Goal: Task Accomplishment & Management: Manage account settings

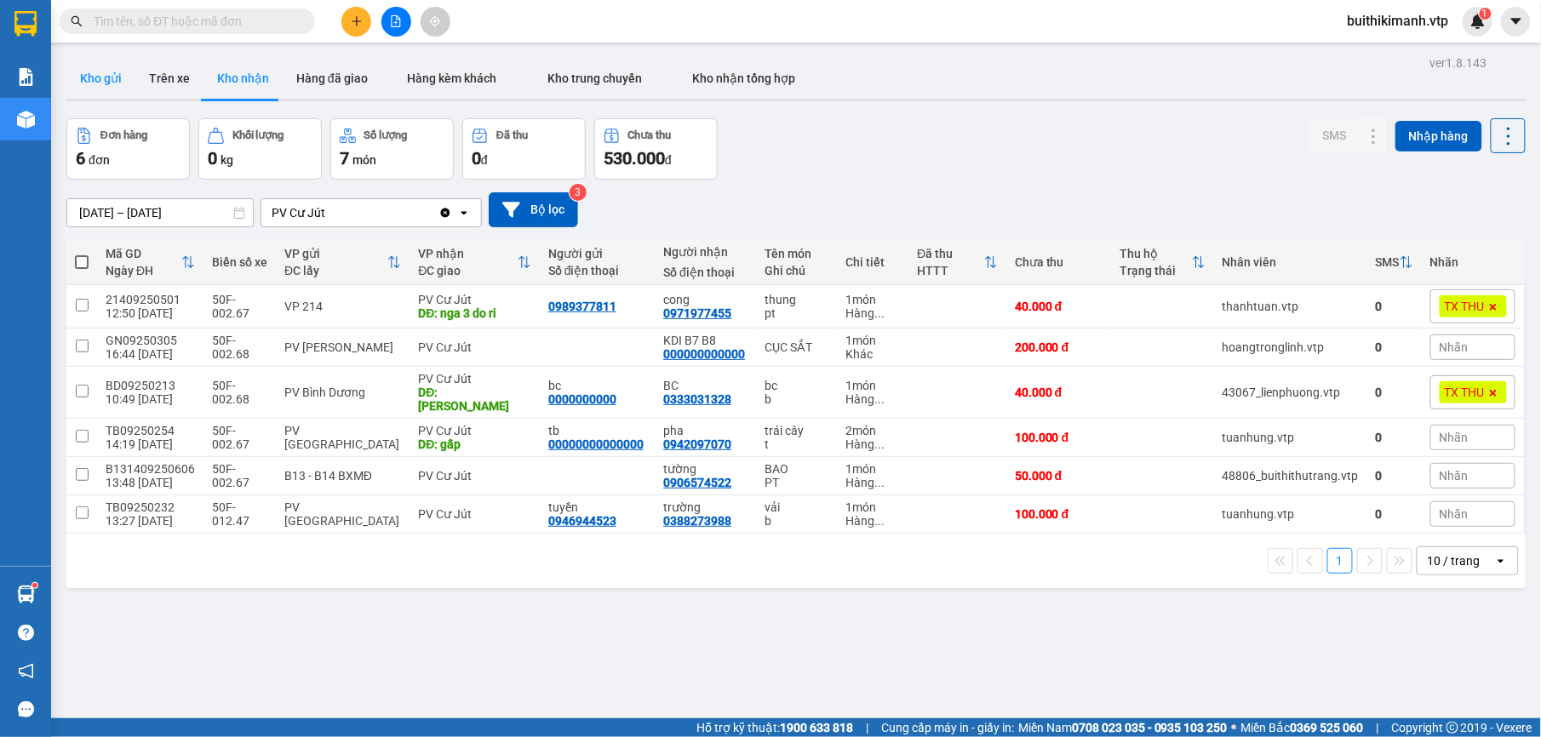
click at [83, 77] on button "Kho gửi" at bounding box center [100, 78] width 69 height 41
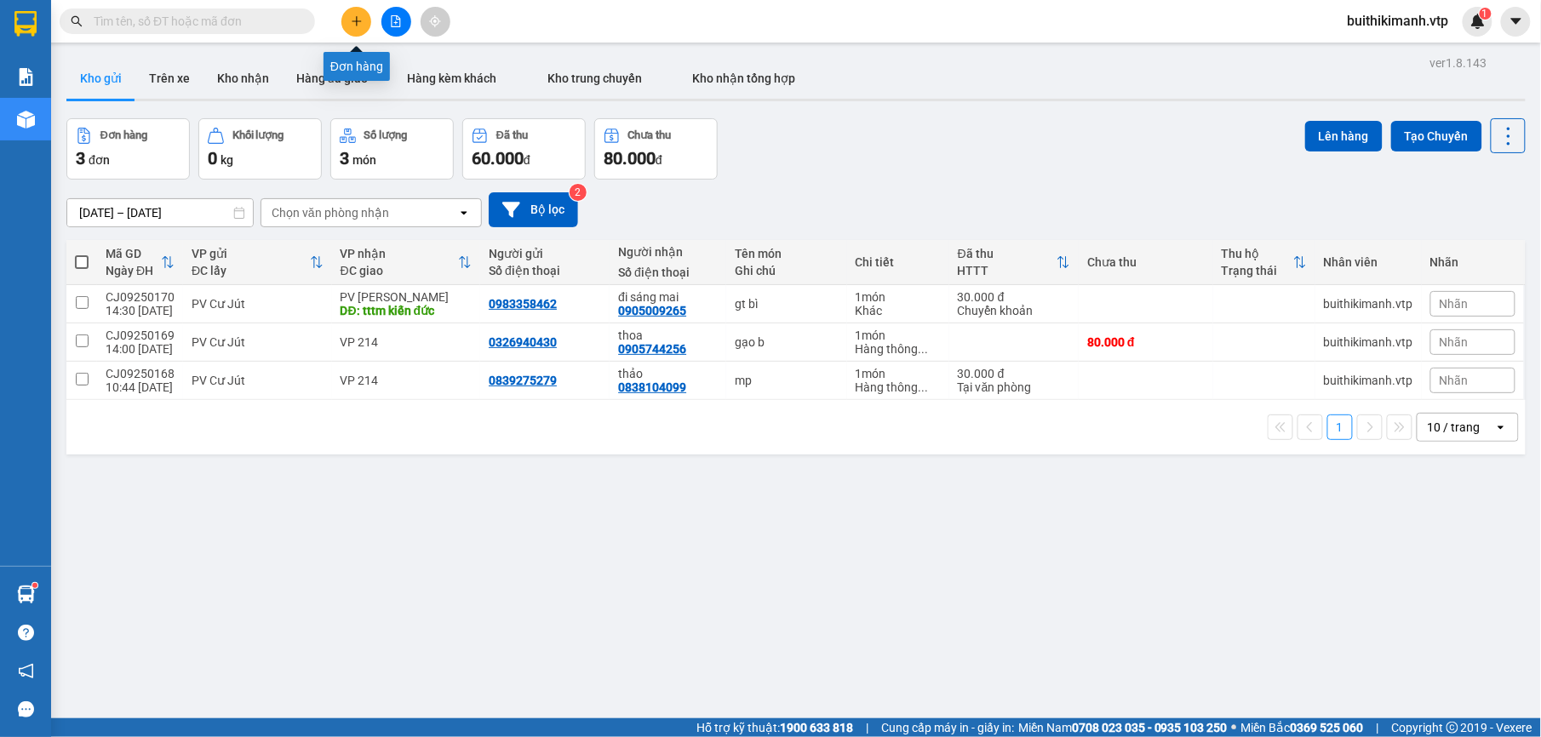
click at [354, 22] on icon "plus" at bounding box center [357, 21] width 12 height 12
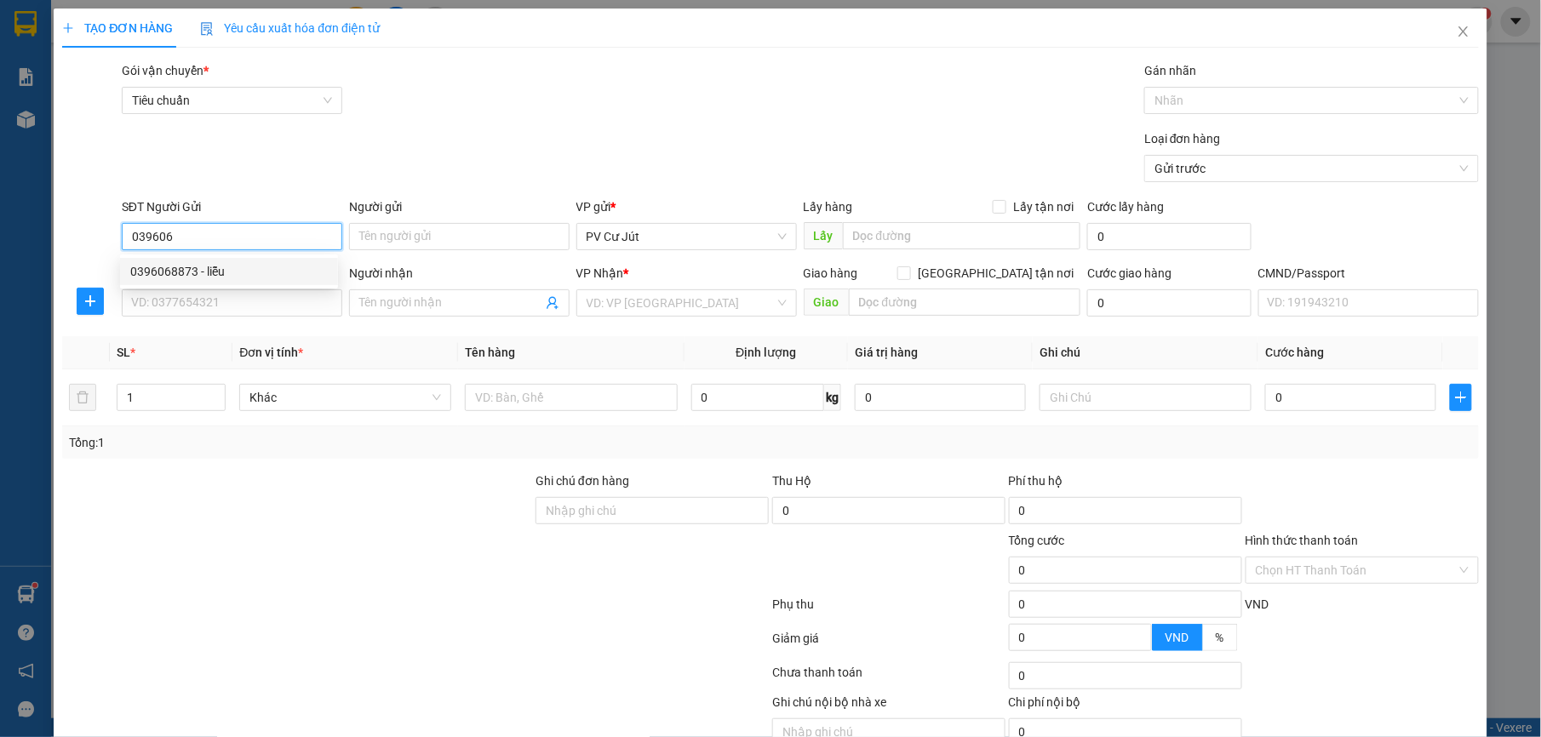
click at [185, 278] on div "0396068873 - liễu" at bounding box center [229, 271] width 198 height 19
type input "0396068873"
type input "liễu"
type input "0343779020"
type input "long"
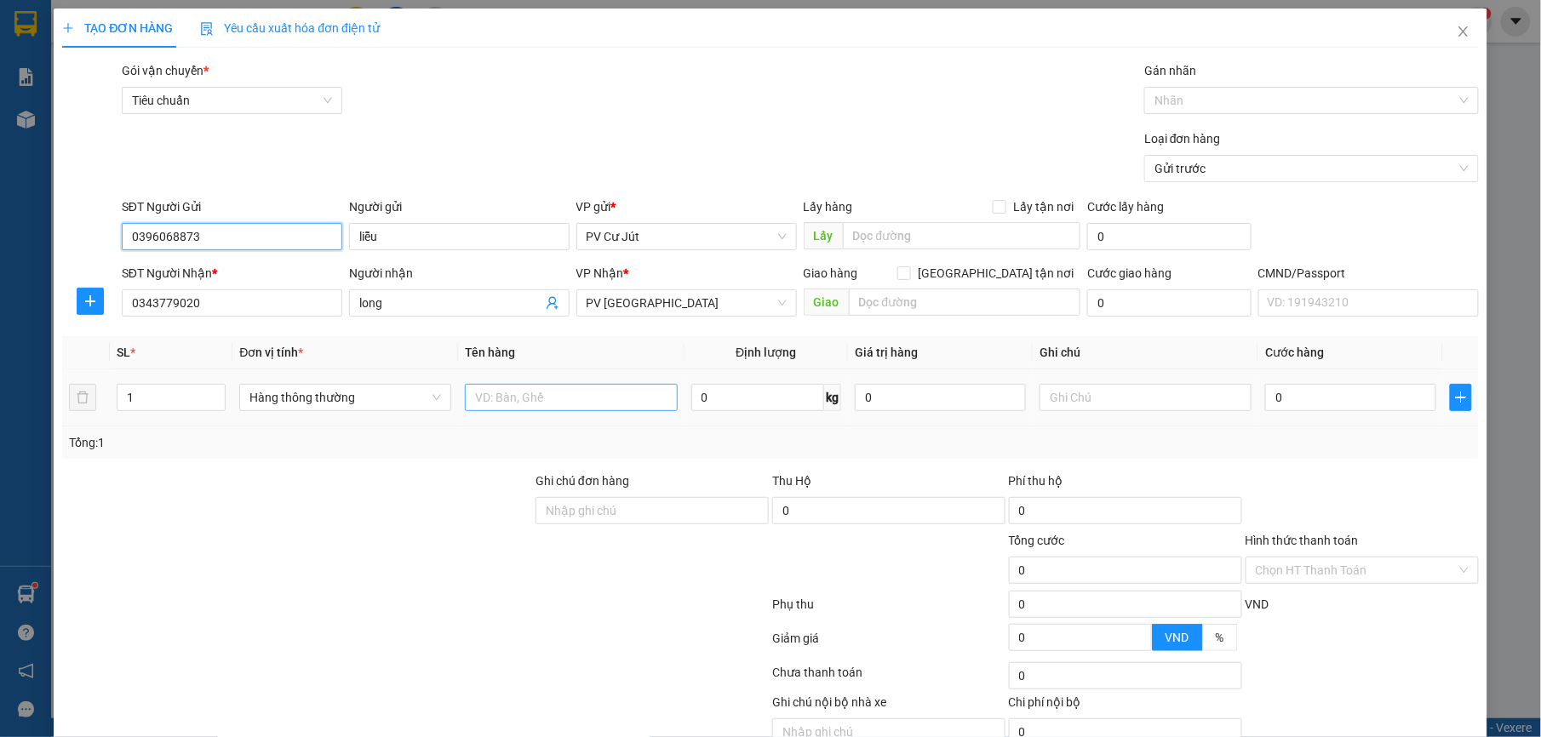
type input "0396068873"
click at [547, 403] on input "text" at bounding box center [571, 397] width 212 height 27
type input "d"
type input "đa"
click at [1333, 397] on input "0" at bounding box center [1350, 397] width 171 height 27
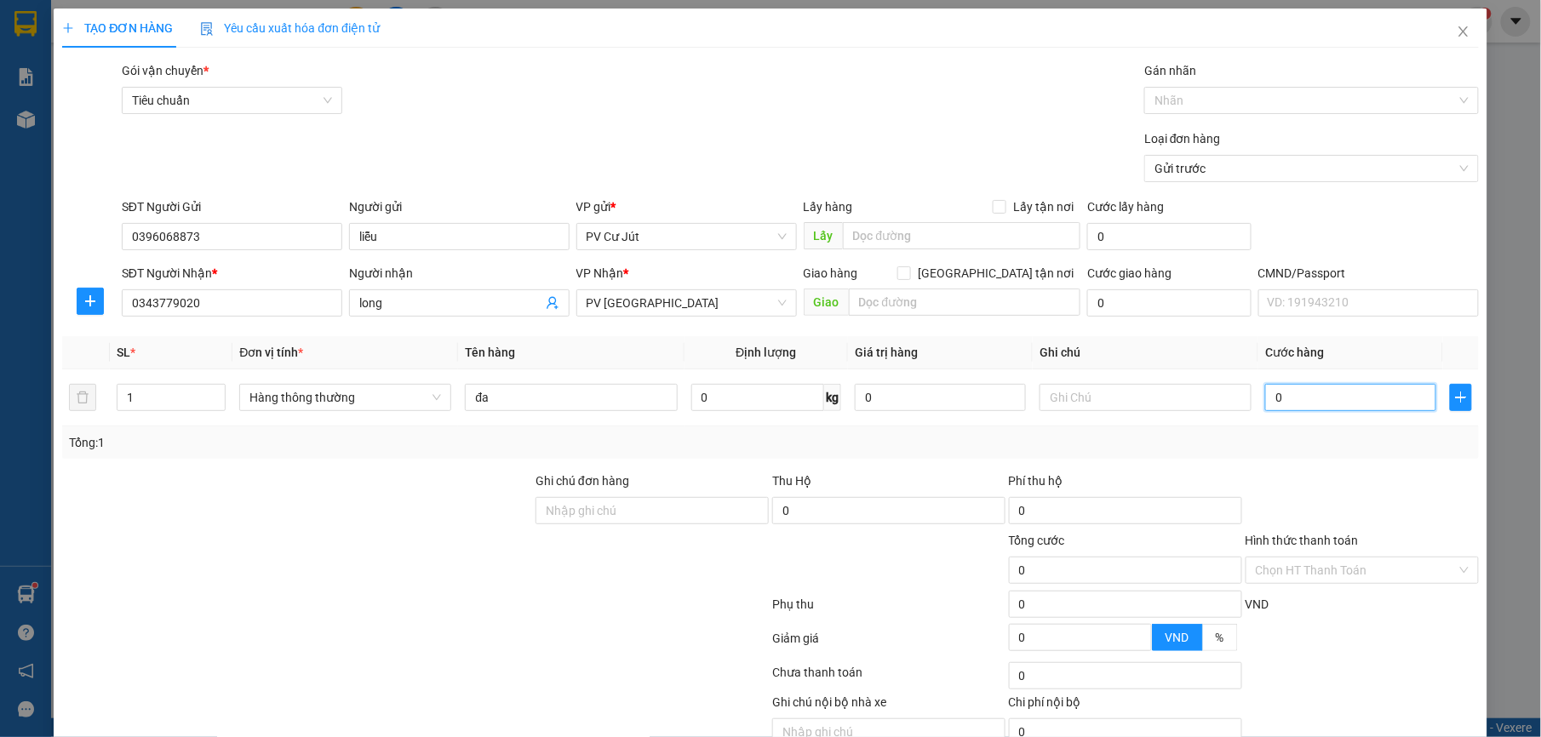
type input "4"
type input "40"
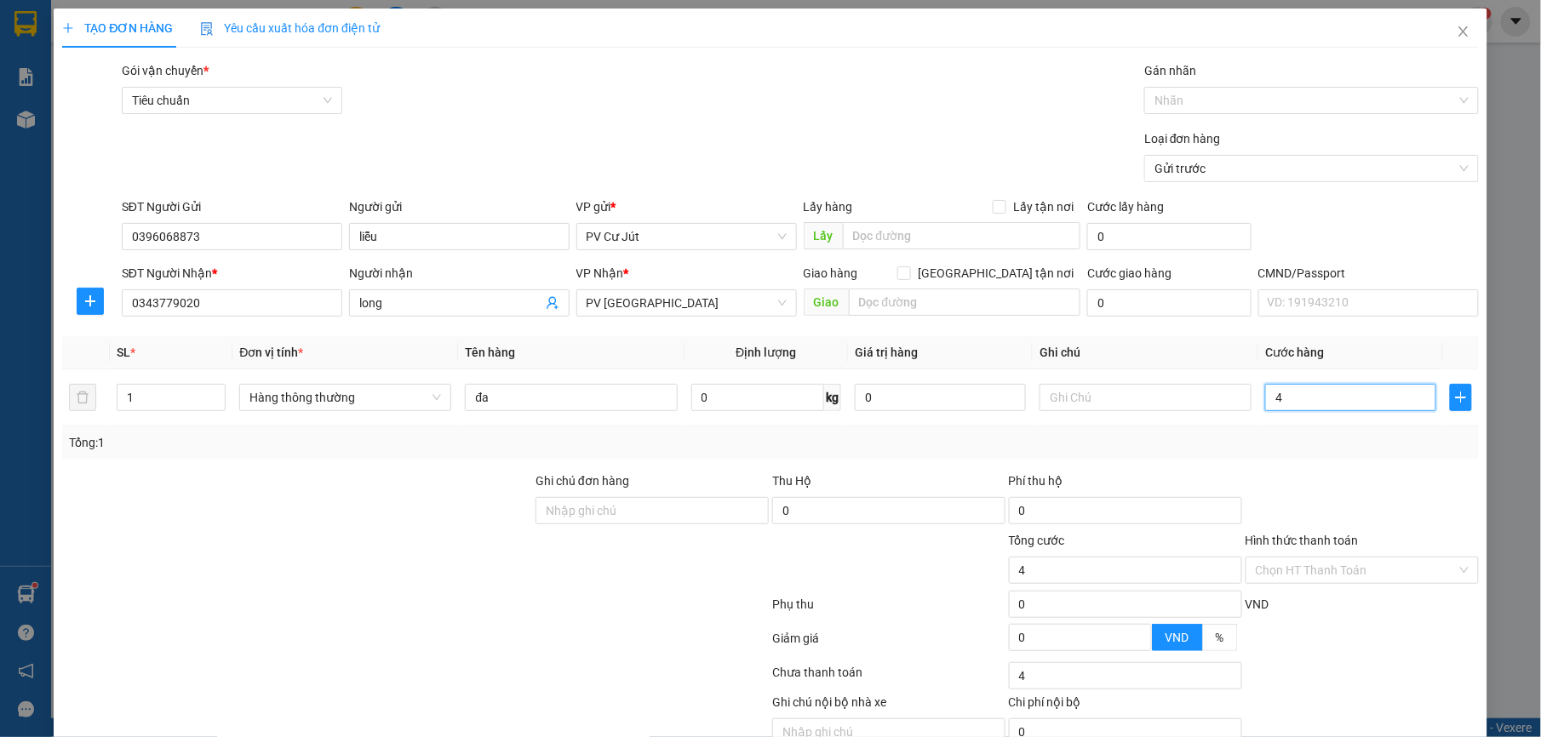
type input "40"
type input "400"
type input "4.000"
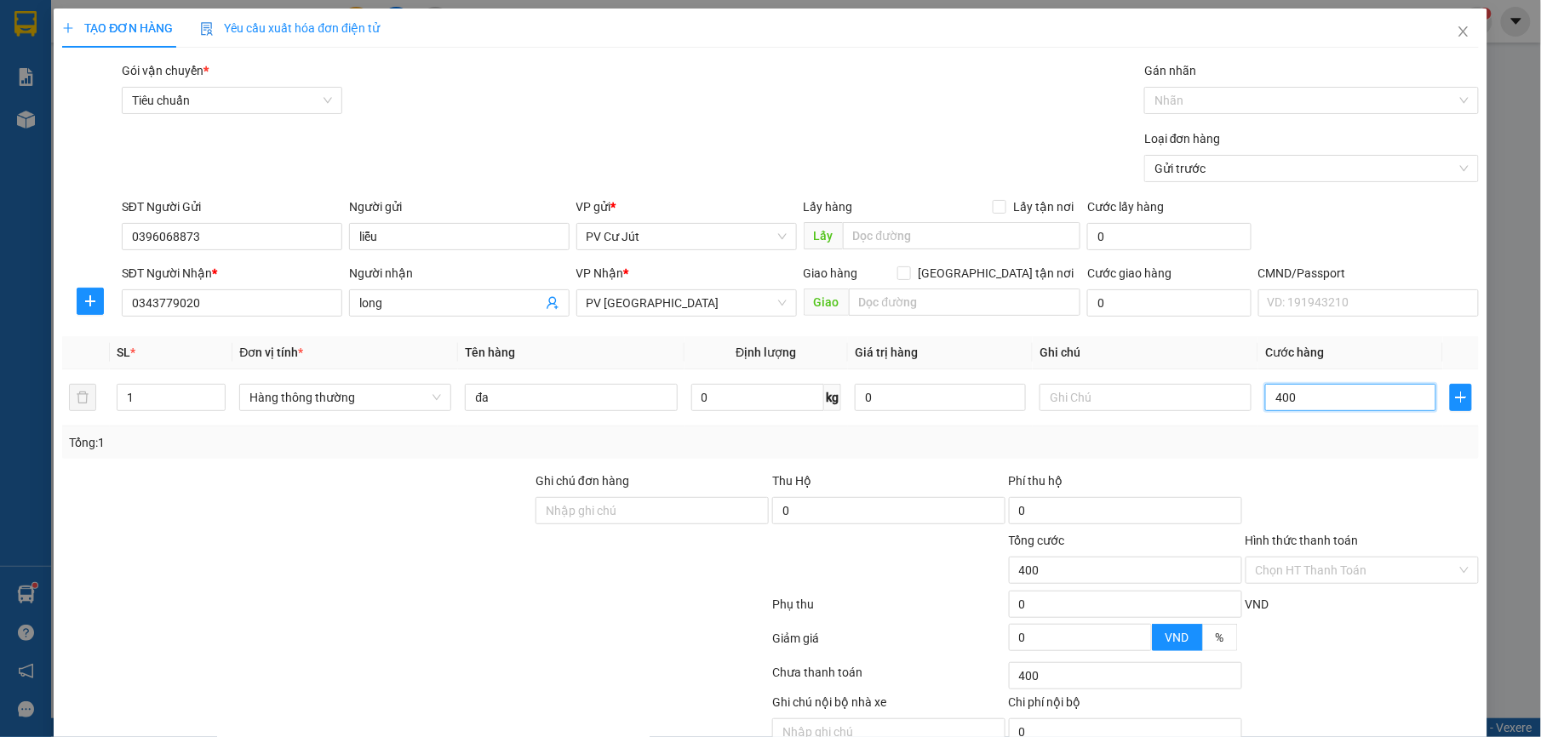
type input "4.000"
type input "40.000"
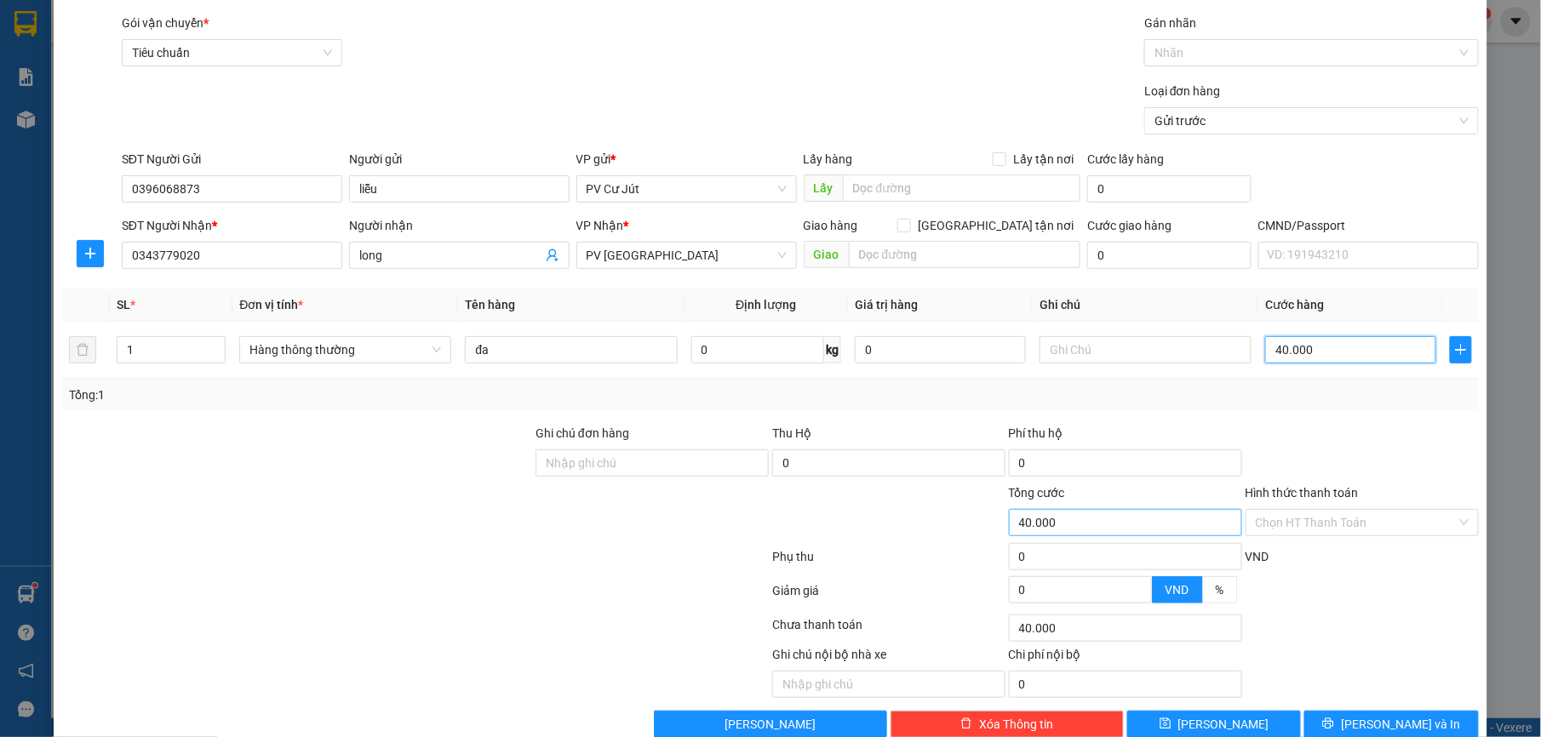
scroll to position [86, 0]
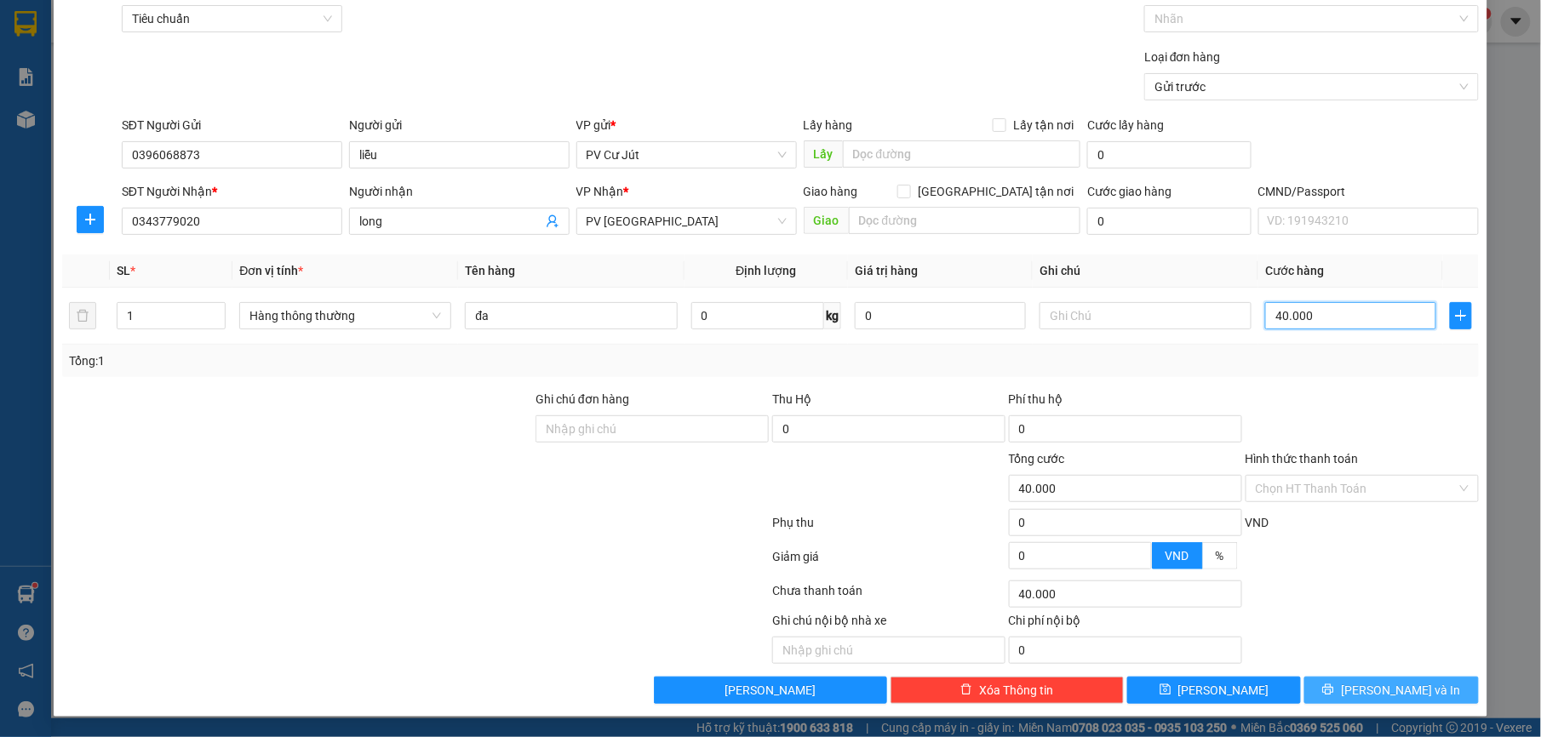
type input "40.000"
click at [1334, 686] on icon "printer" at bounding box center [1328, 690] width 12 height 12
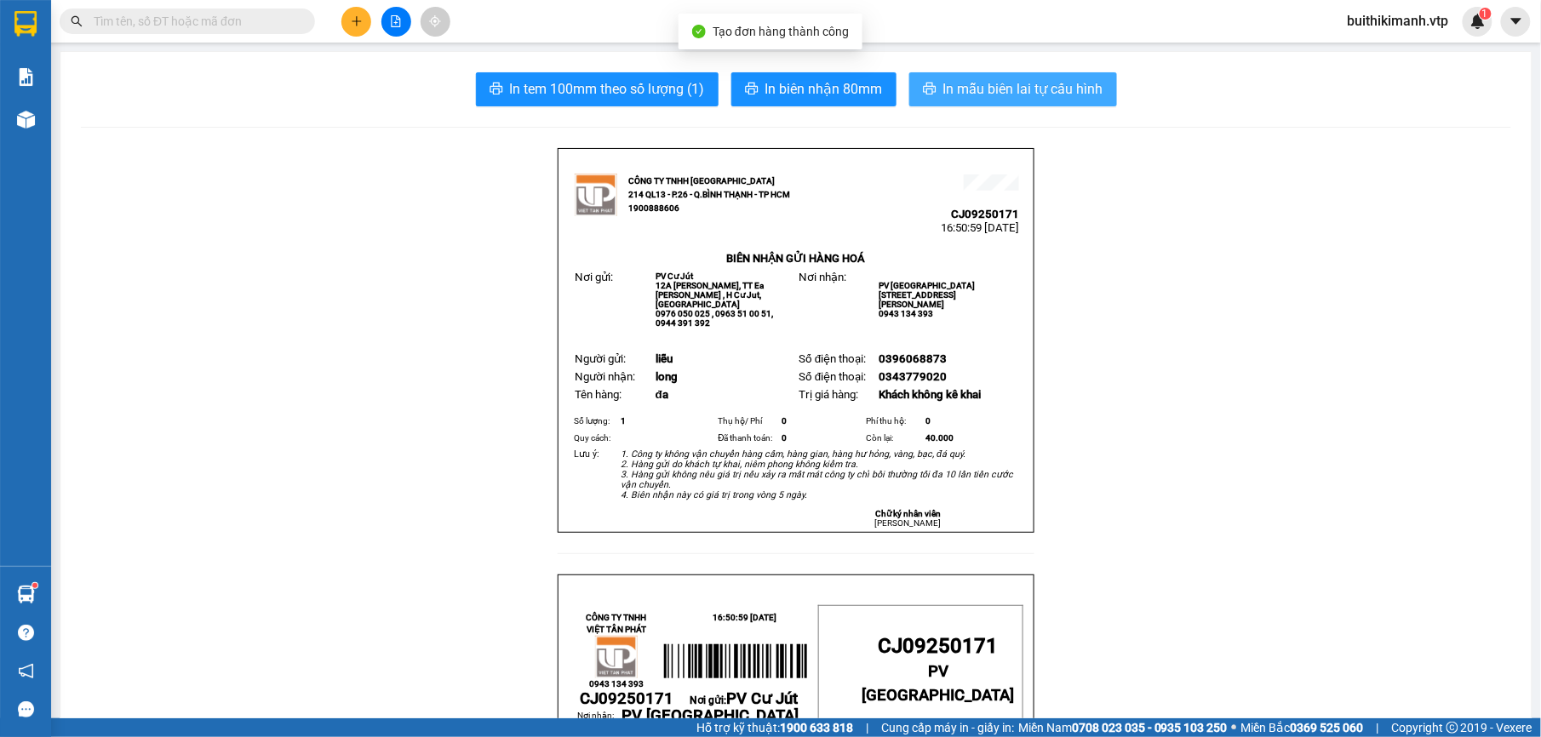
click at [1039, 103] on button "In mẫu biên lai tự cấu hình" at bounding box center [1013, 89] width 208 height 34
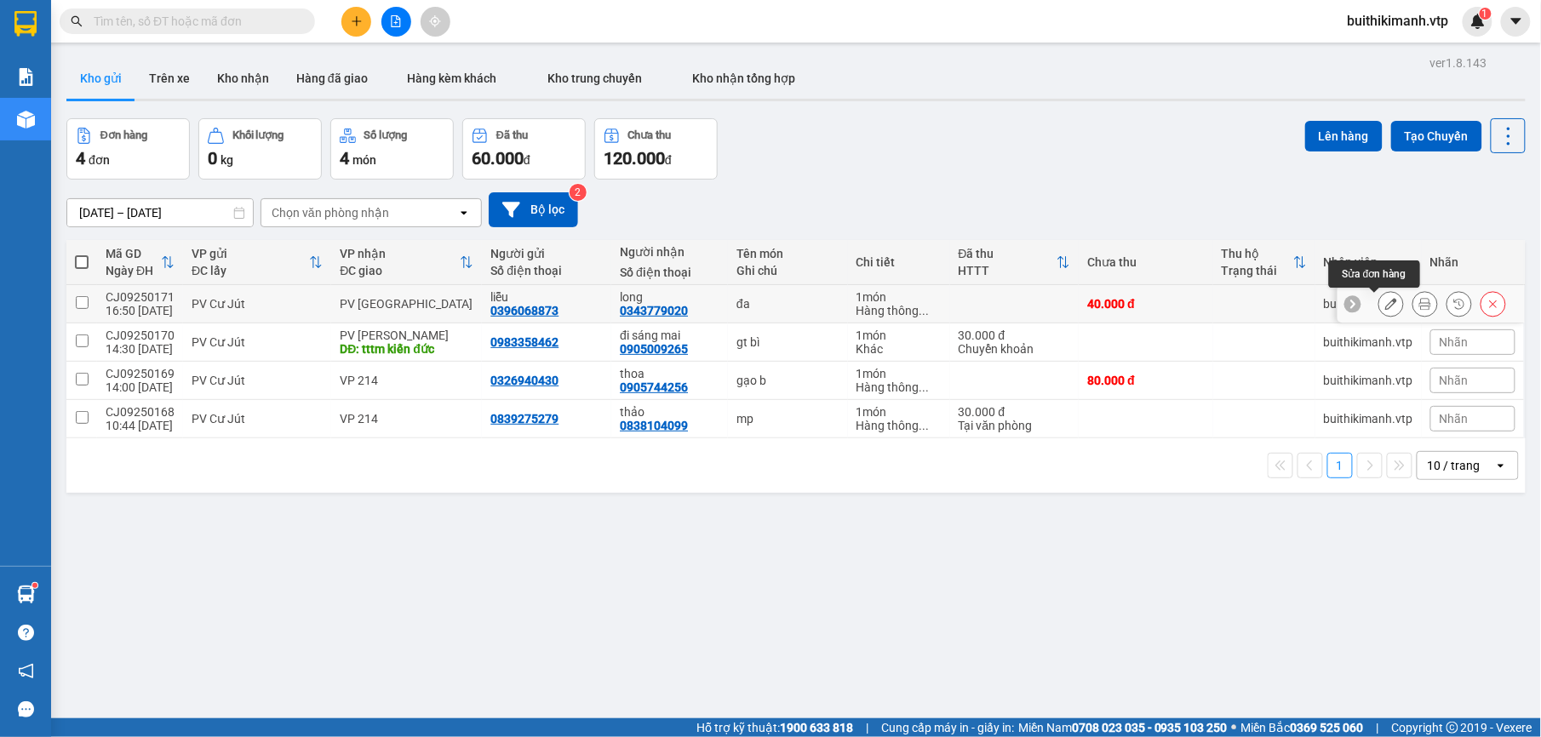
drag, startPoint x: 1356, startPoint y: 322, endPoint x: 1376, endPoint y: 307, distance: 25.5
click at [1353, 322] on div at bounding box center [1431, 304] width 187 height 38
drag, startPoint x: 1414, startPoint y: 280, endPoint x: 1397, endPoint y: 289, distance: 19.4
click at [1414, 277] on div "Sửa đơn hàng" at bounding box center [1374, 274] width 91 height 27
click at [1385, 307] on icon at bounding box center [1391, 304] width 12 height 12
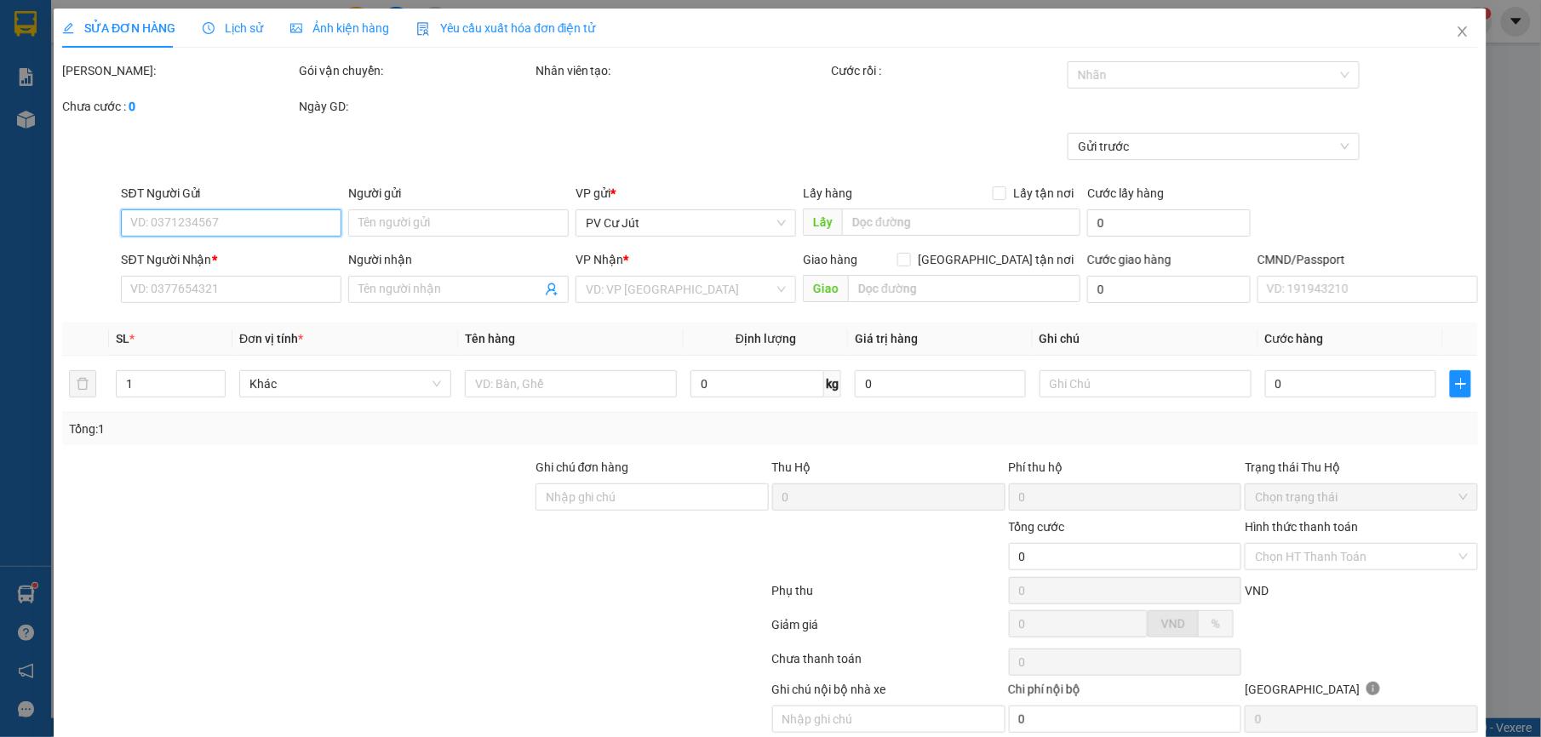
type input "0396068873"
type input "liễu"
type input "0343779020"
type input "long"
type input "40.000"
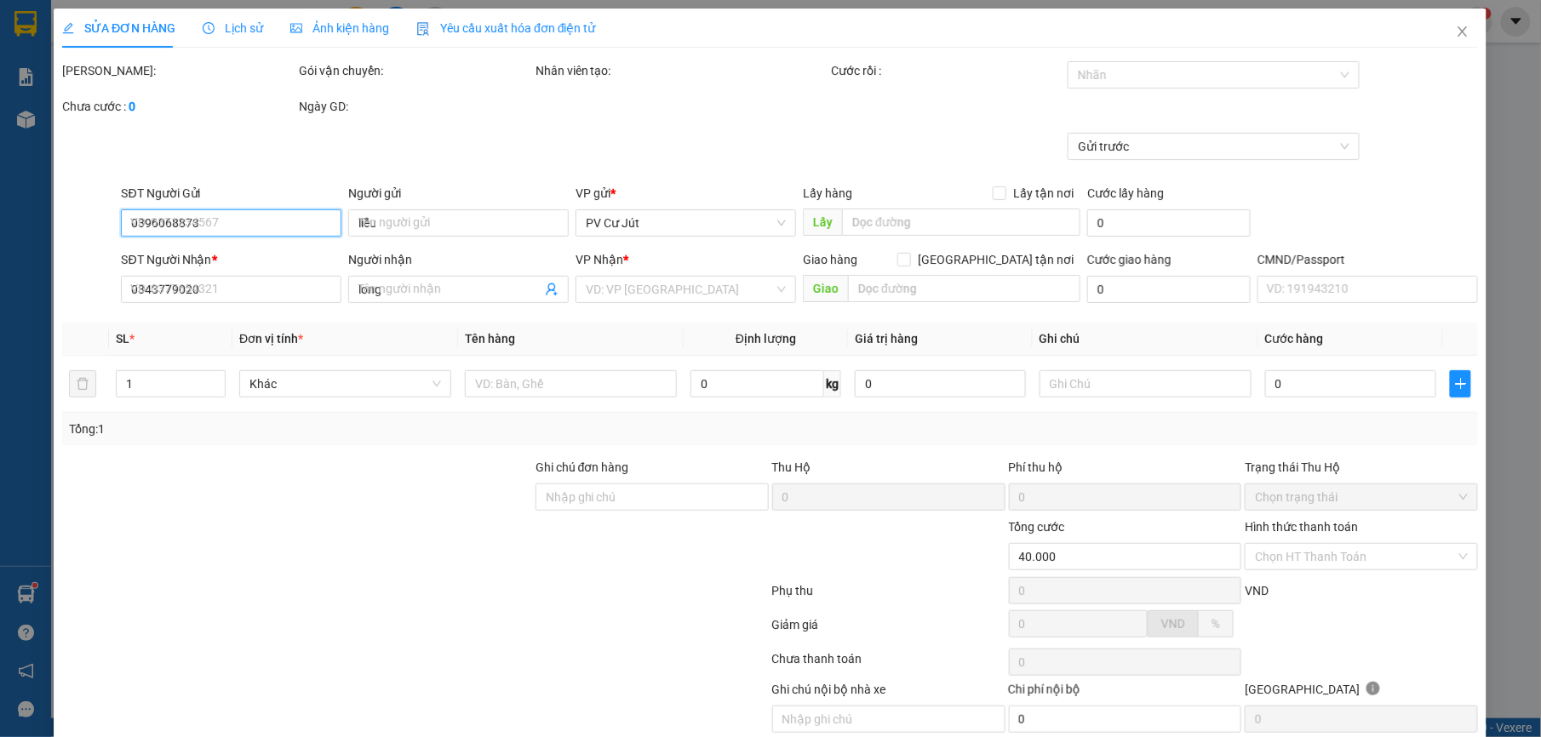
type input "40.000"
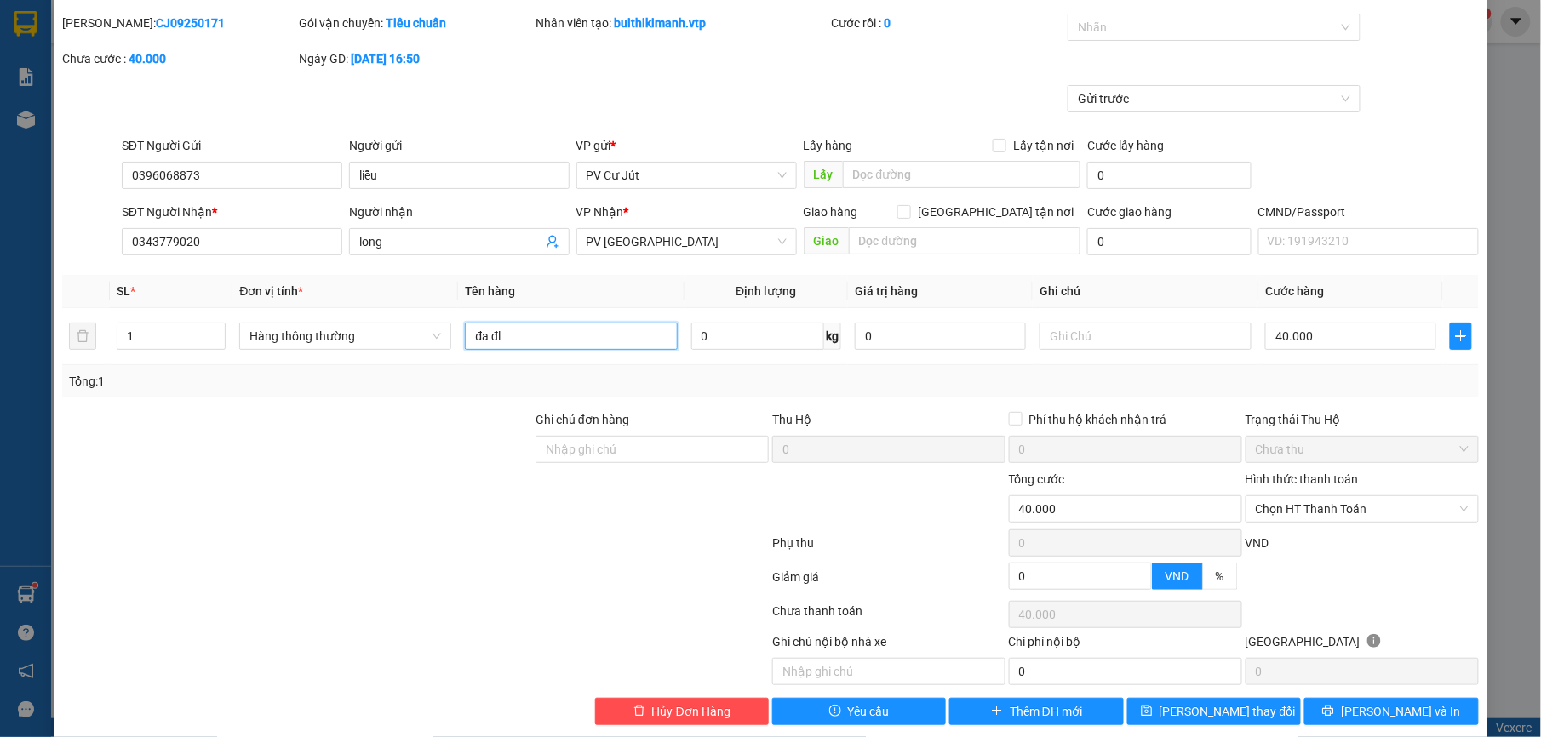
scroll to position [72, 0]
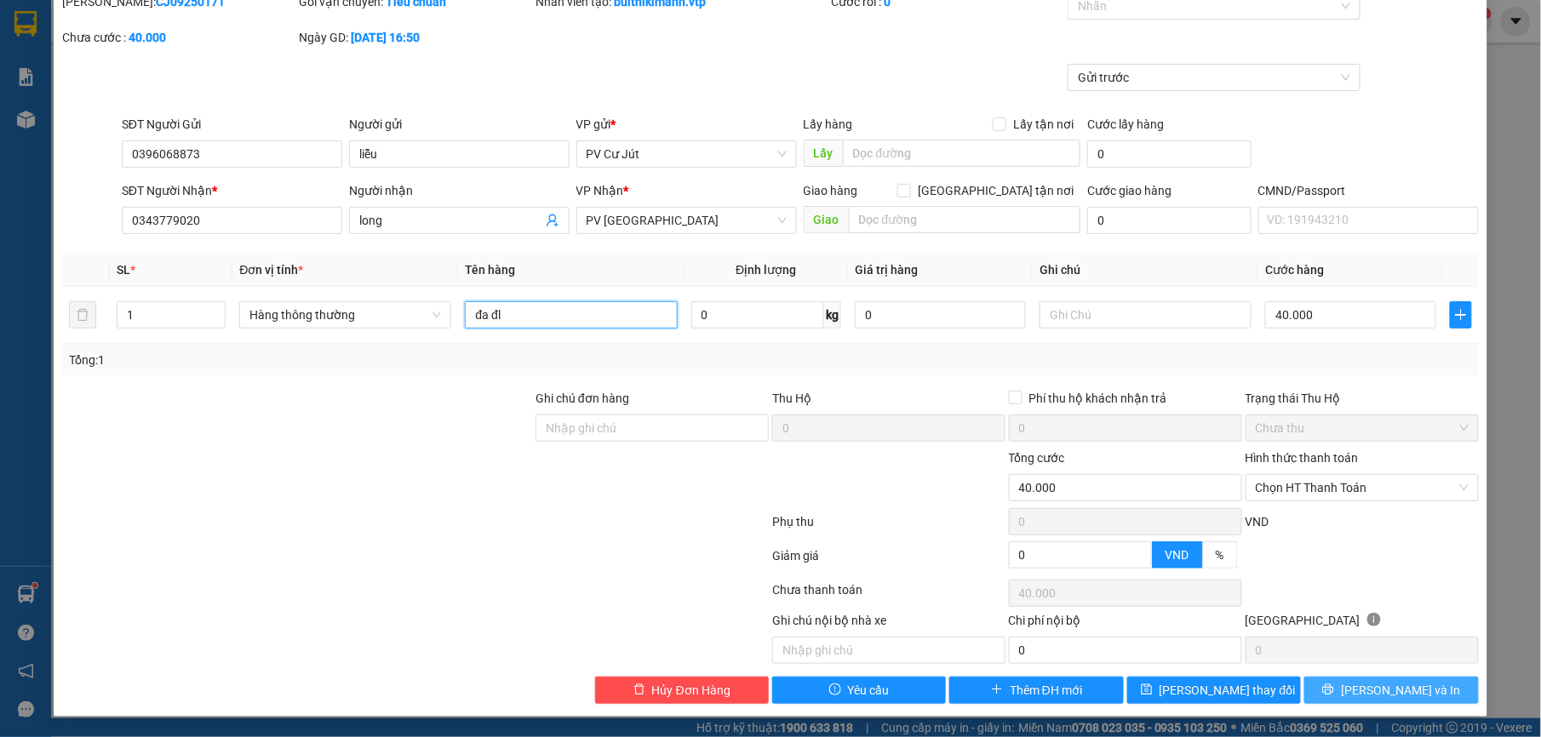
type input "đa đl"
click at [1373, 688] on span "[PERSON_NAME] và In" at bounding box center [1400, 690] width 119 height 19
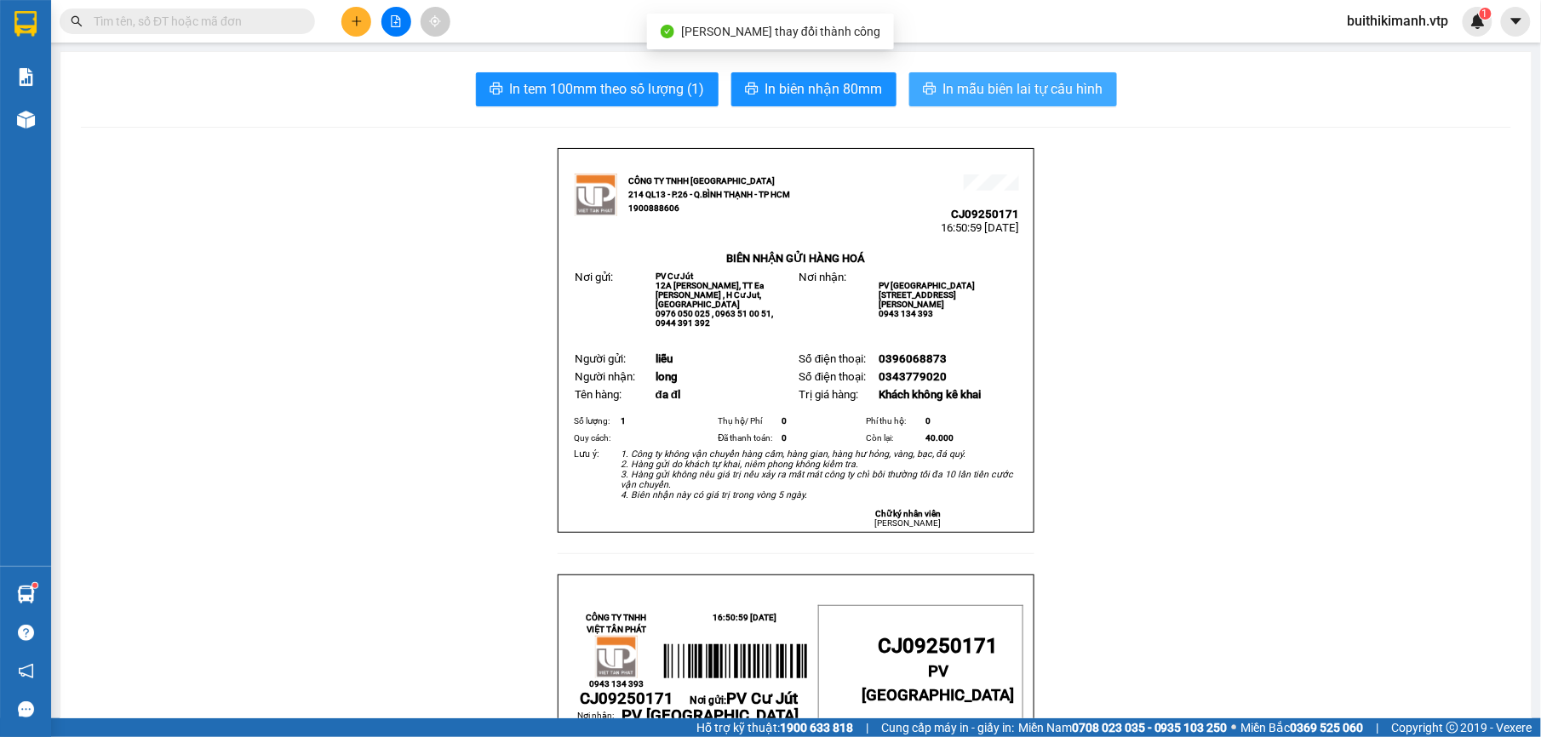
click at [1026, 89] on span "In mẫu biên lai tự cấu hình" at bounding box center [1023, 88] width 160 height 21
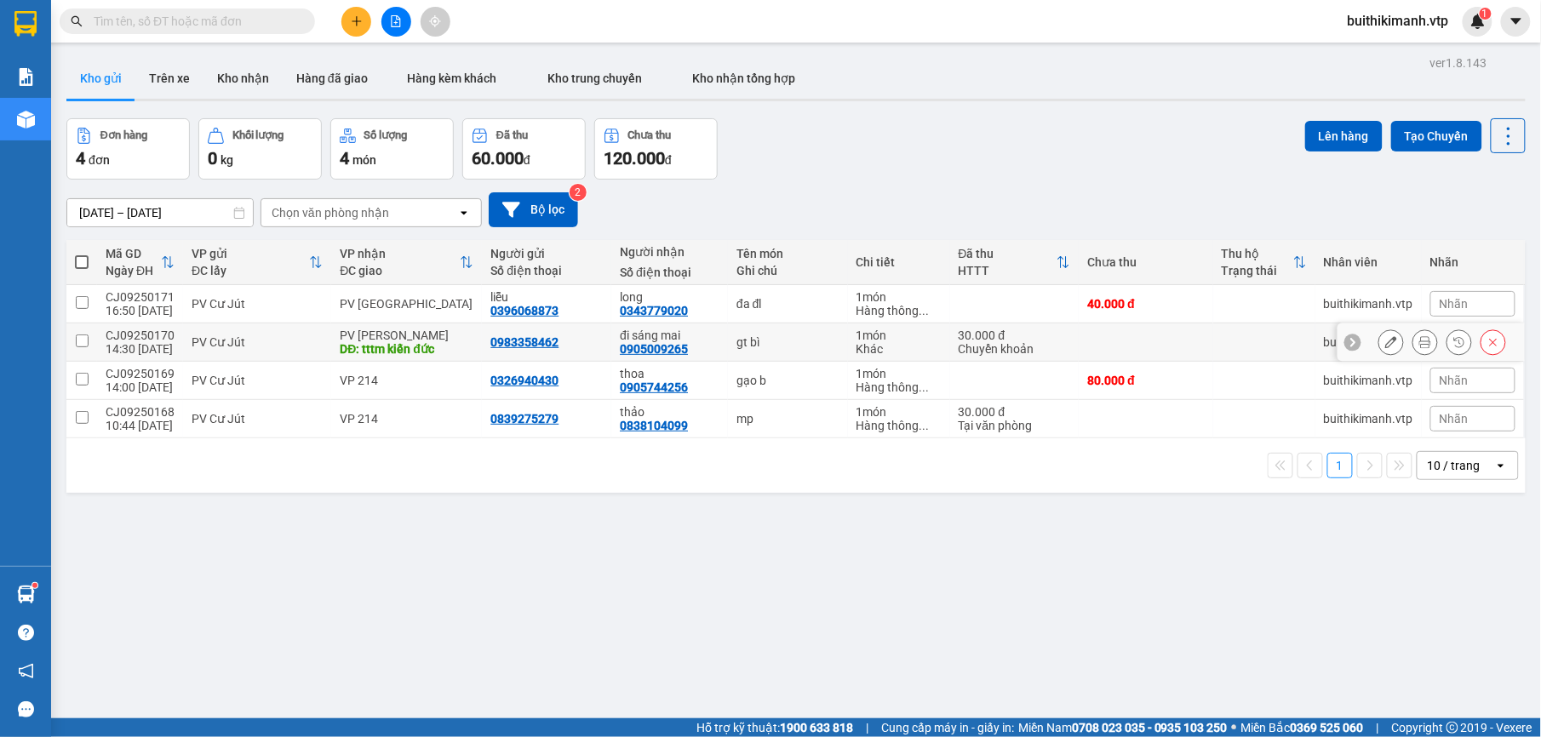
click at [1146, 337] on td at bounding box center [1146, 343] width 134 height 38
checkbox input "true"
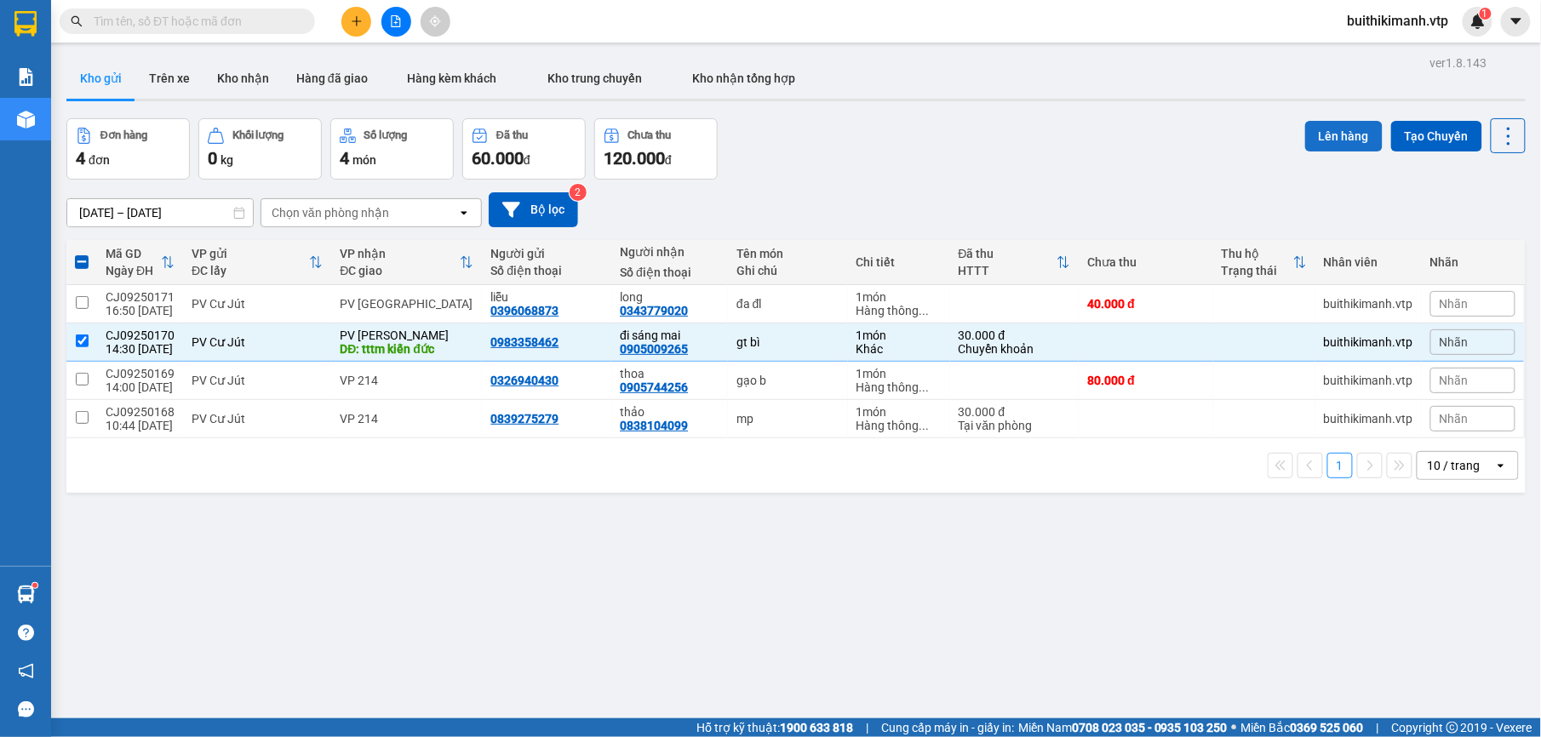
click at [1321, 131] on button "Lên hàng" at bounding box center [1343, 136] width 77 height 31
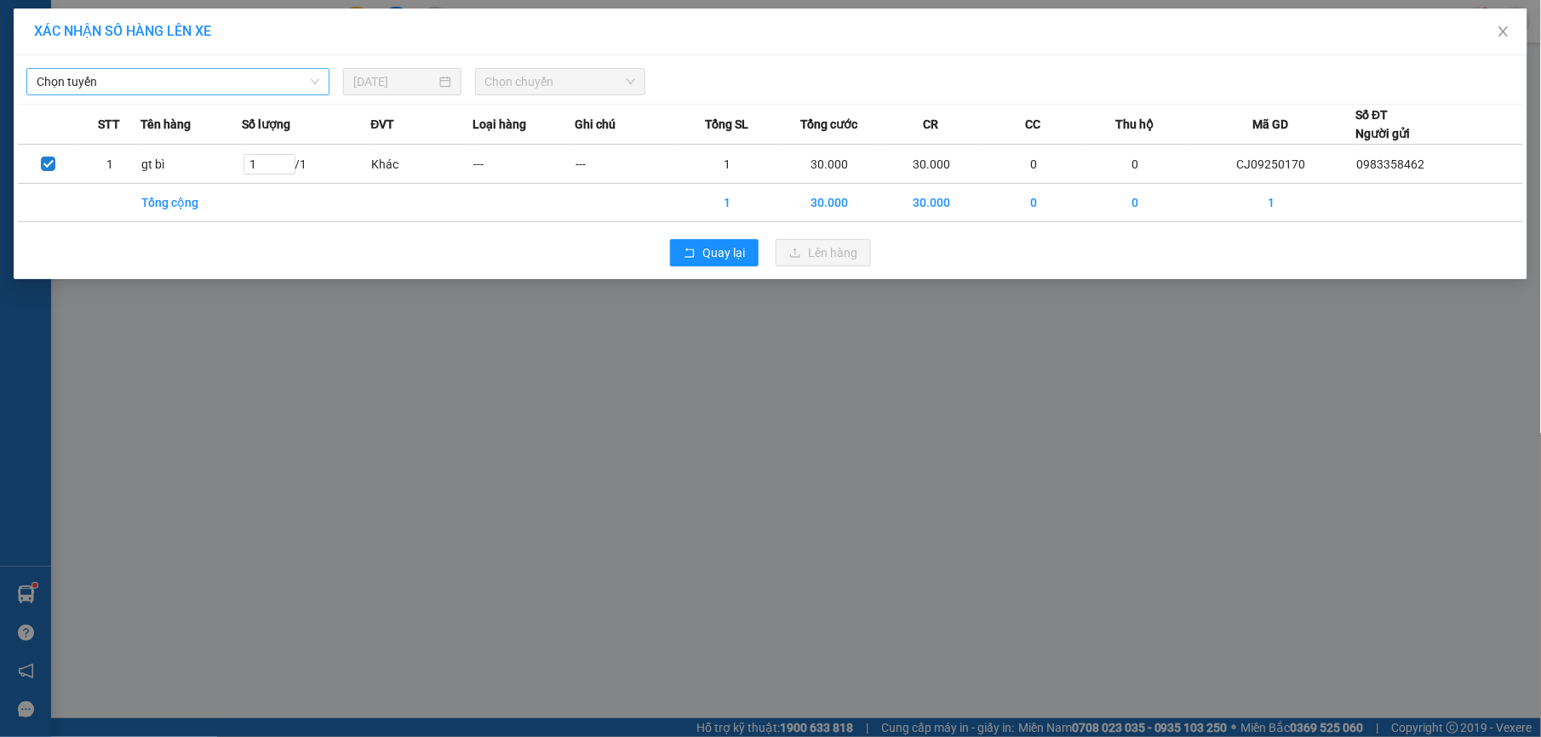
click at [137, 76] on span "Chọn tuyến" at bounding box center [178, 82] width 283 height 26
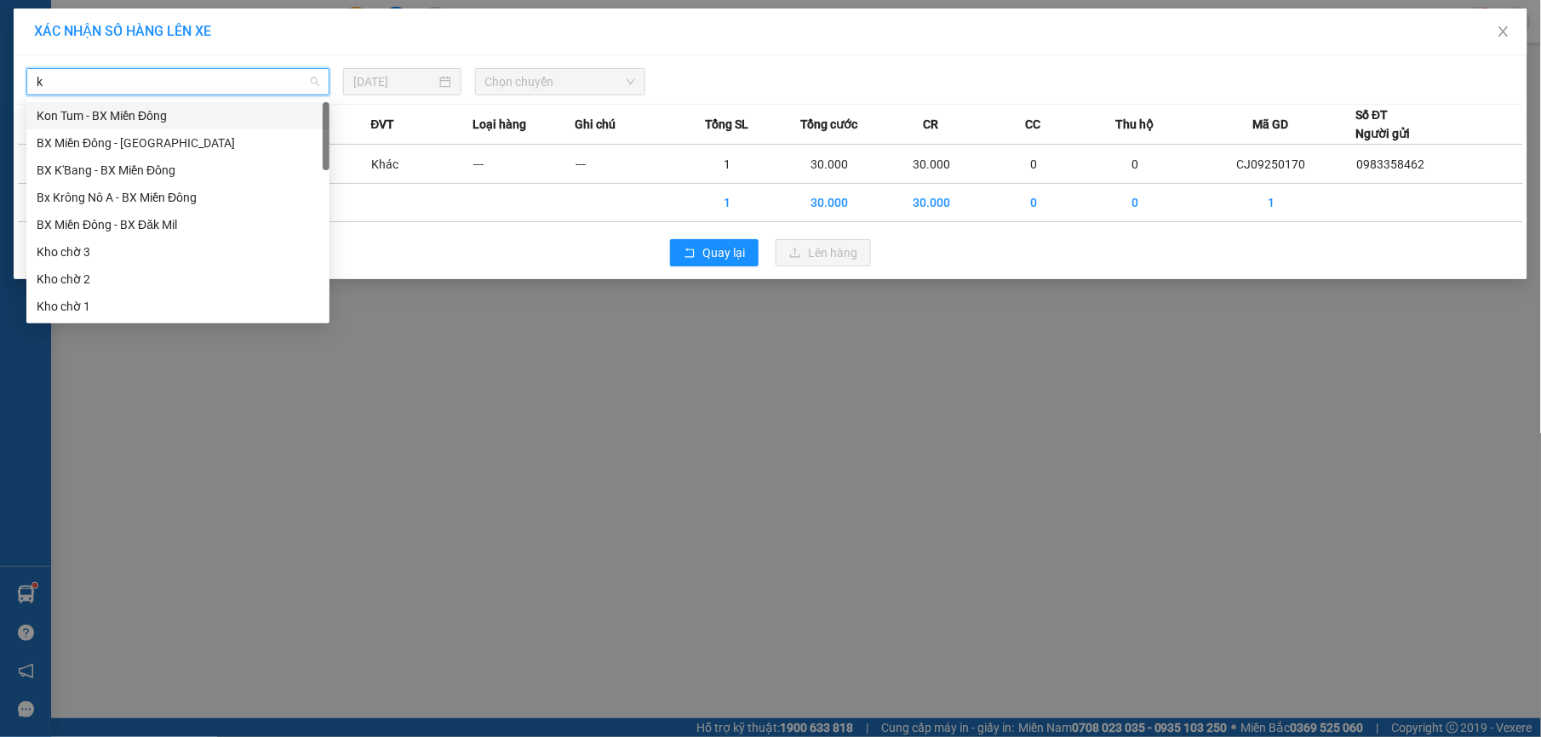
type input "kn"
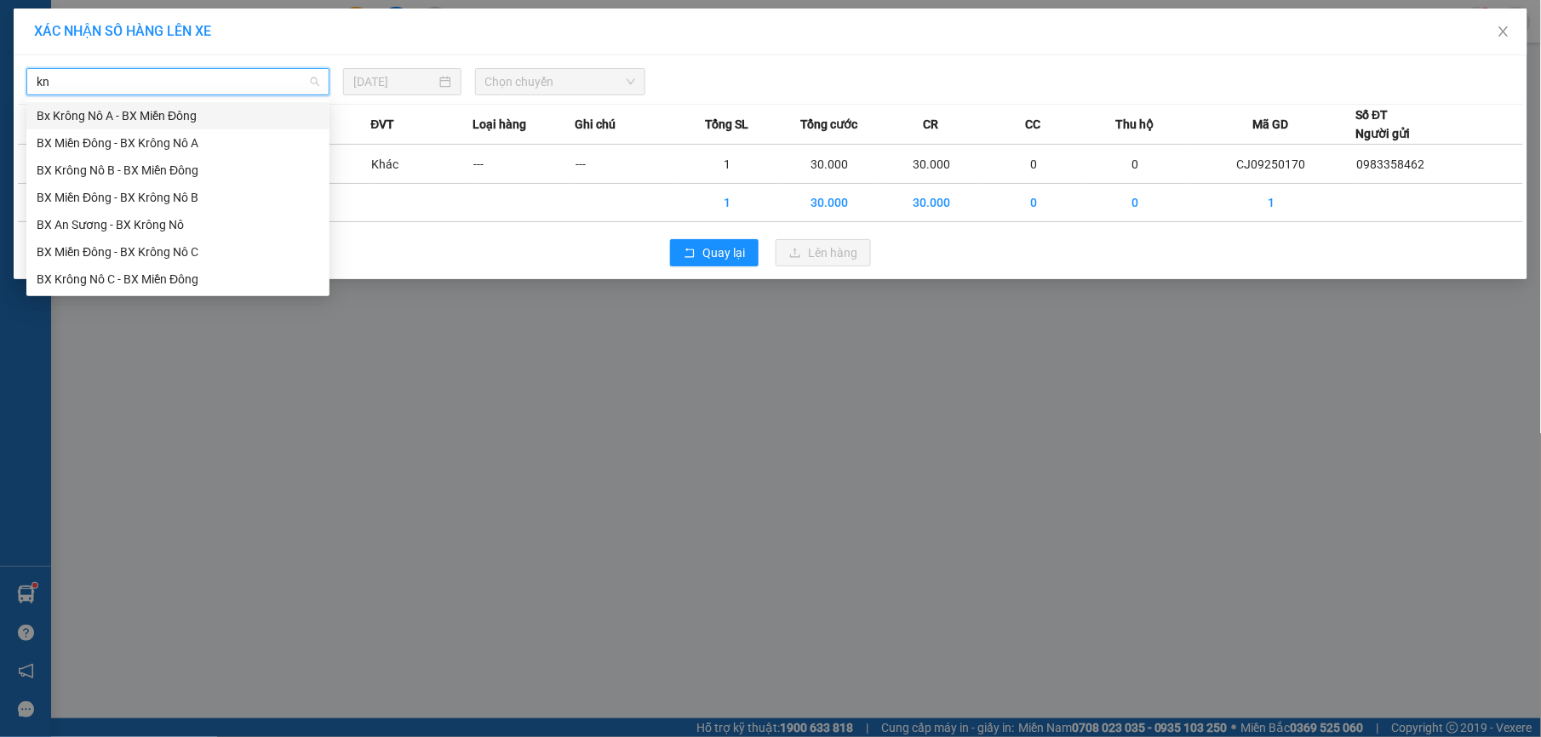
click at [124, 119] on div "Bx Krông Nô A - BX Miền Đông" at bounding box center [178, 115] width 283 height 19
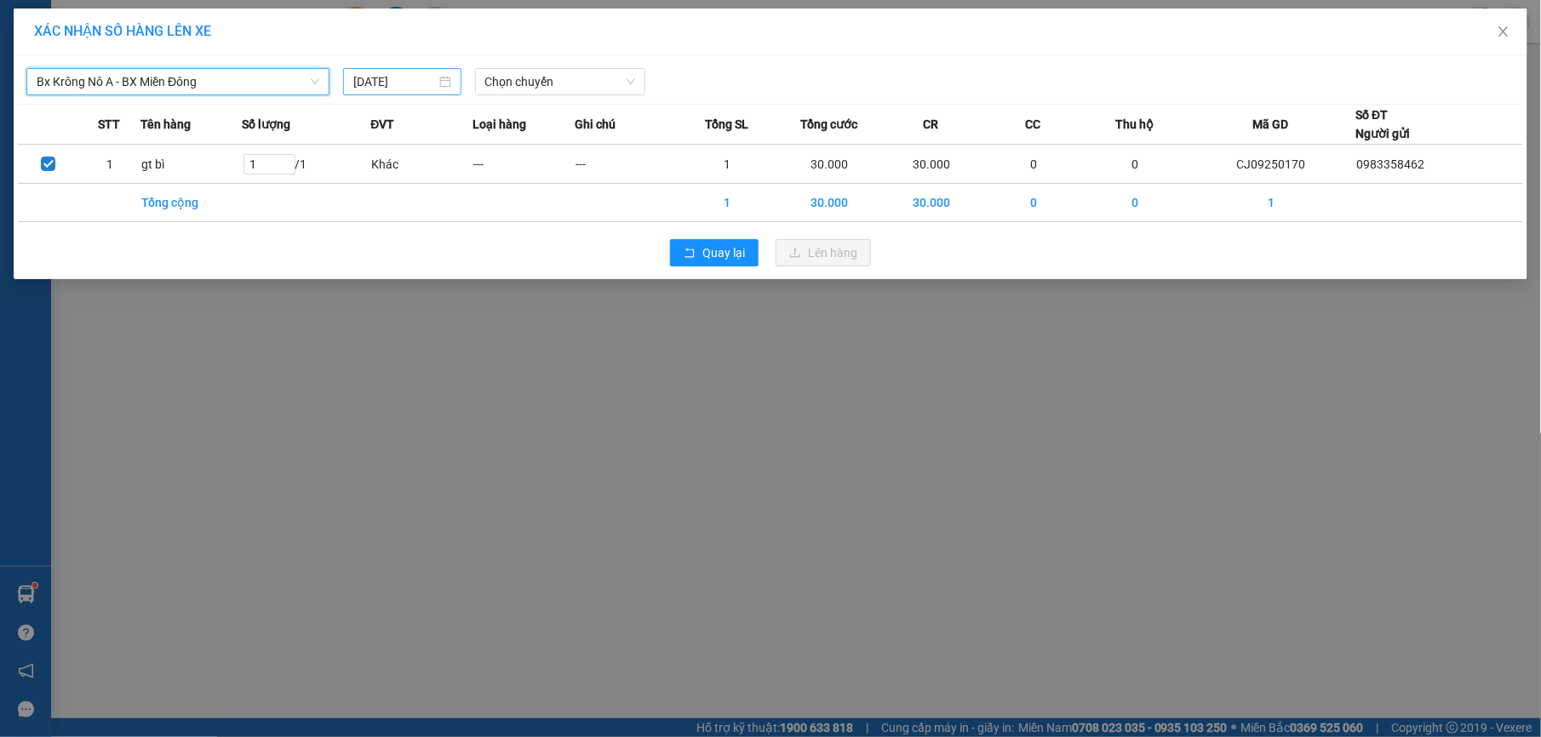
click at [439, 72] on div "[DATE]" at bounding box center [402, 81] width 118 height 27
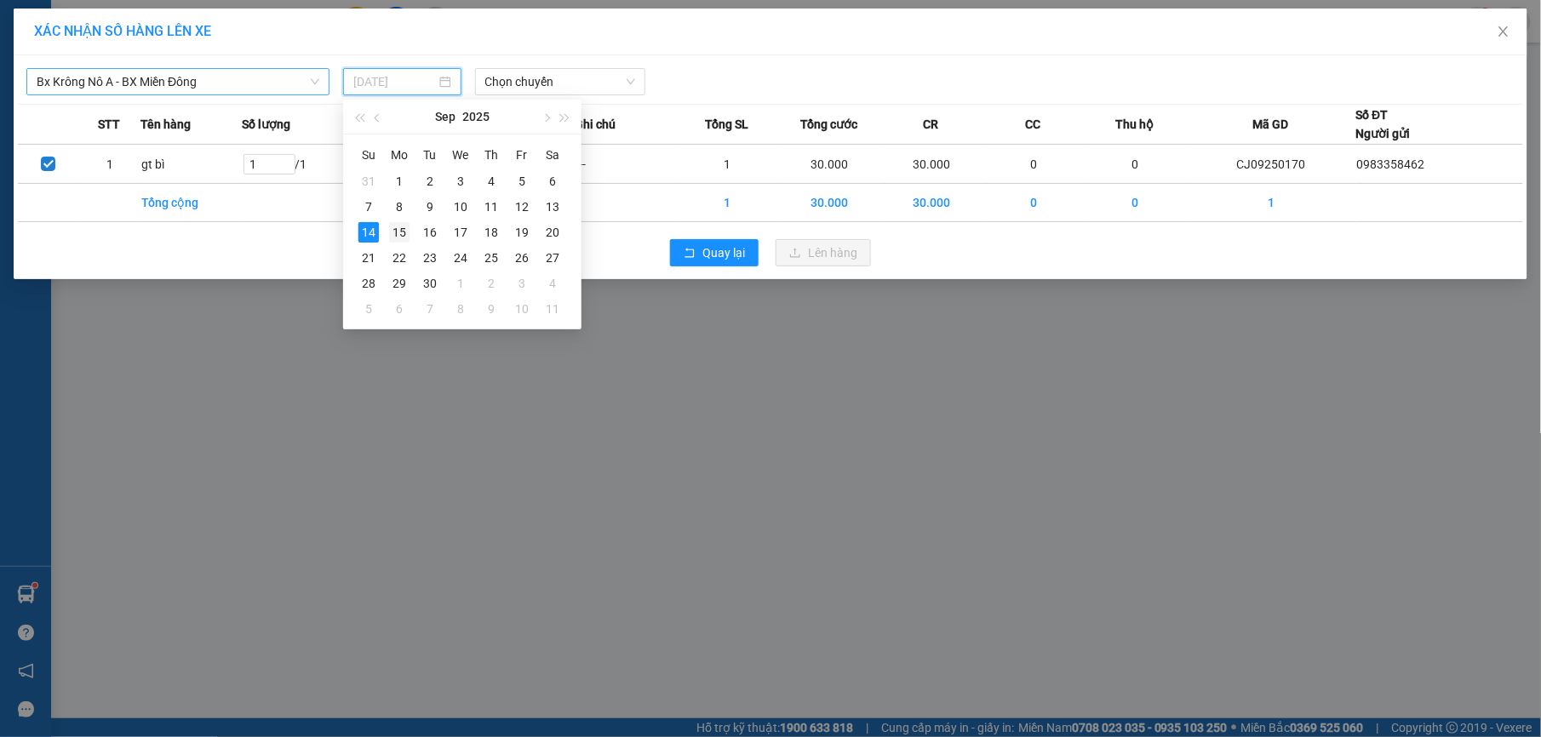
click at [395, 236] on div "15" at bounding box center [399, 232] width 20 height 20
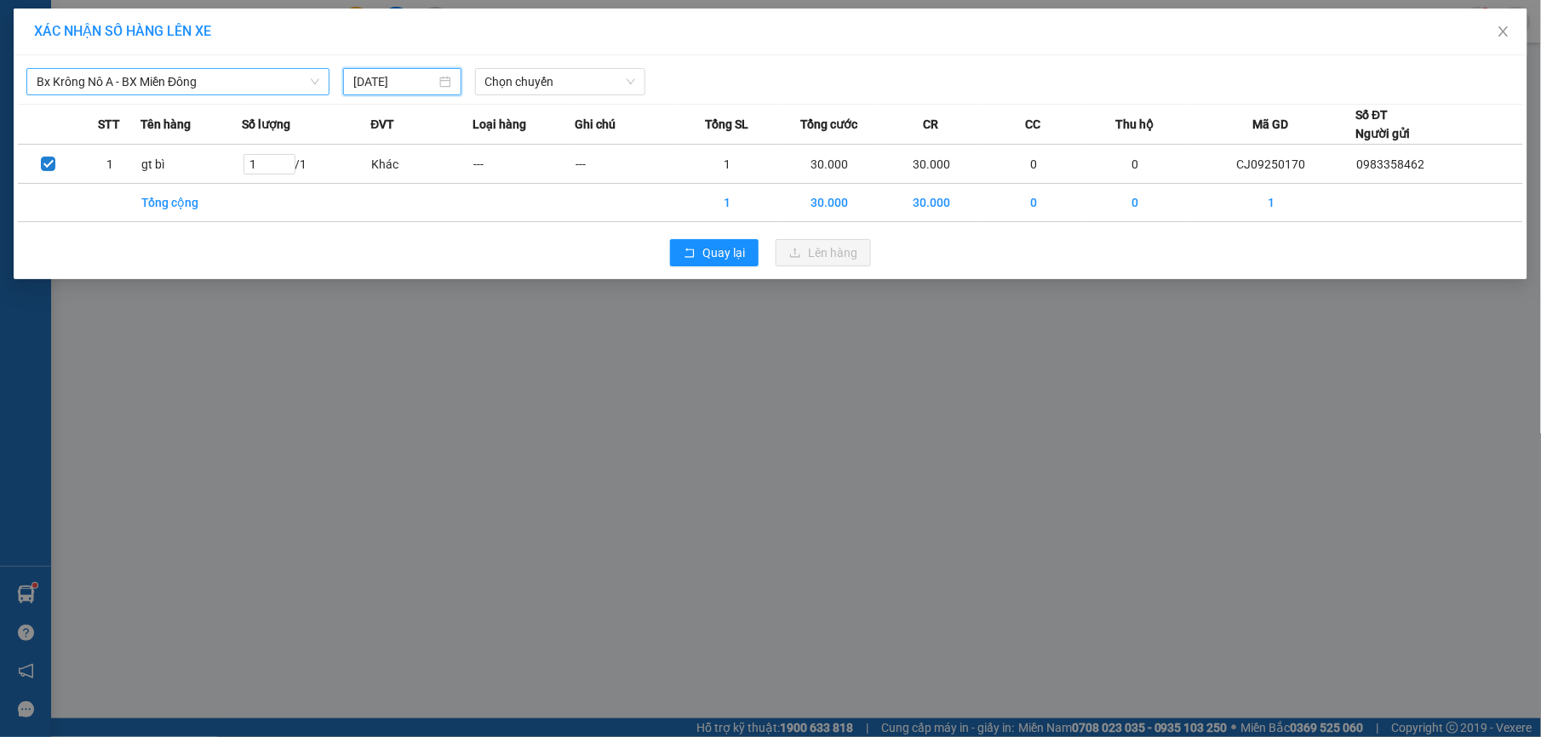
type input "[DATE]"
click at [576, 85] on span "Chọn chuyến" at bounding box center [560, 82] width 151 height 26
click at [579, 138] on div "07:00" at bounding box center [551, 143] width 133 height 19
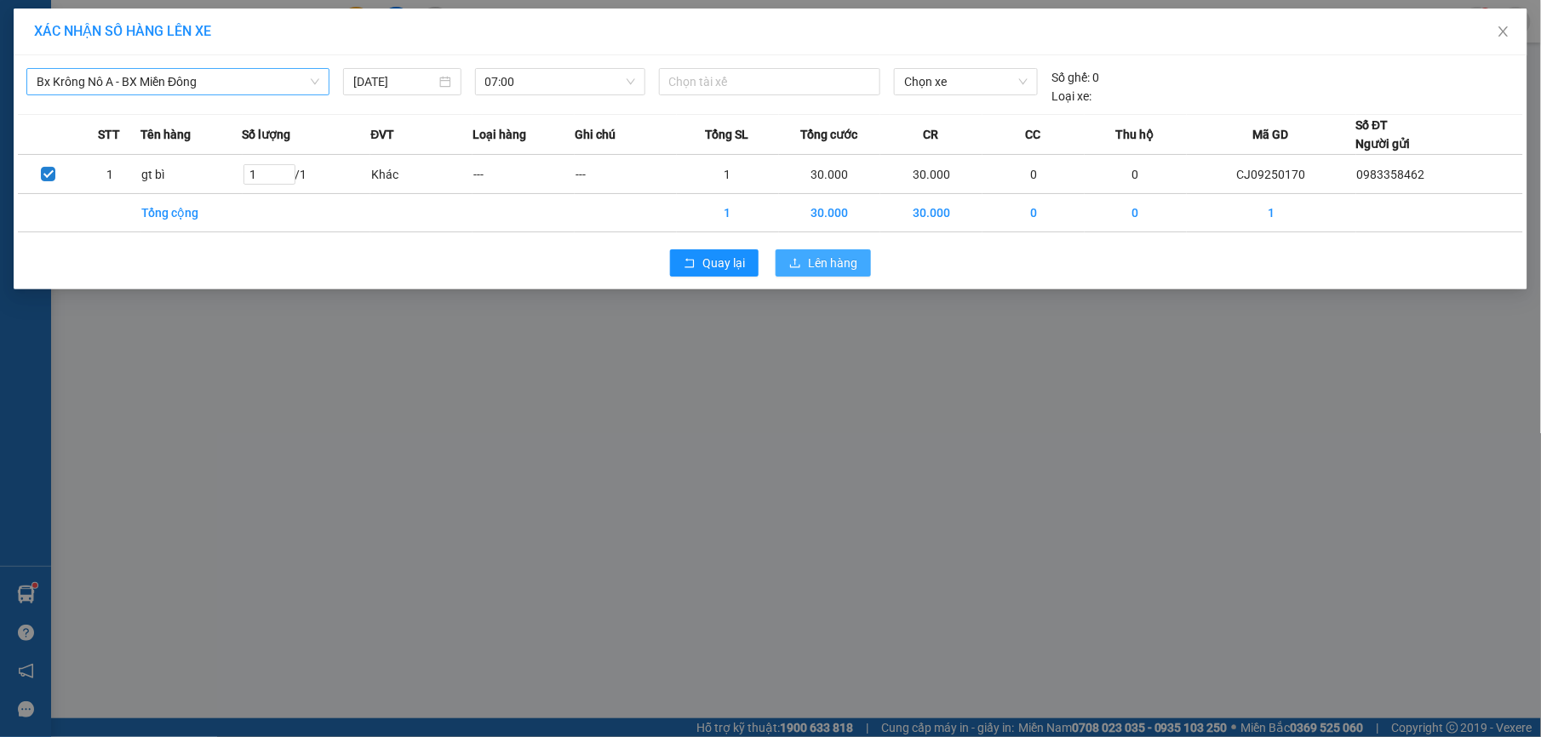
click at [819, 263] on span "Lên hàng" at bounding box center [832, 263] width 49 height 19
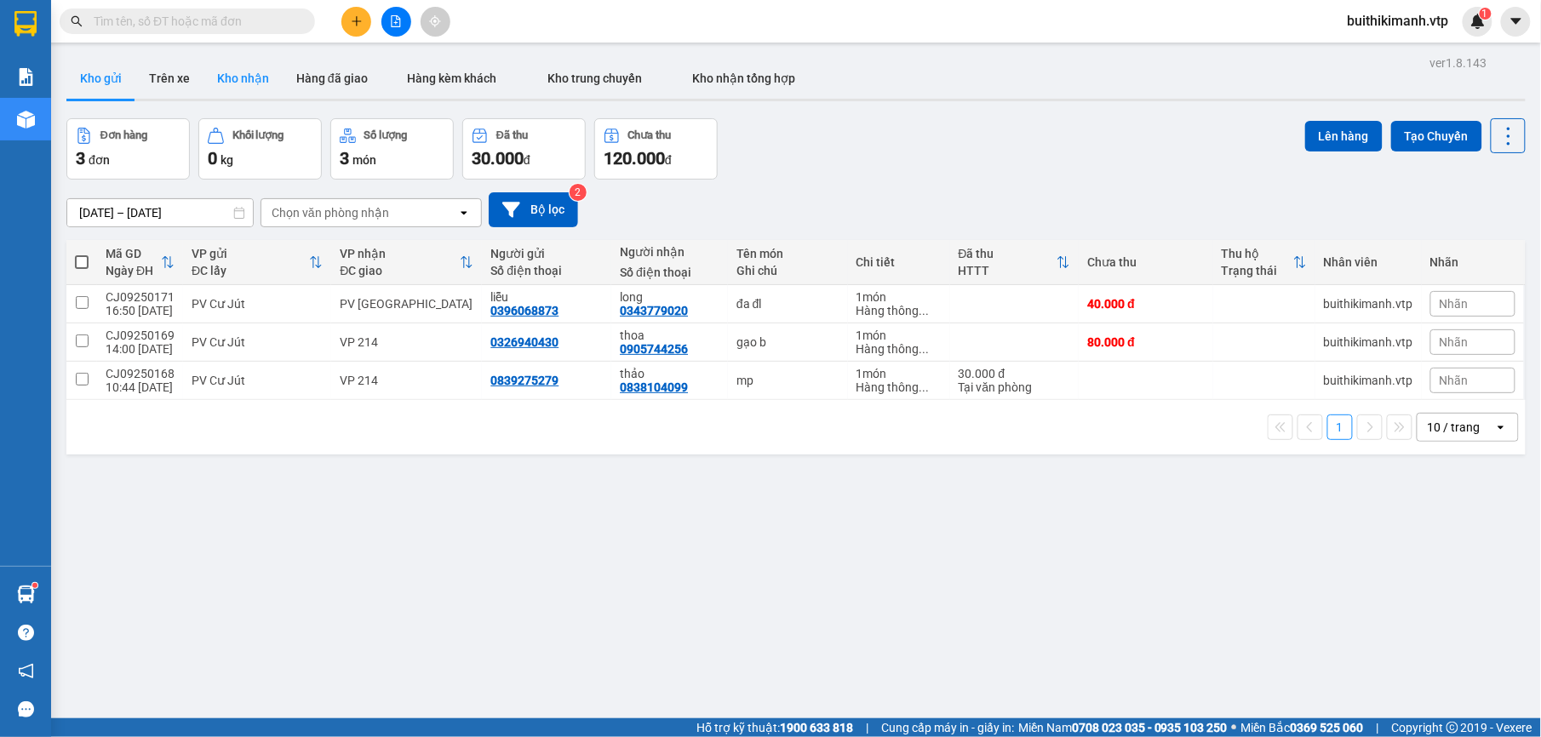
click at [267, 89] on button "Kho nhận" at bounding box center [243, 78] width 79 height 41
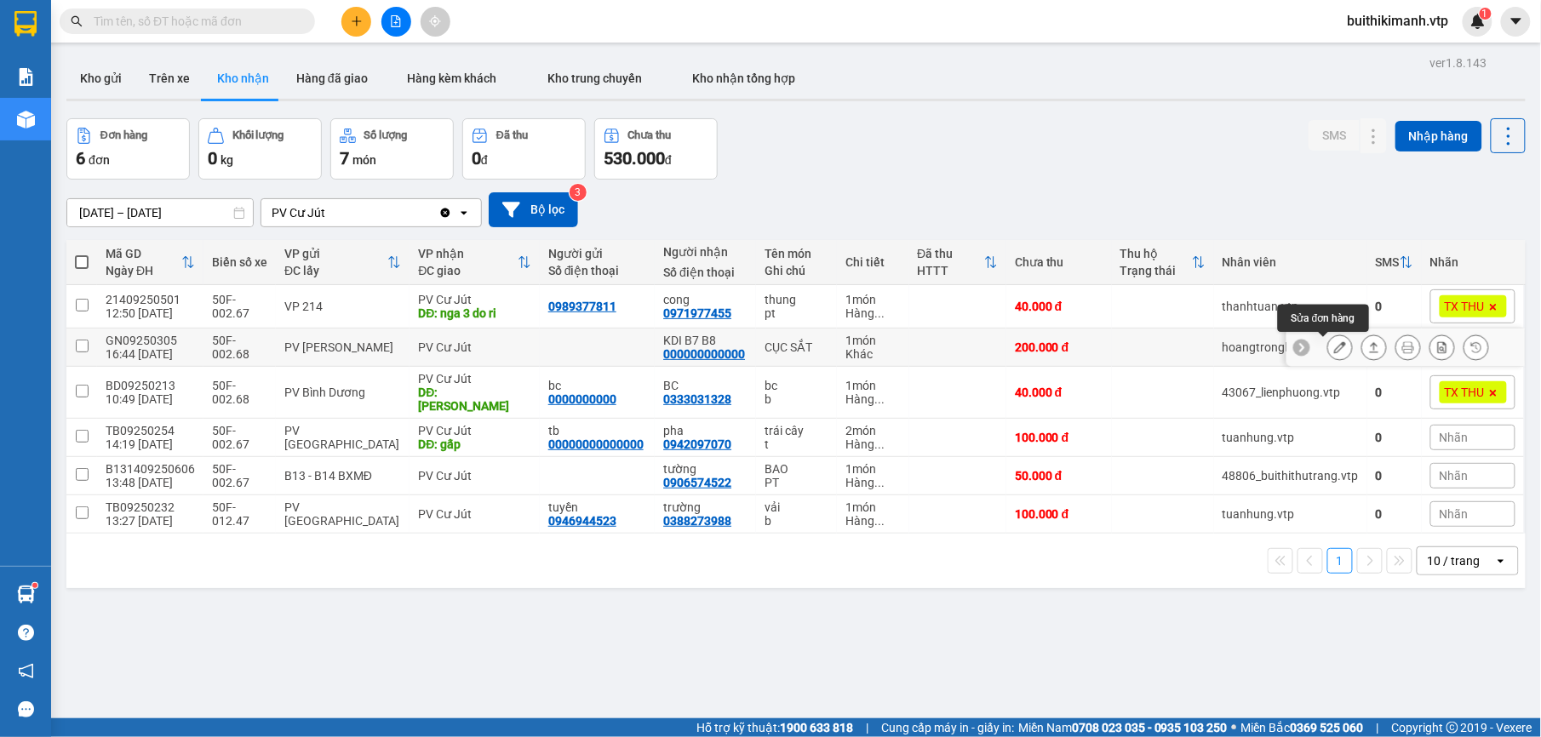
click at [1334, 349] on icon at bounding box center [1340, 347] width 12 height 12
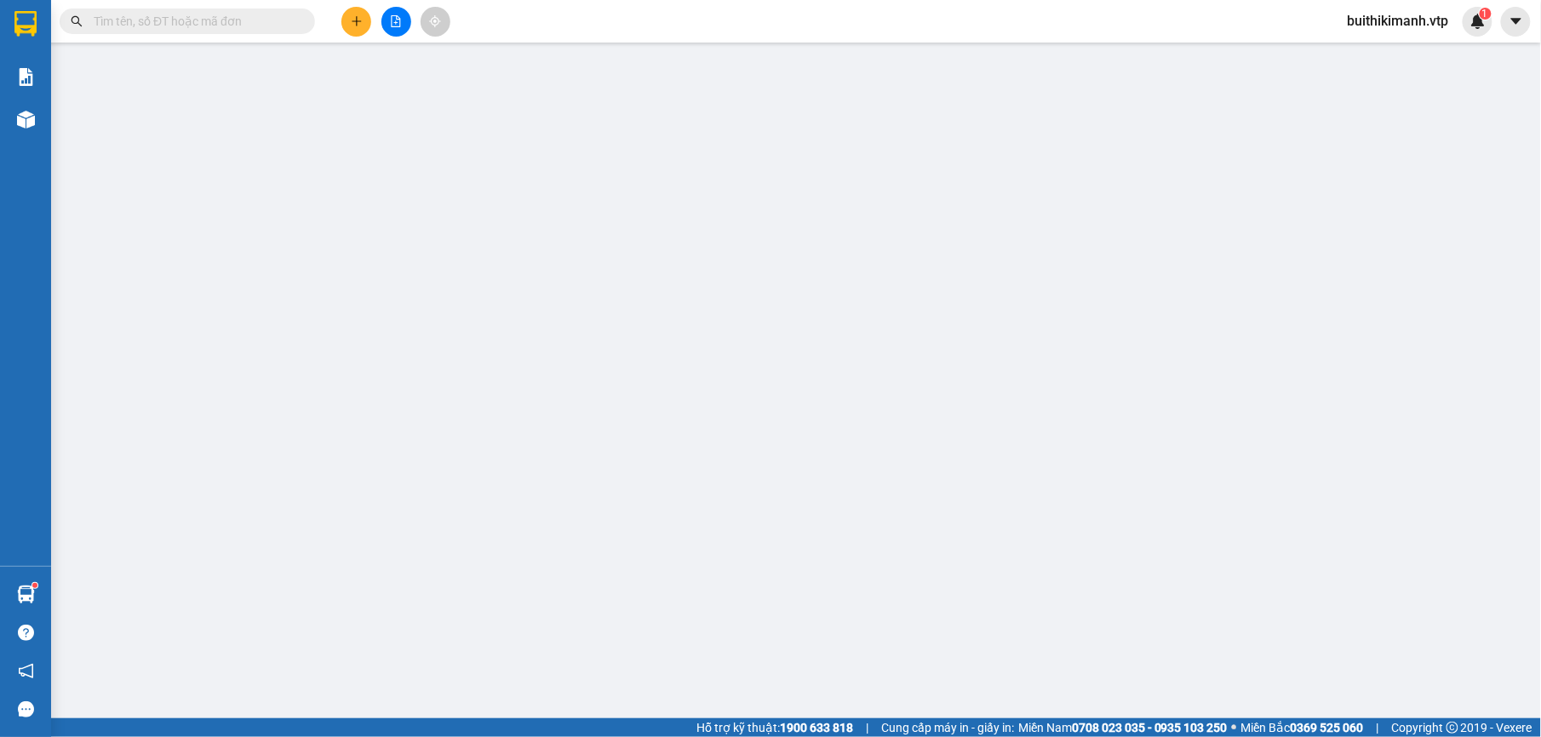
type input "000000000000"
type input "KDI B7 B8"
type input "200.000"
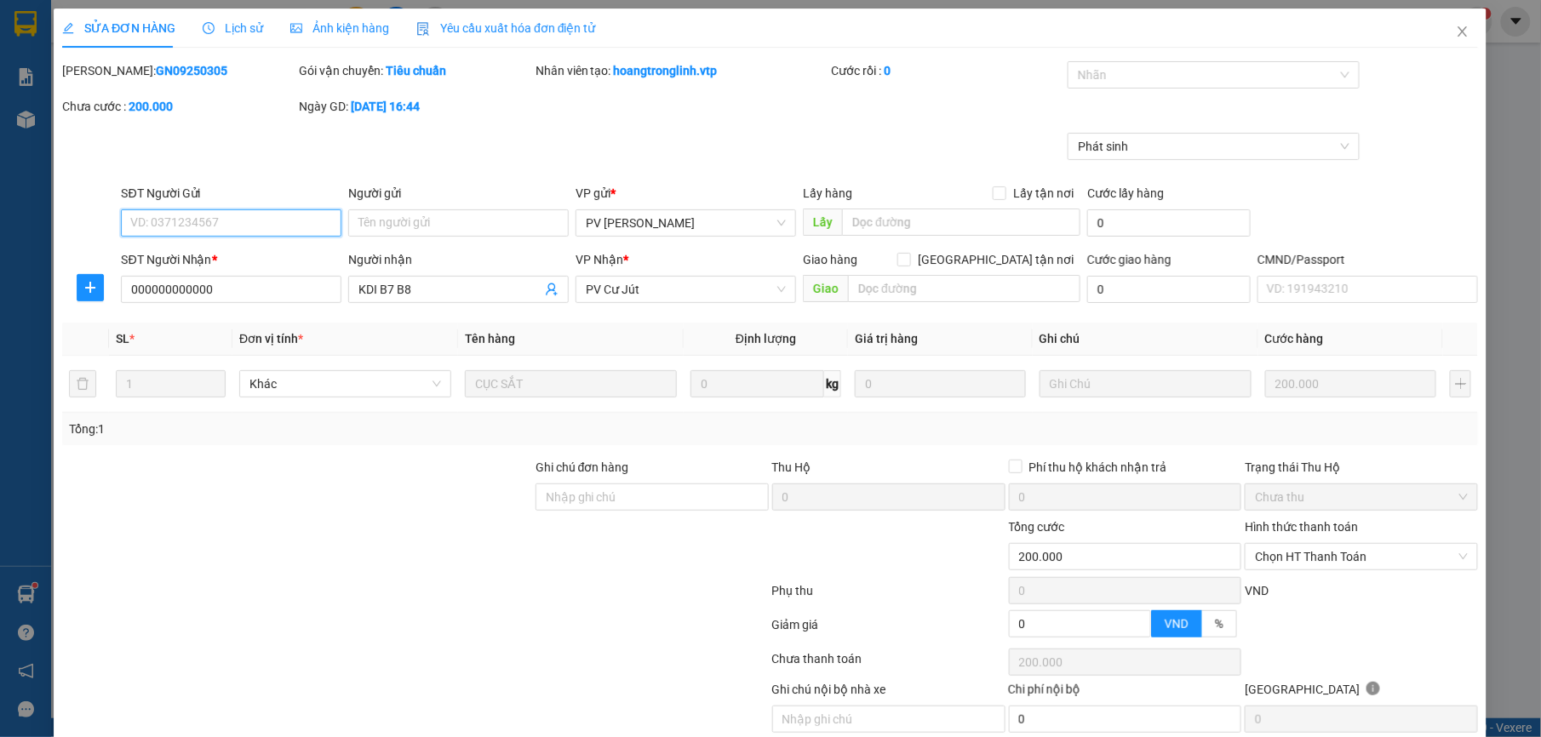
type input "40.000"
click at [1299, 85] on div at bounding box center [1205, 75] width 267 height 20
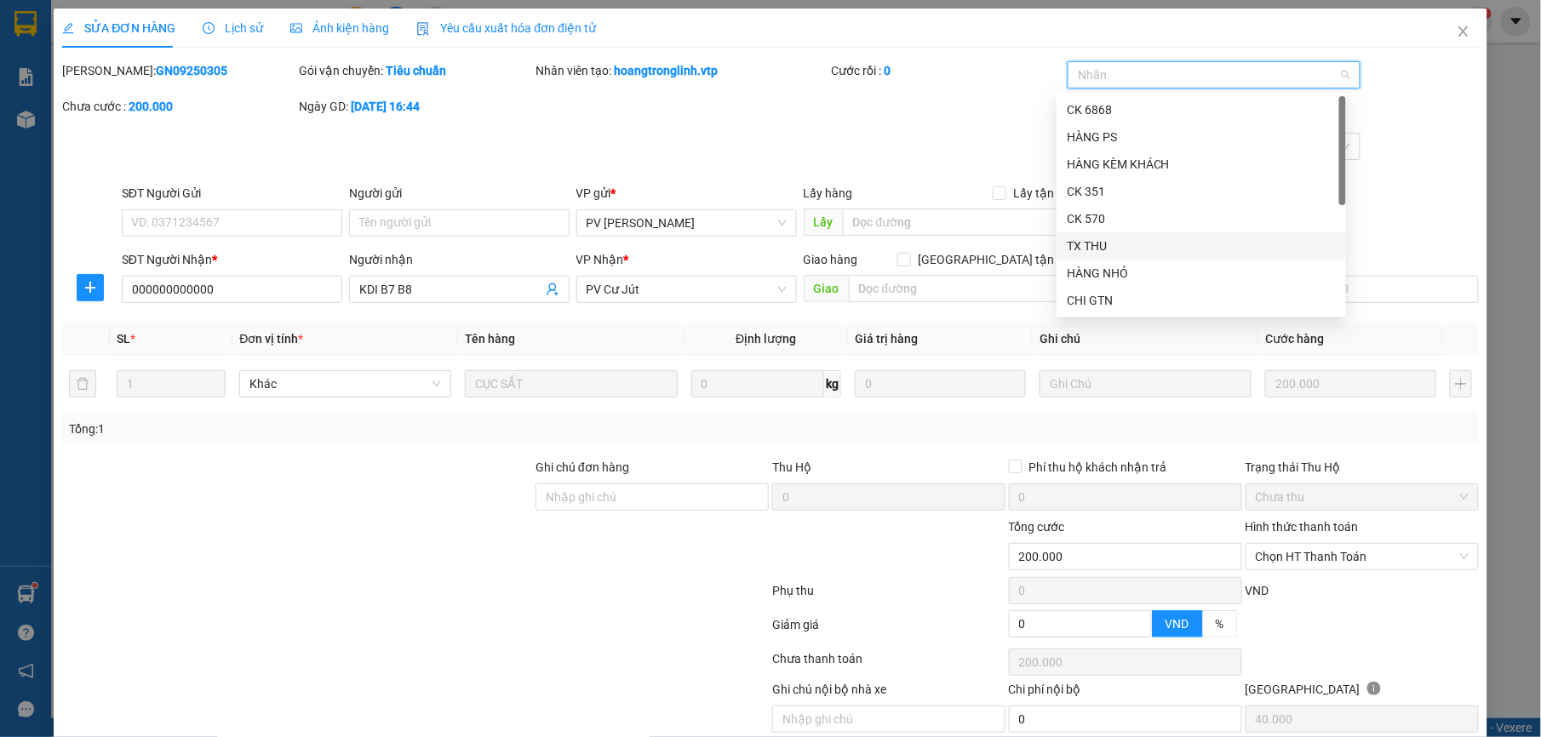
click at [1217, 239] on div "TX THU" at bounding box center [1201, 246] width 269 height 19
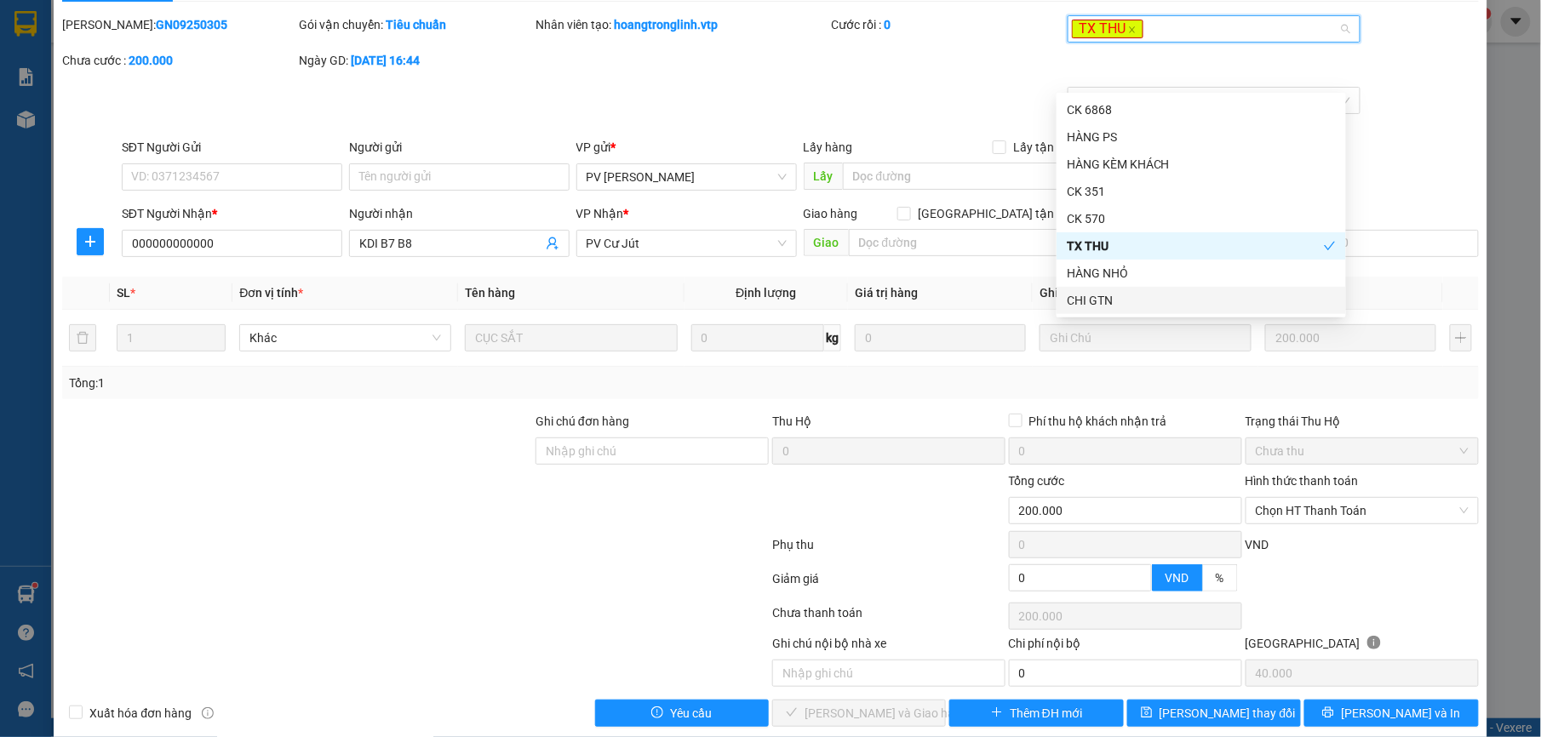
scroll to position [72, 0]
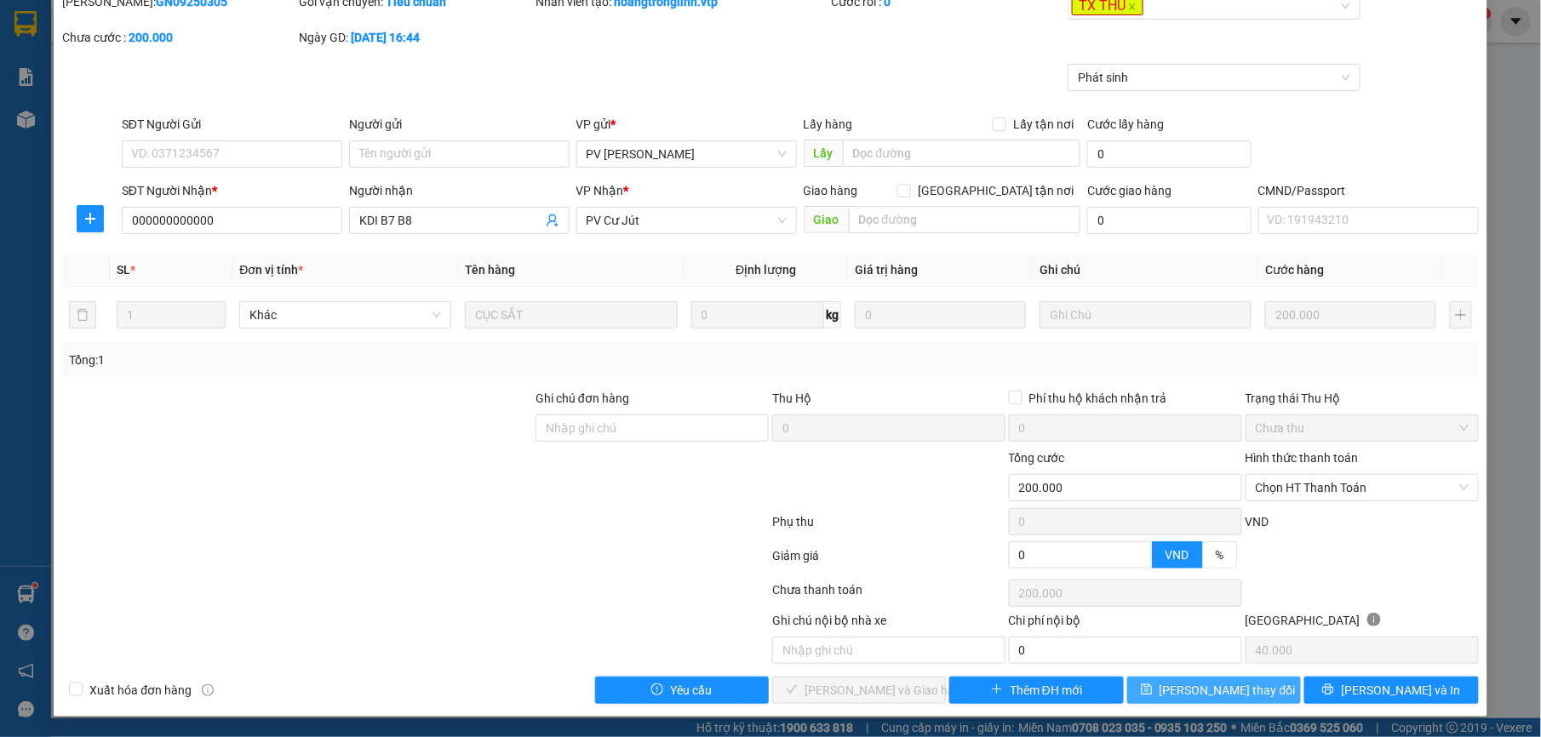
click at [1153, 695] on button "[PERSON_NAME] thay đổi" at bounding box center [1214, 690] width 174 height 27
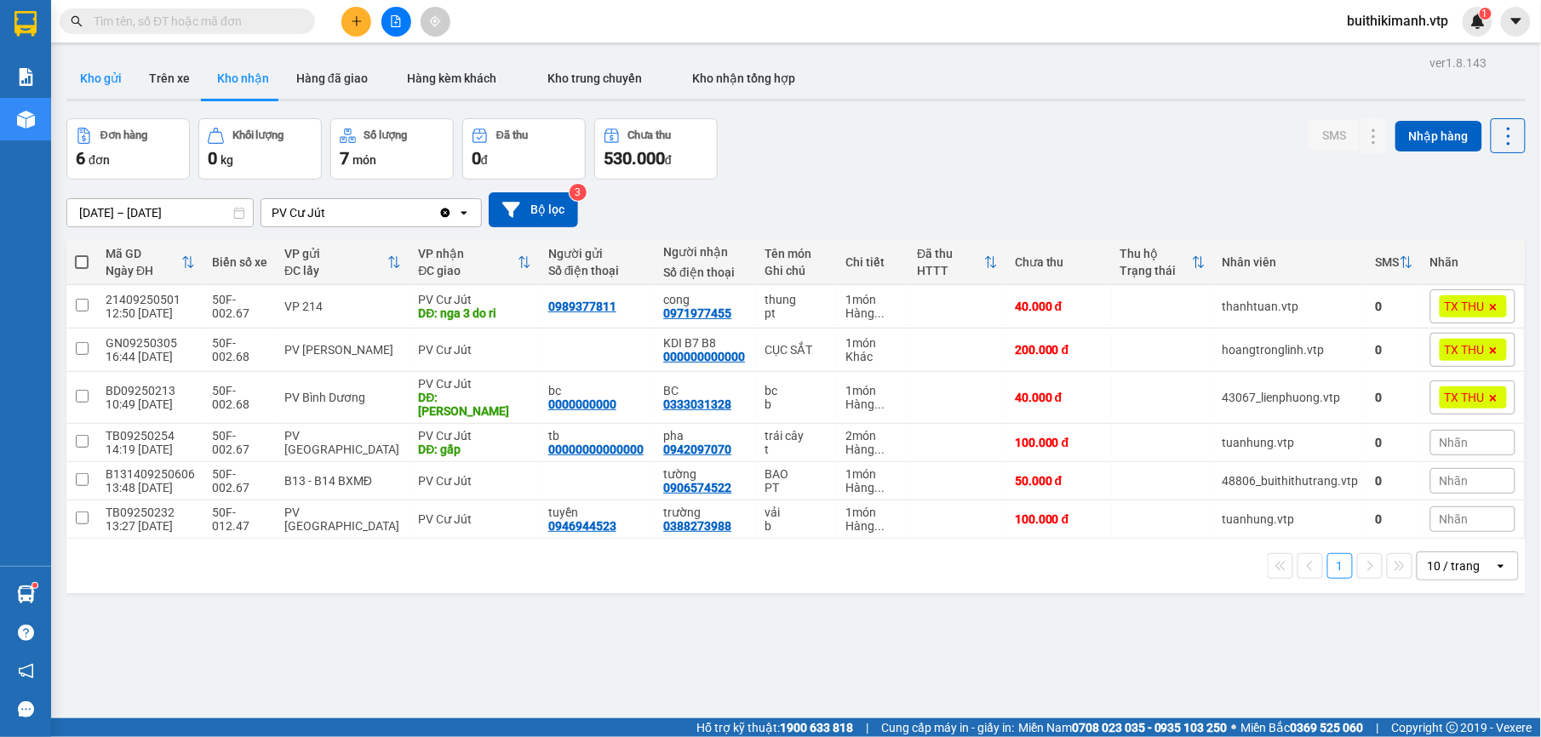
click at [86, 83] on button "Kho gửi" at bounding box center [100, 78] width 69 height 41
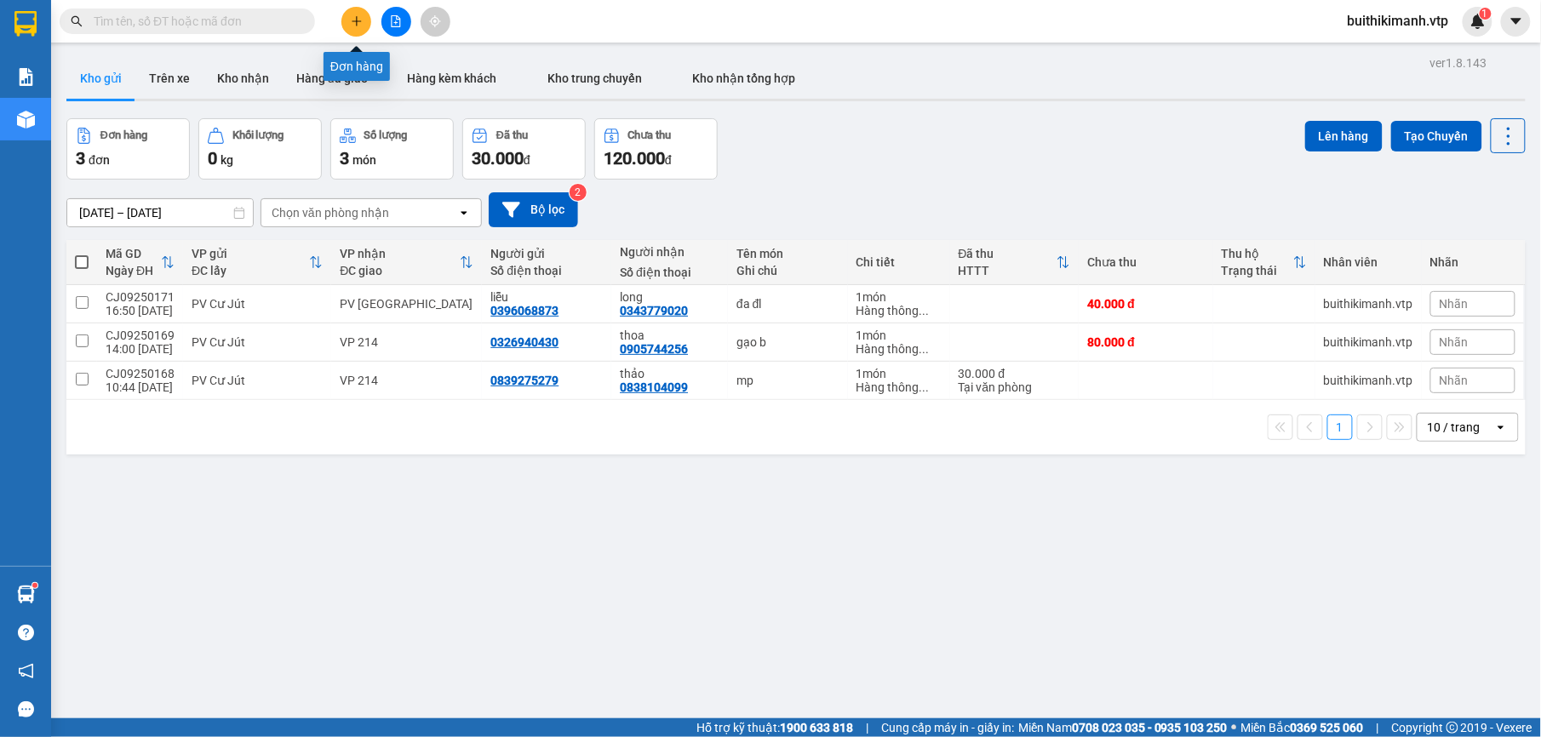
click at [363, 21] on button at bounding box center [356, 22] width 30 height 30
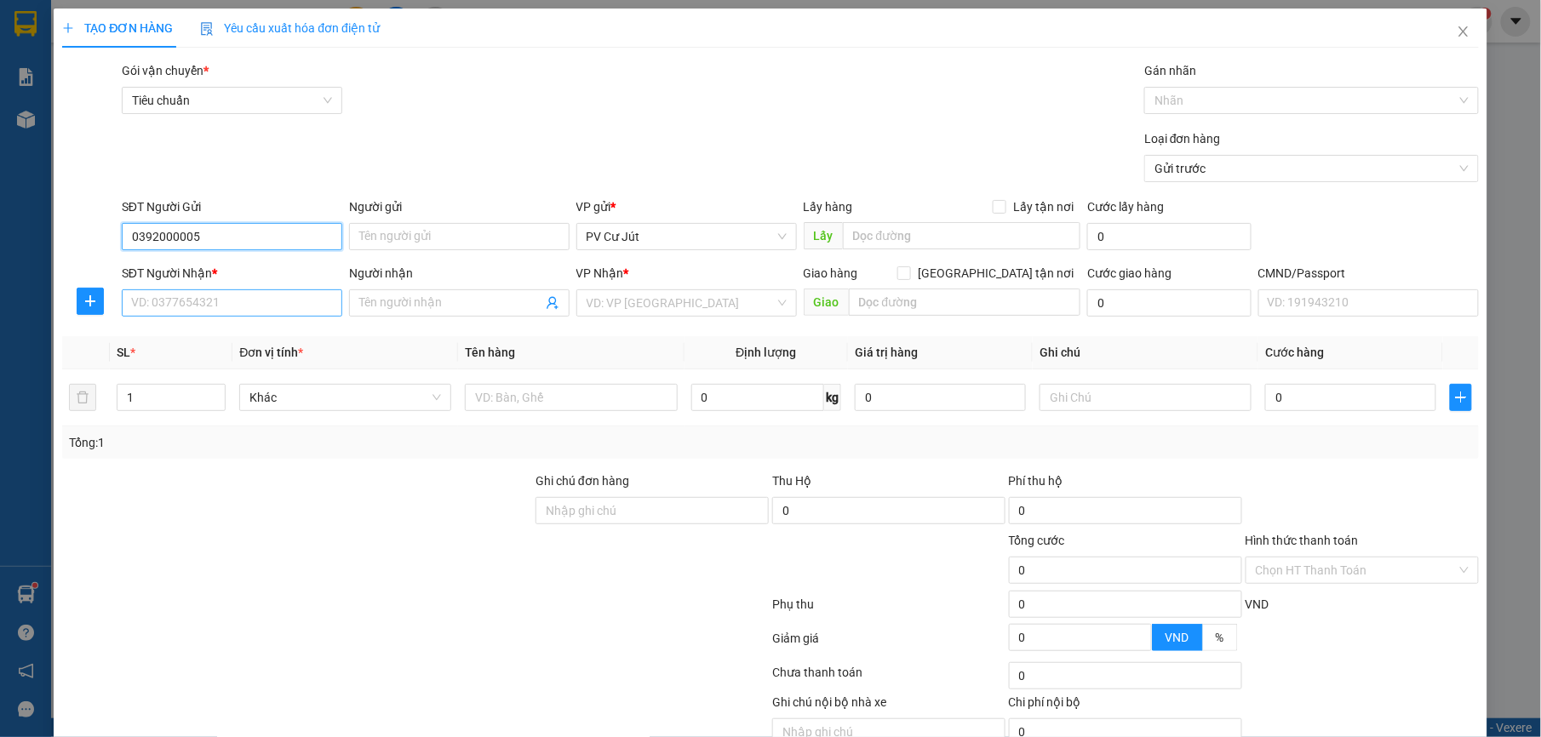
type input "0392000005"
click at [232, 317] on input "SĐT Người Nhận *" at bounding box center [232, 302] width 221 height 27
type input "0976094184"
click at [436, 290] on span at bounding box center [459, 302] width 221 height 27
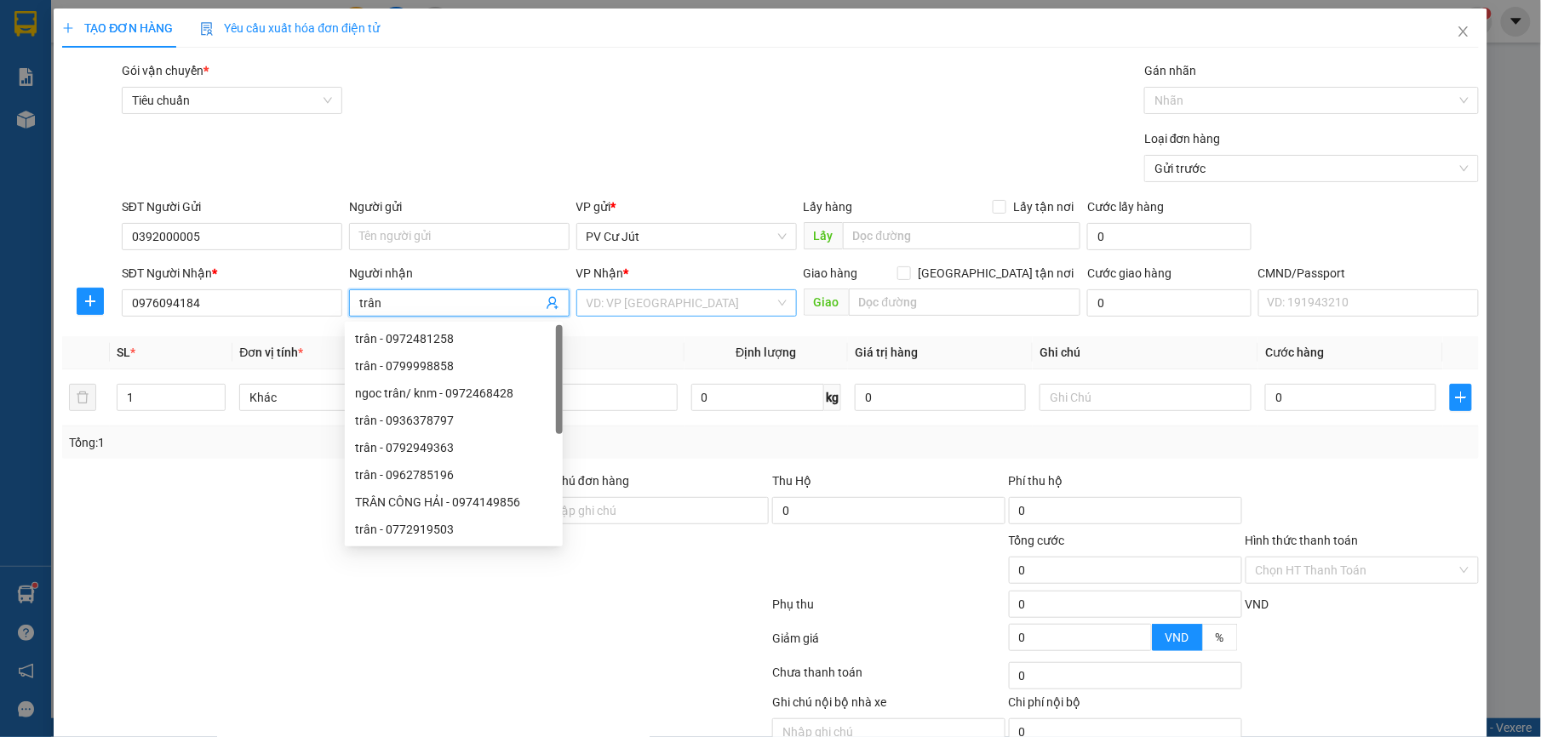
type input "trân"
click at [695, 311] on input "search" at bounding box center [681, 303] width 188 height 26
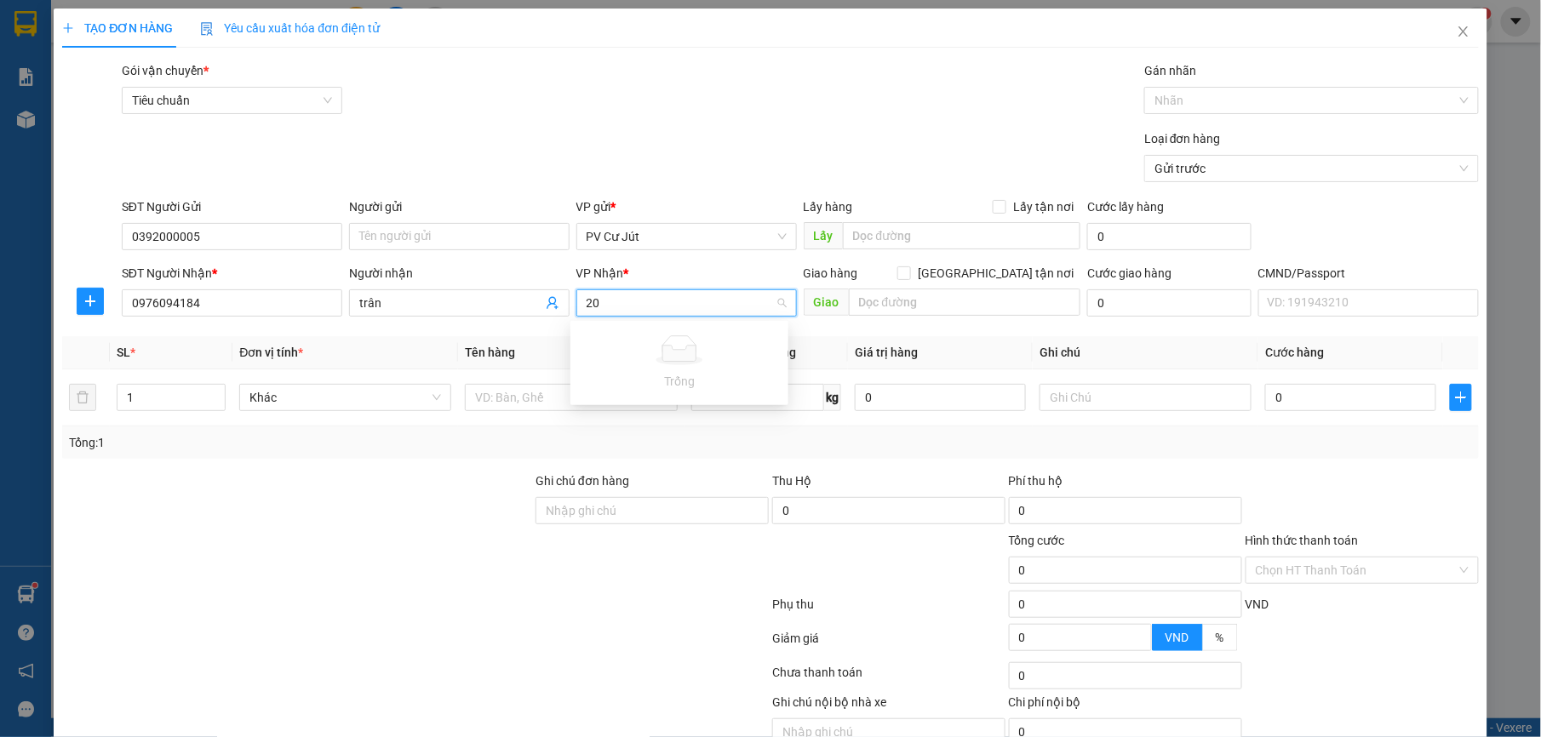
type input "2"
click at [639, 332] on div "VP 214" at bounding box center [680, 338] width 198 height 19
click at [536, 402] on input "text" at bounding box center [571, 397] width 212 height 27
type input "d"
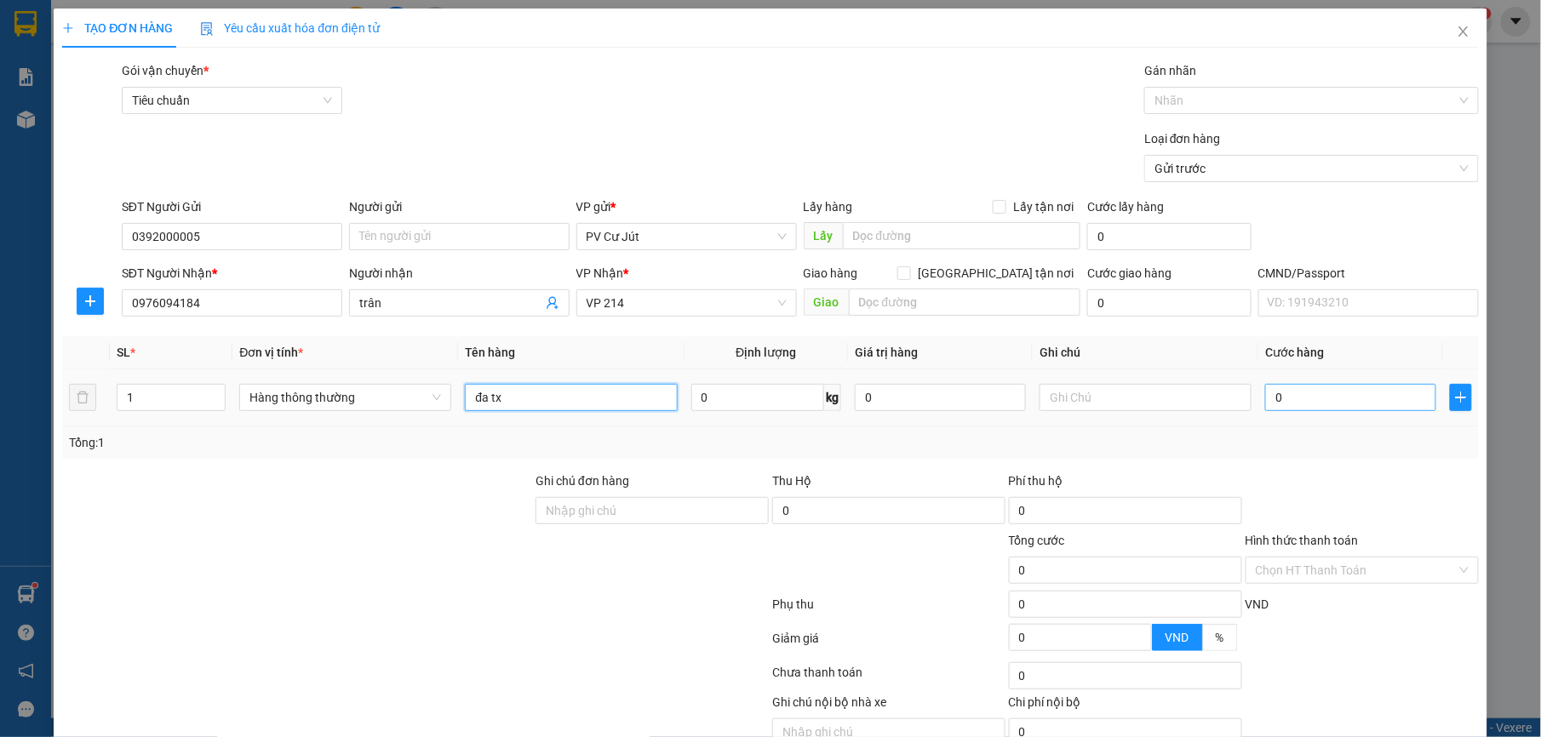
type input "đa tx"
click at [1295, 405] on input "0" at bounding box center [1350, 397] width 171 height 27
type input "5"
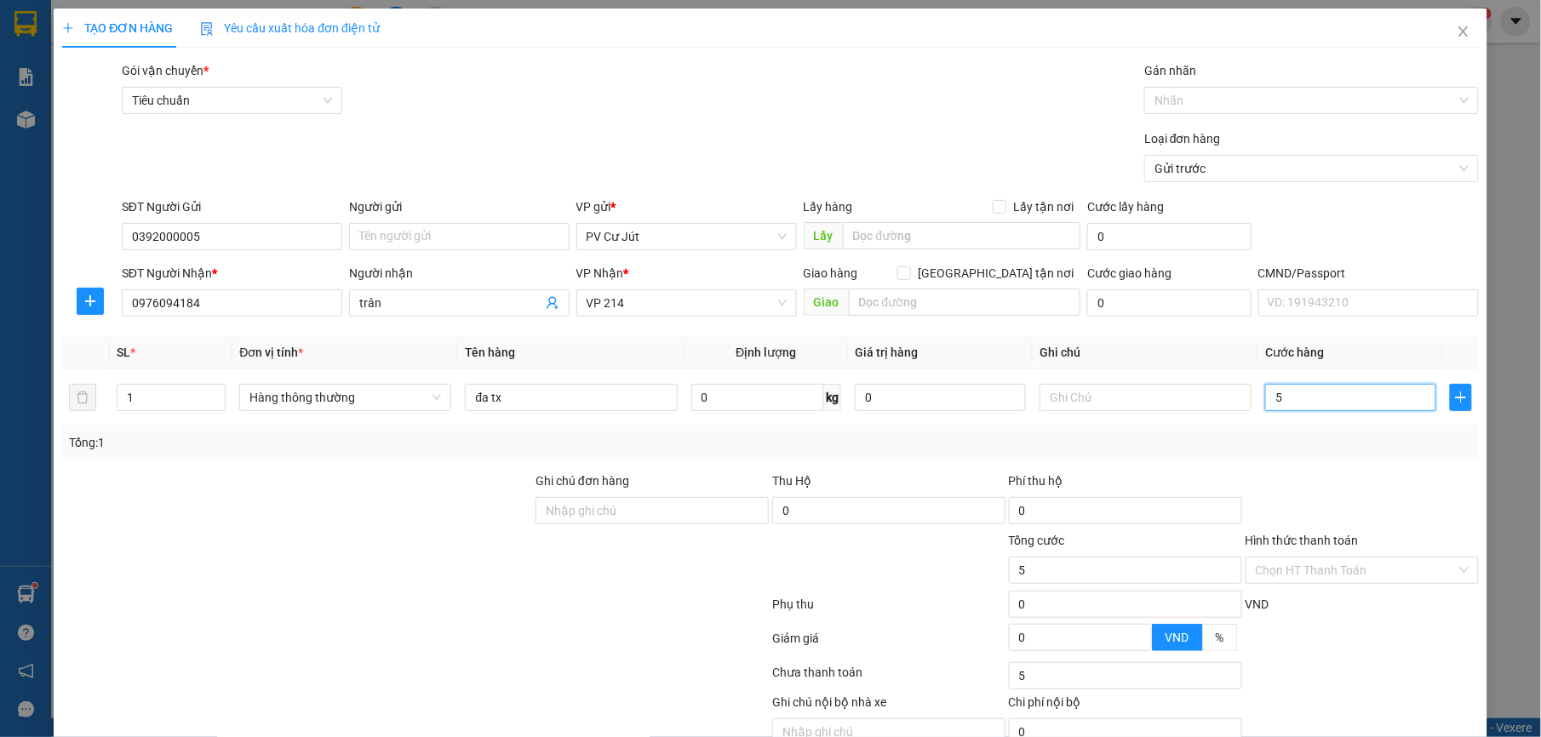
type input "50"
type input "500"
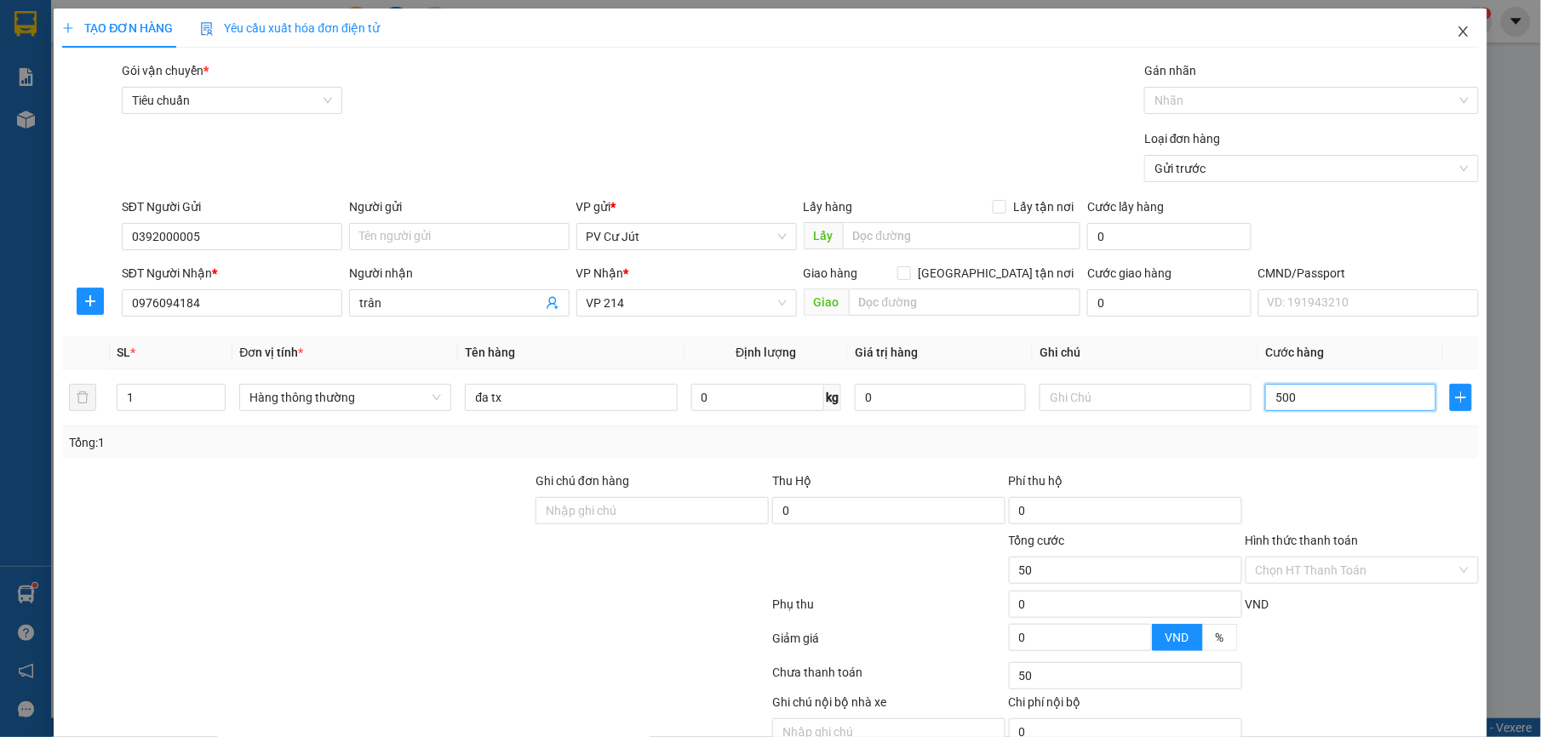
type input "500"
type input "5.000"
type input "50.000"
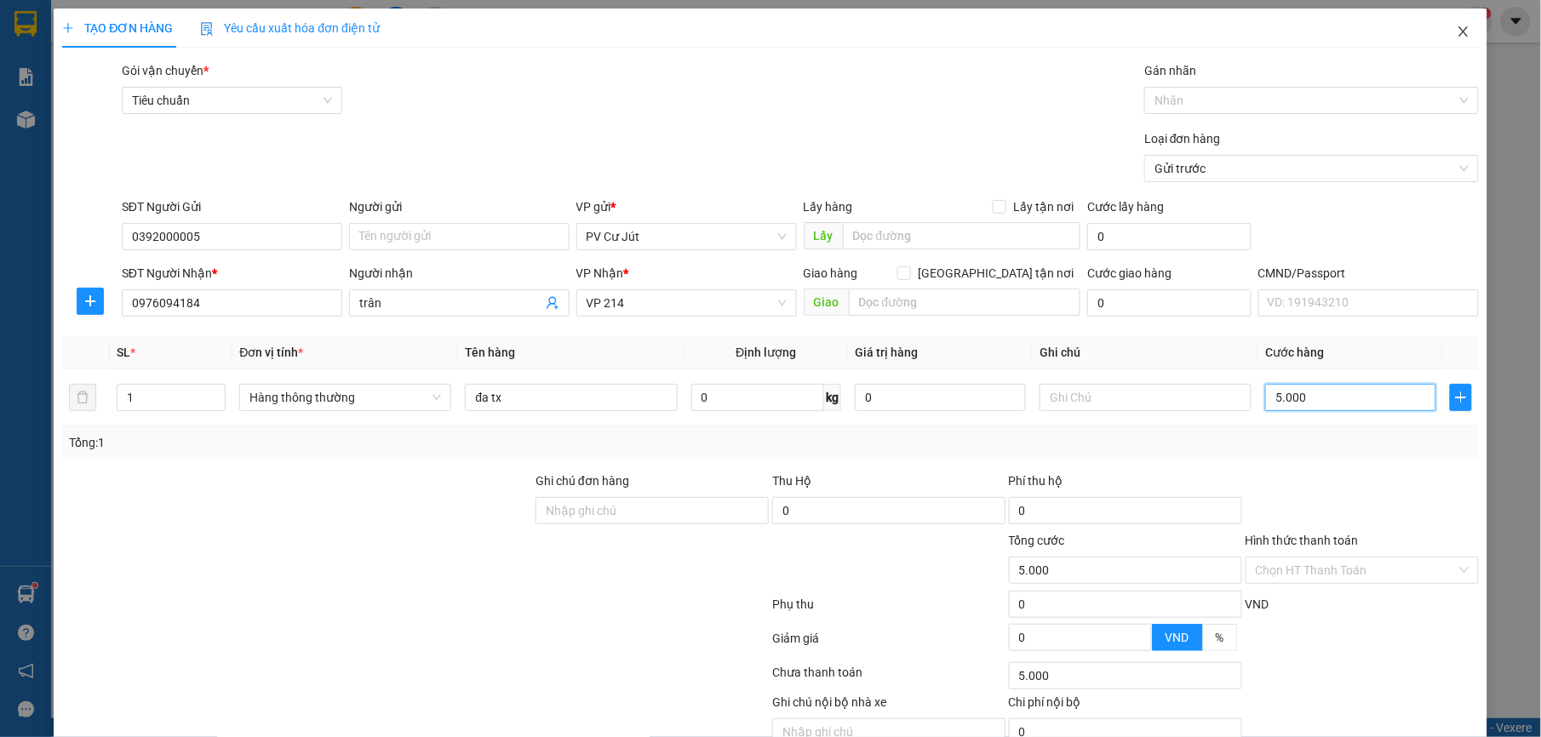
type input "50.000"
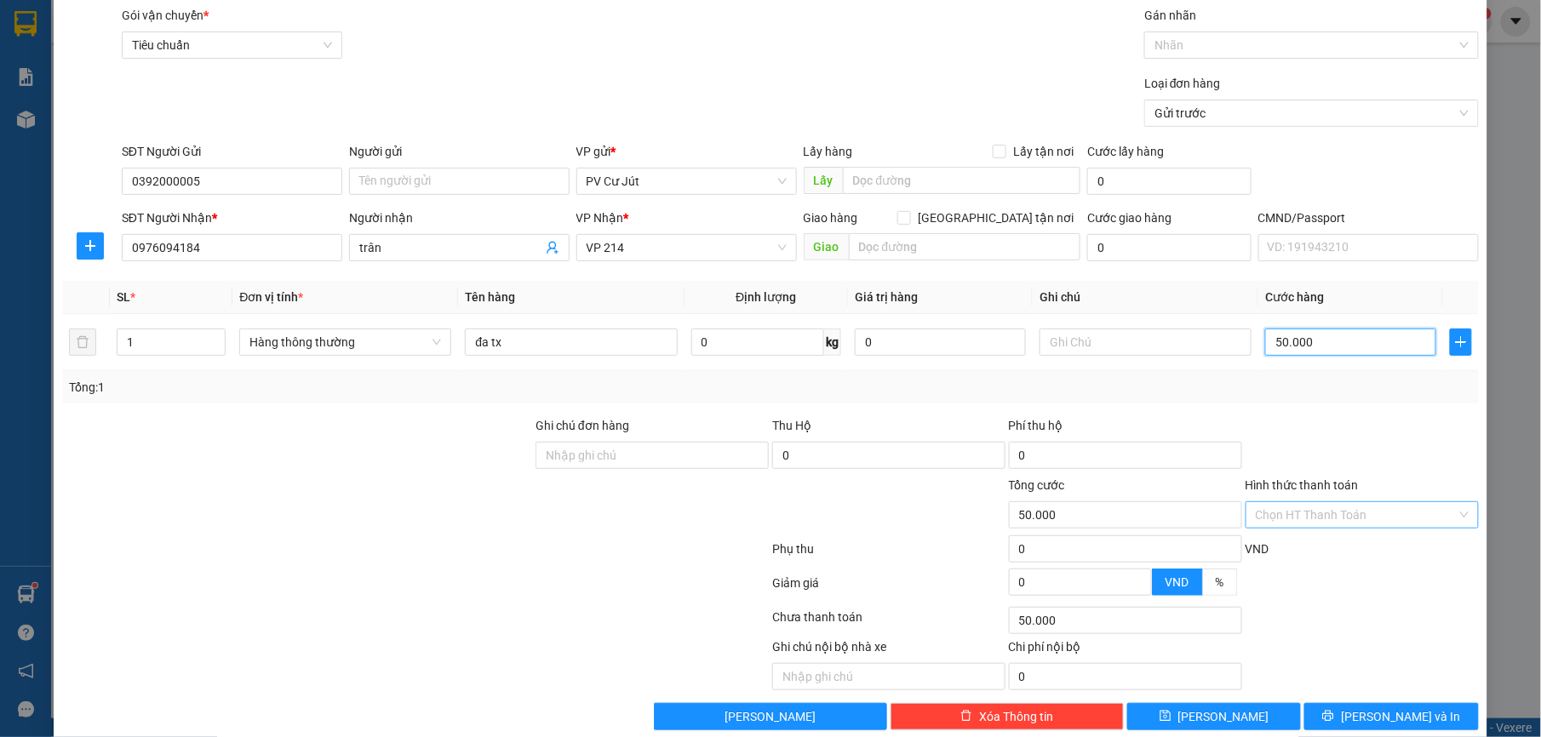
scroll to position [86, 0]
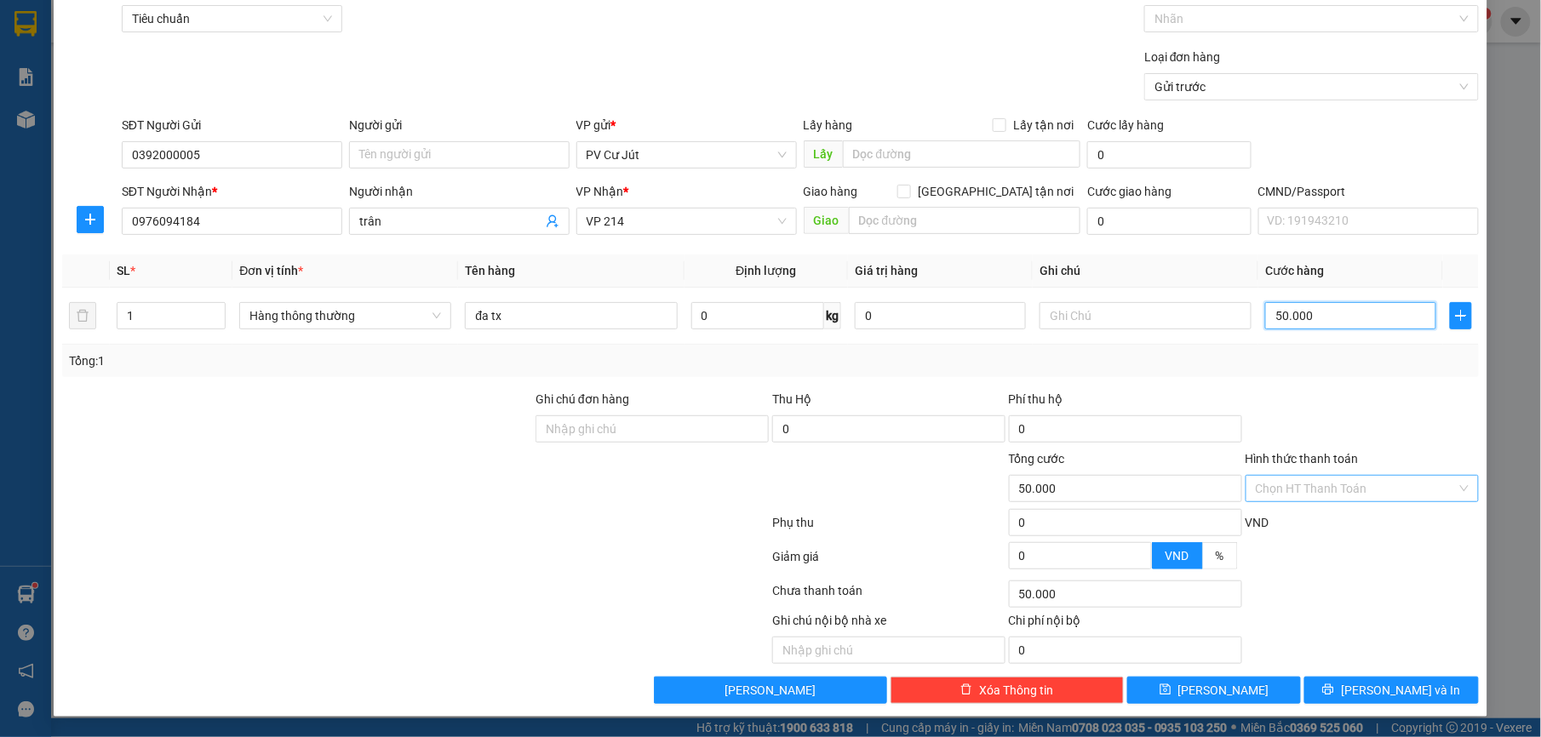
type input "50.000"
click at [1344, 489] on input "Hình thức thanh toán" at bounding box center [1356, 489] width 201 height 26
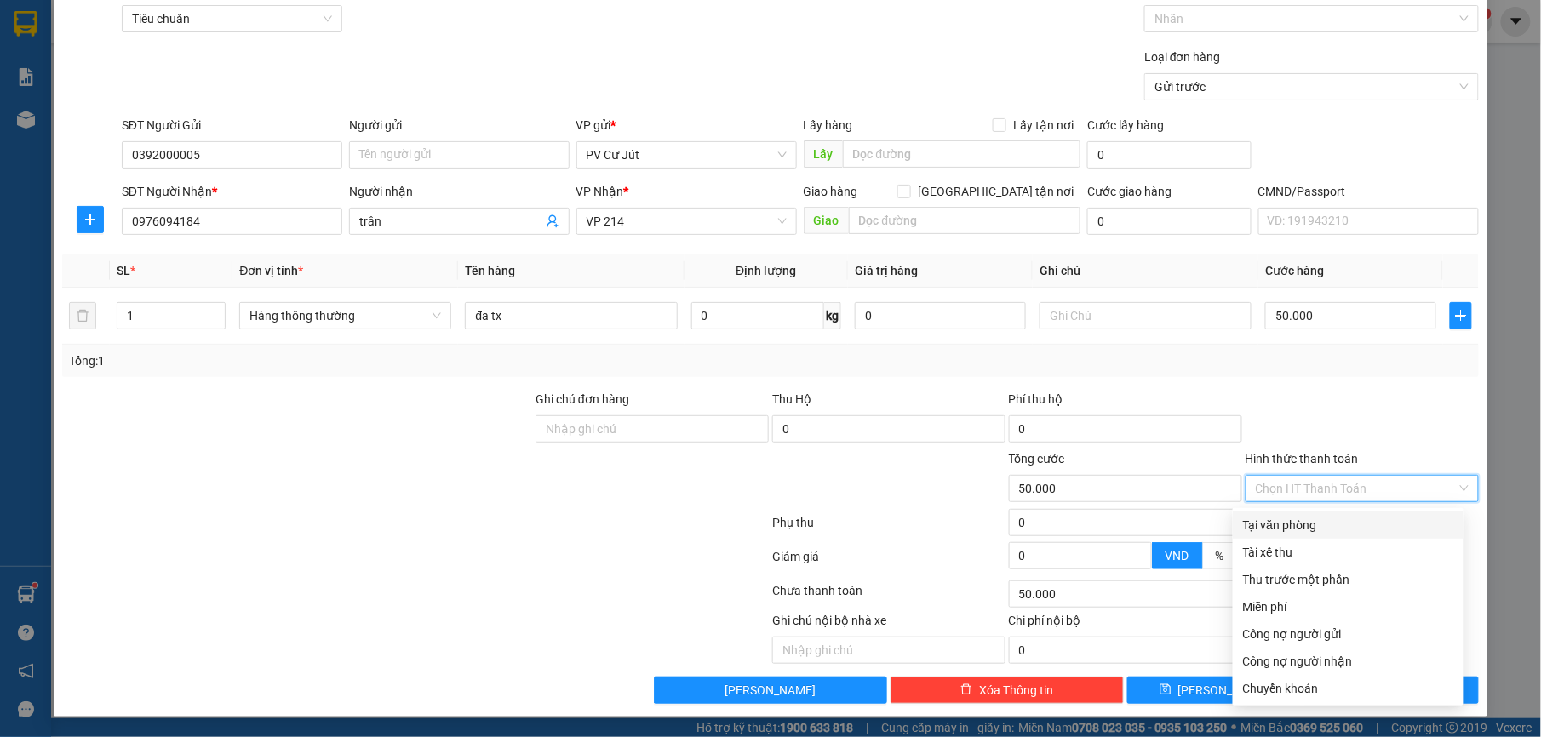
click at [1344, 516] on div "Tại văn phòng" at bounding box center [1348, 525] width 210 height 19
type input "0"
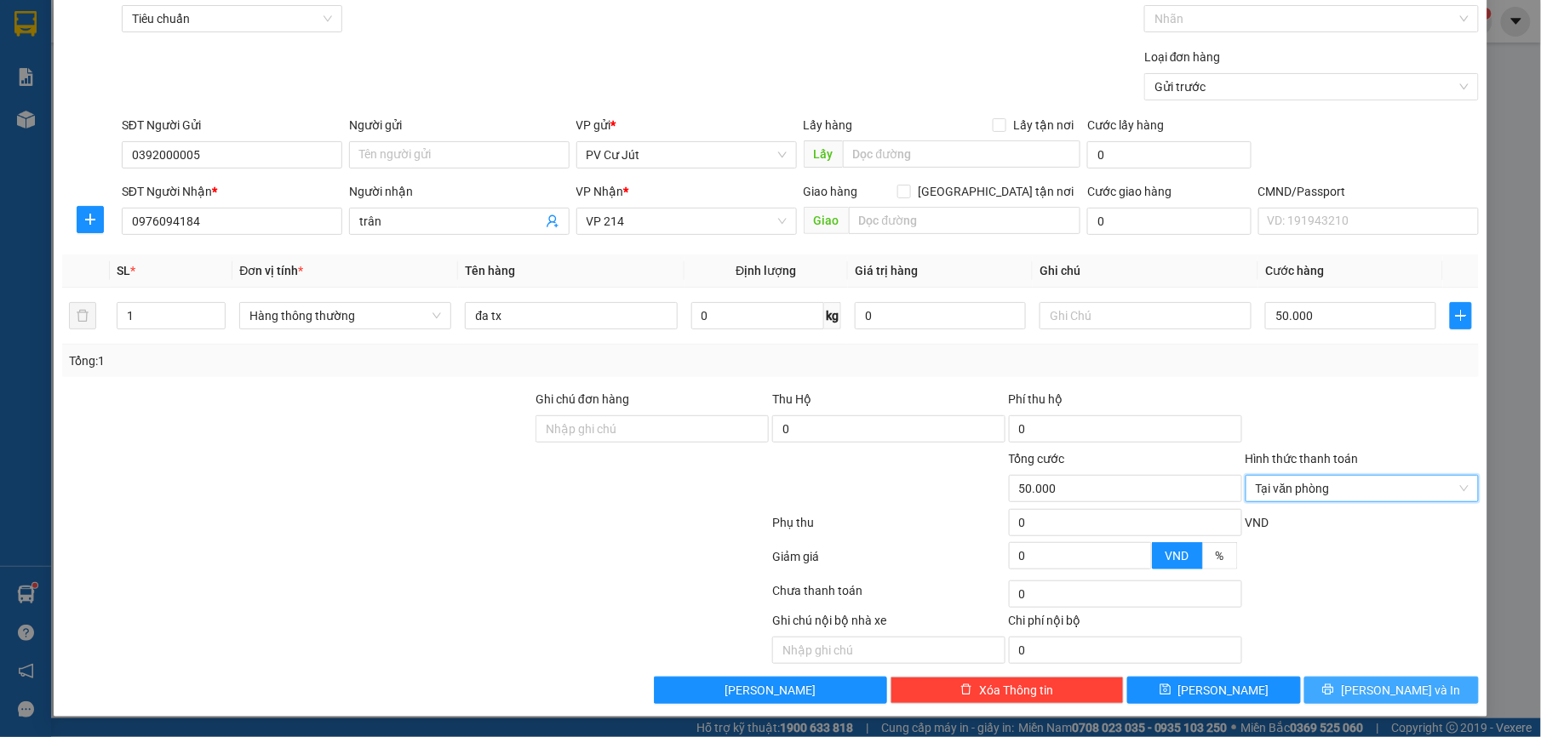
click at [1396, 690] on span "[PERSON_NAME] và In" at bounding box center [1400, 690] width 119 height 19
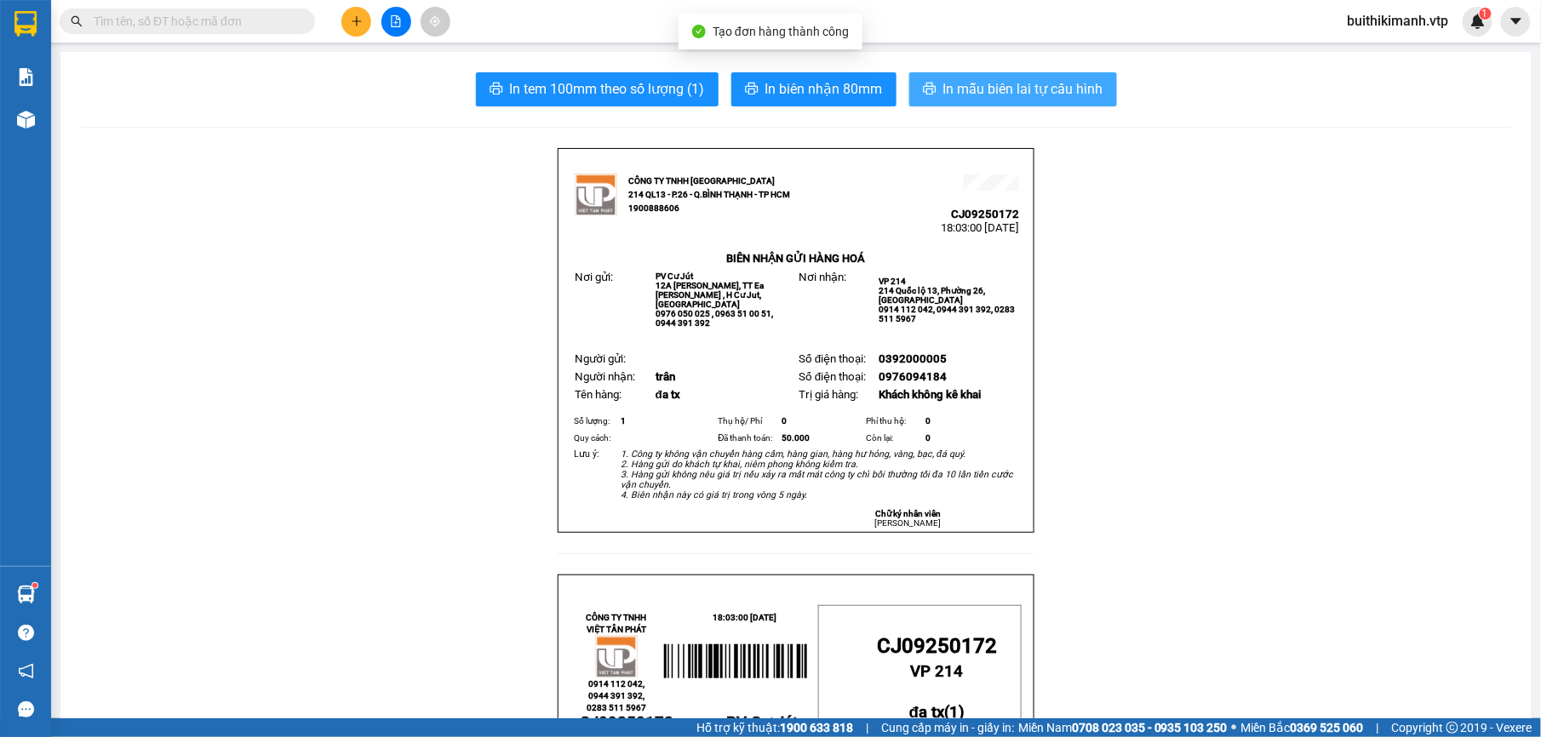
click at [1060, 97] on span "In mẫu biên lai tự cấu hình" at bounding box center [1023, 88] width 160 height 21
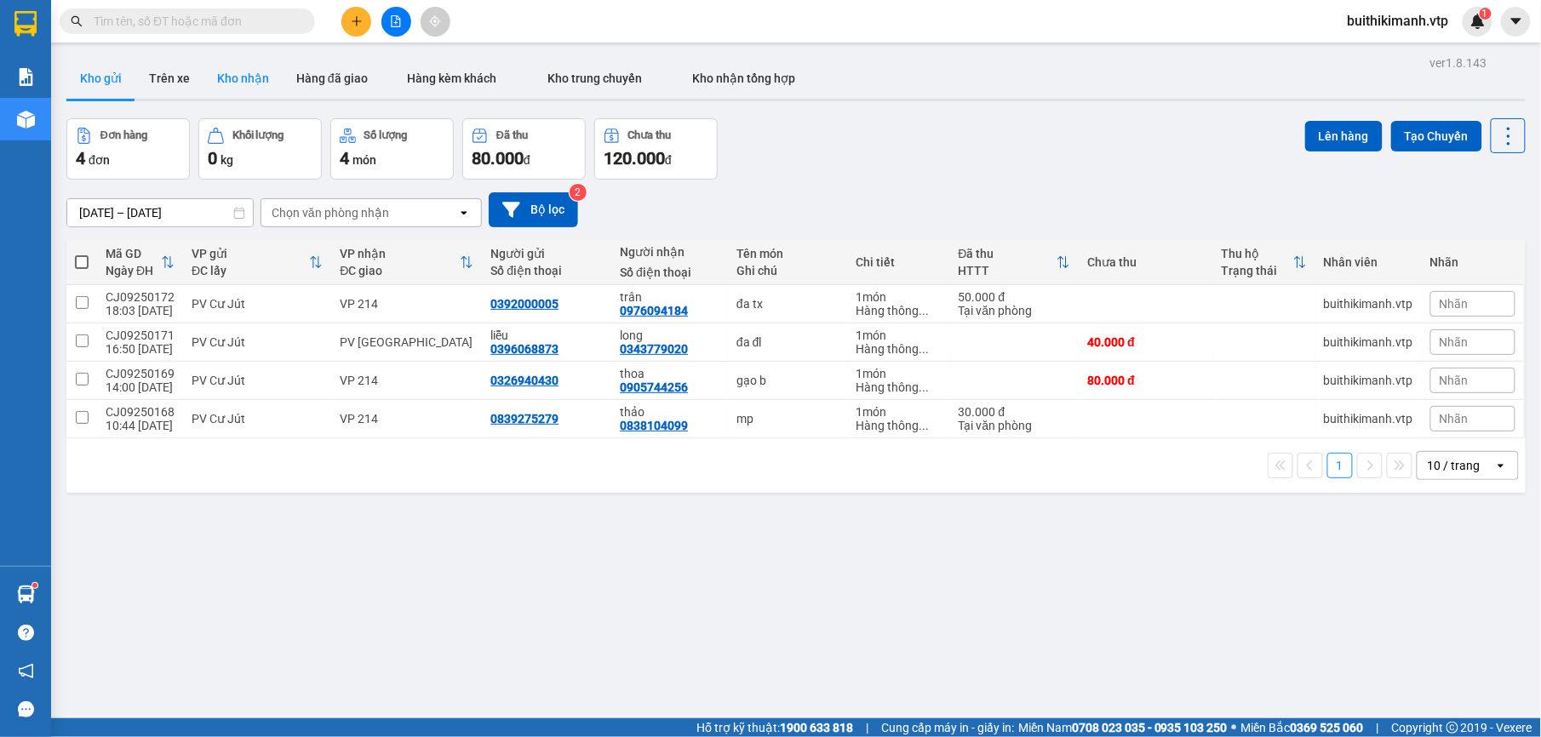
click at [232, 75] on button "Kho nhận" at bounding box center [243, 78] width 79 height 41
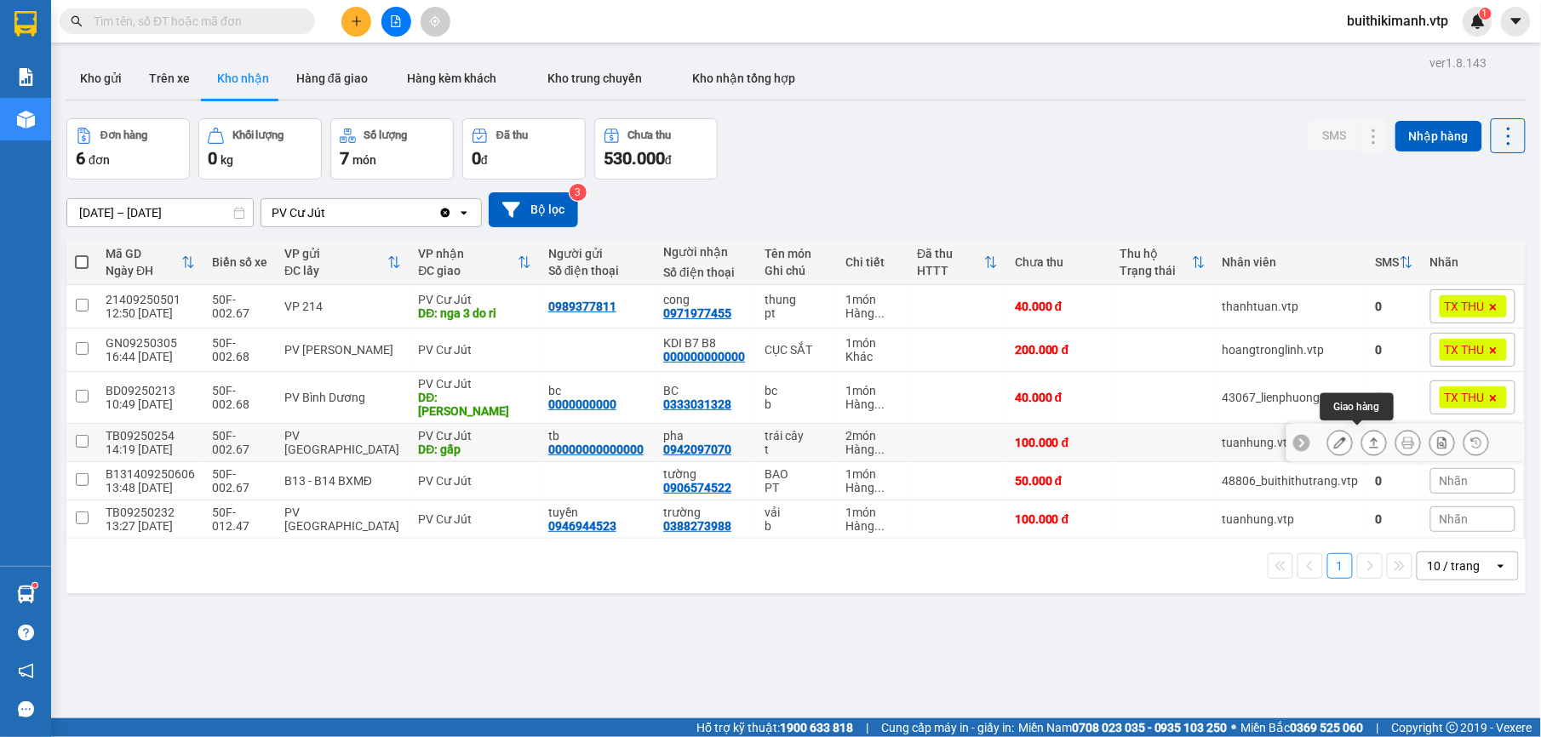
click at [1367, 434] on button at bounding box center [1374, 443] width 24 height 30
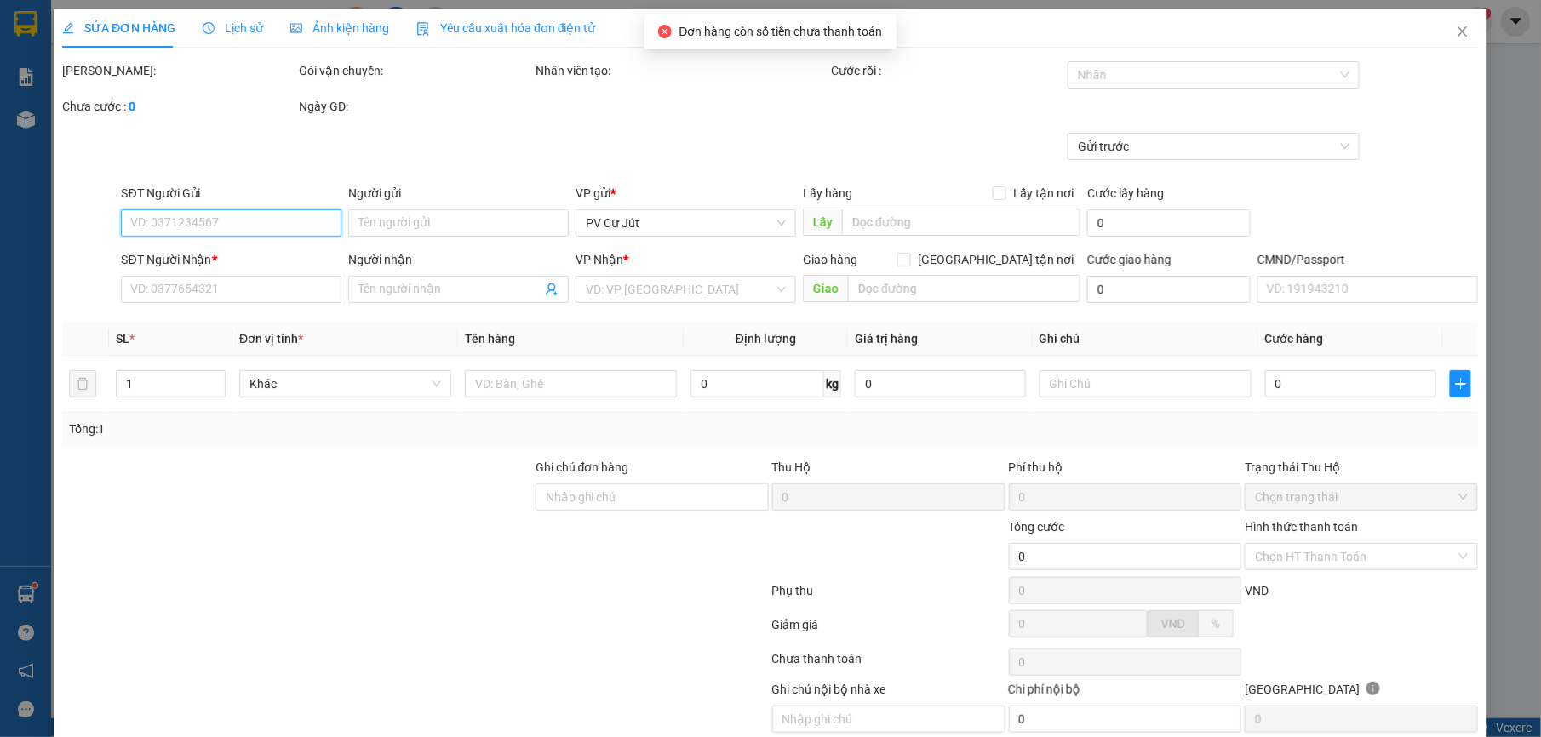
type input "00000000000000"
type input "tb"
type input "0942097070"
type input "pha"
type input "gấp"
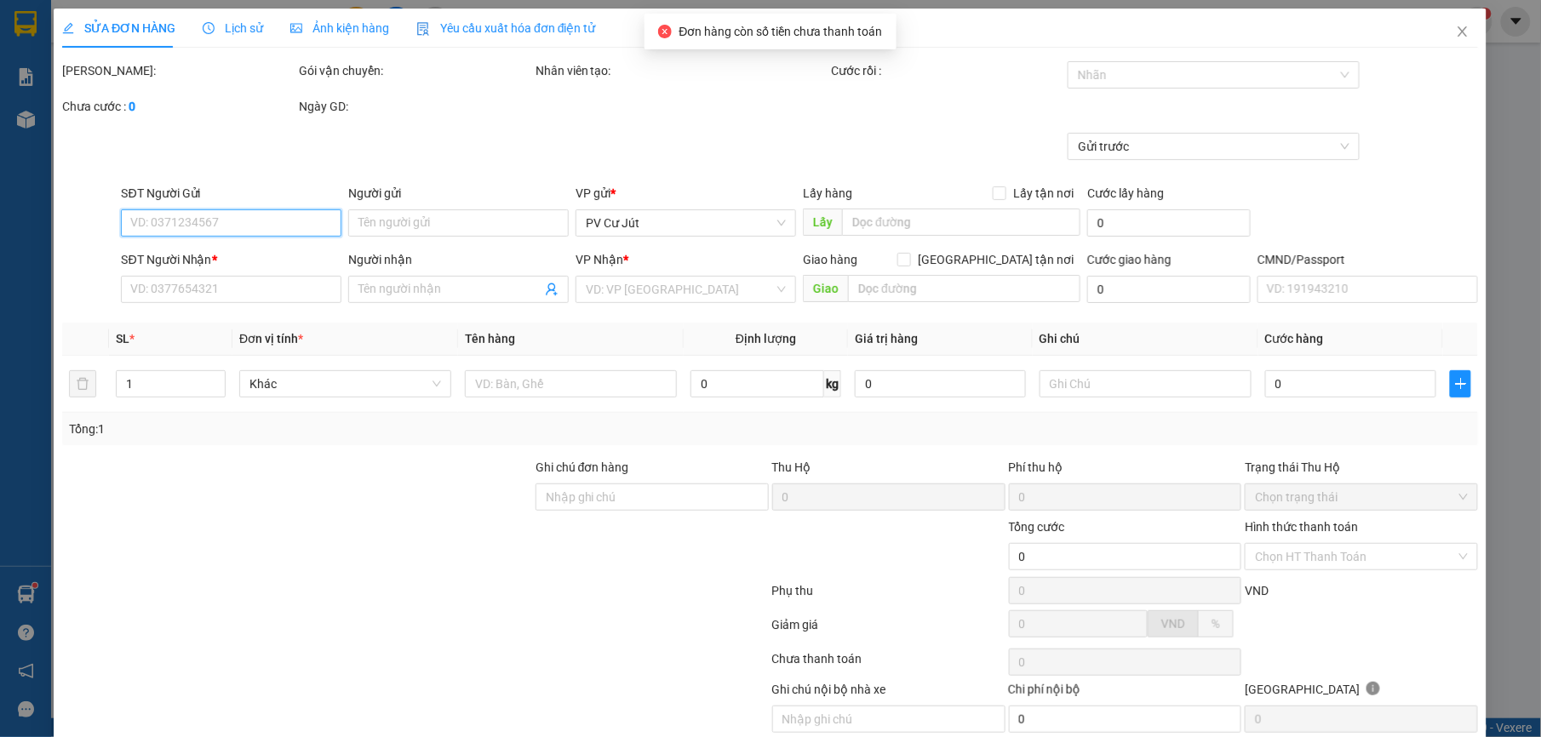
type input "100.000"
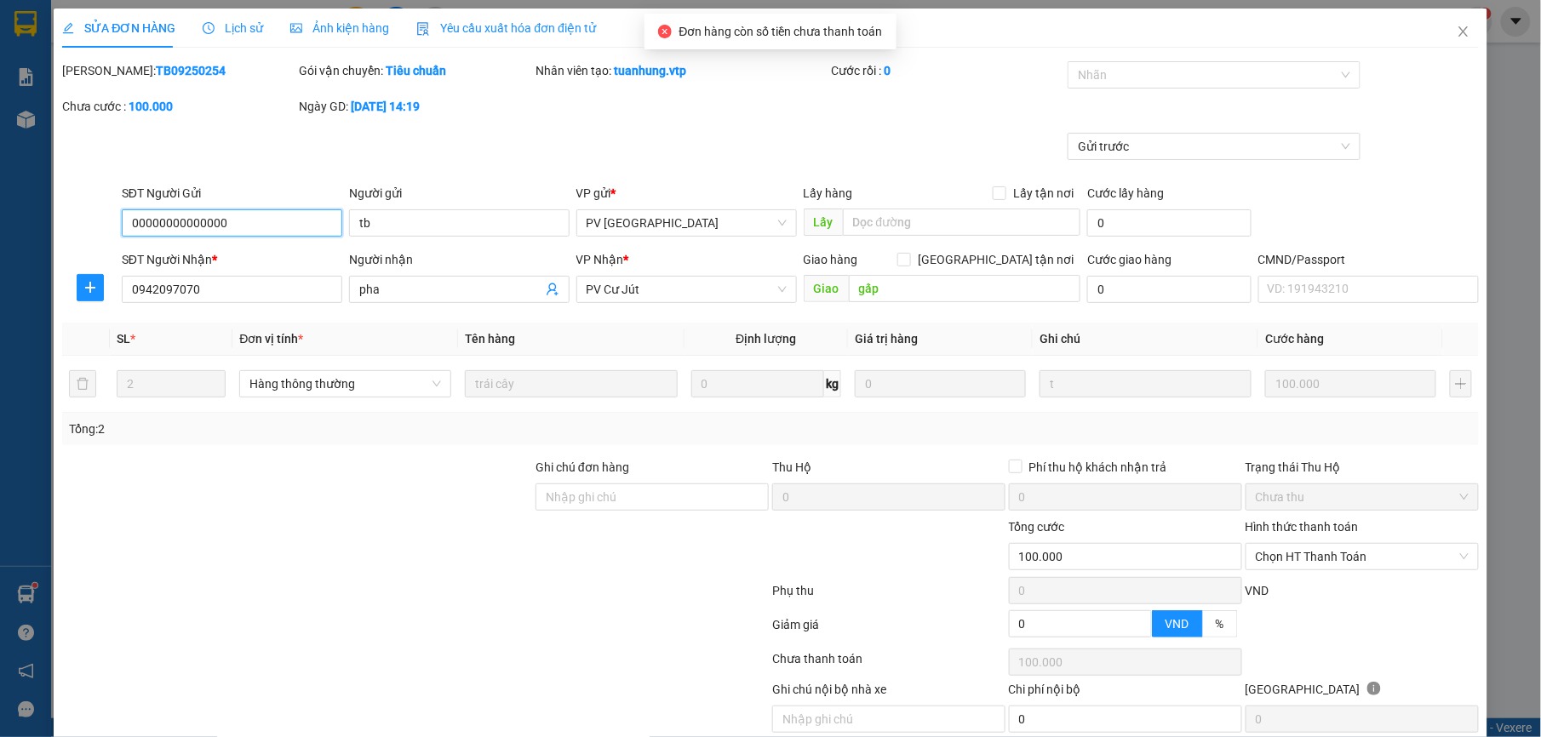
type input "5.000"
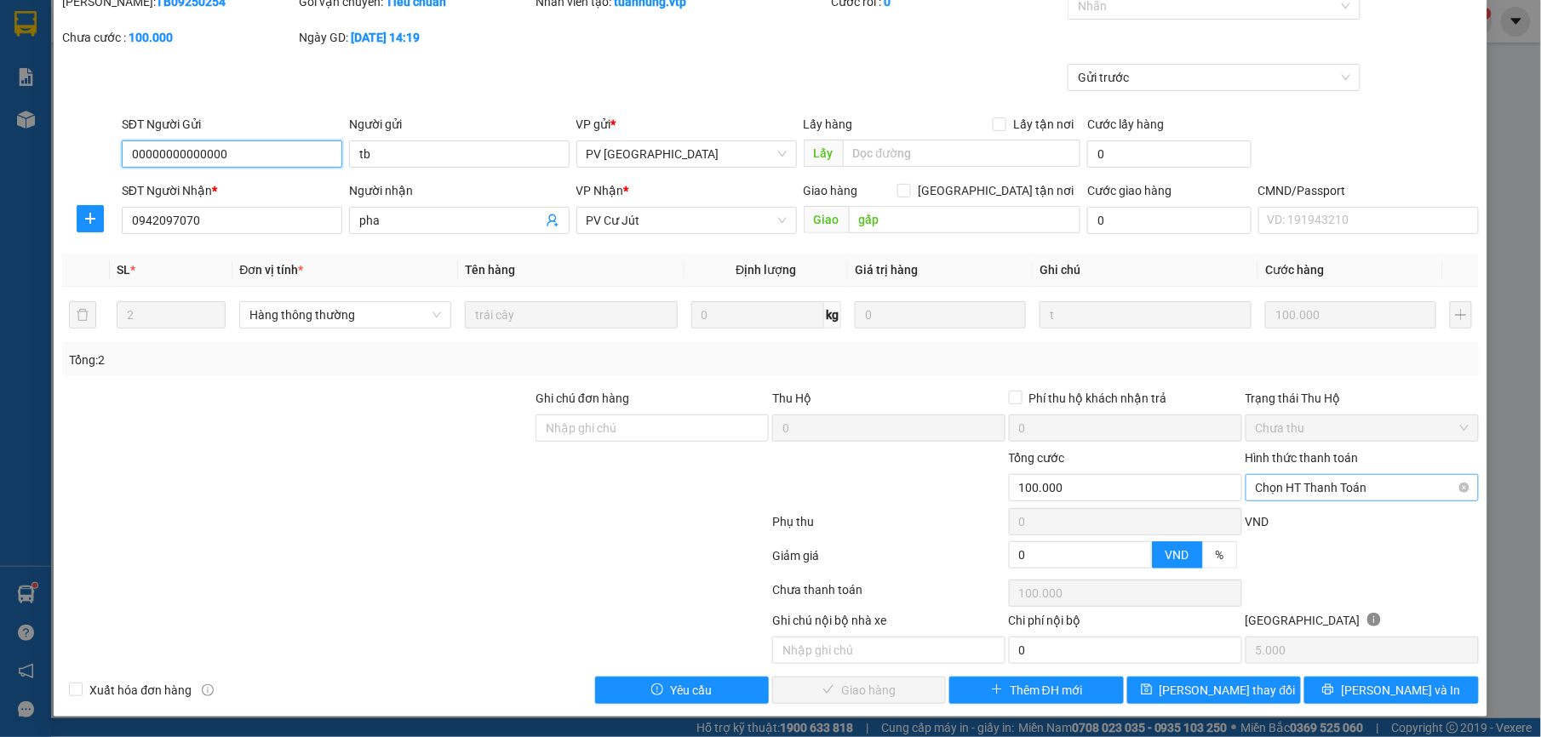
click at [1346, 481] on span "Chọn HT Thanh Toán" at bounding box center [1362, 488] width 213 height 26
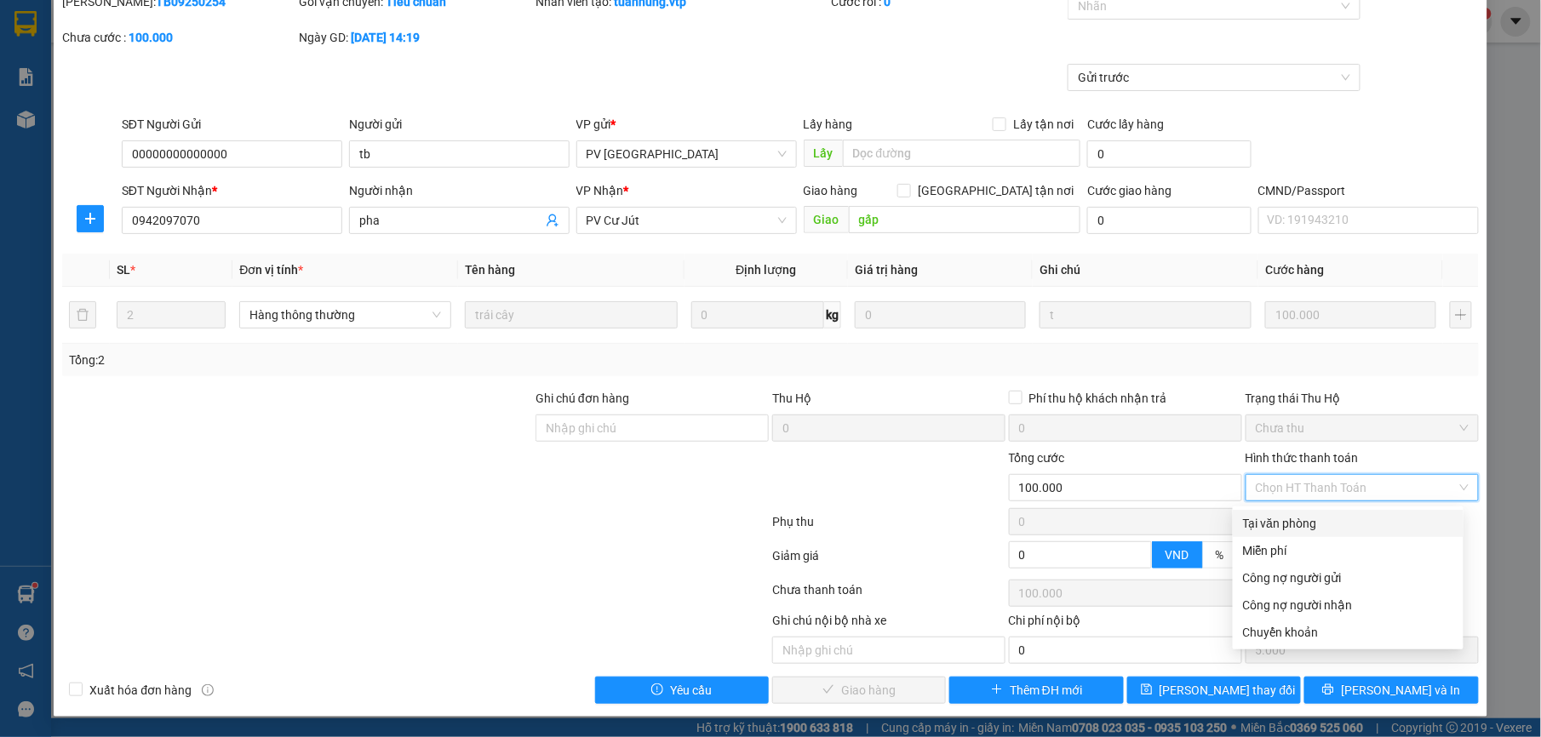
click at [1313, 525] on div "Tại văn phòng" at bounding box center [1348, 523] width 210 height 19
type input "0"
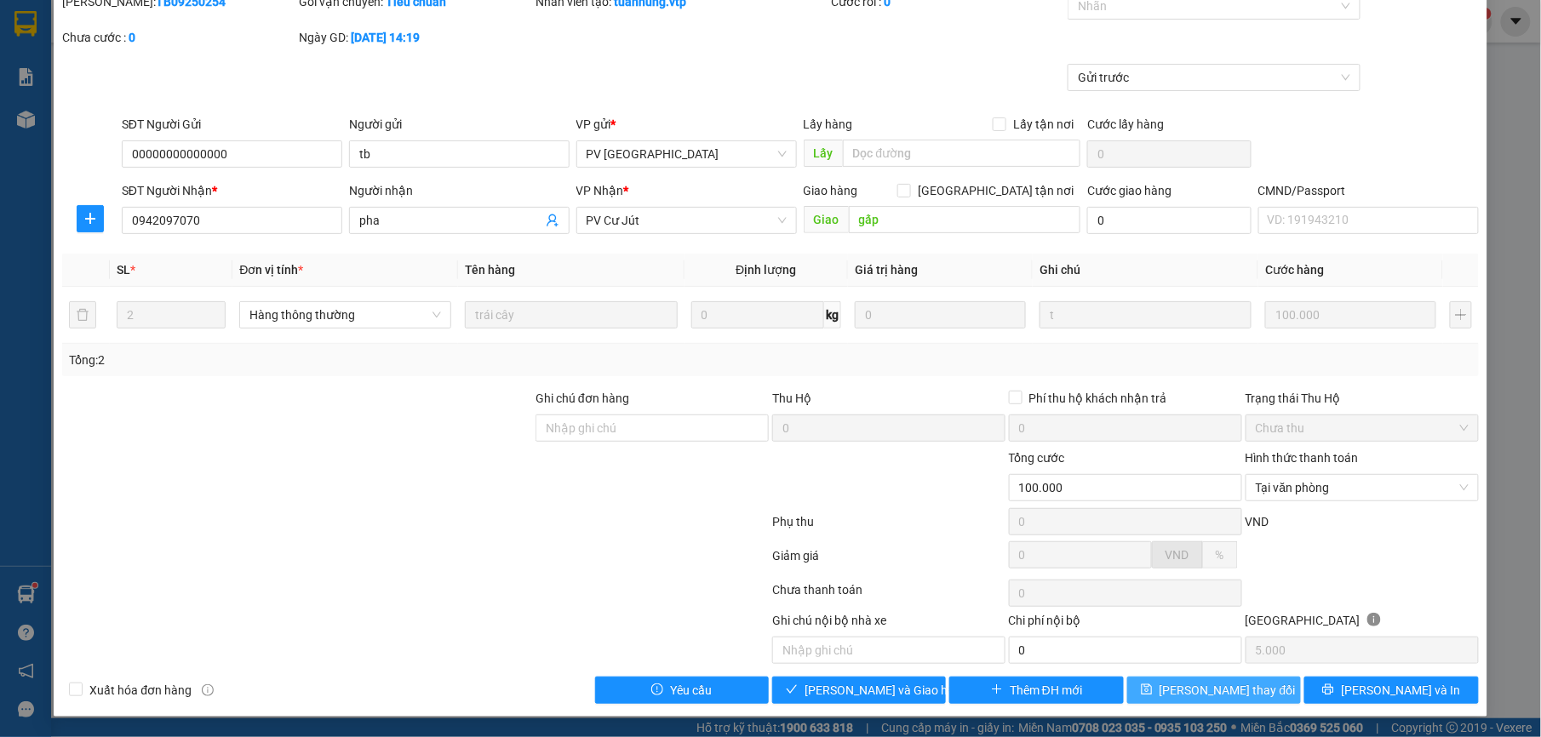
click at [1219, 689] on span "[PERSON_NAME] thay đổi" at bounding box center [1228, 690] width 136 height 19
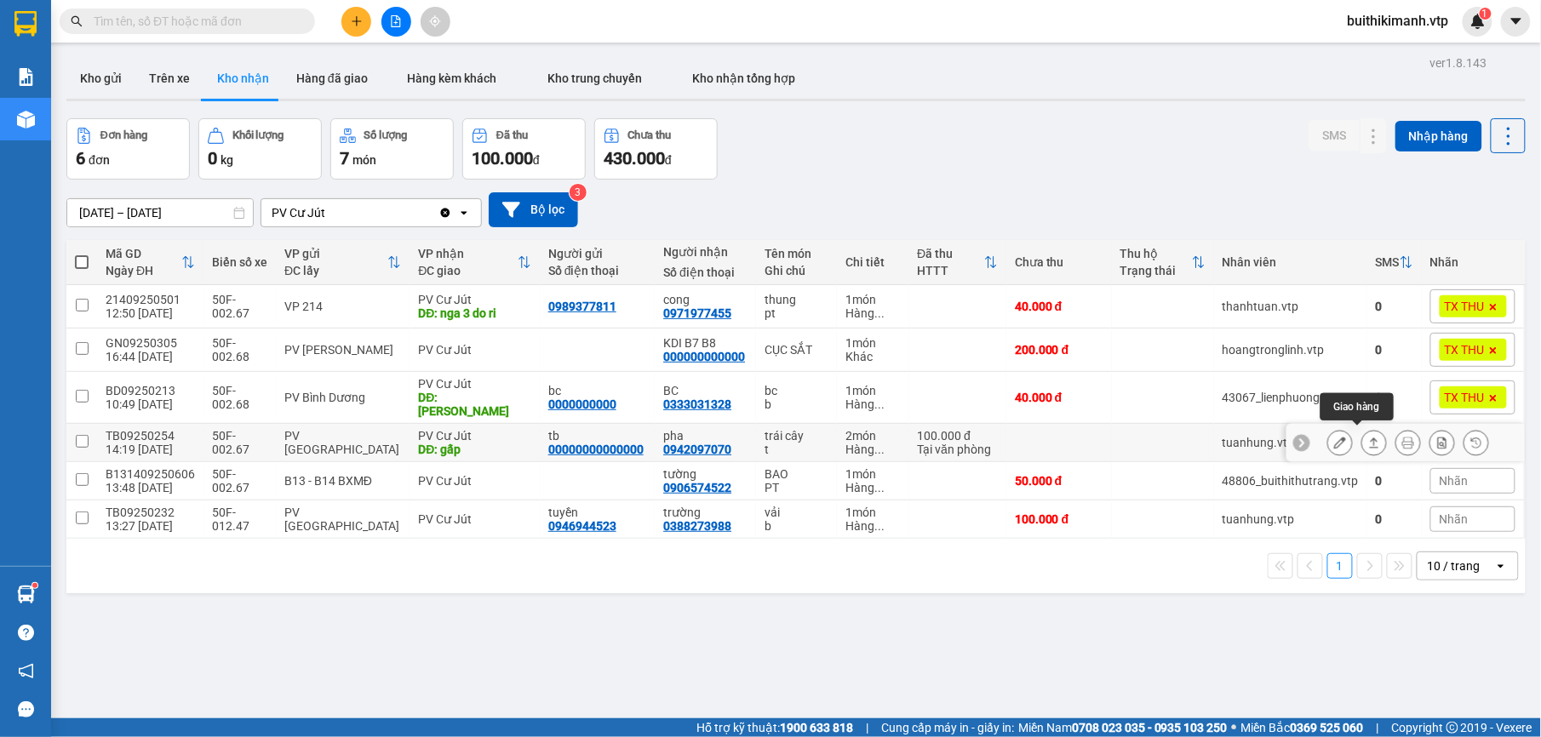
click at [1362, 447] on button at bounding box center [1374, 443] width 24 height 30
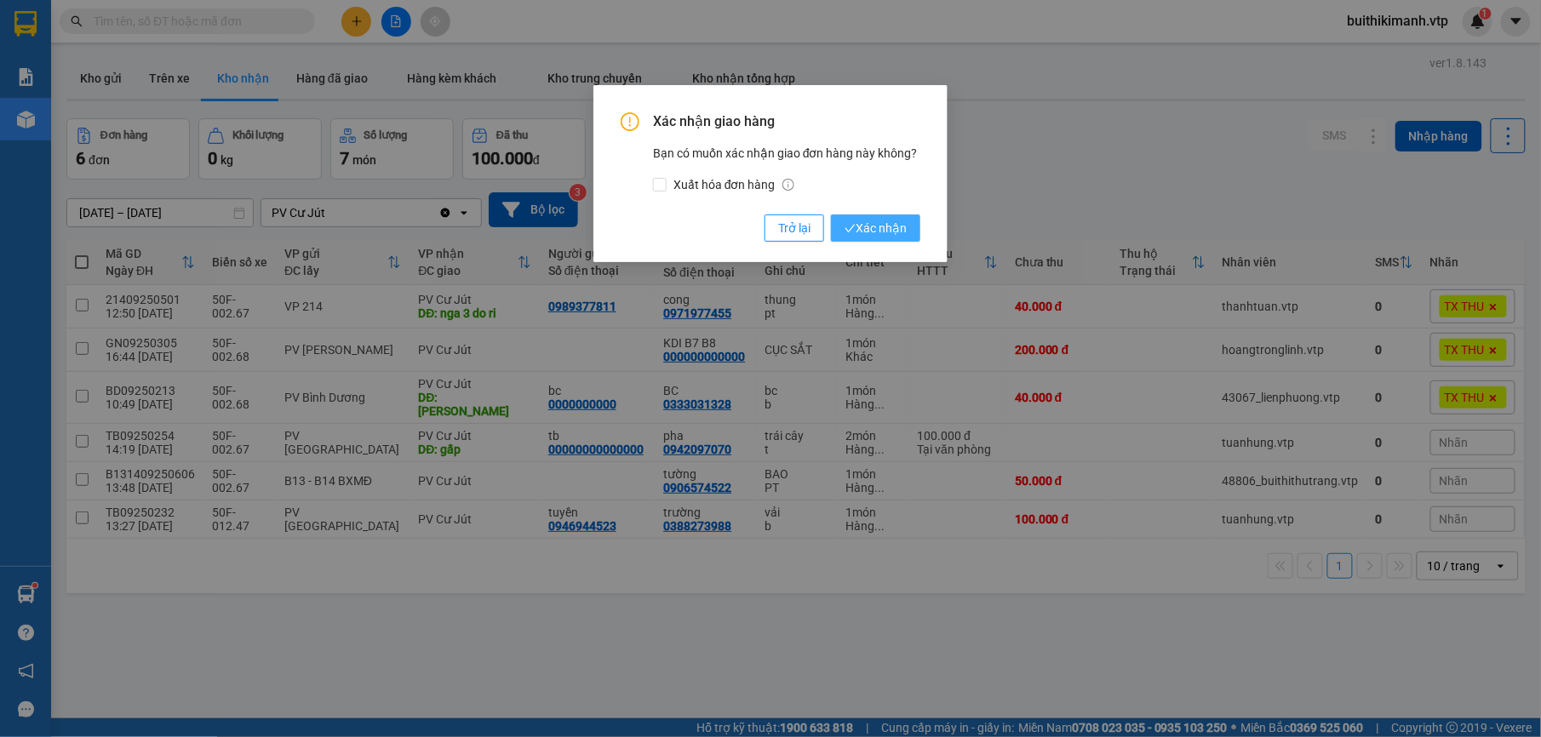
click at [867, 233] on span "Xác nhận" at bounding box center [876, 228] width 62 height 19
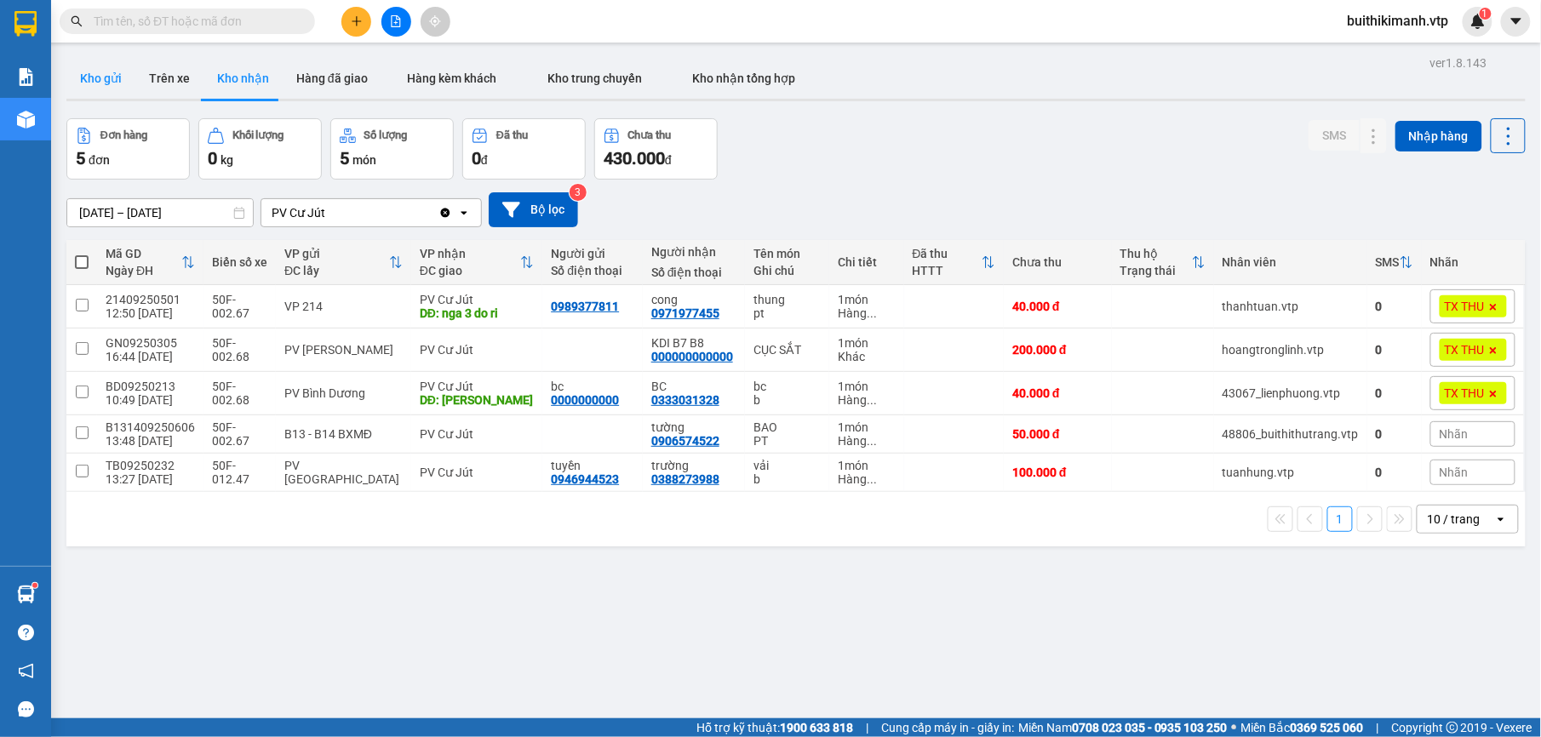
click at [114, 77] on button "Kho gửi" at bounding box center [100, 78] width 69 height 41
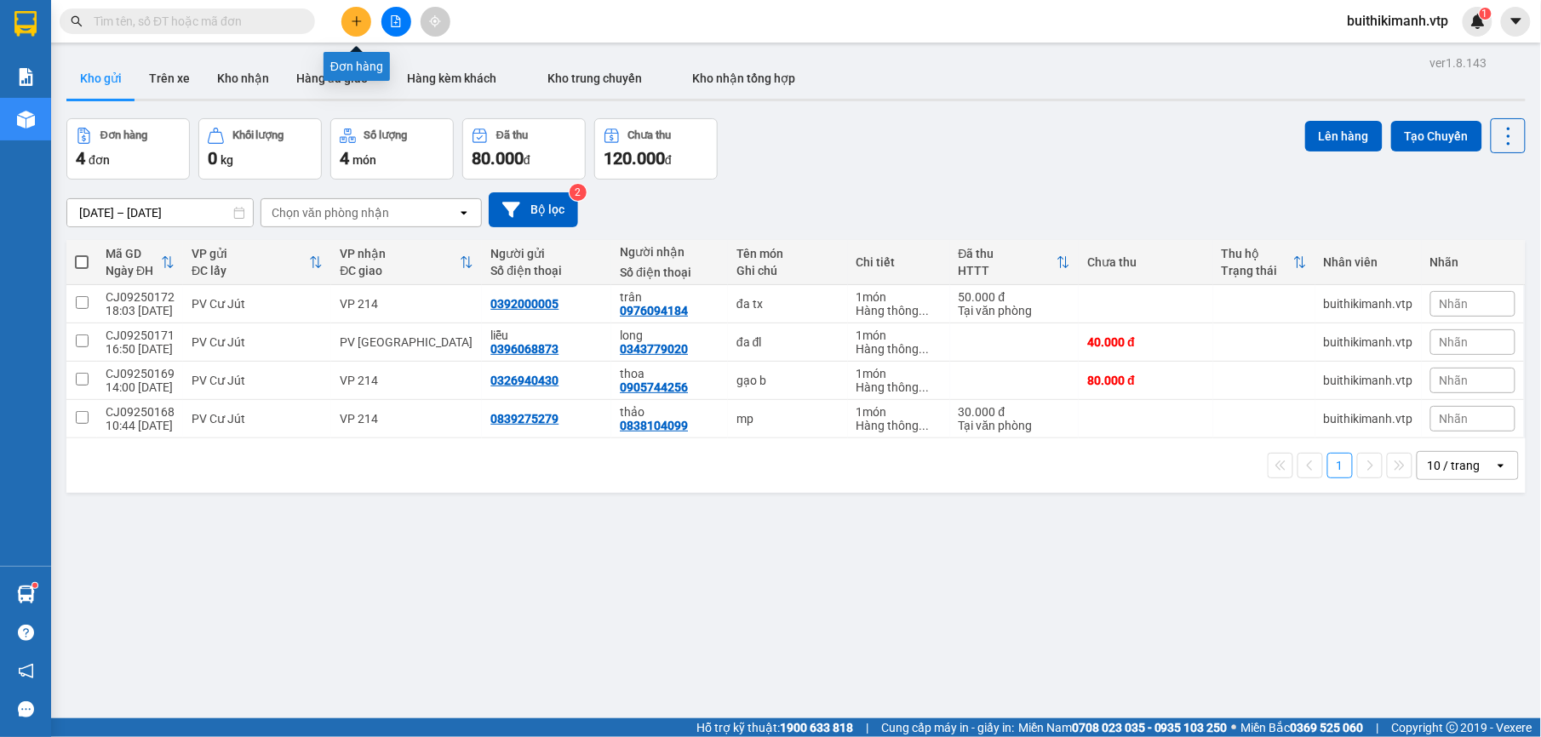
click at [355, 27] on button at bounding box center [356, 22] width 30 height 30
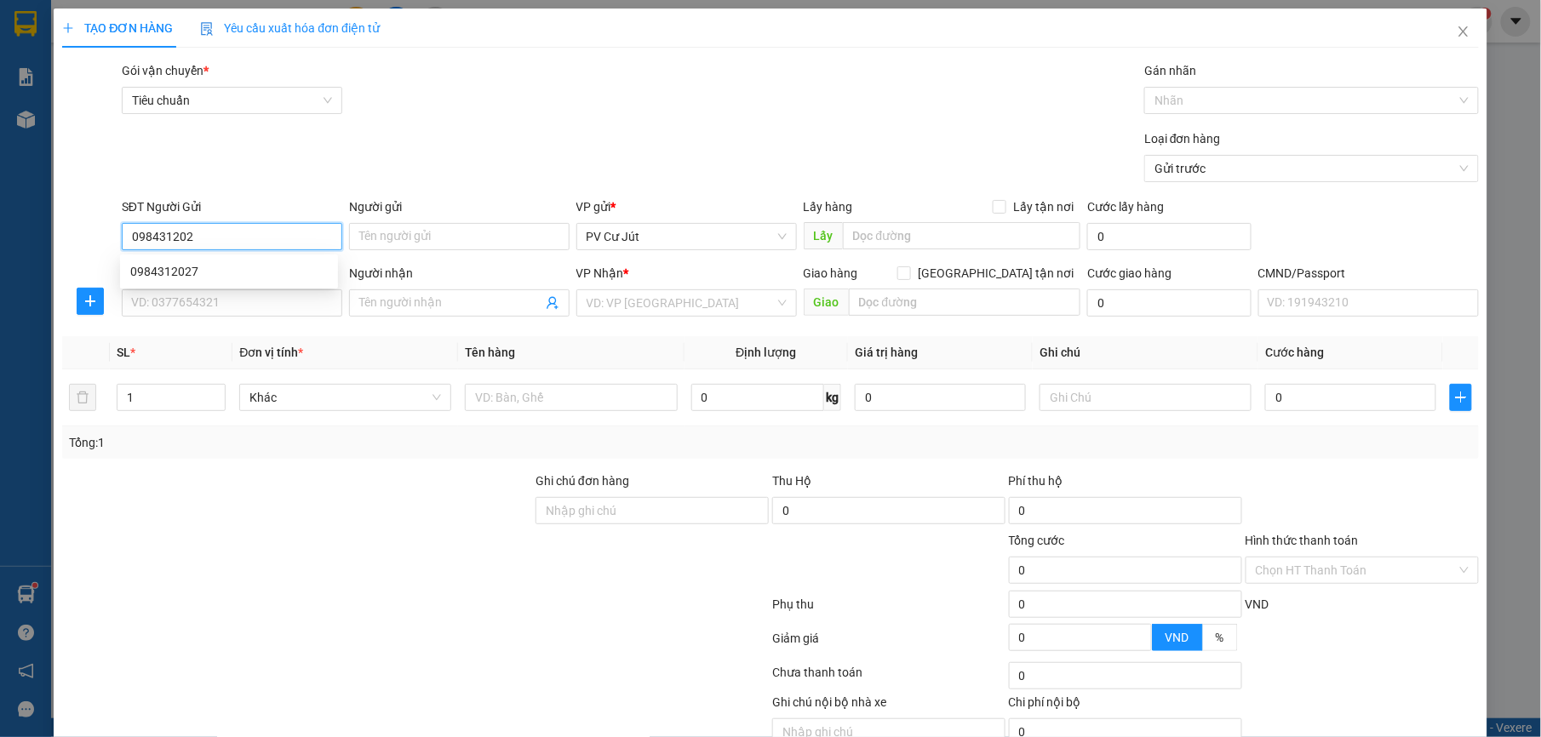
type input "0984312027"
click at [236, 272] on div "0984312027" at bounding box center [229, 271] width 198 height 19
type input "0966732505"
type input "tư"
type input "cv thanh lễ"
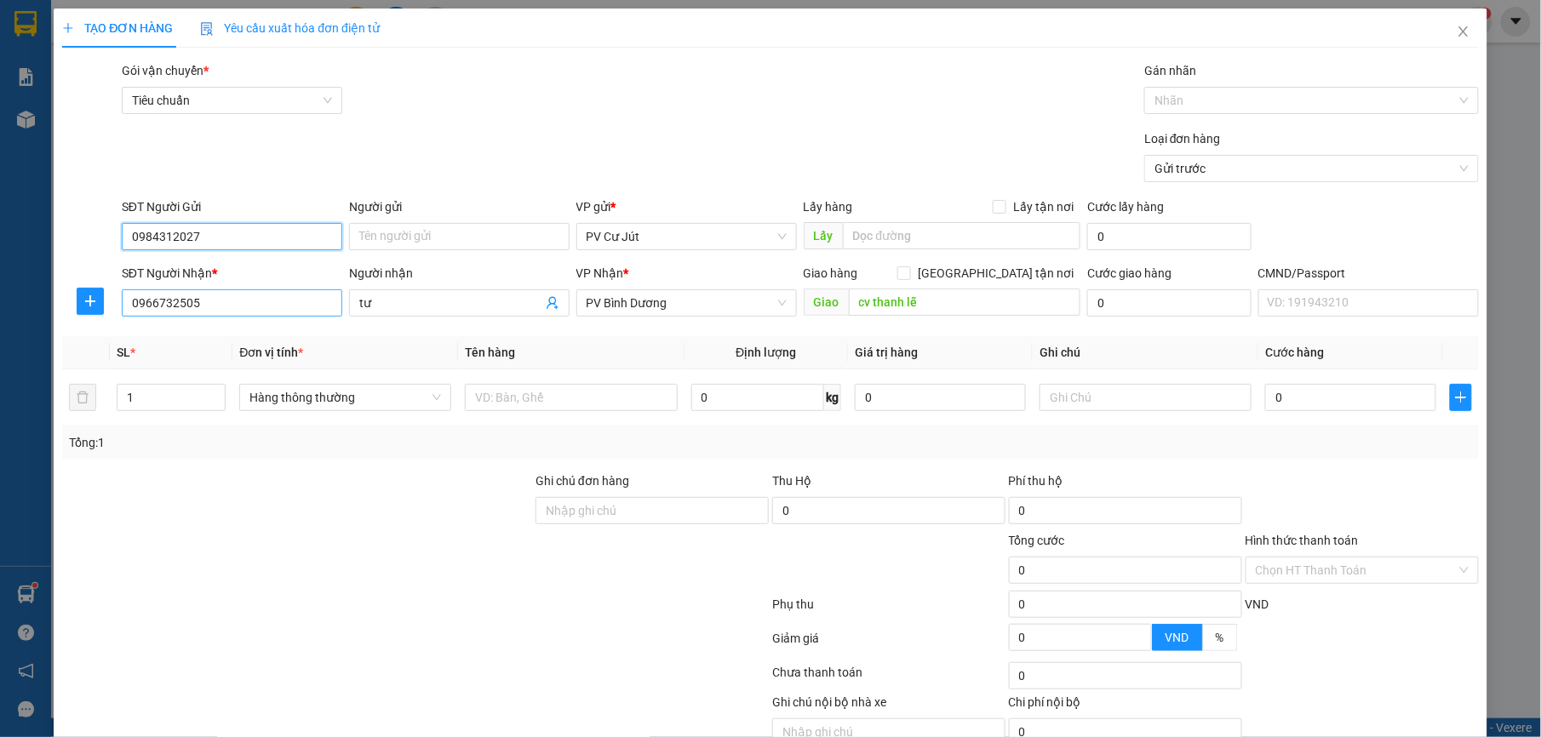
type input "0984312027"
click at [252, 301] on input "0966732505" at bounding box center [232, 302] width 221 height 27
click at [354, 491] on div at bounding box center [296, 502] width 473 height 60
click at [526, 409] on input "text" at bounding box center [571, 397] width 212 height 27
type input "d"
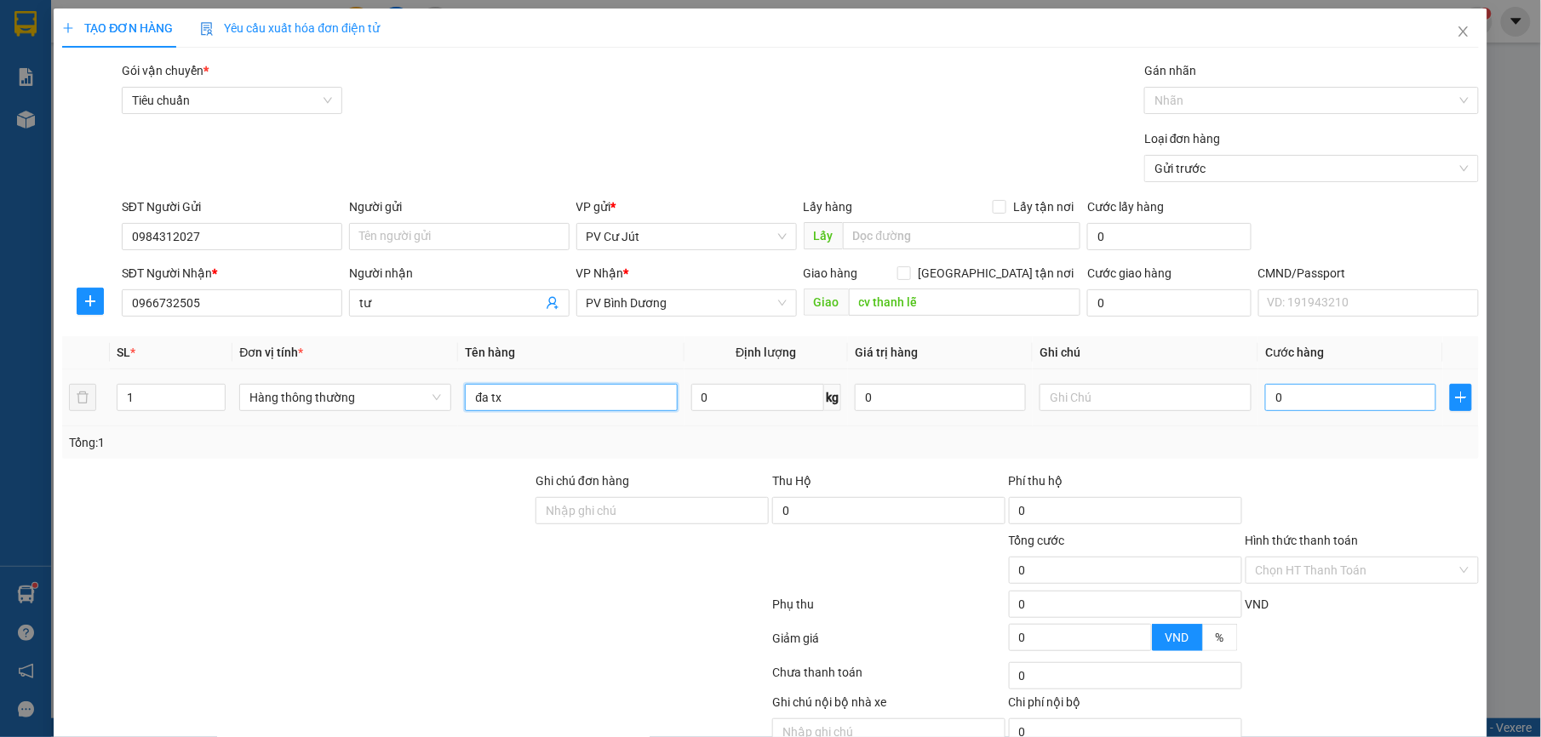
type input "đa tx"
click at [1345, 406] on input "0" at bounding box center [1350, 397] width 171 height 27
type input "6"
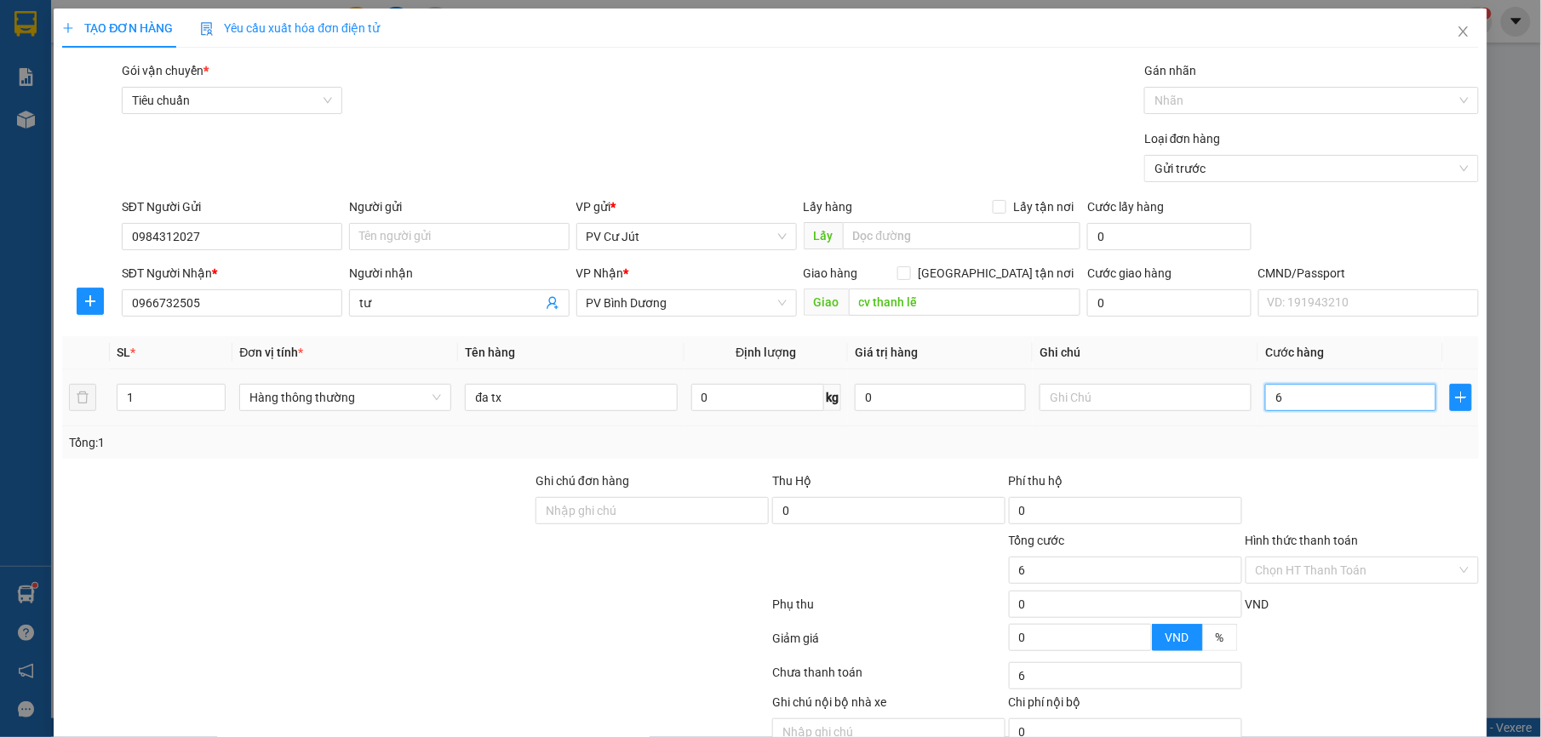
type input "60"
type input "600"
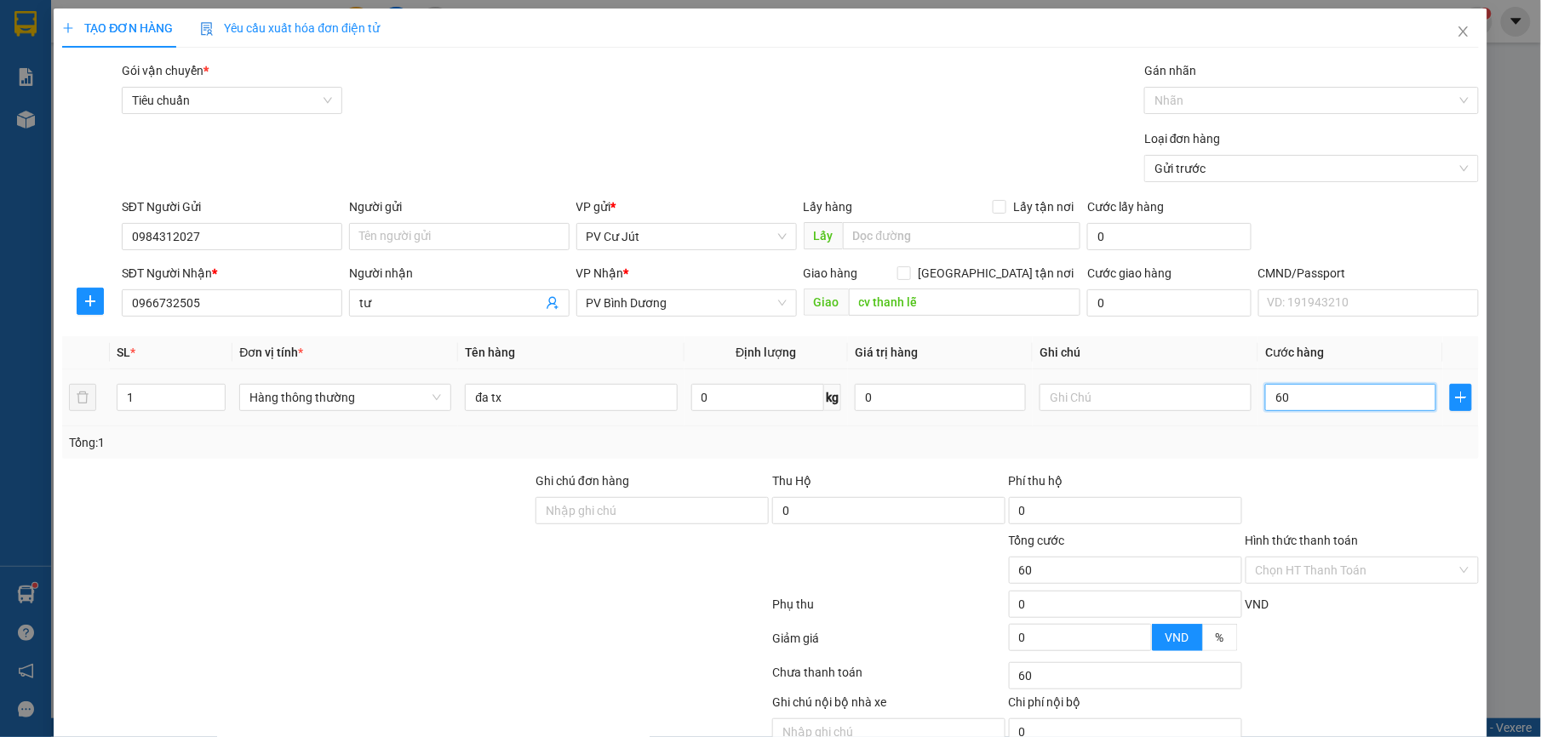
type input "600"
type input "6.000"
type input "60.000"
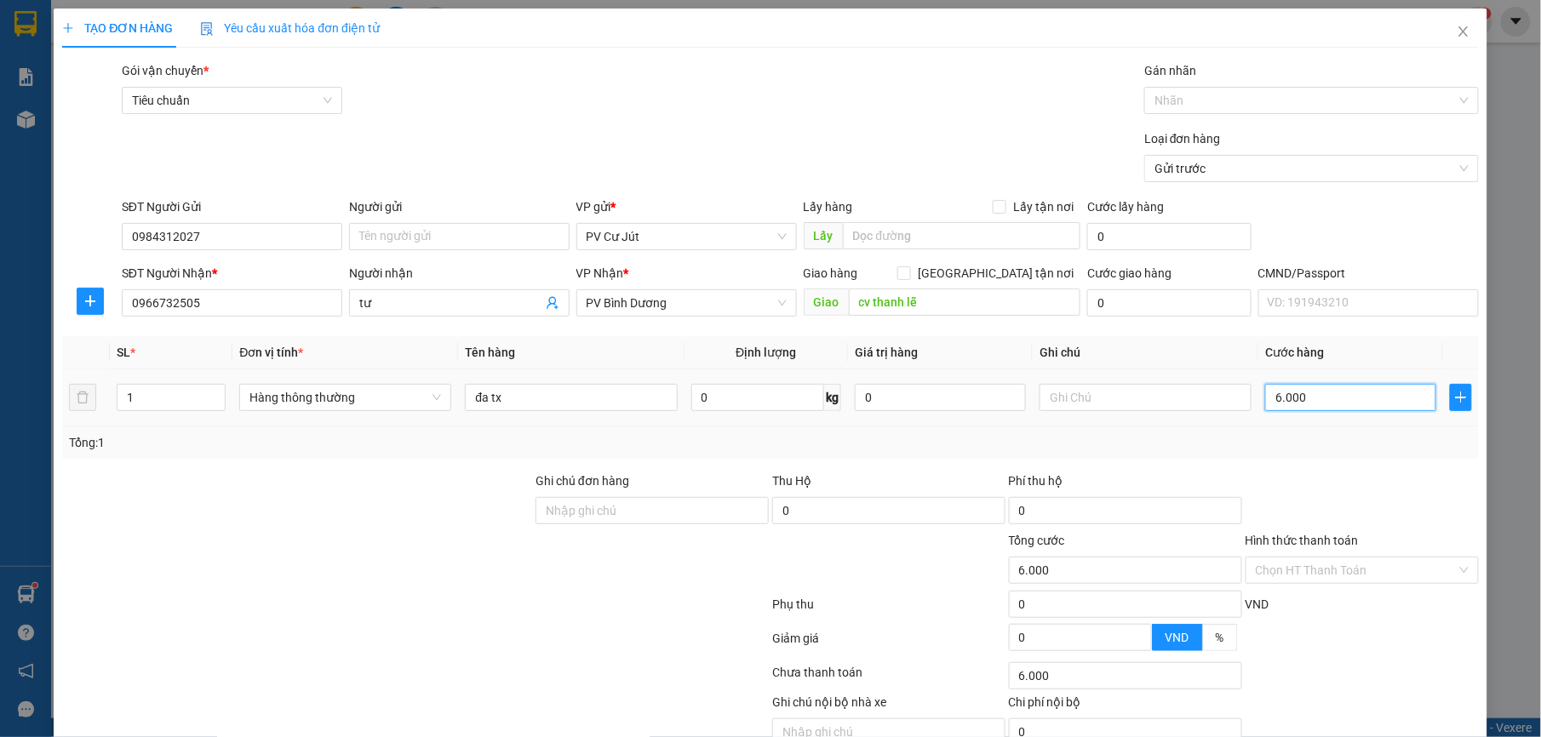
type input "60.000"
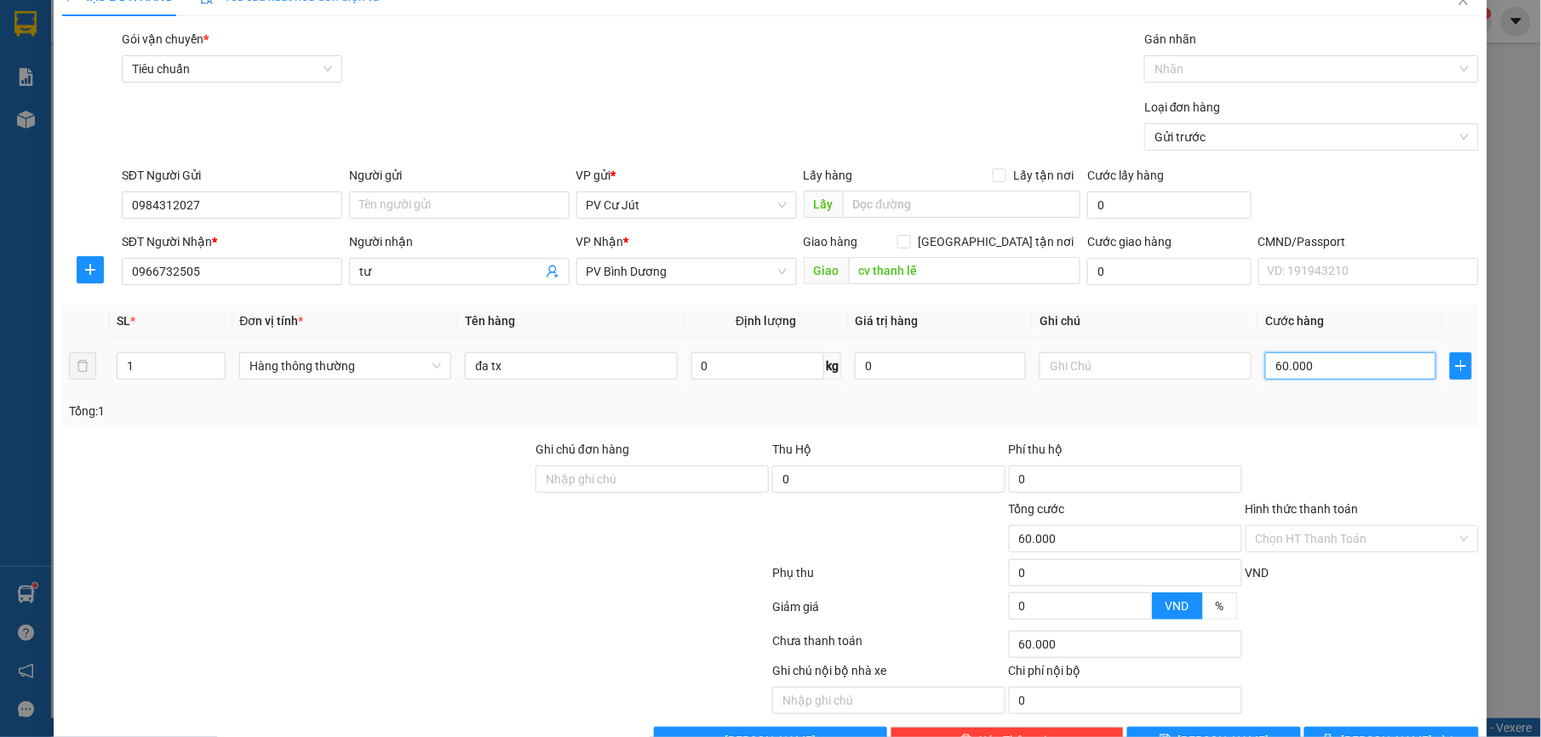
scroll to position [86, 0]
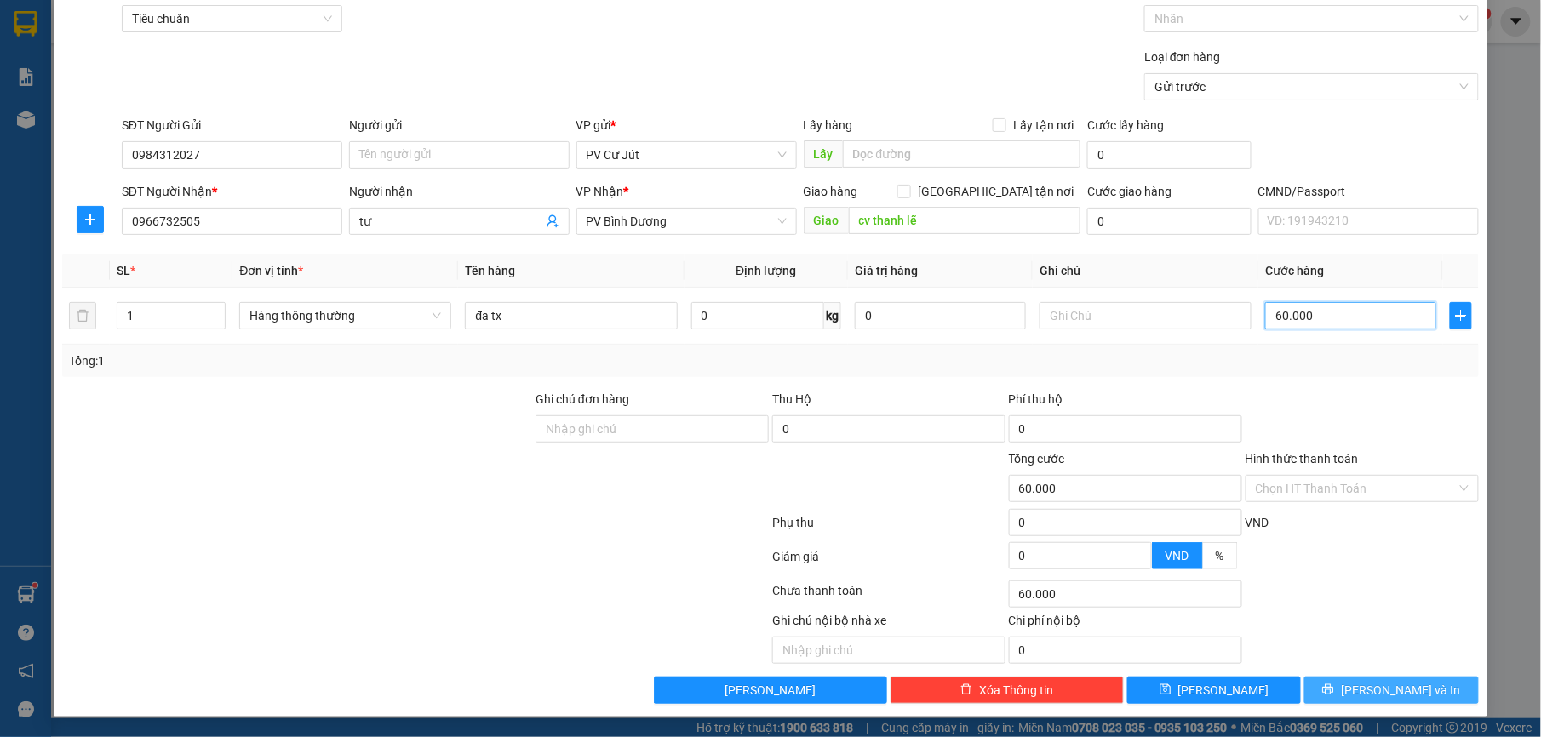
type input "60.000"
click at [1350, 683] on button "[PERSON_NAME] và In" at bounding box center [1391, 690] width 174 height 27
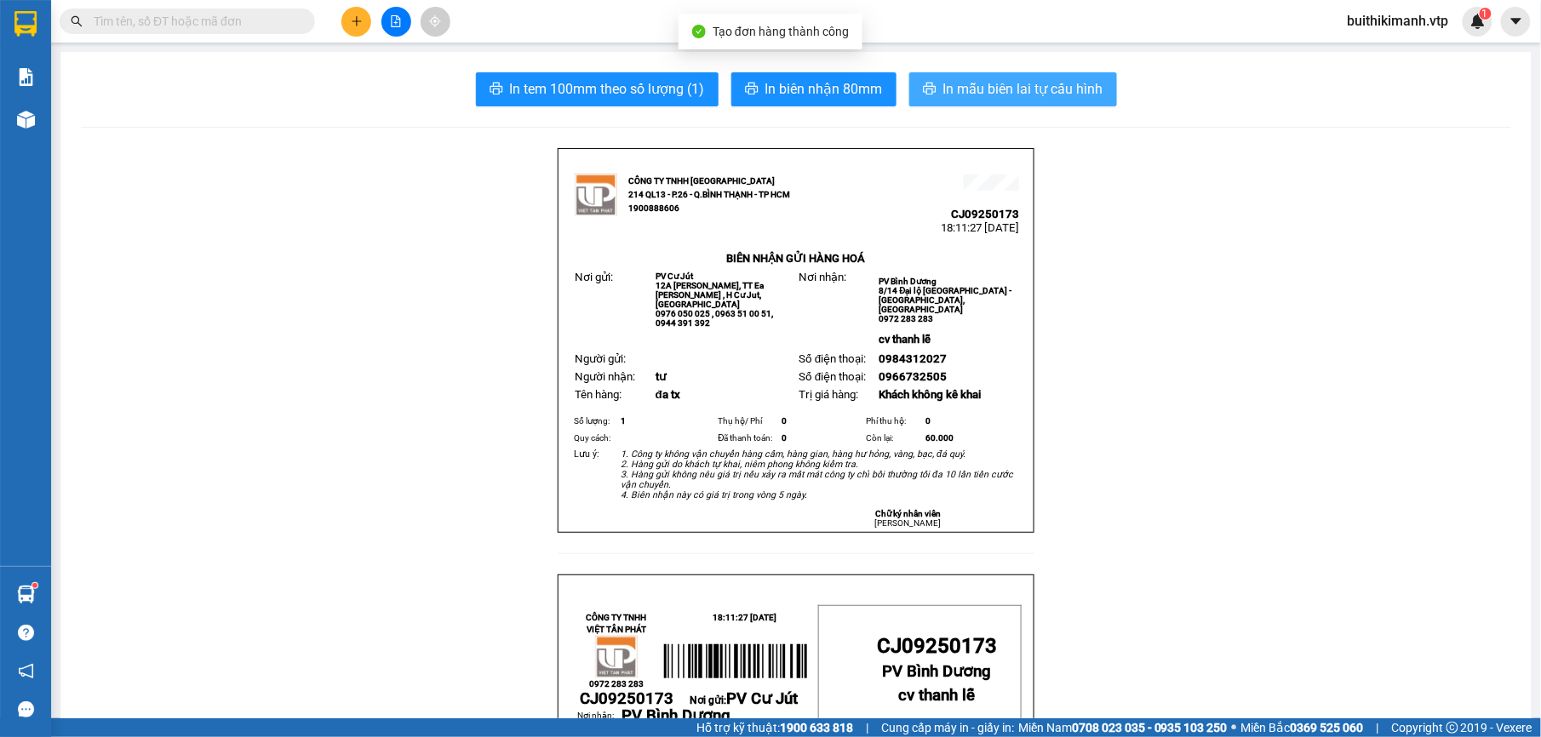
click at [1092, 80] on span "In mẫu biên lai tự cấu hình" at bounding box center [1023, 88] width 160 height 21
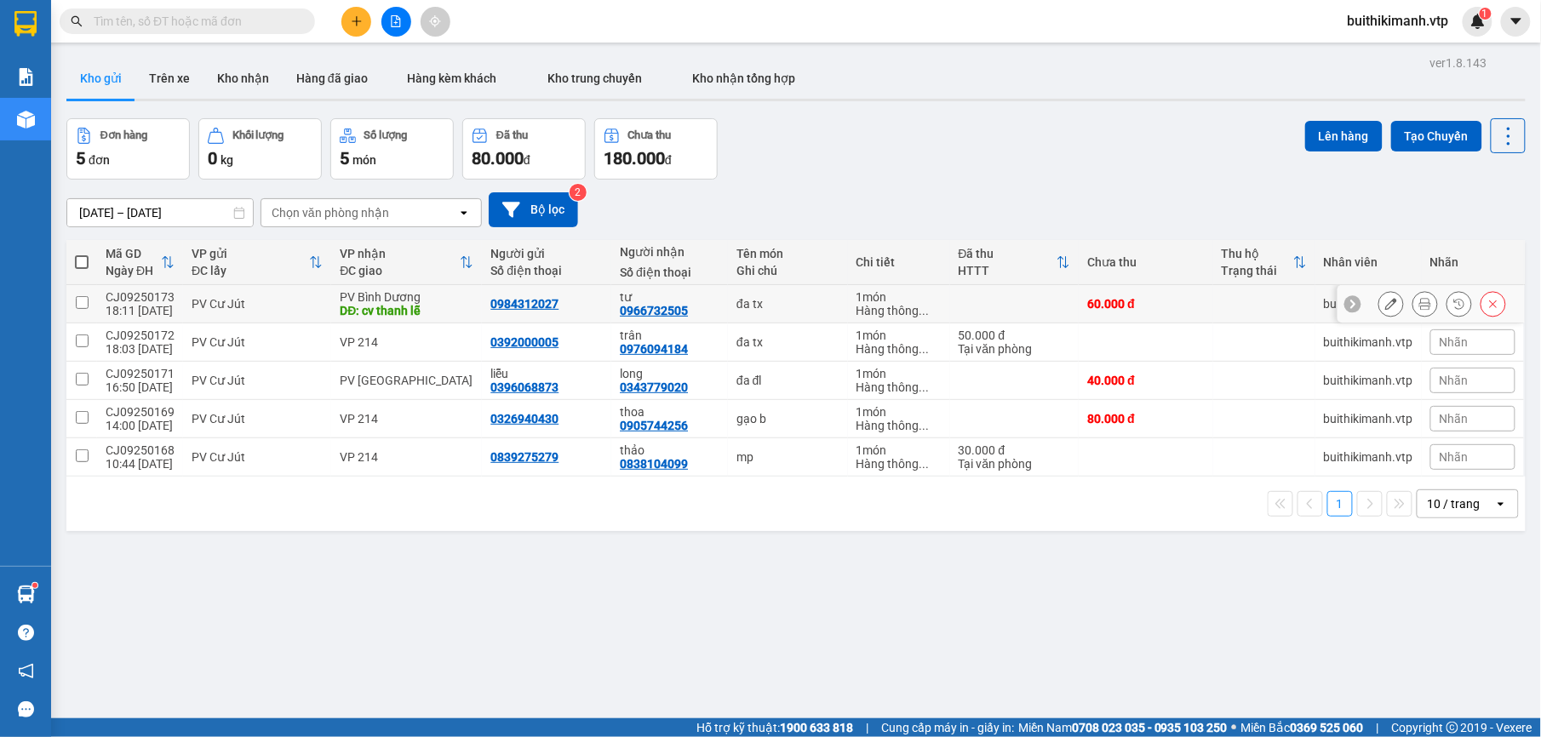
click at [969, 315] on td at bounding box center [1014, 304] width 129 height 38
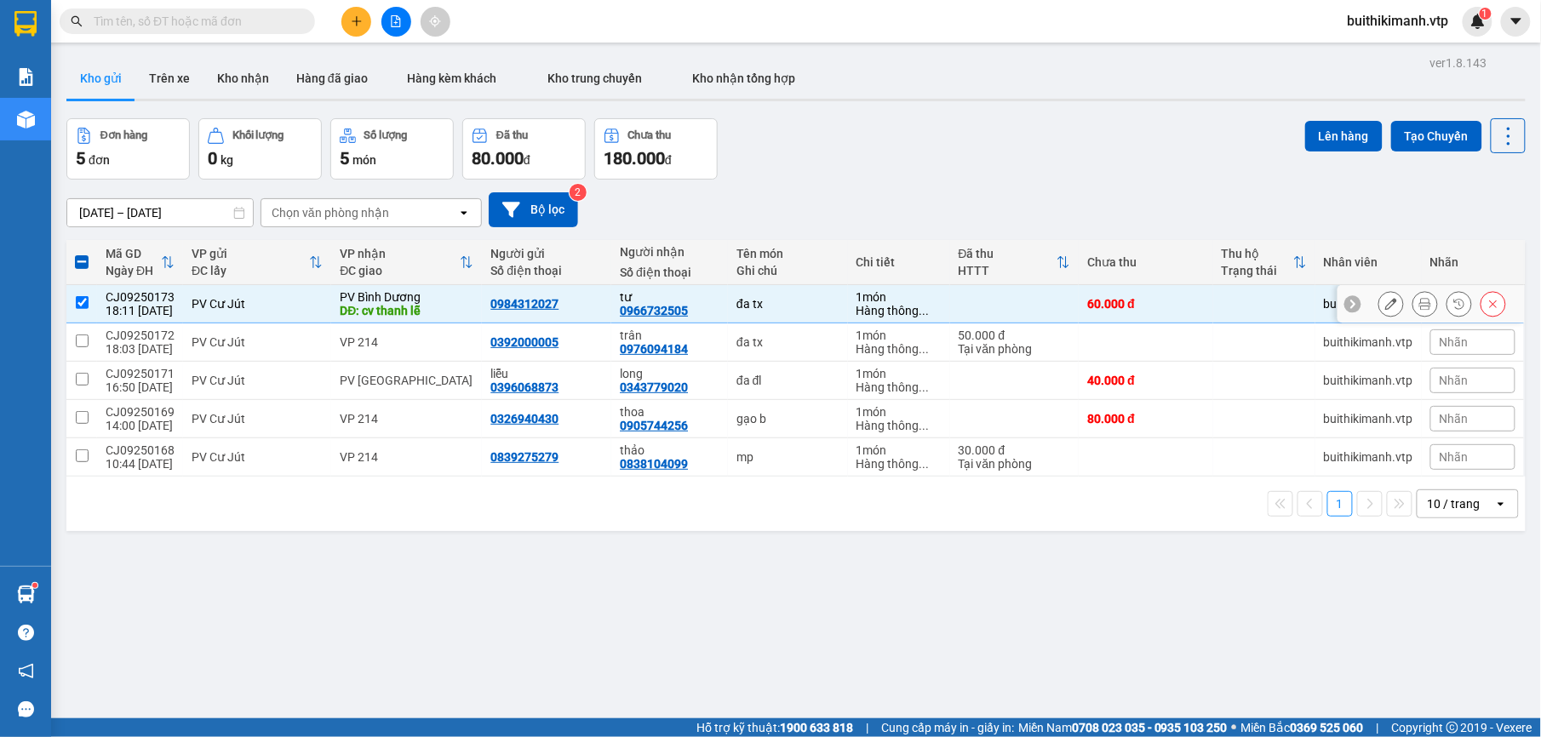
click at [969, 313] on td at bounding box center [1014, 304] width 129 height 38
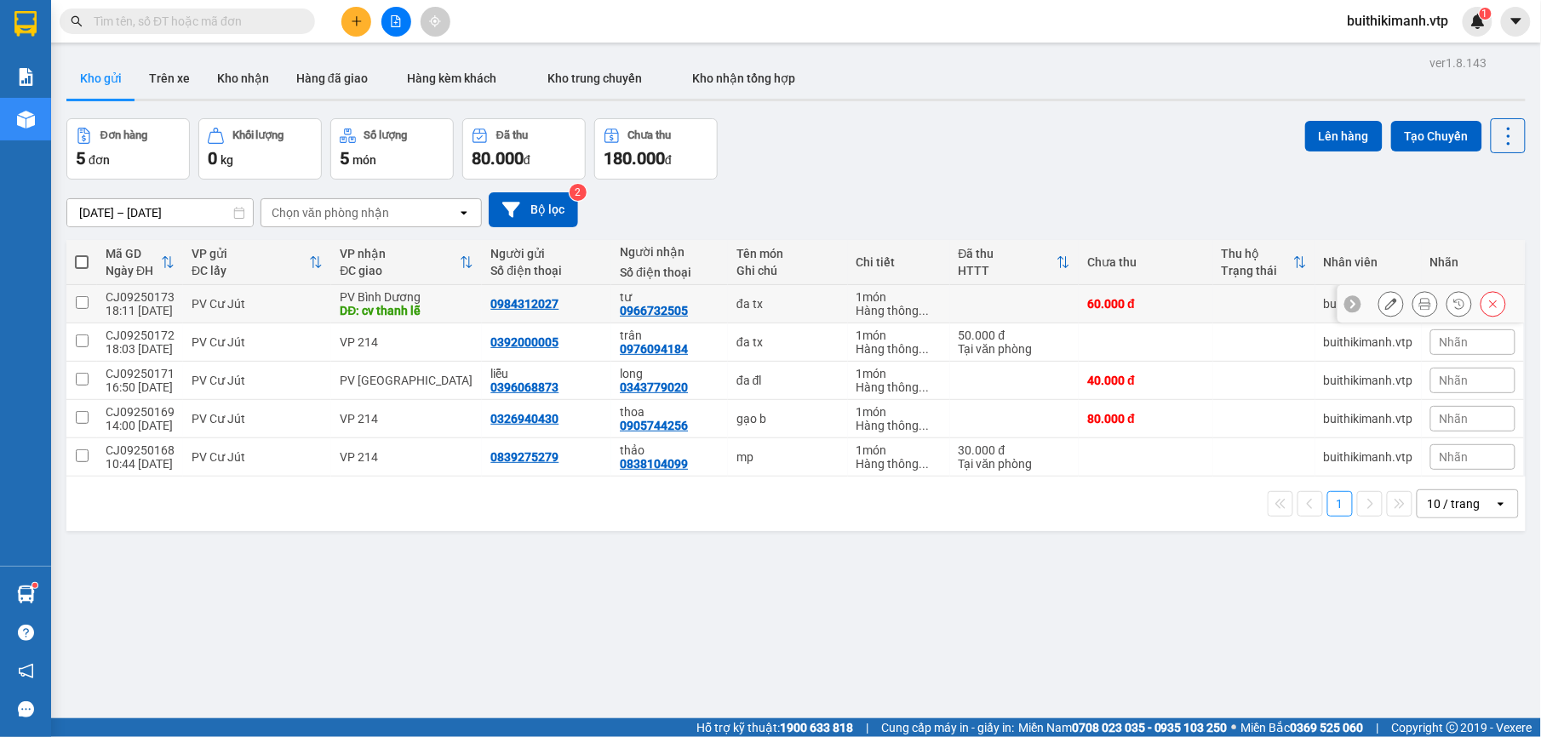
click at [678, 310] on div "tư 0966732505" at bounding box center [670, 303] width 100 height 27
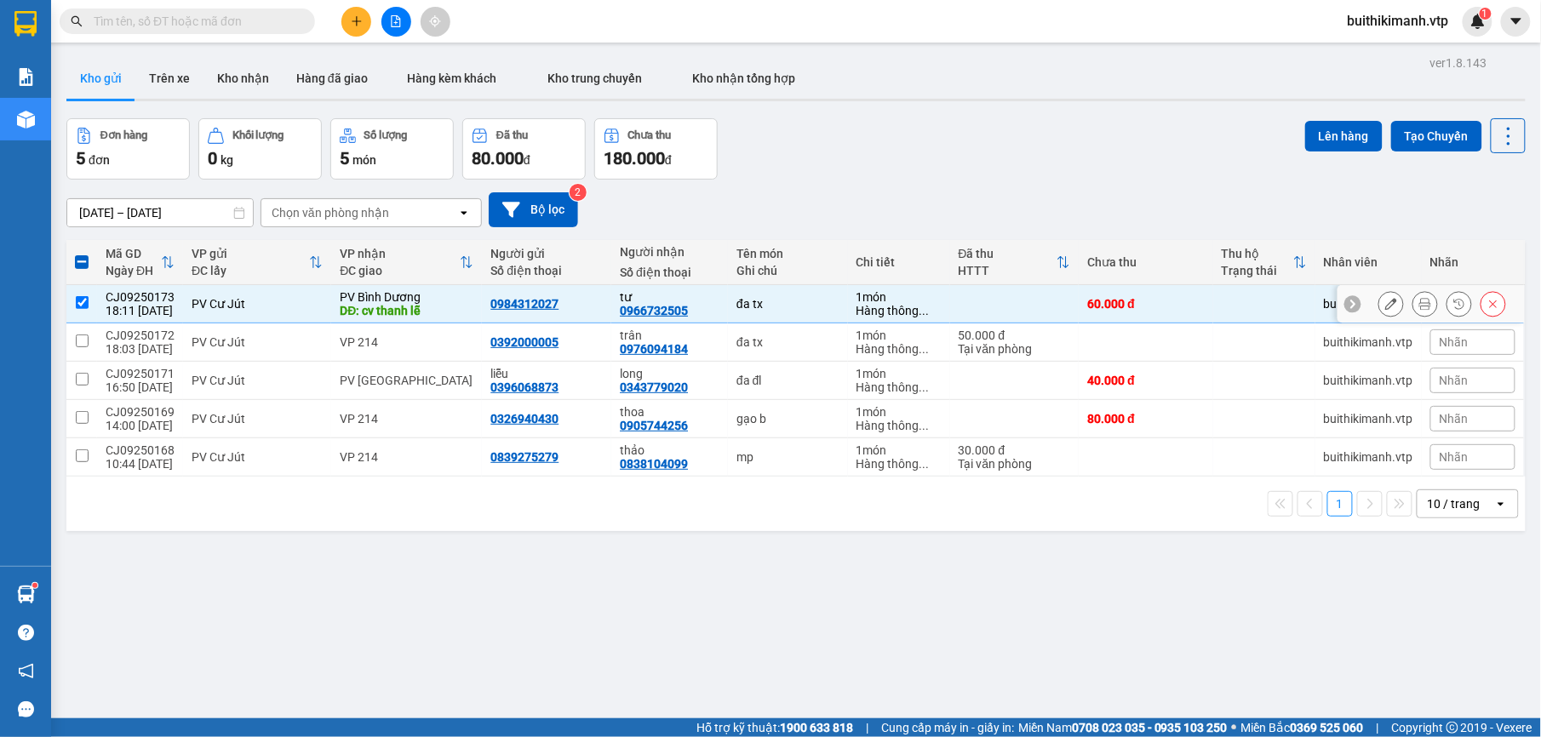
click at [678, 310] on div "tư 0966732505" at bounding box center [670, 303] width 100 height 27
checkbox input "false"
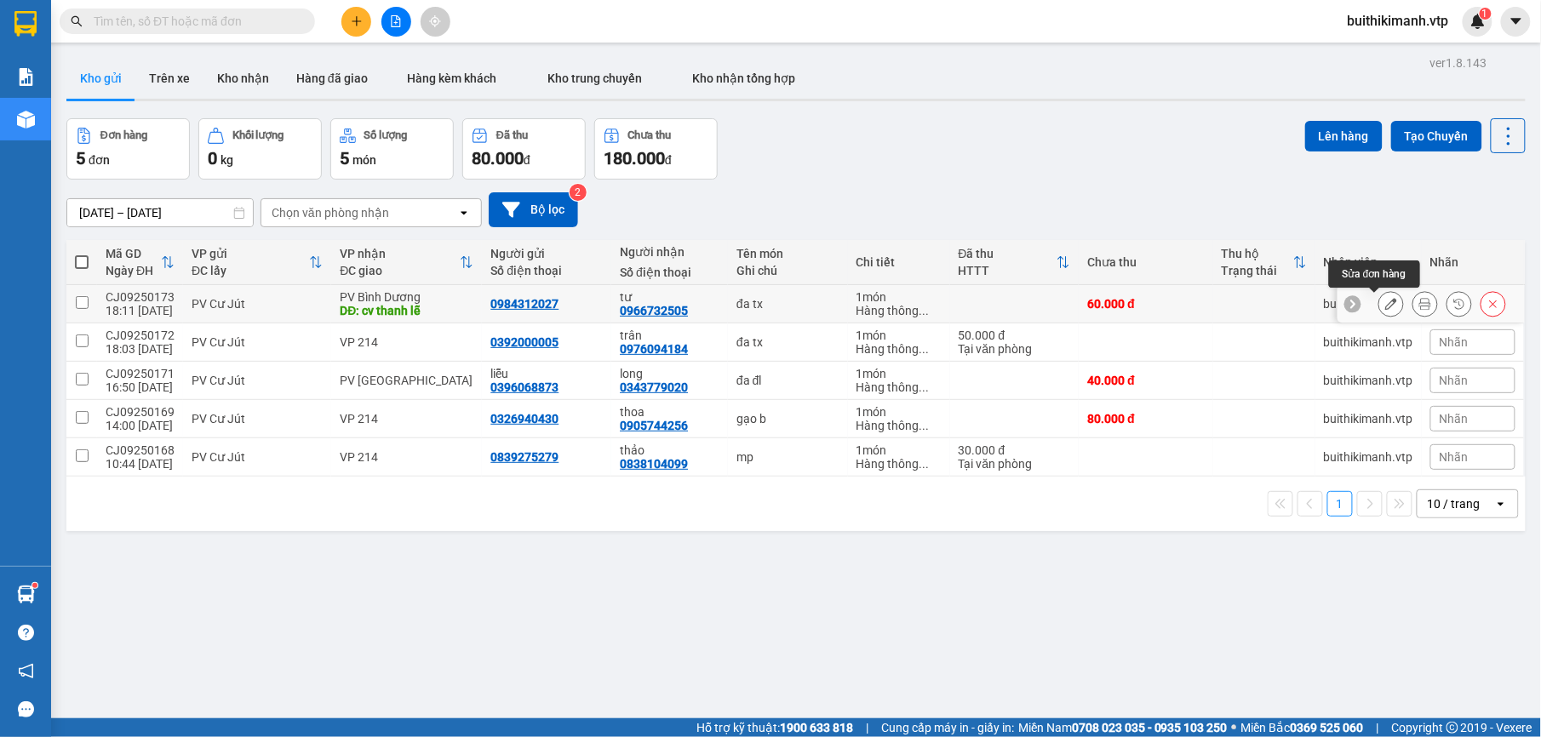
click at [1385, 307] on icon at bounding box center [1391, 304] width 12 height 12
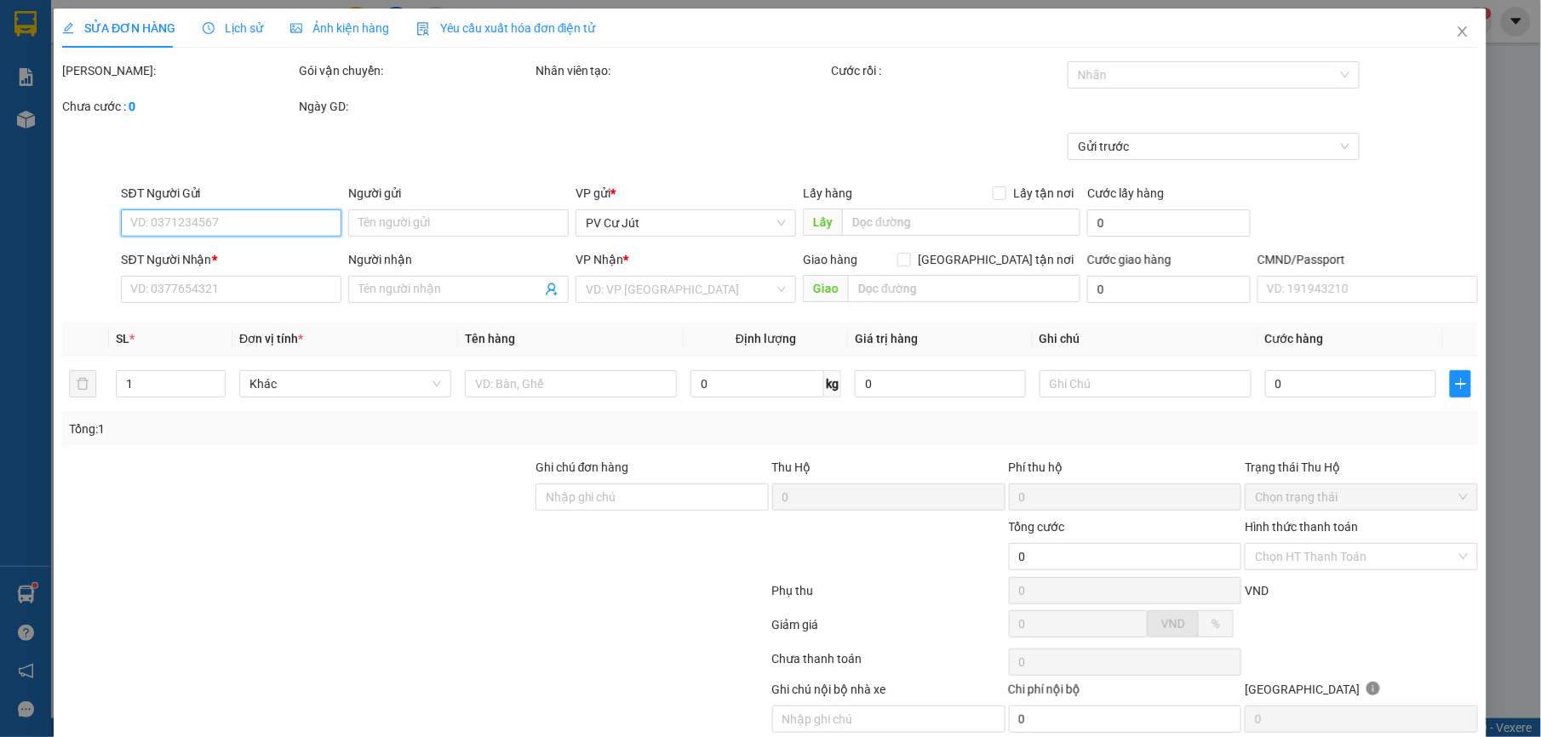
type input "0984312027"
type input "0966732505"
type input "tư"
type input "cv thanh lễ"
type input "60.000"
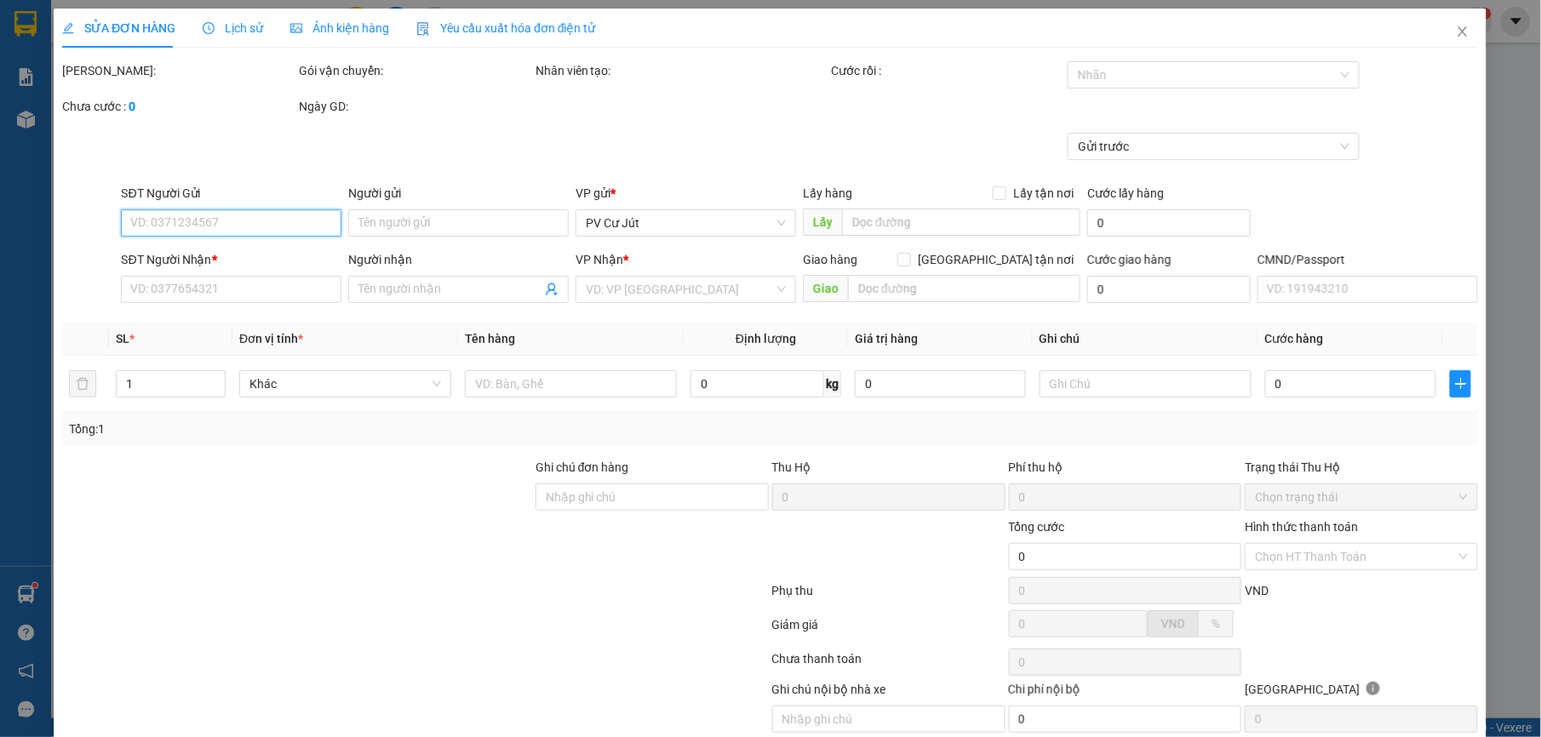
type input "60.000"
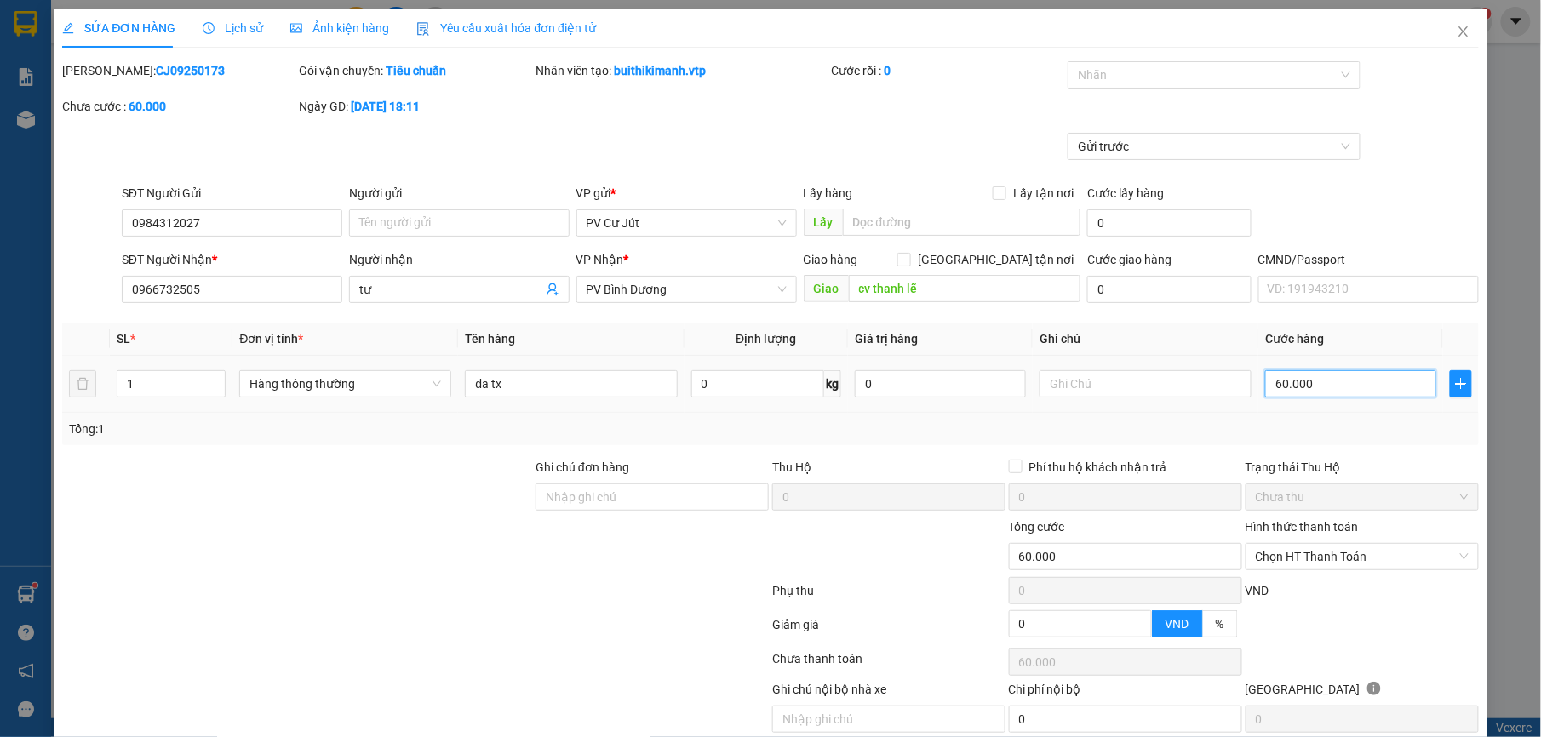
click at [1345, 389] on input "60.000" at bounding box center [1350, 383] width 171 height 27
type input "7"
type input "70"
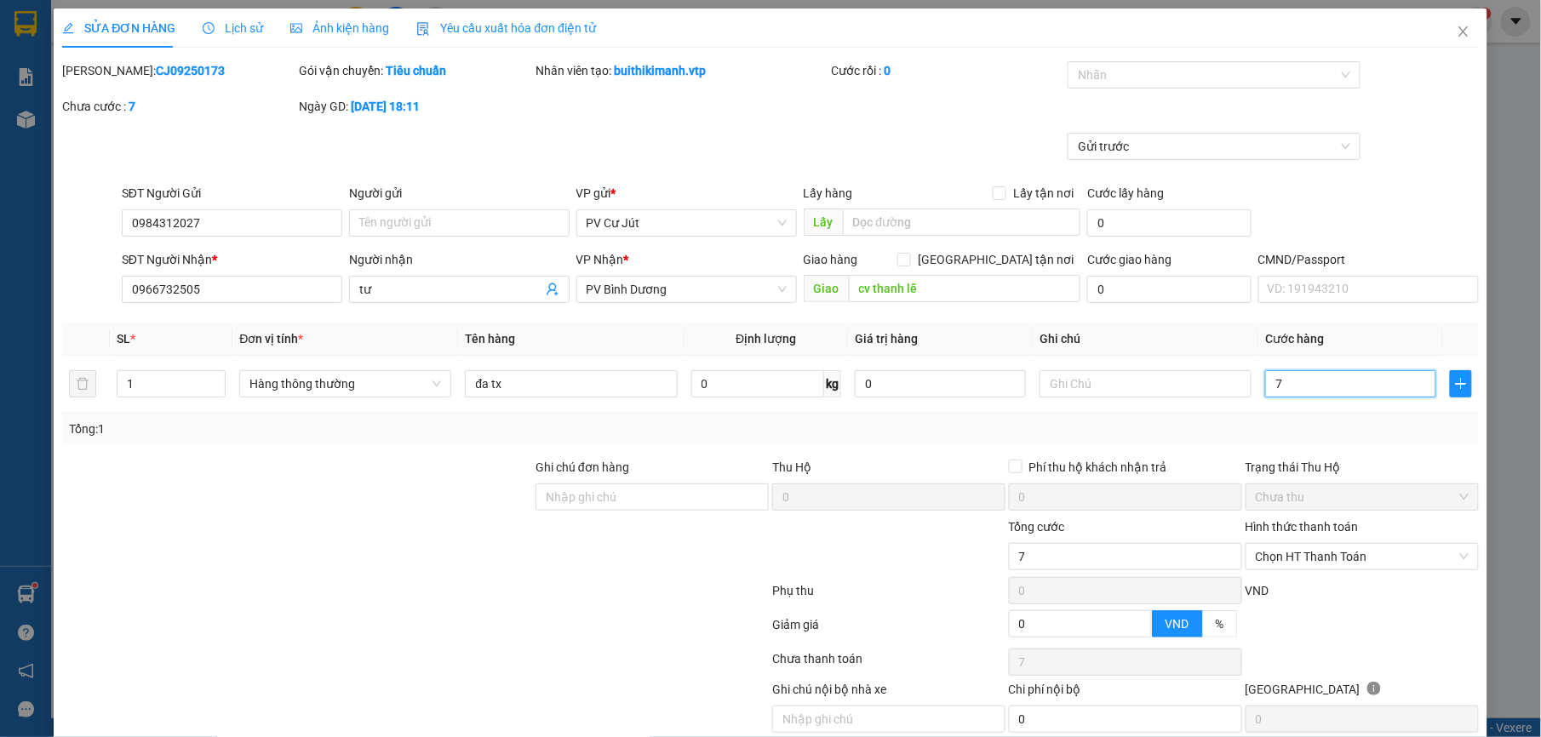
type input "70"
type input "700"
type input "7.000"
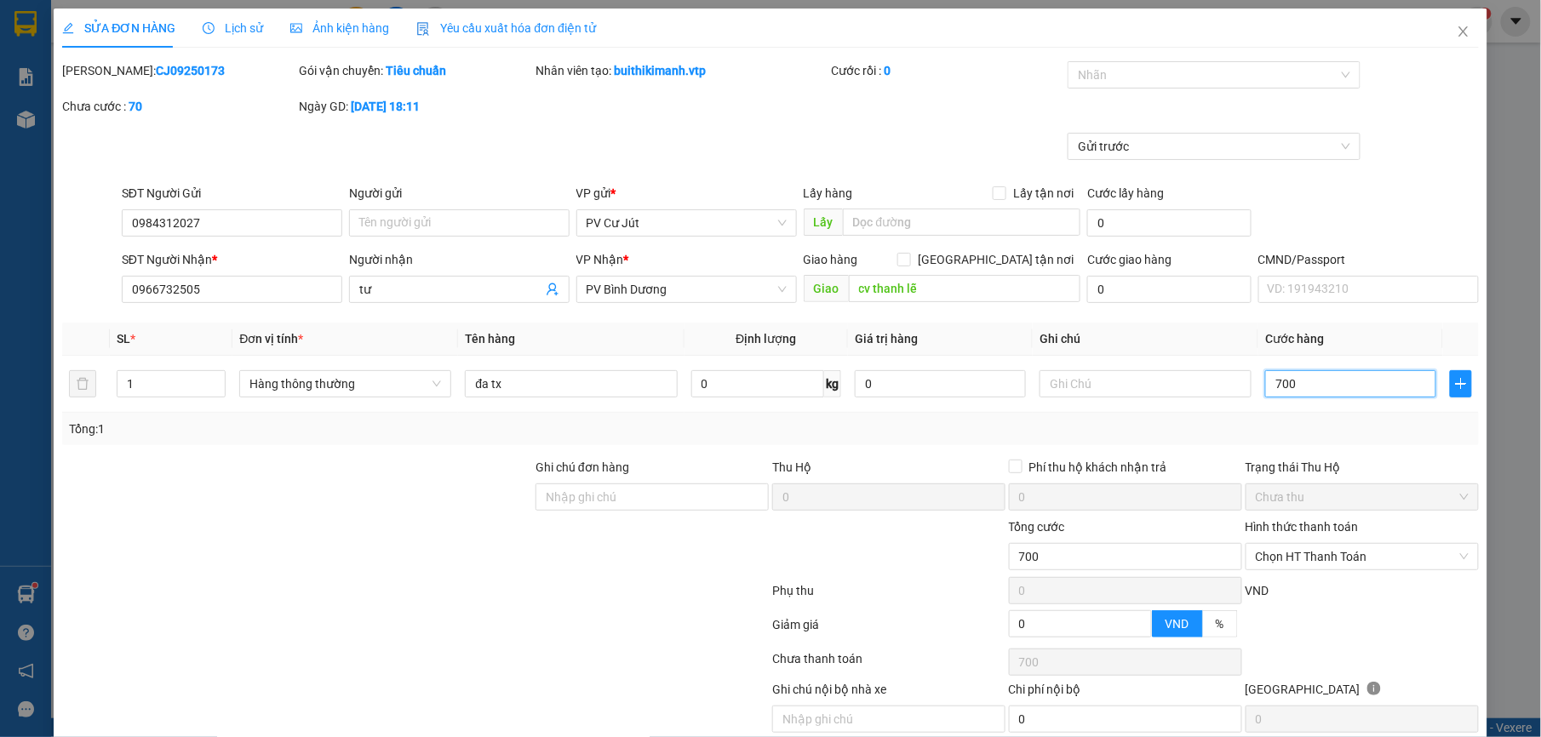
type input "7.000"
type input "70.000"
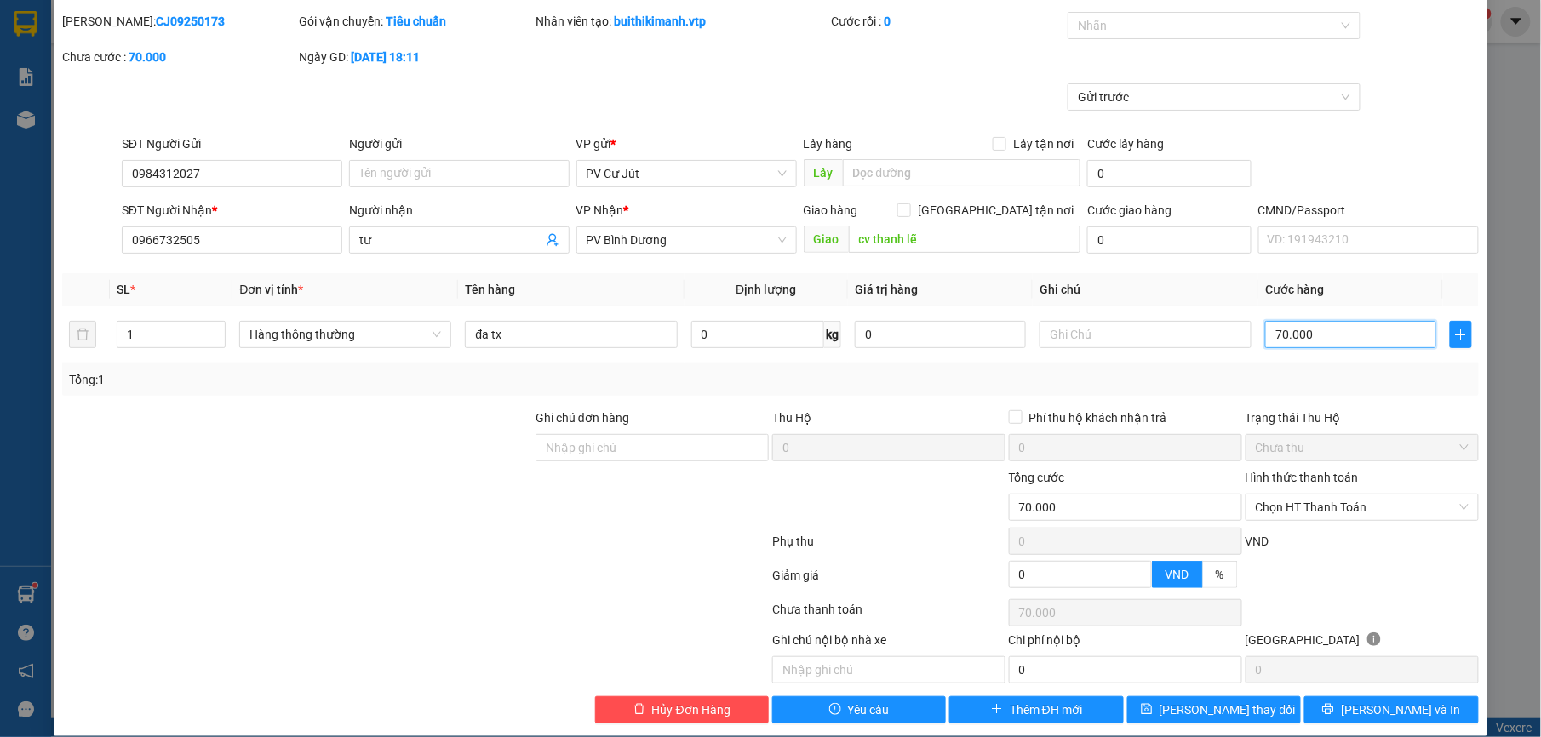
scroll to position [72, 0]
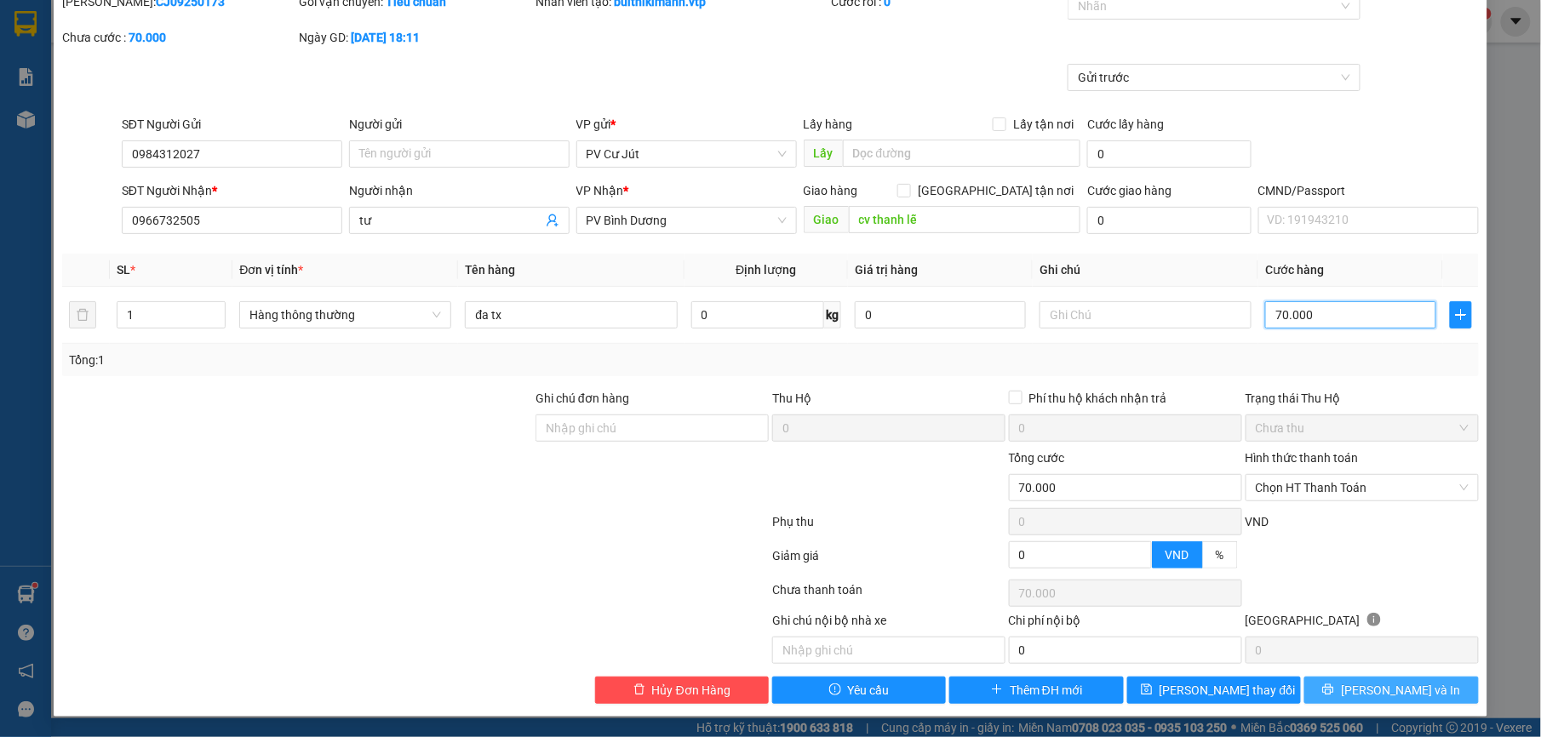
type input "70.000"
click at [1334, 686] on icon "printer" at bounding box center [1328, 690] width 12 height 12
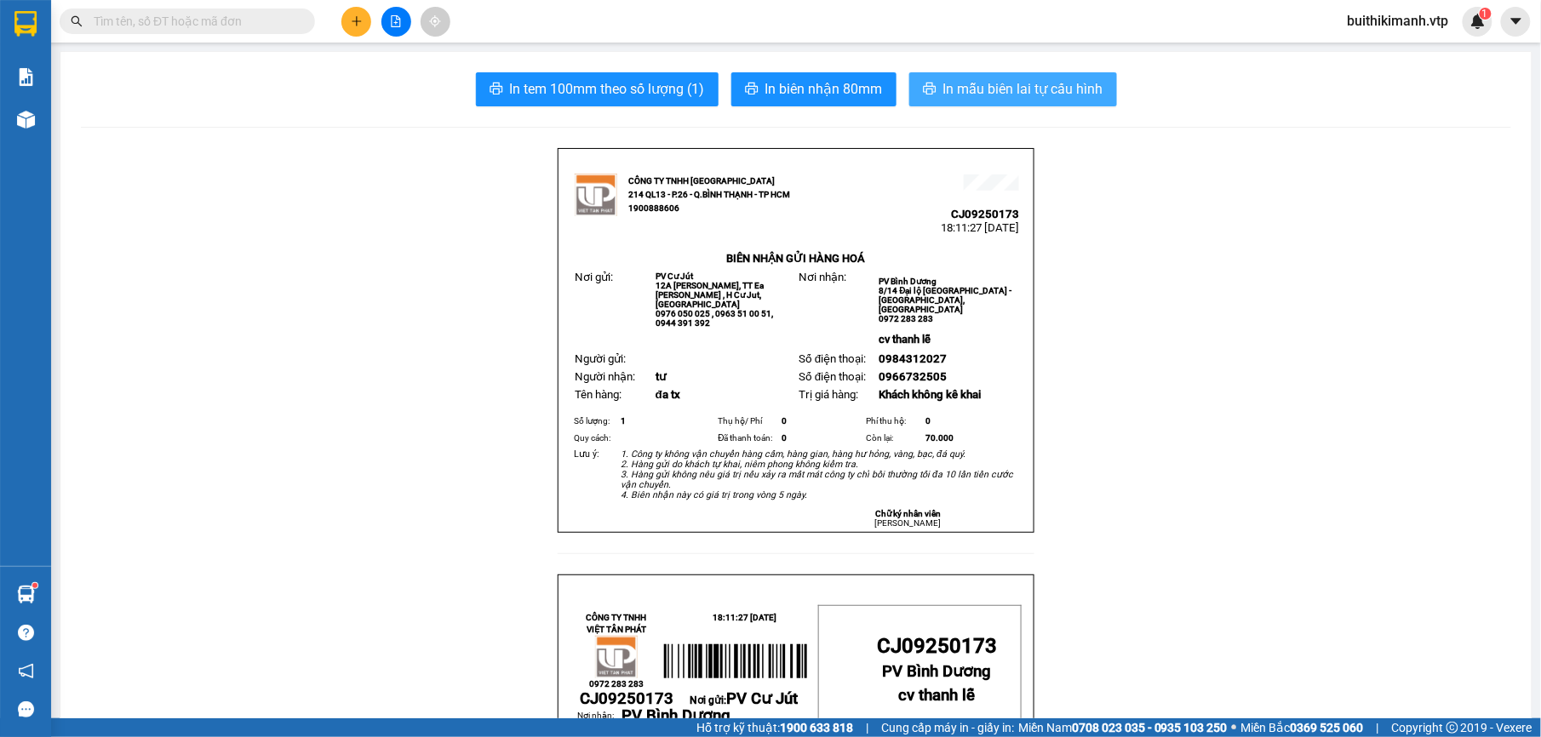
click at [944, 82] on span "In mẫu biên lai tự cấu hình" at bounding box center [1023, 88] width 160 height 21
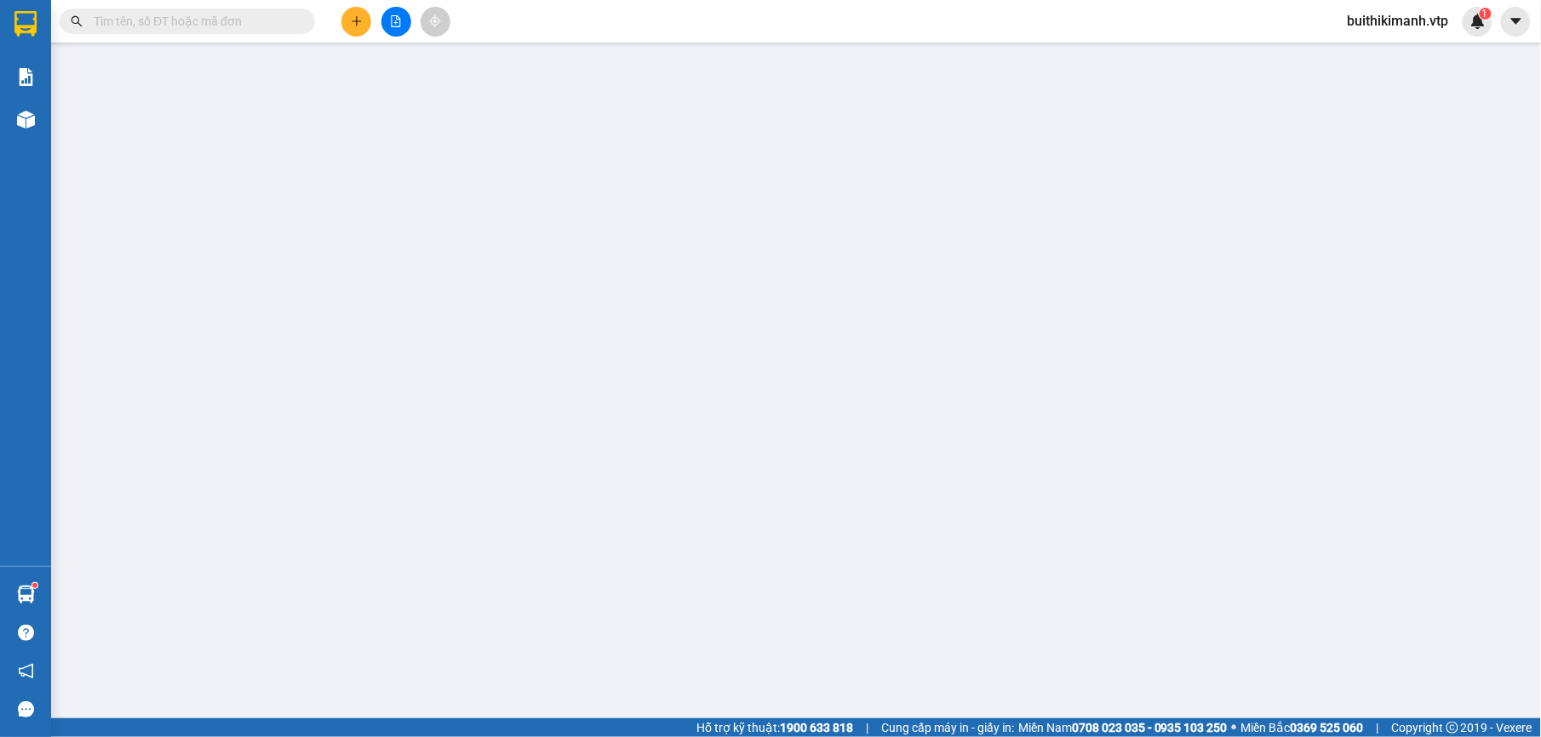
type input "0984312027"
type input "0966732505"
type input "tư"
type input "cv thanh lễ"
type input "70.000"
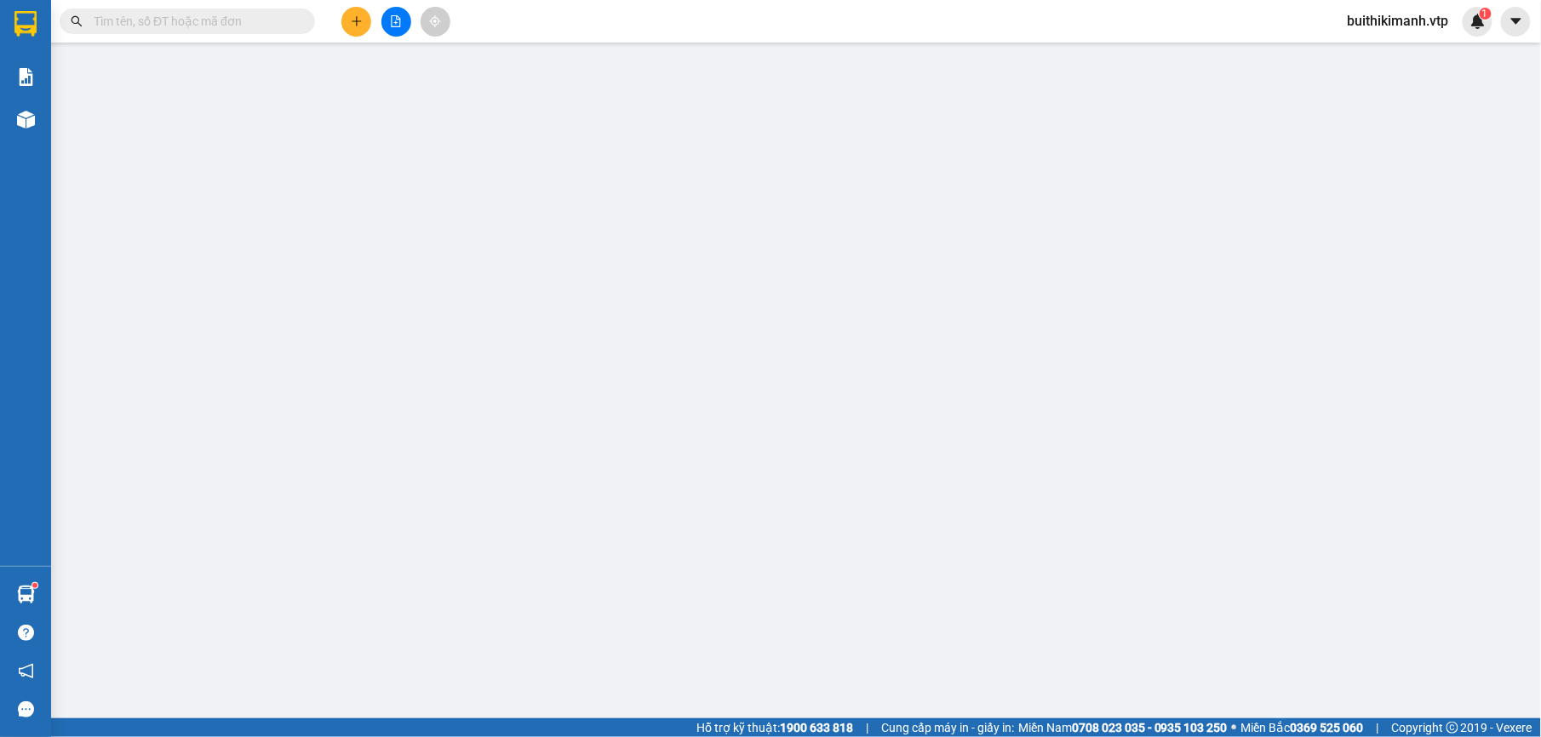
type input "70.000"
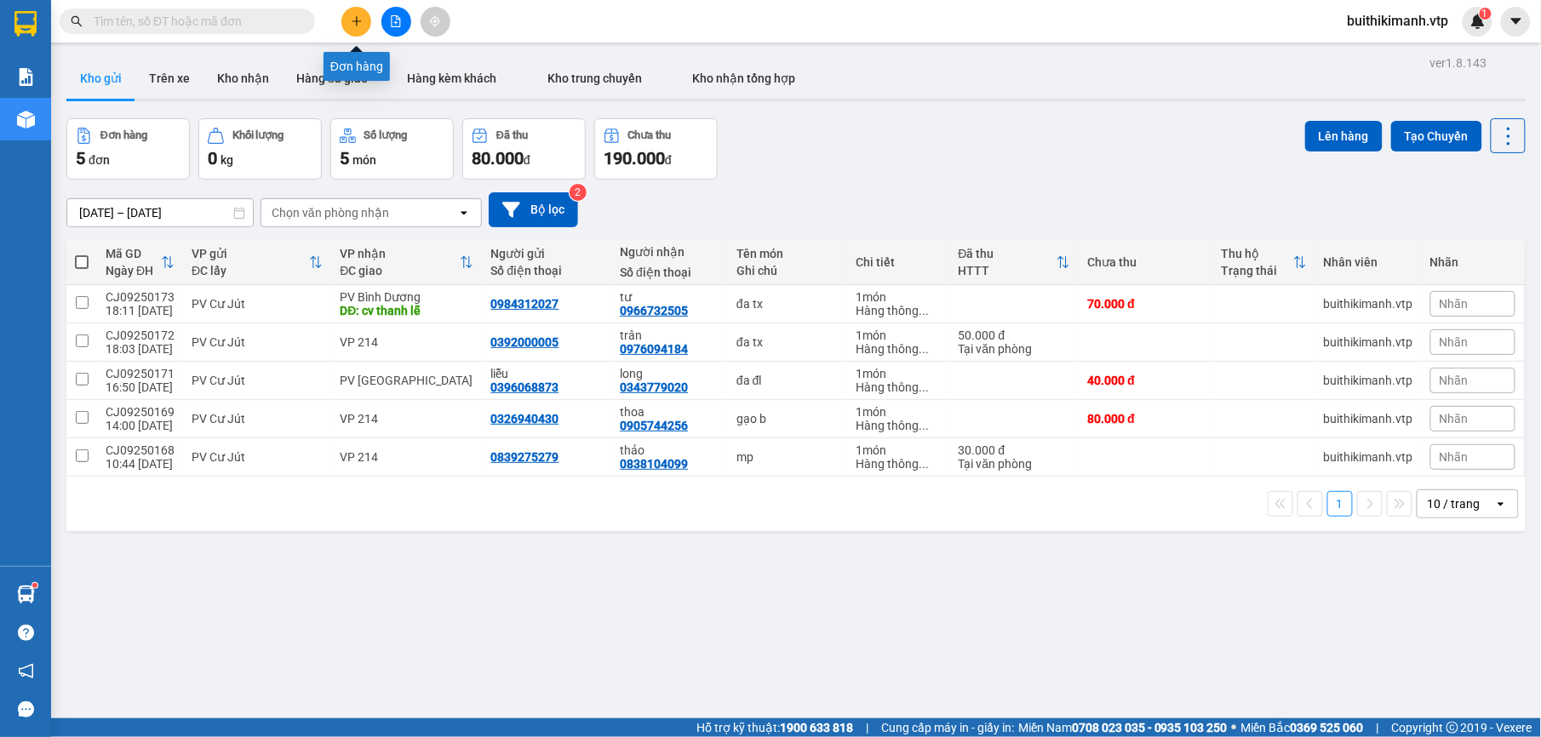
click at [361, 20] on icon "plus" at bounding box center [357, 21] width 12 height 12
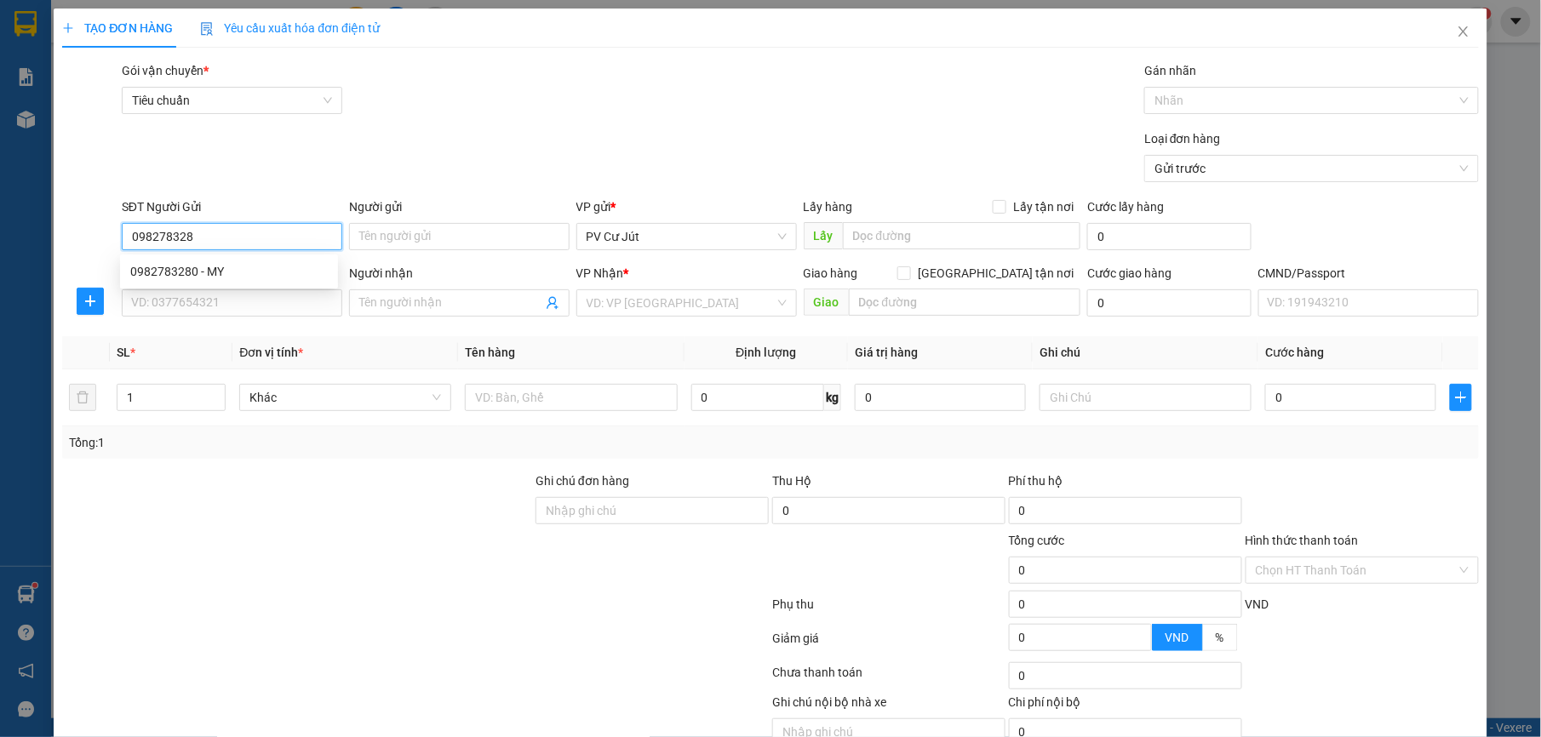
type input "0982783280"
click at [222, 276] on div "0982783280 - MY" at bounding box center [229, 271] width 198 height 19
type input "MY"
type input "0967384035"
type input "THẮM / 0974798791"
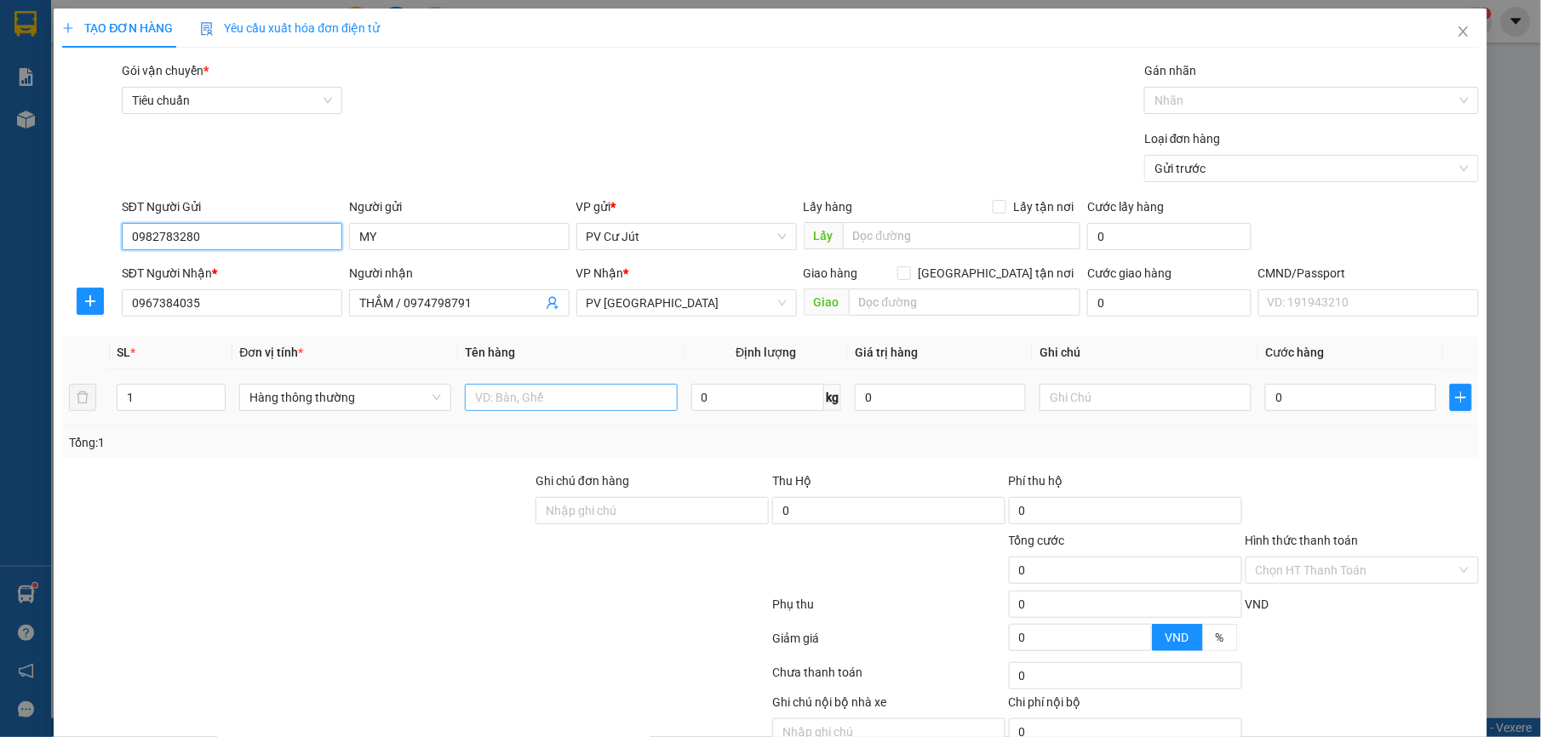
type input "0982783280"
click at [525, 390] on input "text" at bounding box center [571, 397] width 212 height 27
type input "d"
type input "đa tx"
click at [1275, 409] on input "0" at bounding box center [1350, 397] width 171 height 27
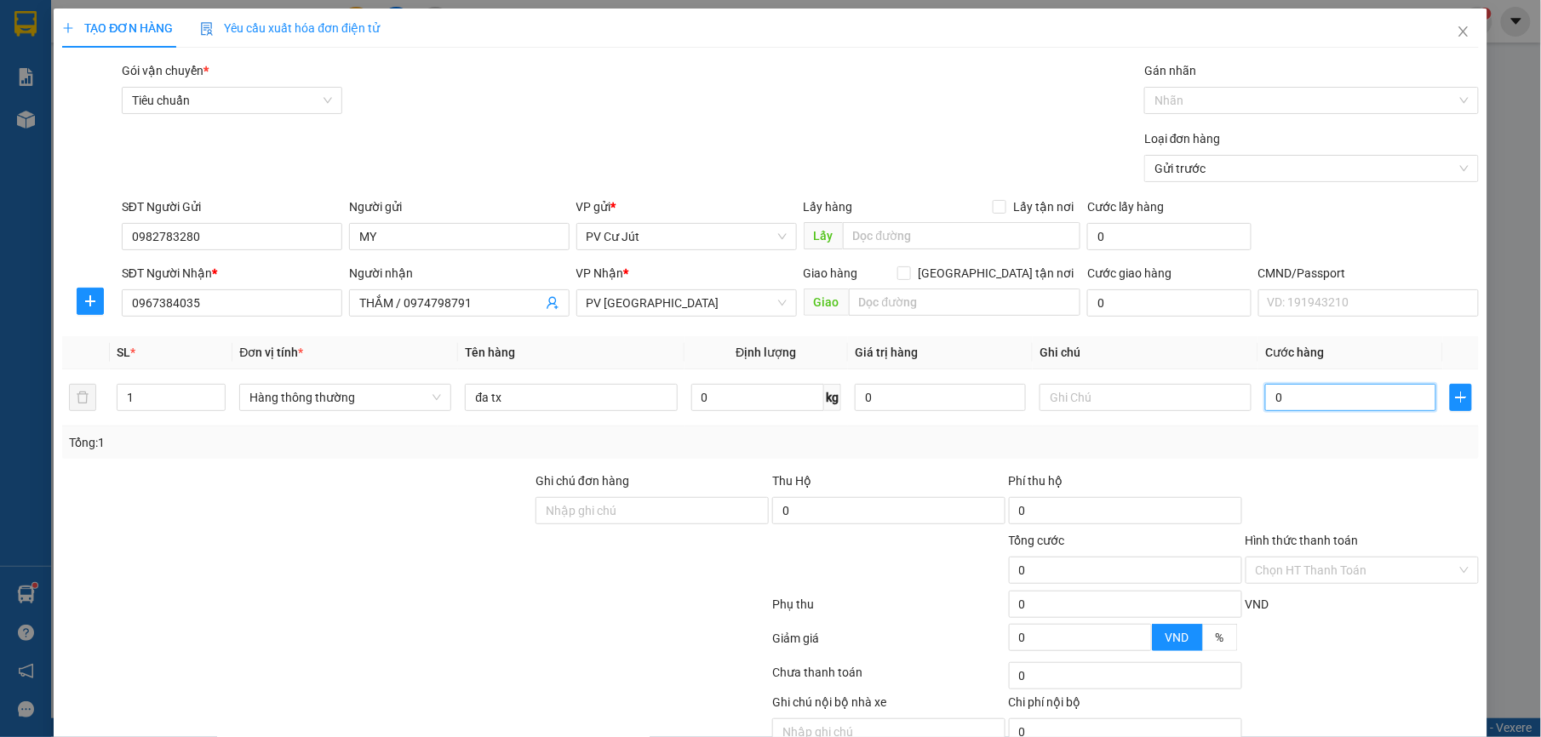
type input "6"
type input "60"
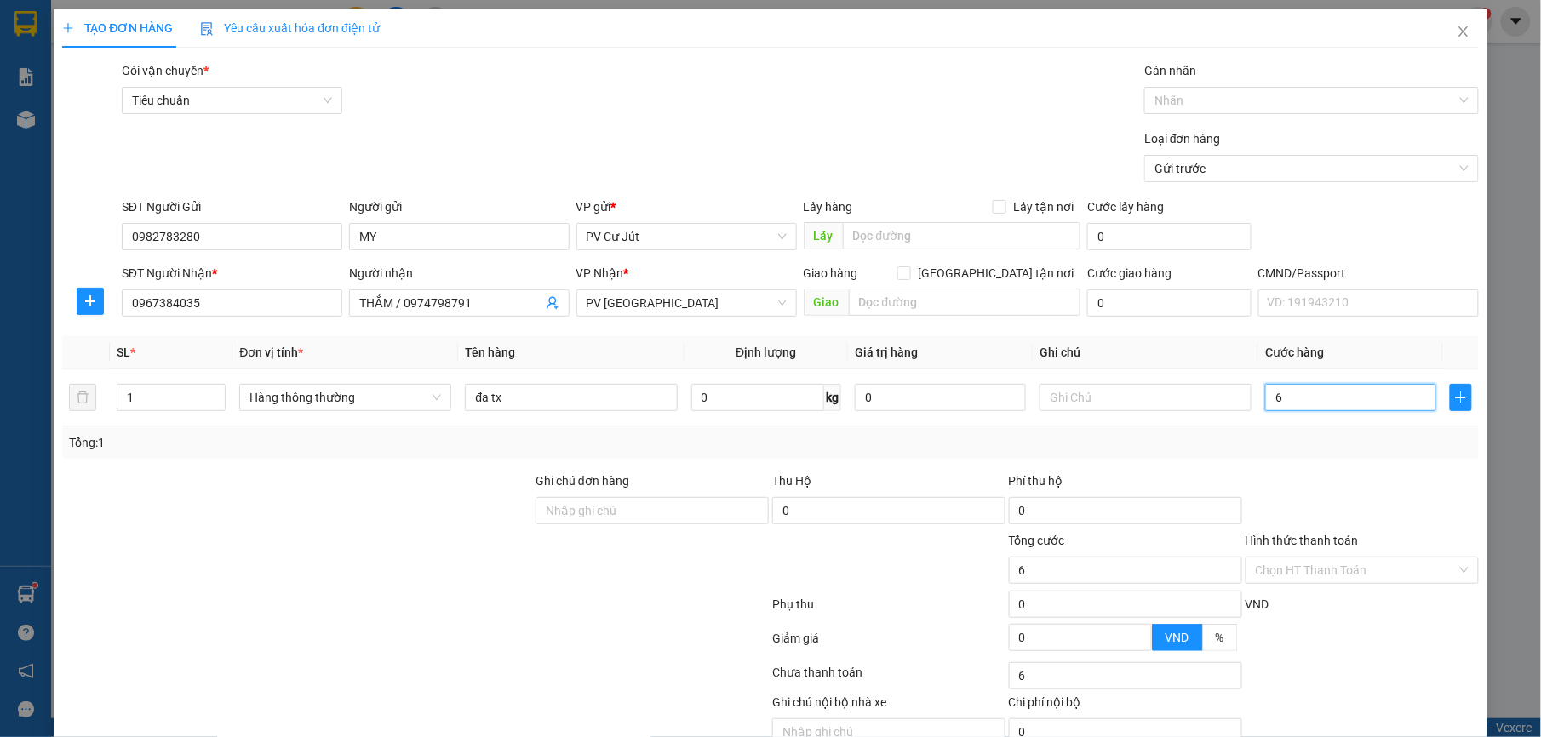
type input "60"
type input "600"
type input "6.000"
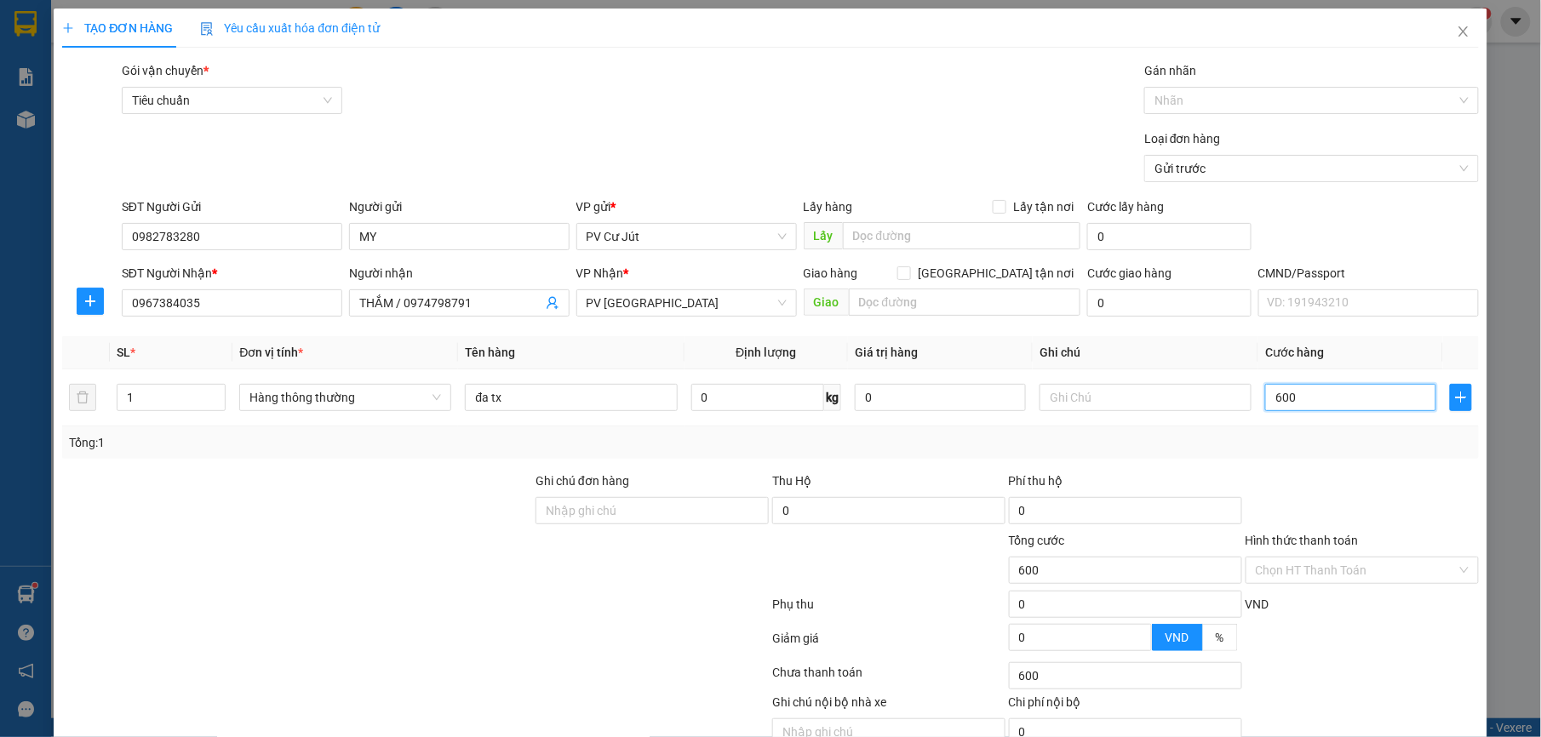
type input "6.000"
type input "60.000"
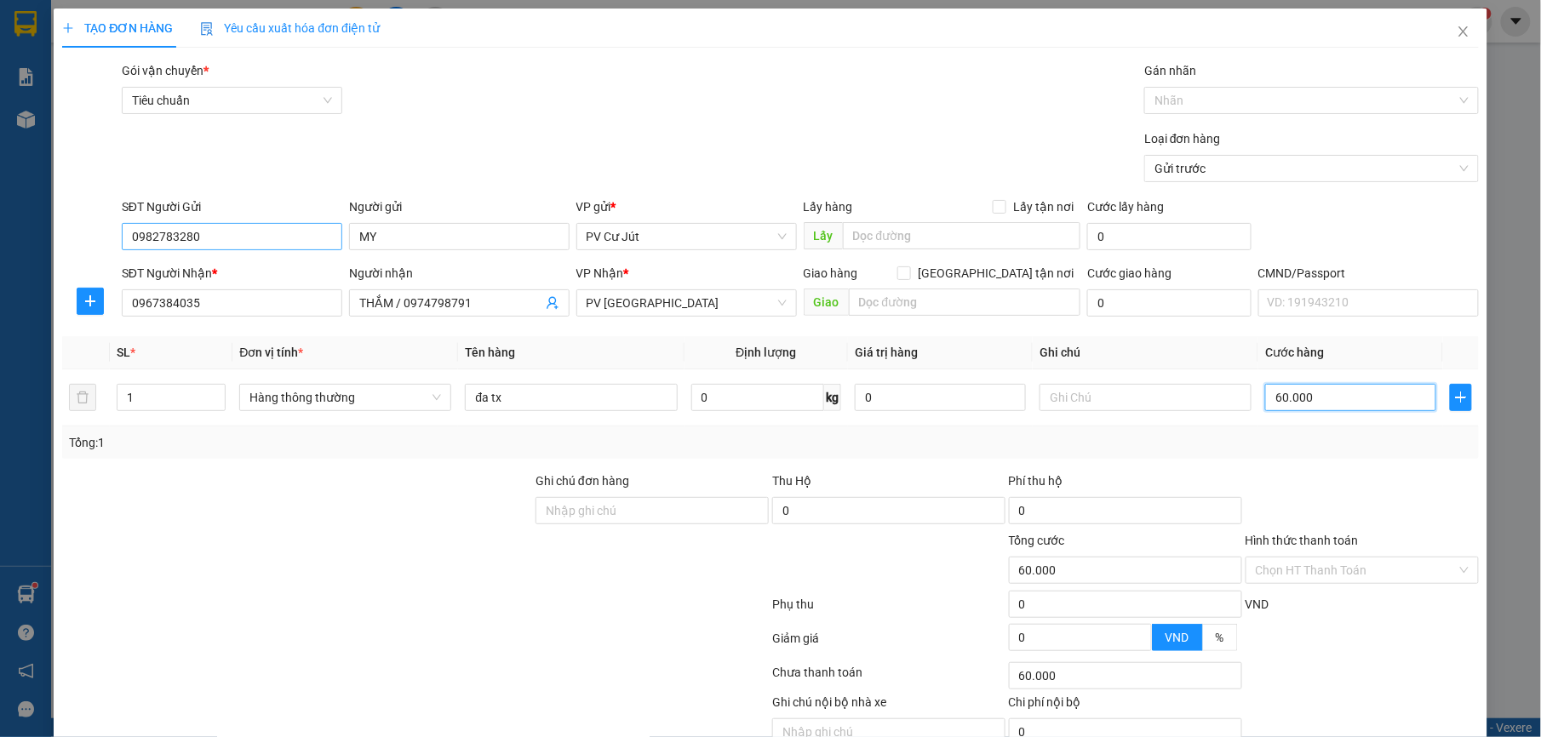
type input "60.000"
drag, startPoint x: 195, startPoint y: 243, endPoint x: 106, endPoint y: 229, distance: 90.4
click at [106, 229] on div "SĐT Người Gửi 0982783280 Người gửi MY VP gửi * PV Cư Jút Lấy hàng Lấy tận nơi L…" at bounding box center [769, 228] width 1419 height 60
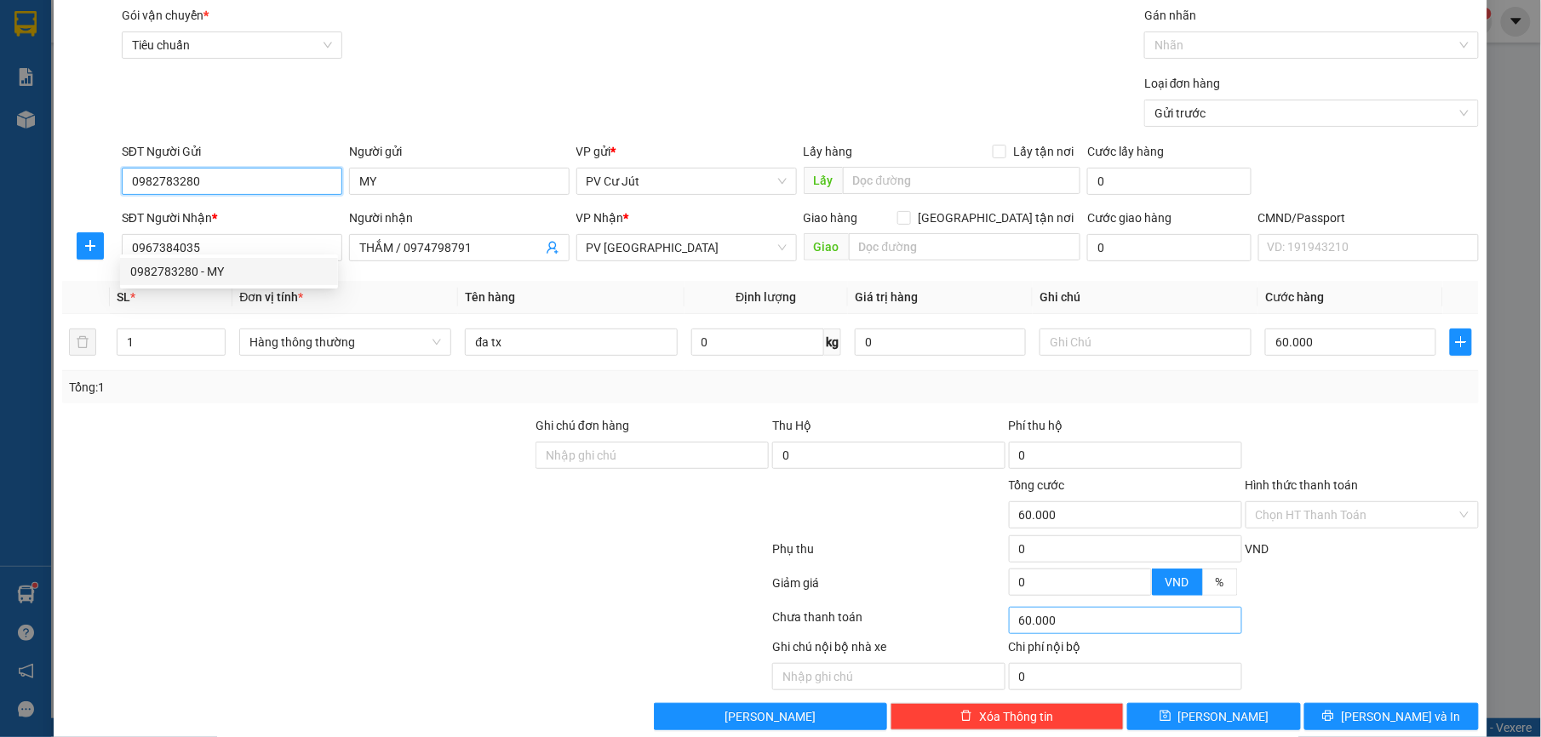
scroll to position [86, 0]
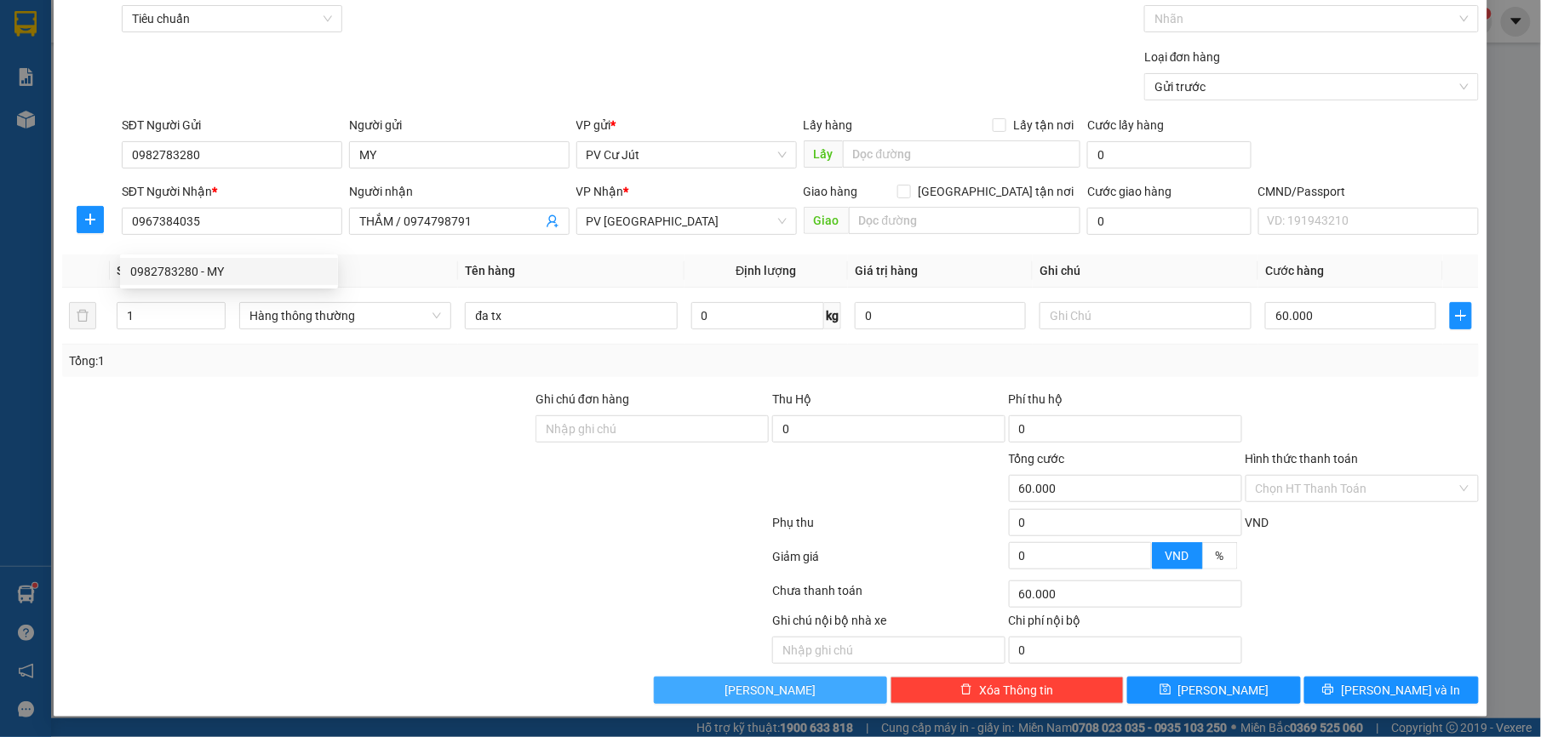
click at [818, 685] on button "[PERSON_NAME]" at bounding box center [770, 690] width 233 height 27
click at [767, 689] on span "[PERSON_NAME]" at bounding box center [770, 690] width 91 height 19
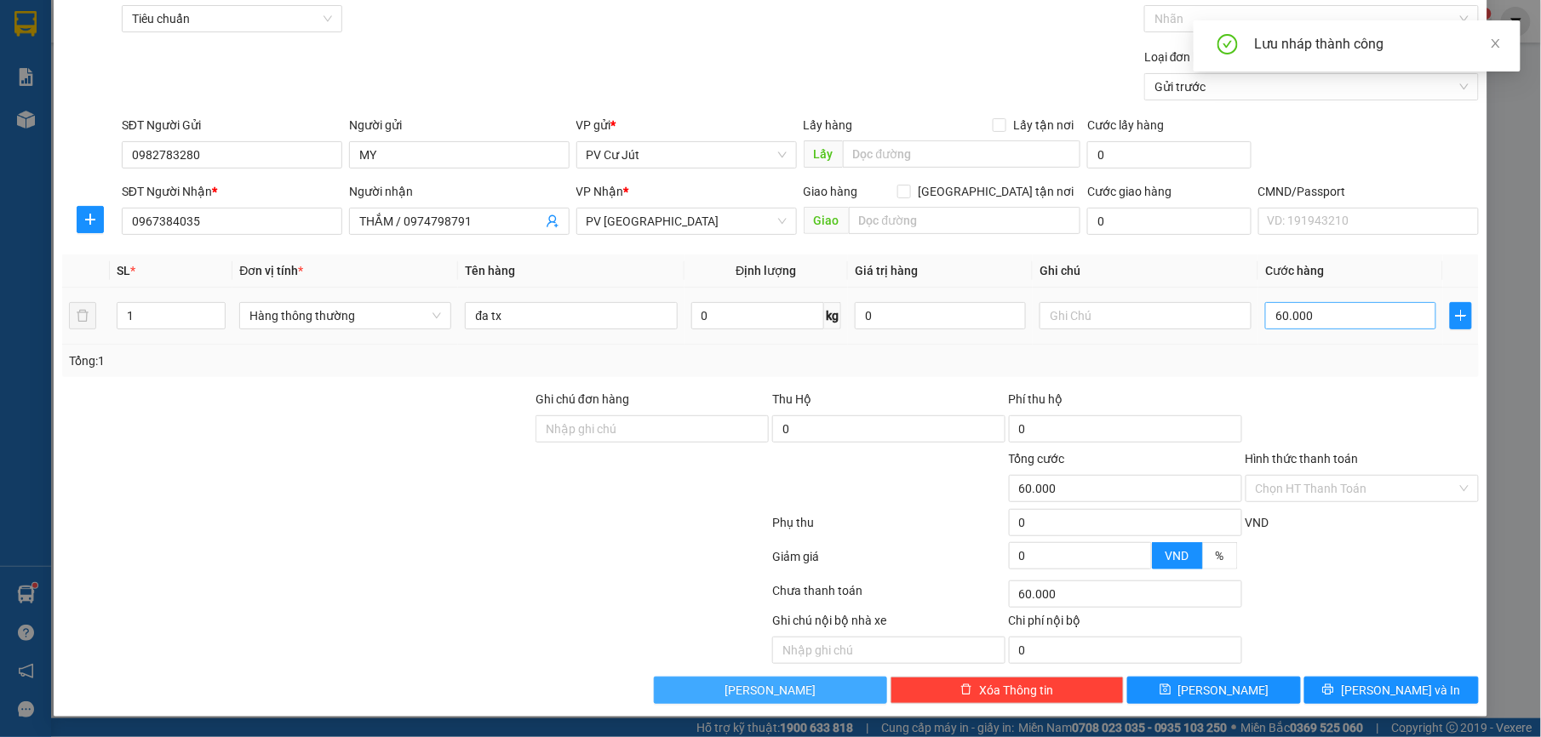
scroll to position [0, 0]
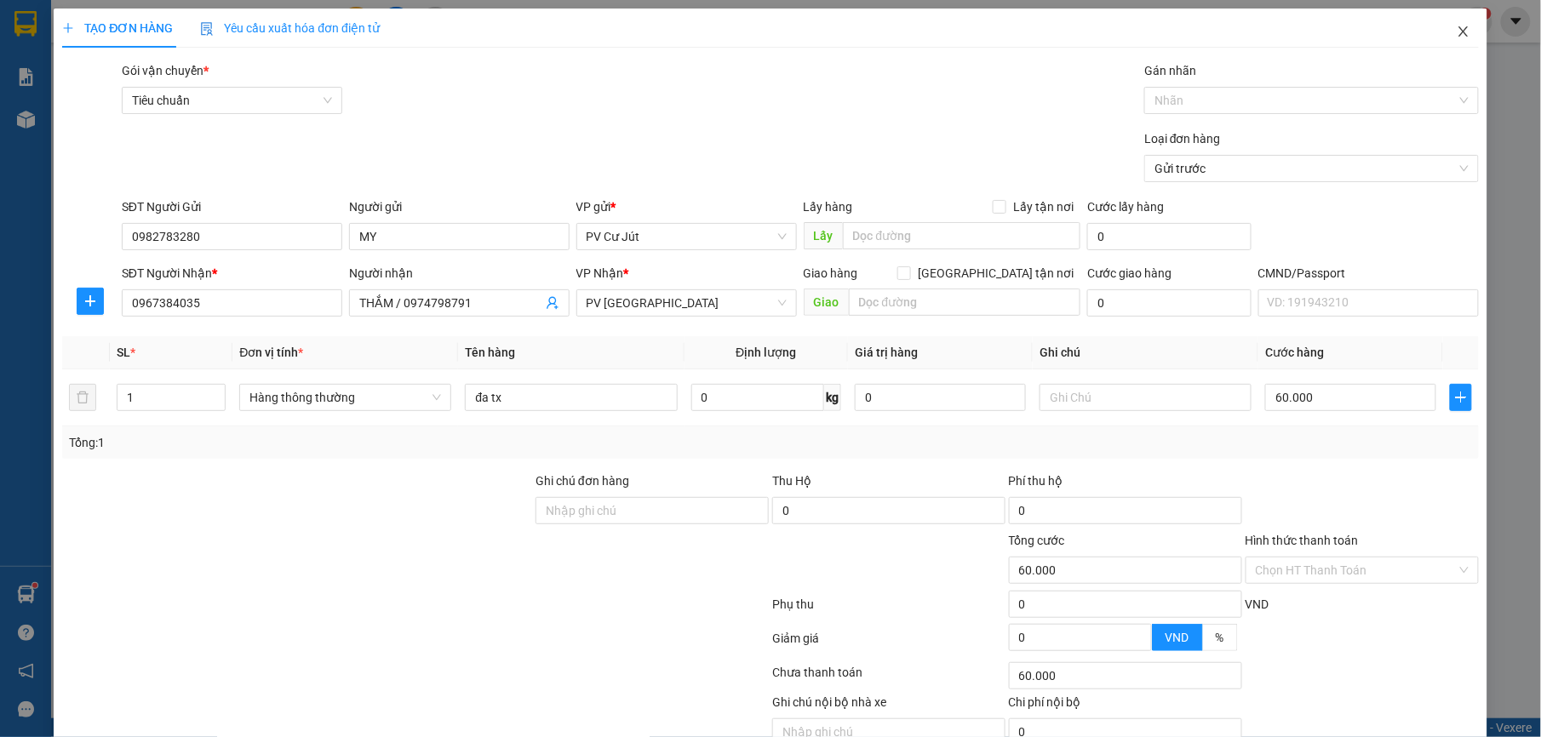
click at [1457, 37] on icon "close" at bounding box center [1464, 32] width 14 height 14
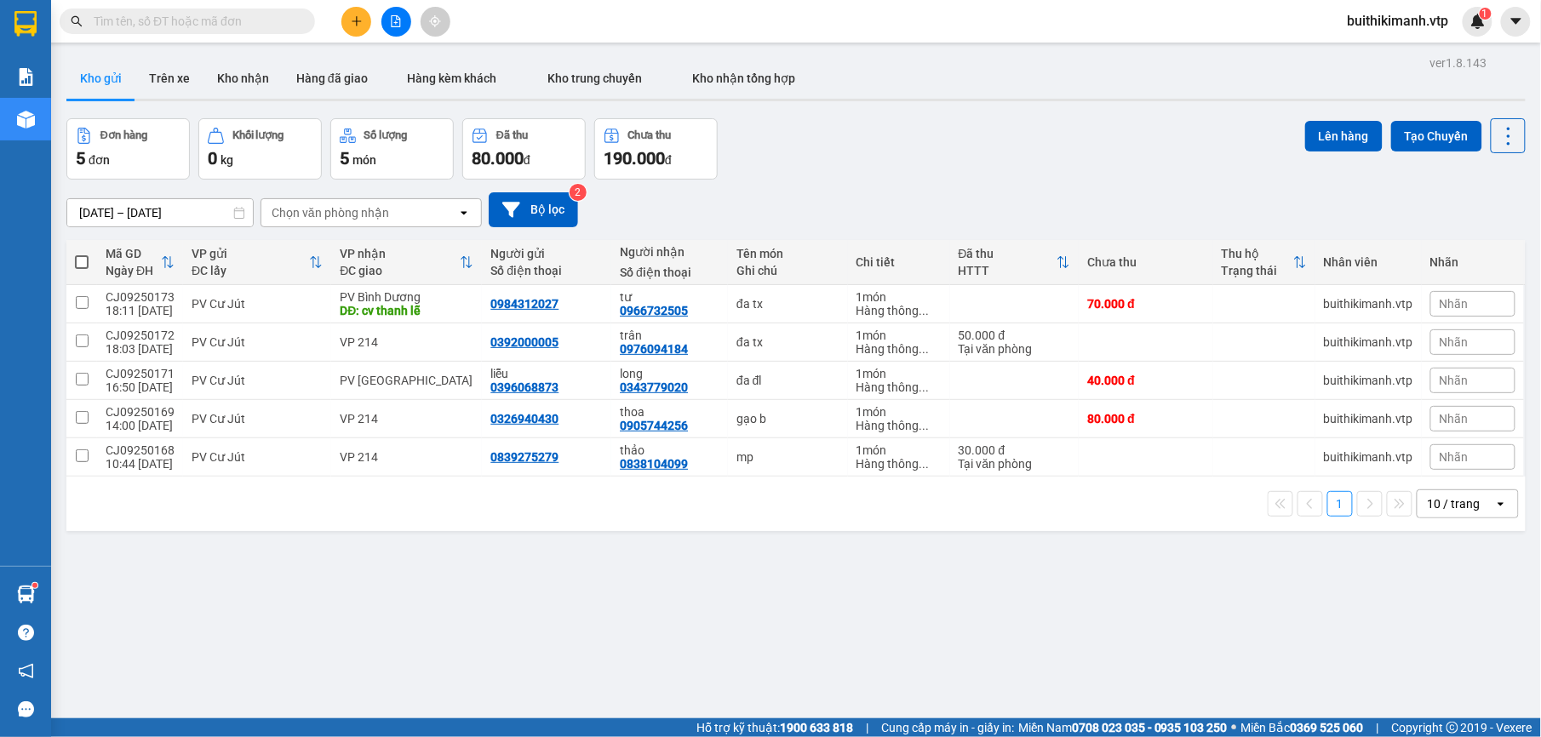
click at [226, 22] on input "text" at bounding box center [194, 21] width 201 height 19
paste input "0982783280"
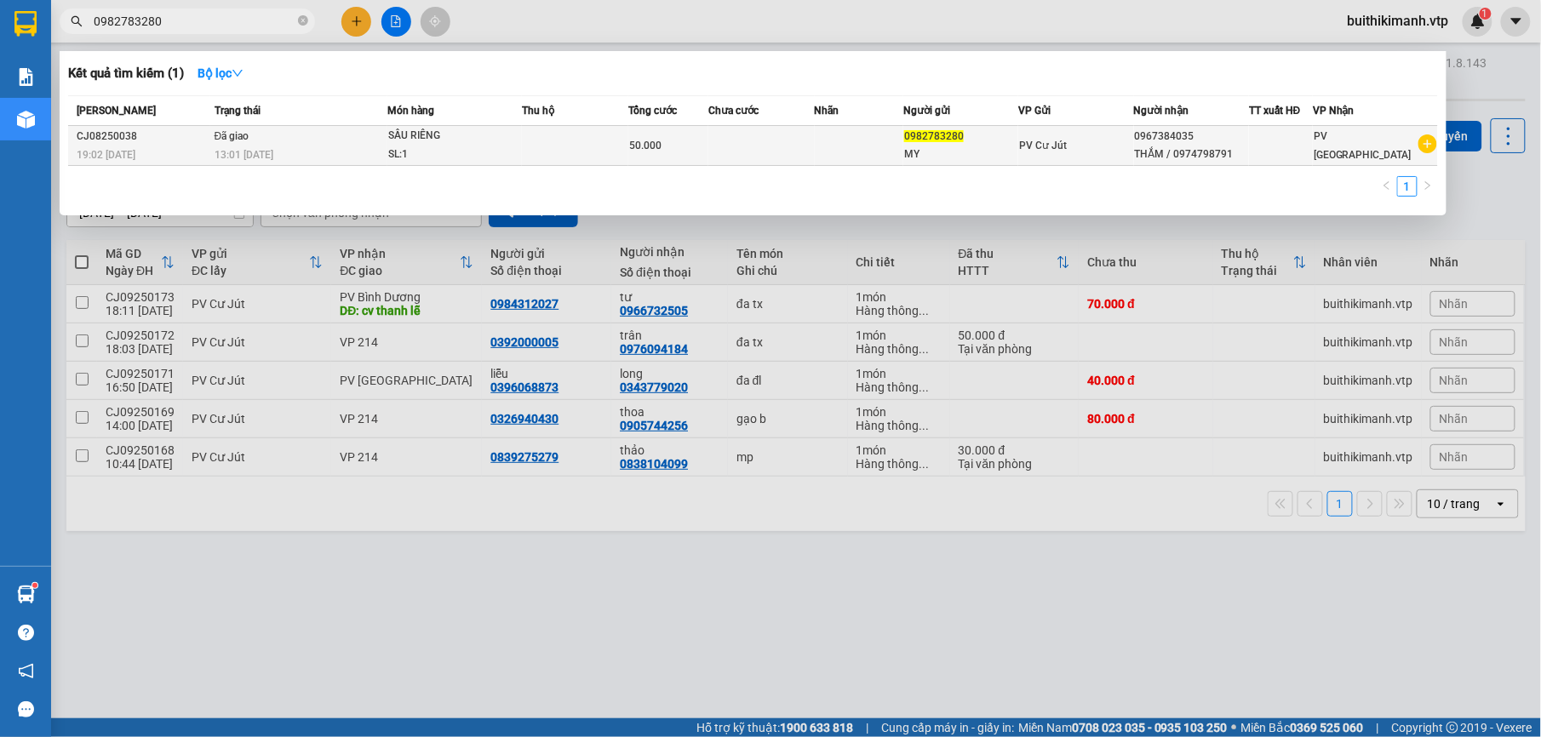
type input "0982783280"
click at [719, 144] on td at bounding box center [761, 146] width 106 height 40
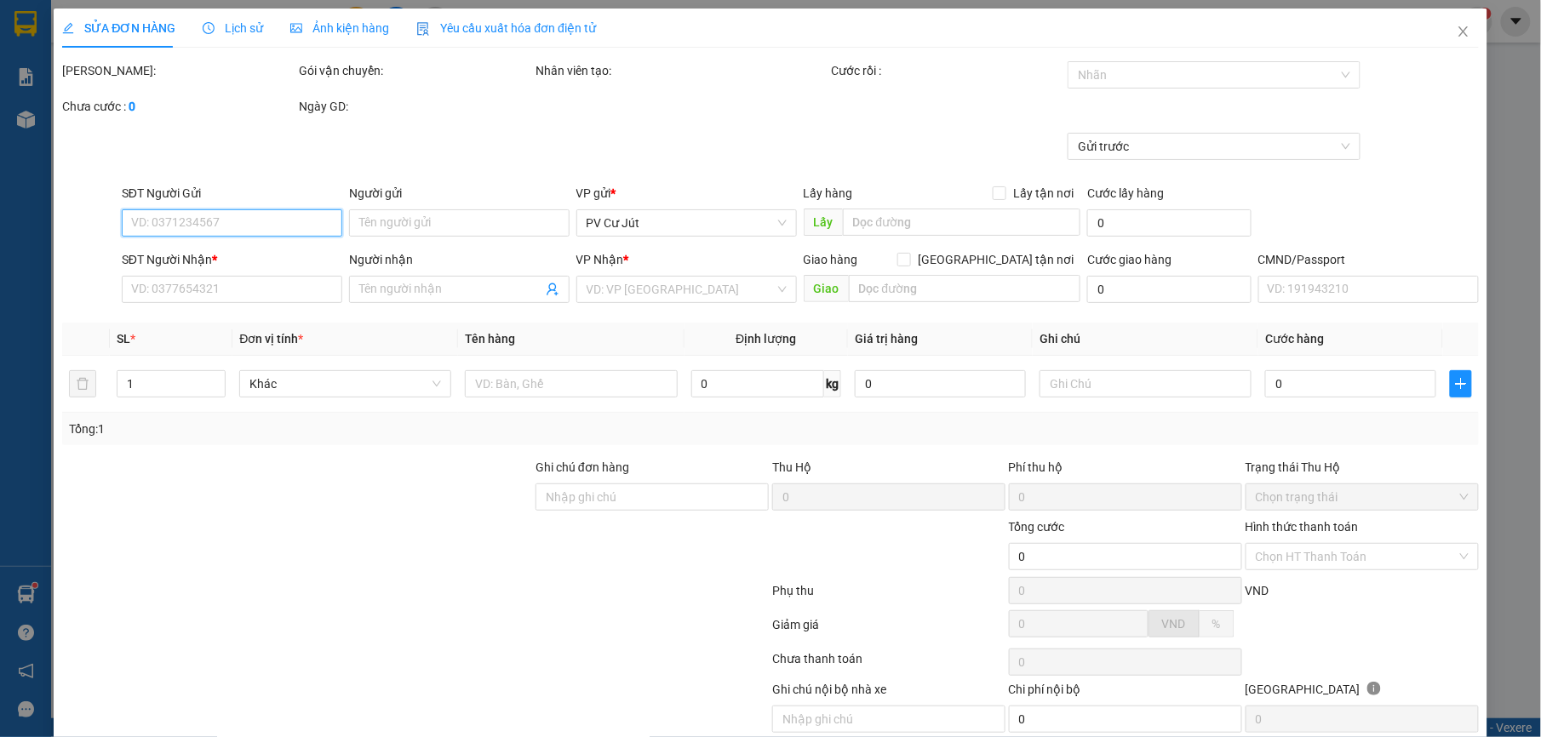
type input "0982783280"
type input "MY"
type input "0967384035"
type input "THẮM / 0974798791"
type input "50.000"
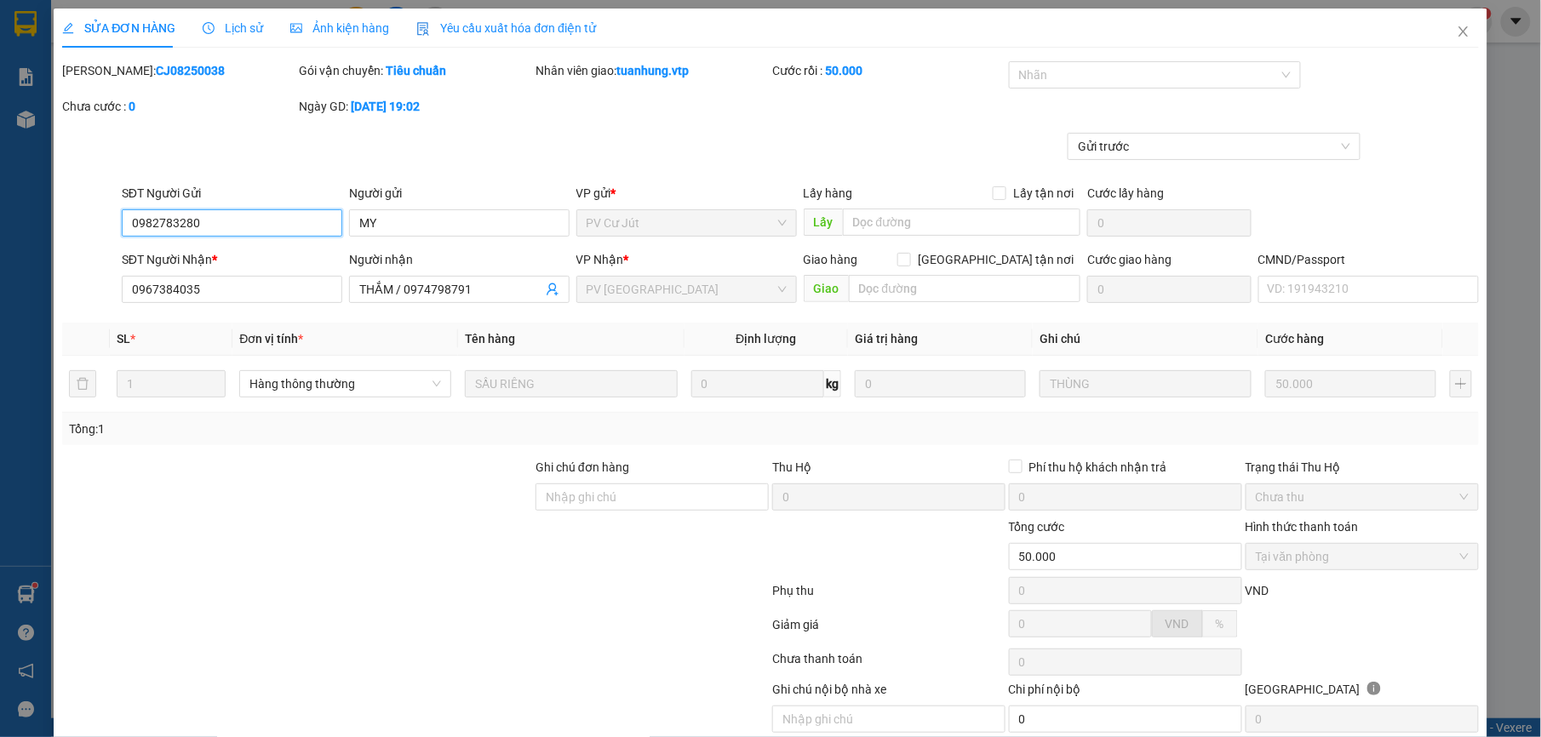
type input "2.500"
click at [1457, 28] on icon "close" at bounding box center [1464, 32] width 14 height 14
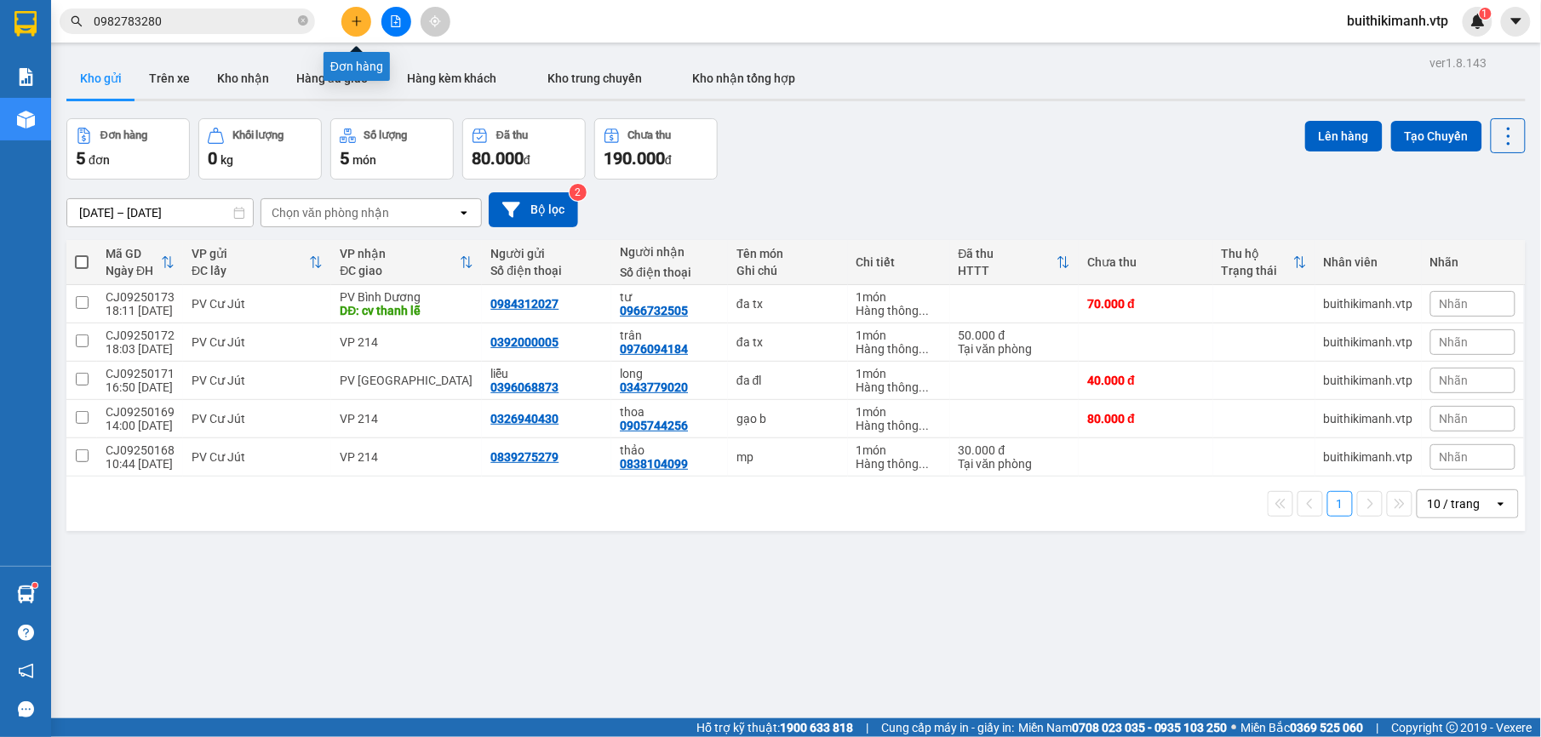
click at [354, 18] on icon "plus" at bounding box center [357, 21] width 12 height 12
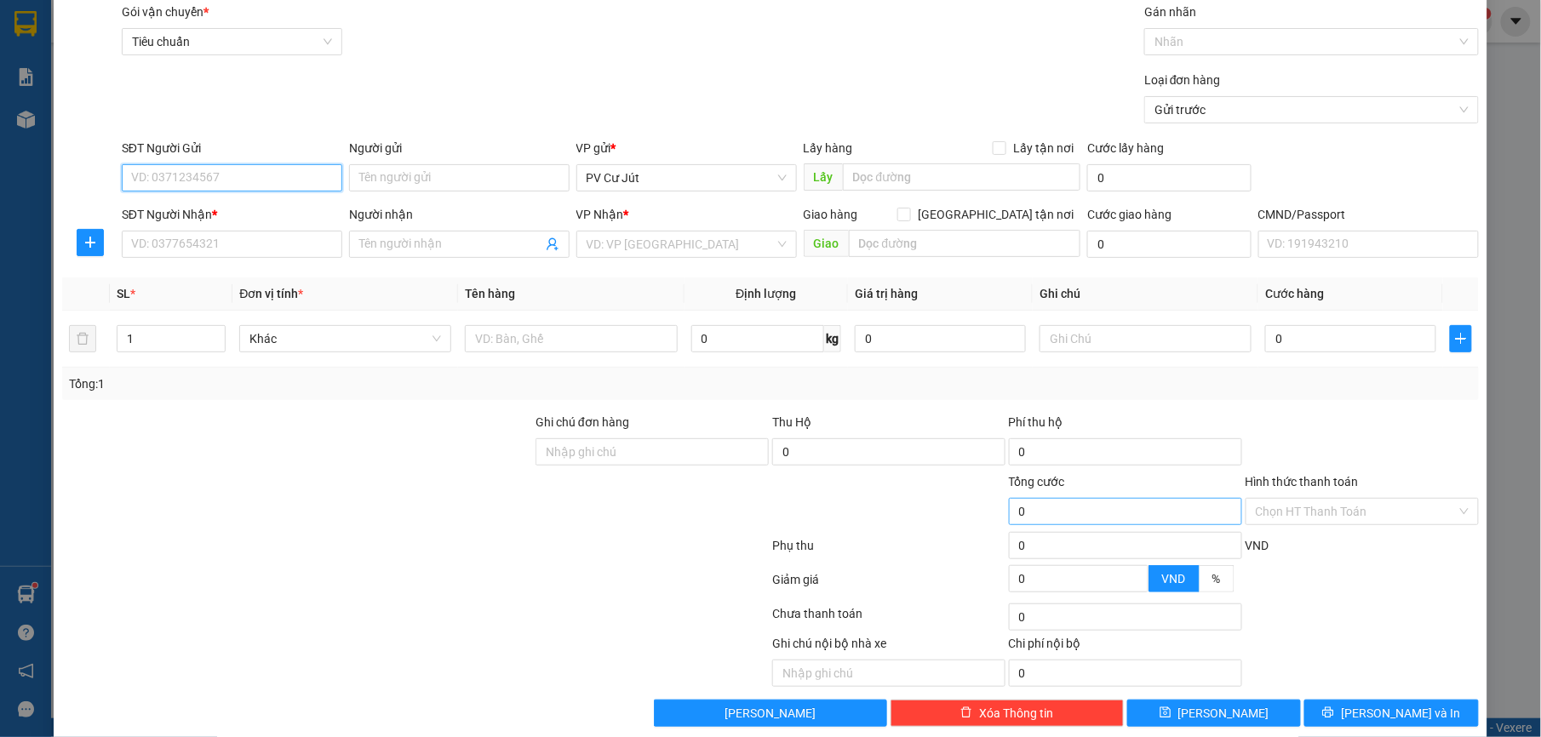
scroll to position [86, 0]
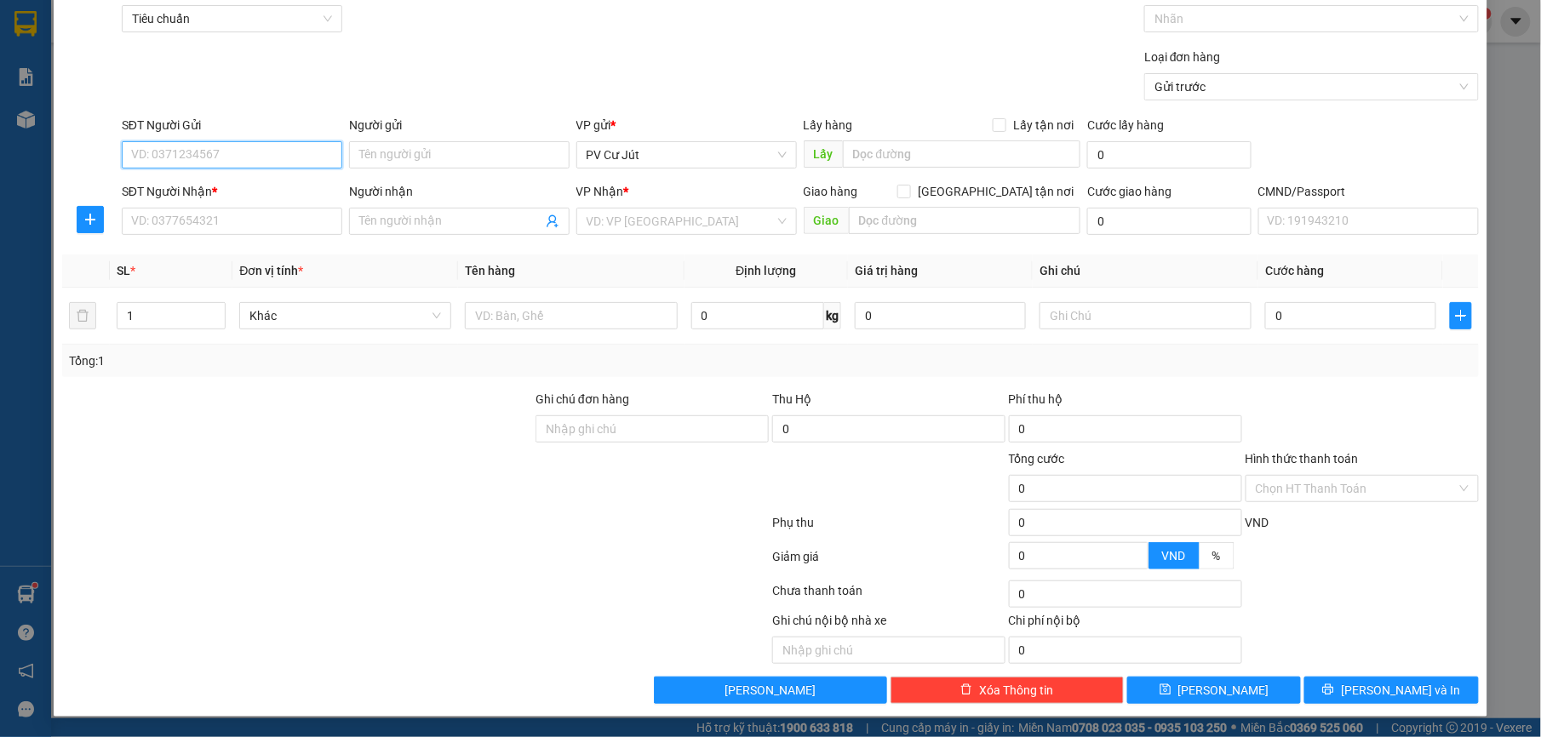
paste input "0982783280"
type input "0982783280"
click at [237, 185] on div "0982783280 - MY" at bounding box center [229, 185] width 198 height 19
type input "MY"
type input "0967384035"
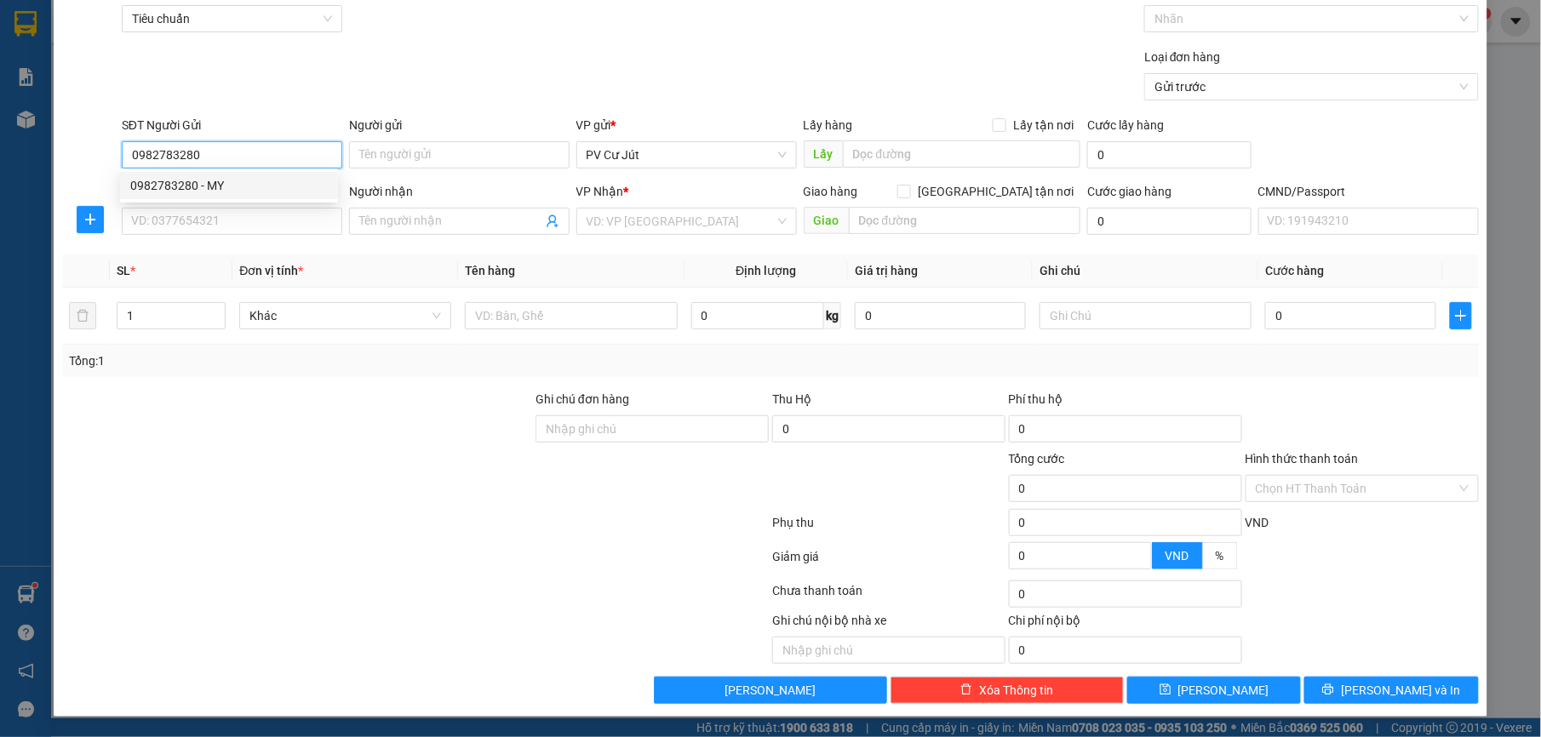
type input "THẮM / 0974798791"
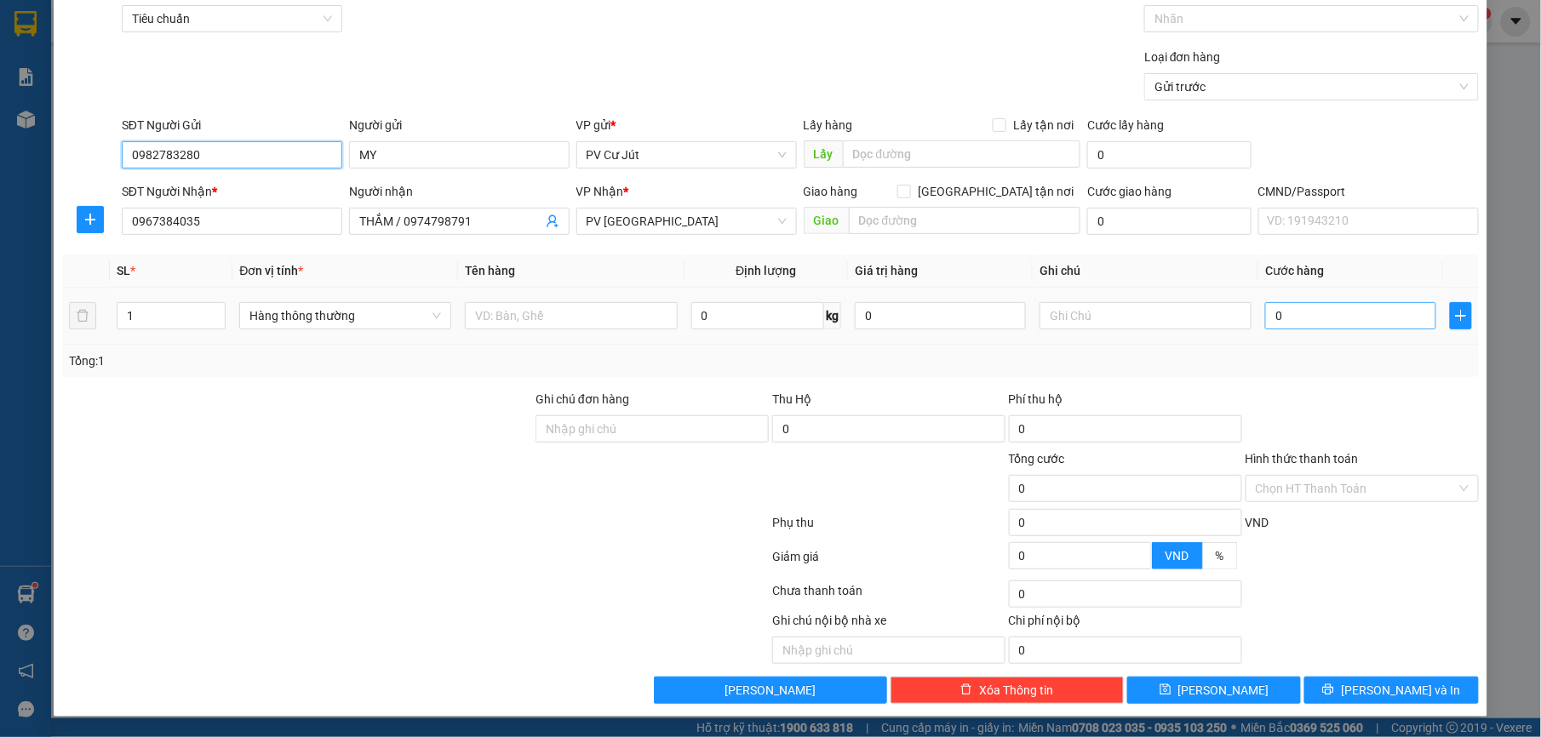
type input "0982783280"
click at [1321, 318] on input "0" at bounding box center [1350, 315] width 171 height 27
type input "6"
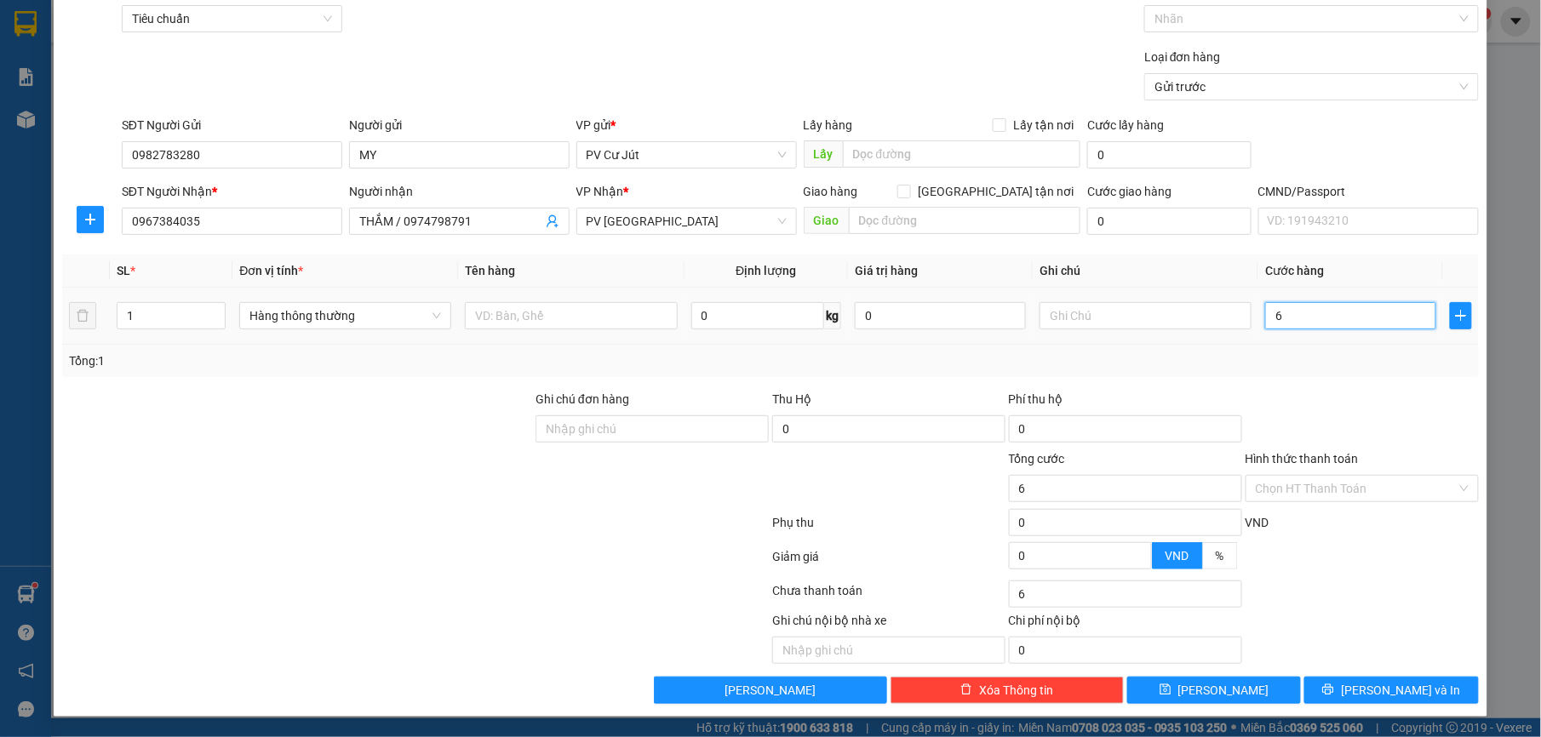
type input "60"
type input "600"
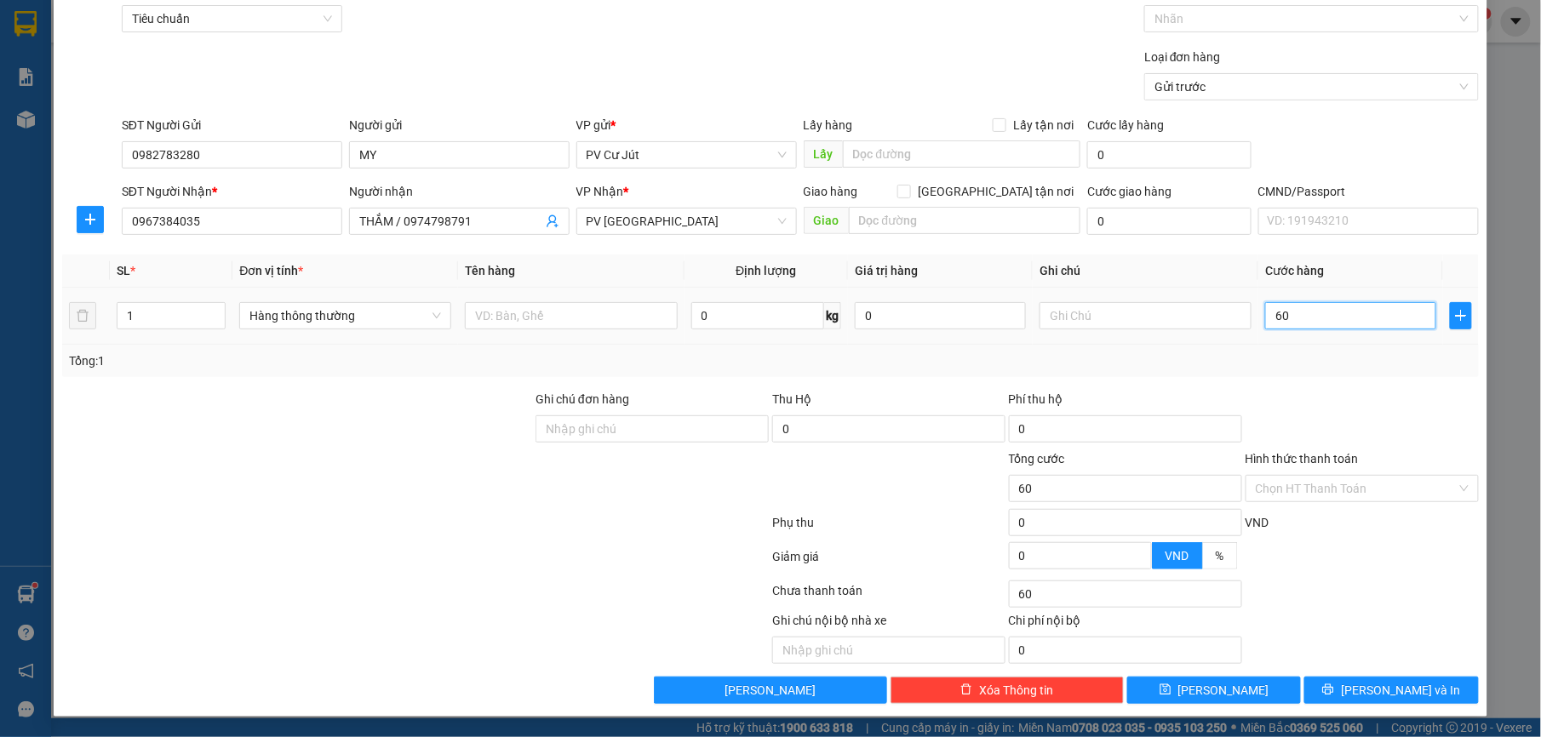
type input "600"
type input "6.000"
type input "60.000"
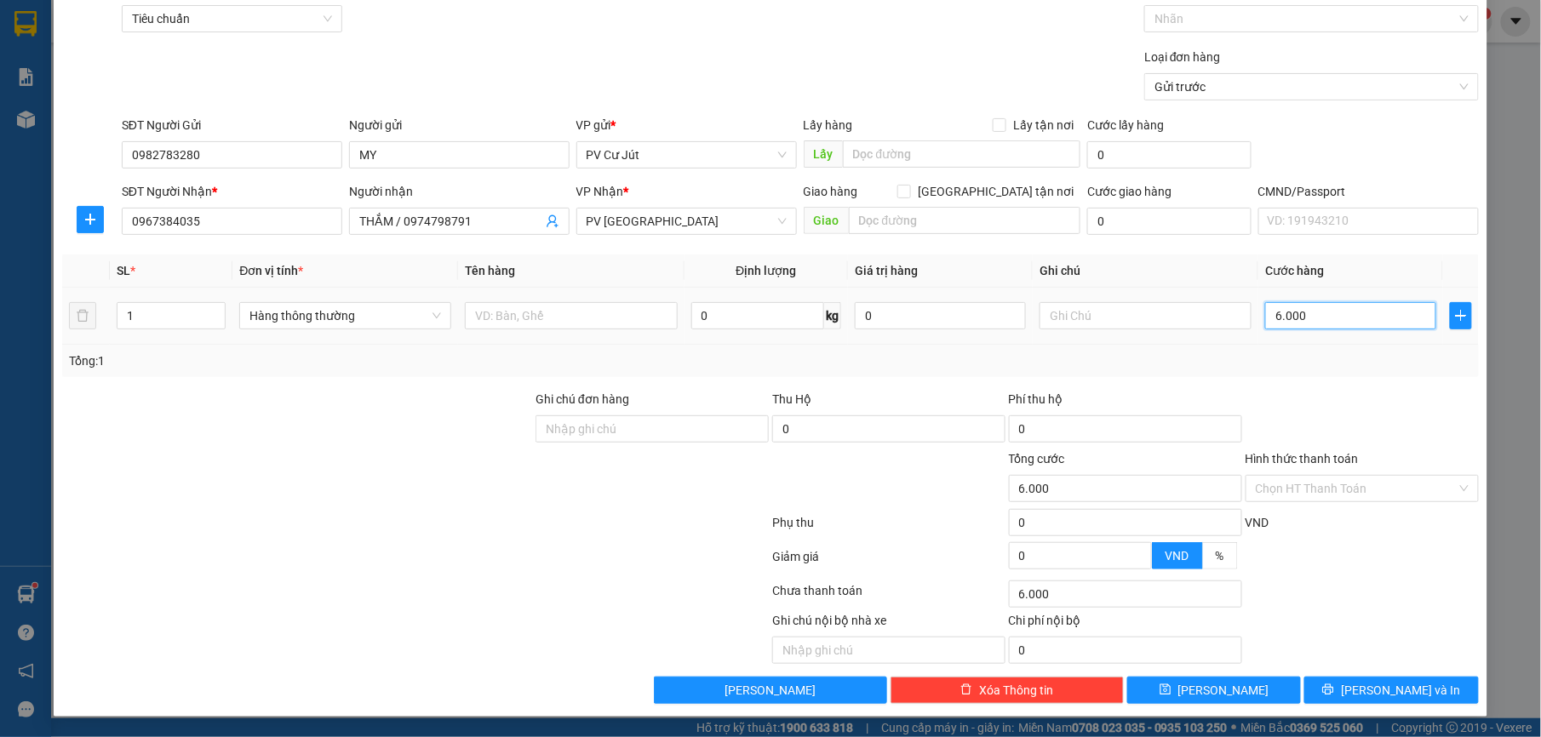
type input "60.000"
click at [1335, 482] on input "Hình thức thanh toán" at bounding box center [1356, 489] width 201 height 26
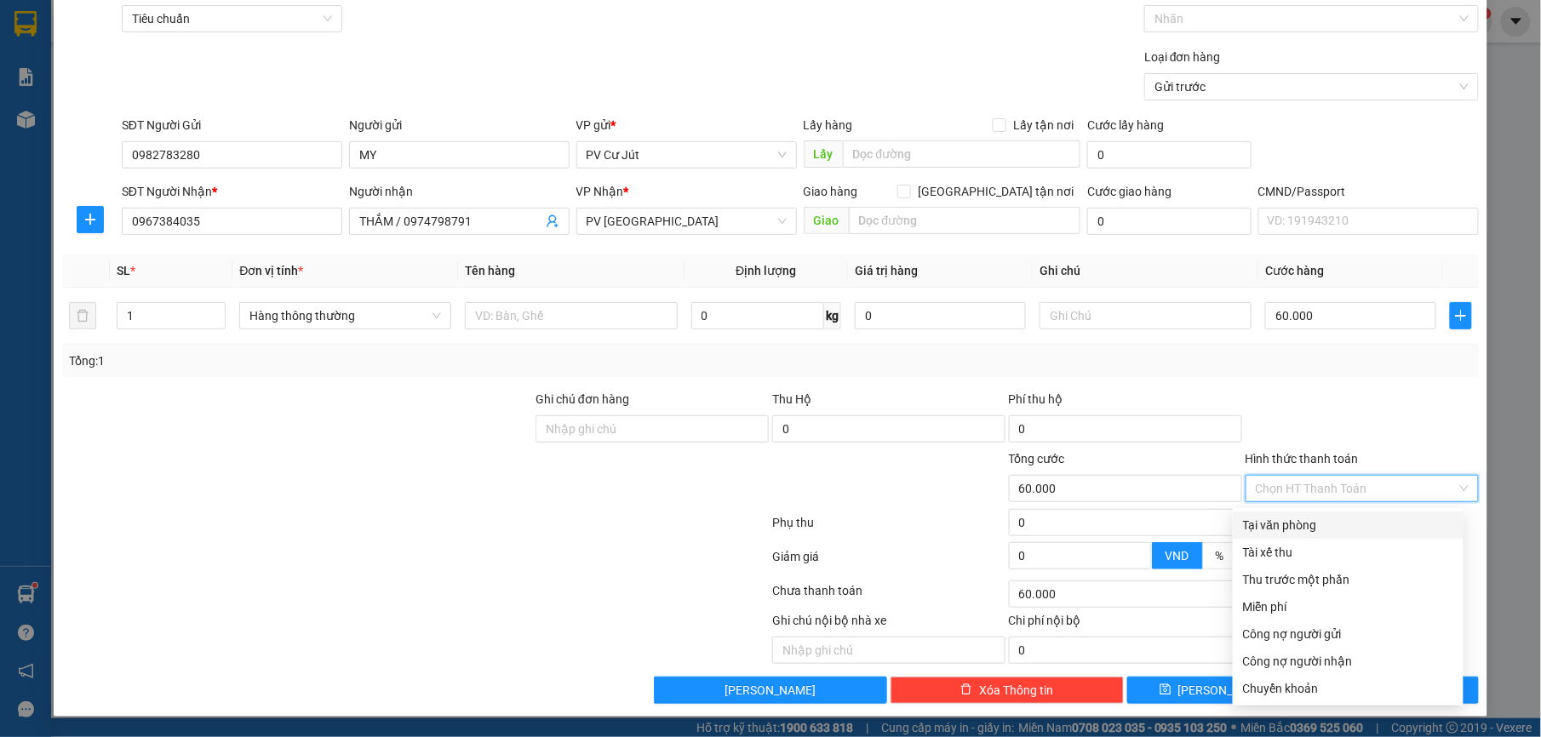
click at [1311, 523] on div "Tại văn phòng" at bounding box center [1348, 525] width 210 height 19
type input "0"
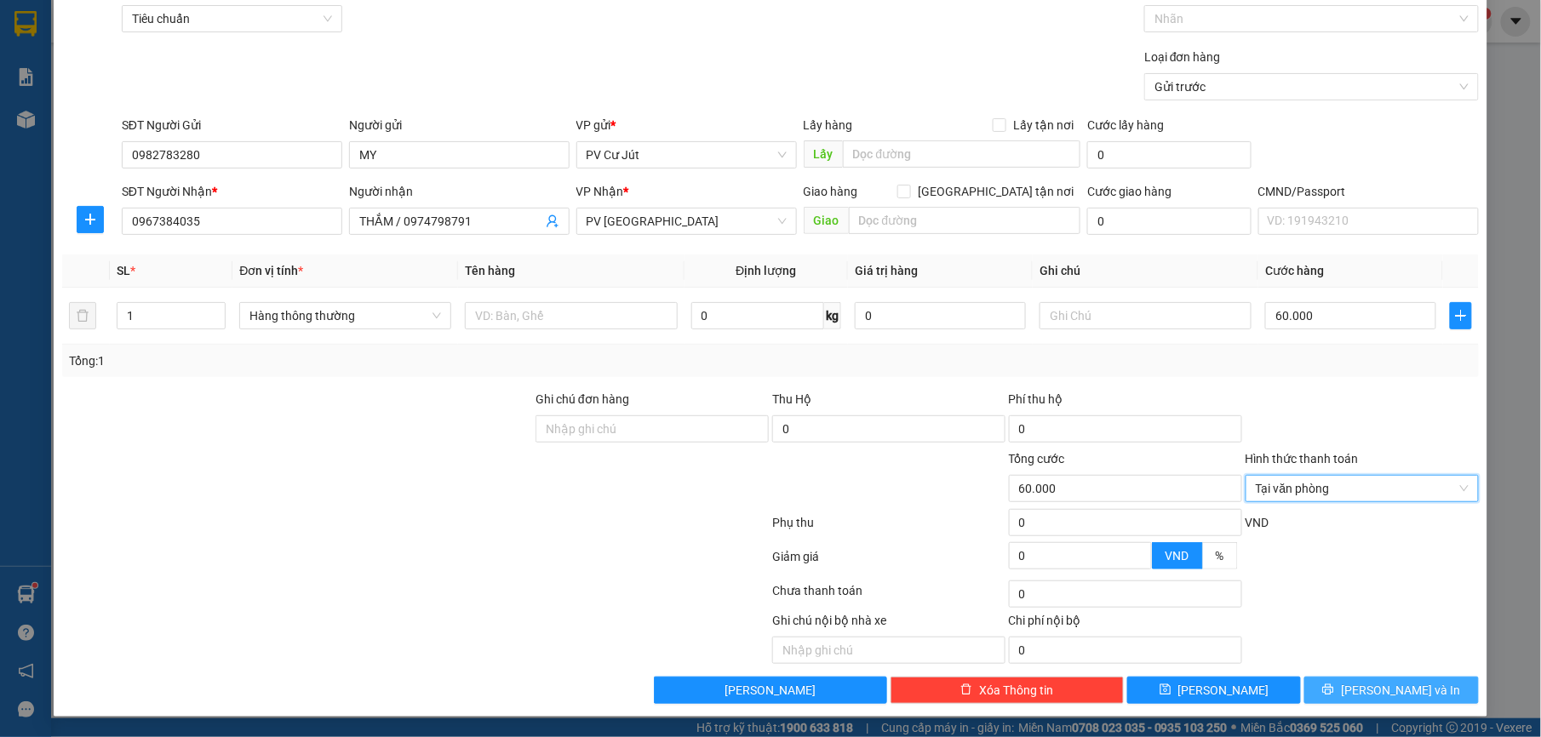
click at [1367, 679] on button "[PERSON_NAME] và In" at bounding box center [1391, 690] width 174 height 27
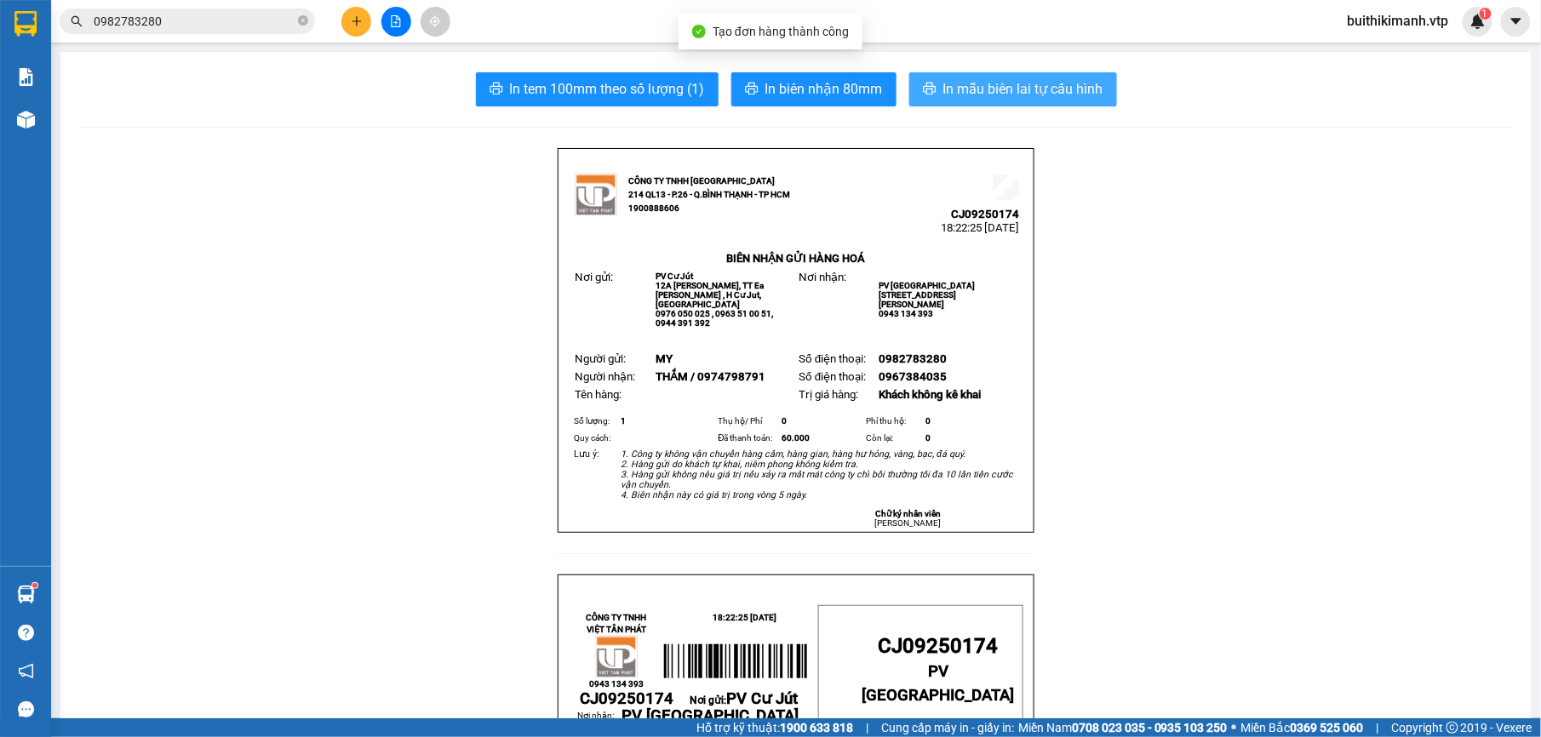
click at [1046, 80] on span "In mẫu biên lai tự cấu hình" at bounding box center [1023, 88] width 160 height 21
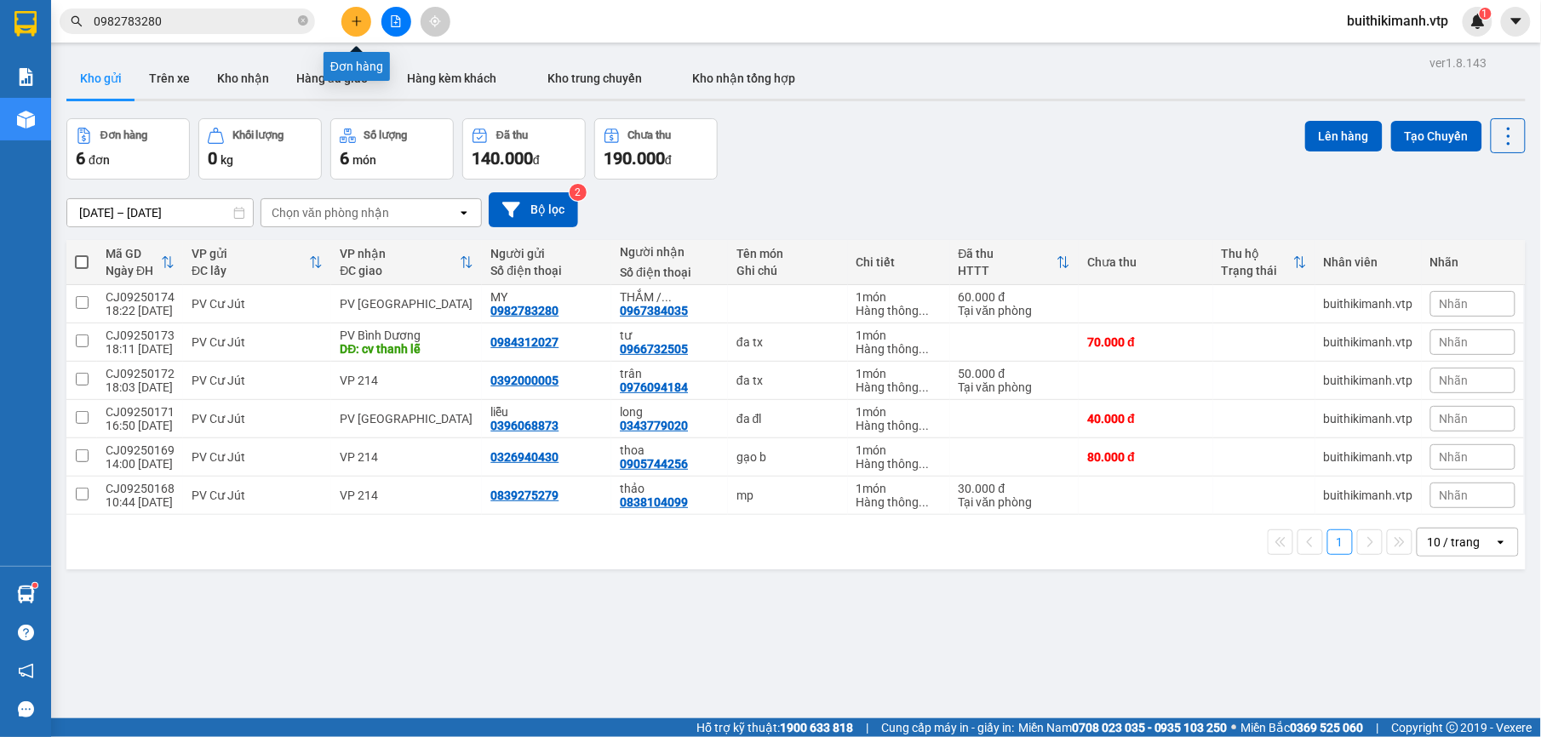
click at [347, 25] on button at bounding box center [356, 22] width 30 height 30
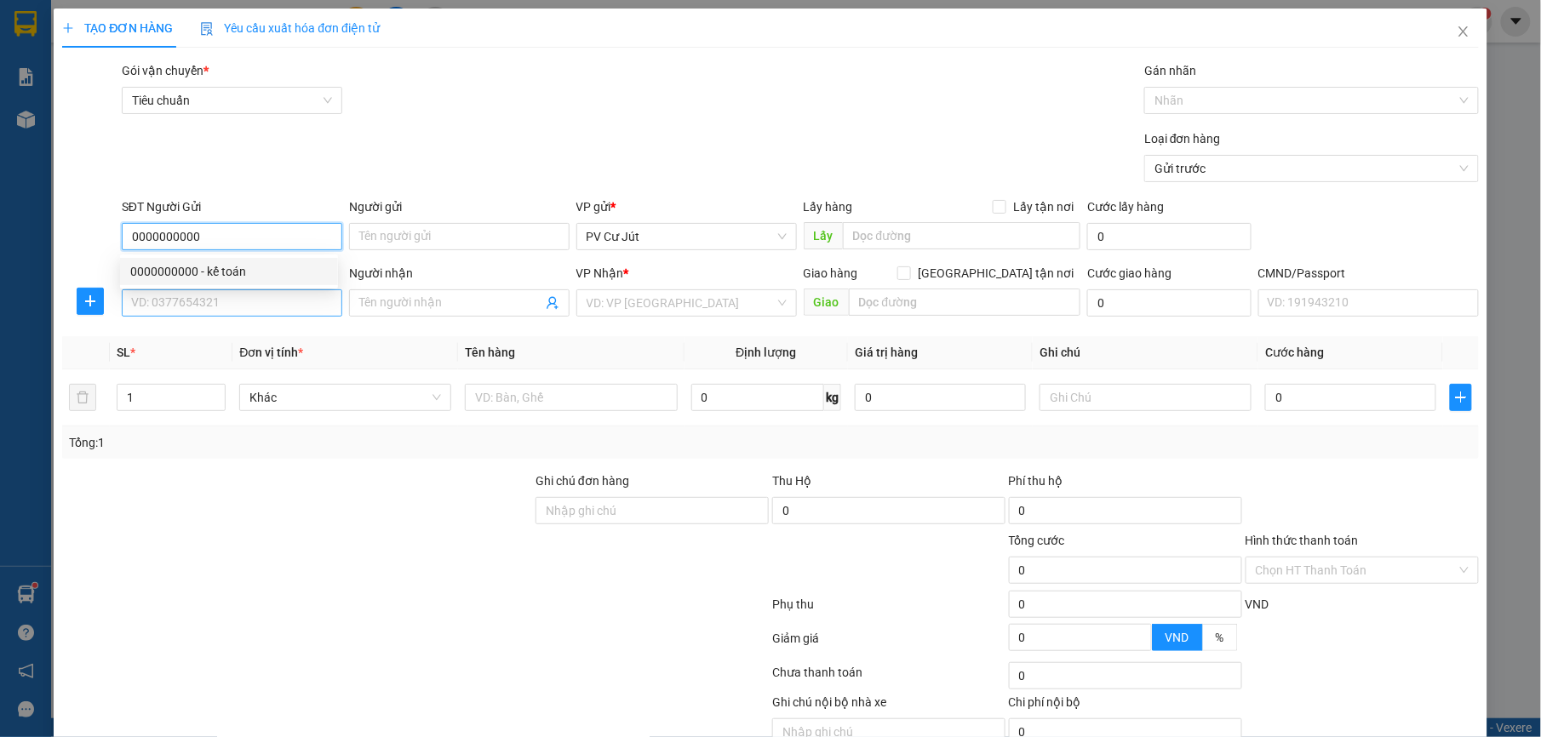
type input "0000000000"
click at [186, 300] on input "SĐT Người Nhận *" at bounding box center [232, 302] width 221 height 27
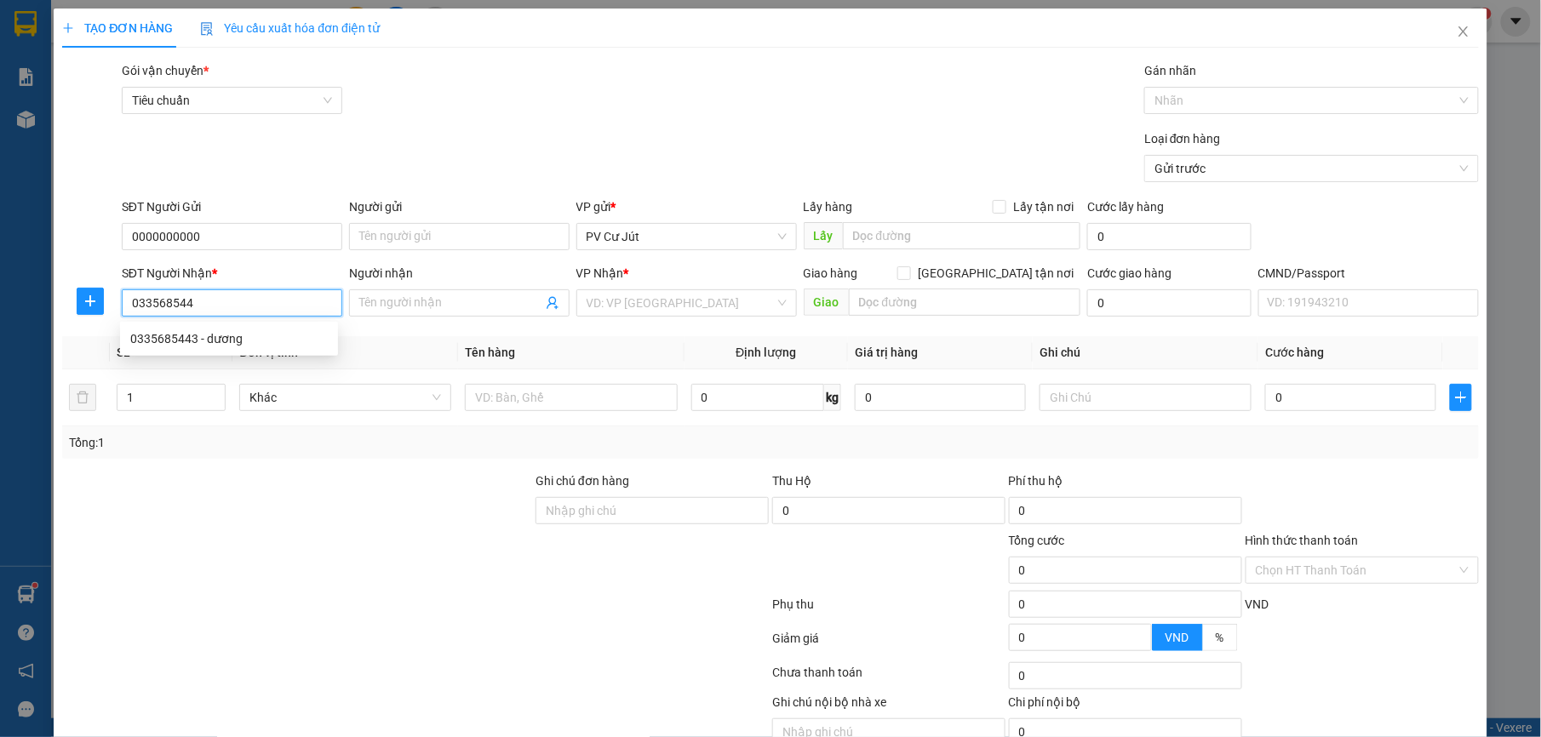
type input "0335685443"
click at [212, 332] on div "0335685443 - dương" at bounding box center [229, 339] width 198 height 19
type input "dương"
type input "0335685443"
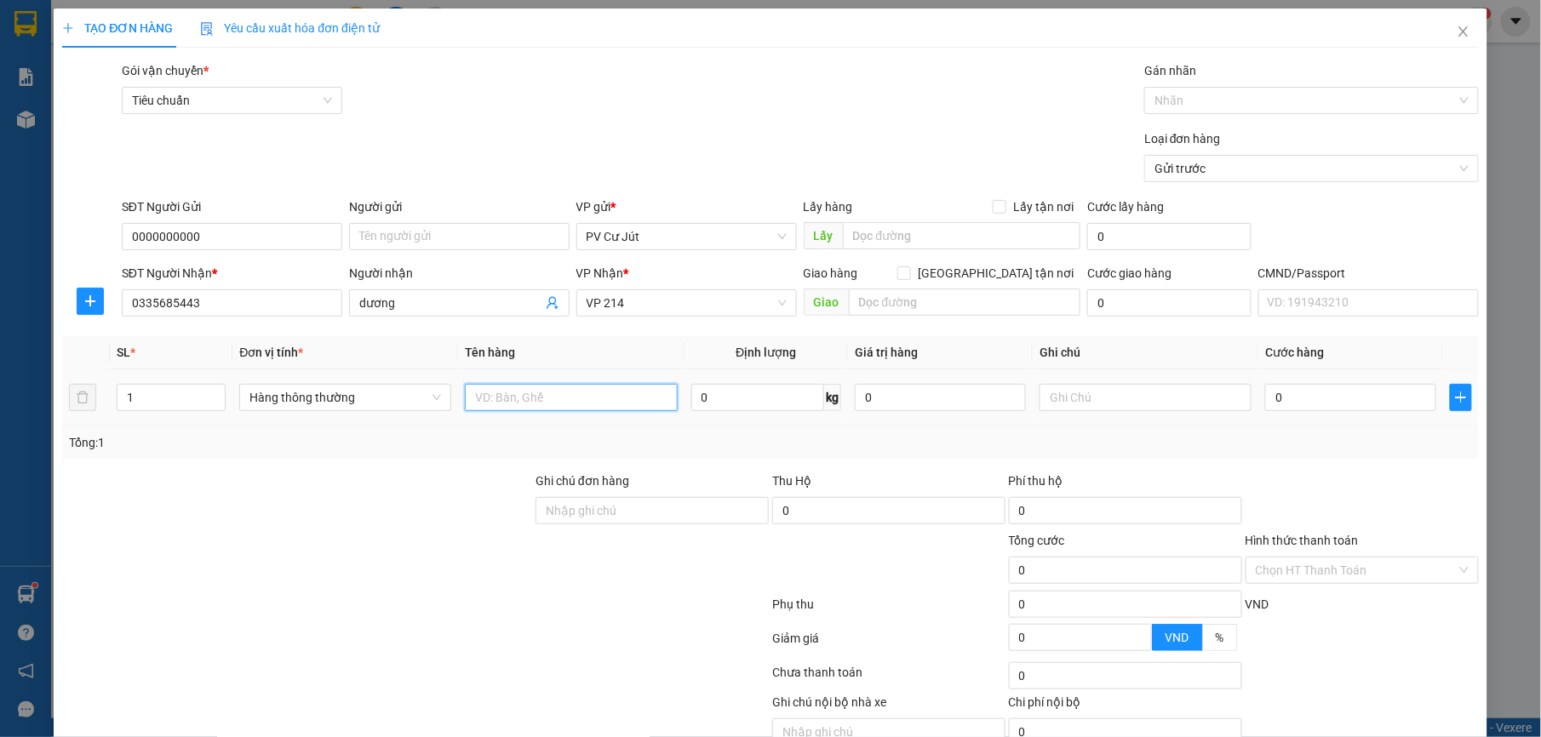
click at [533, 407] on input "text" at bounding box center [571, 397] width 212 height 27
type input "tc tg"
type input "4"
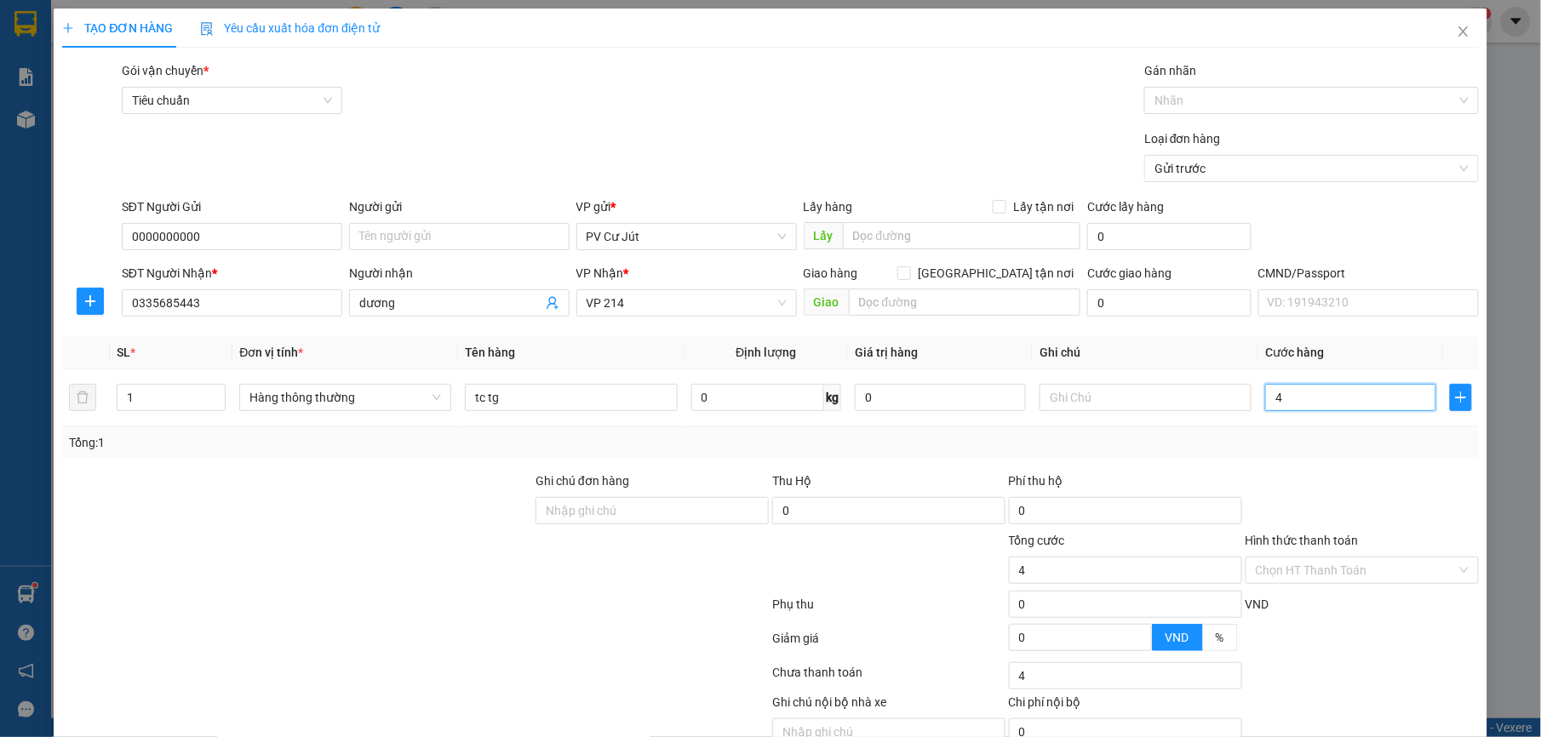
type input "40"
type input "400"
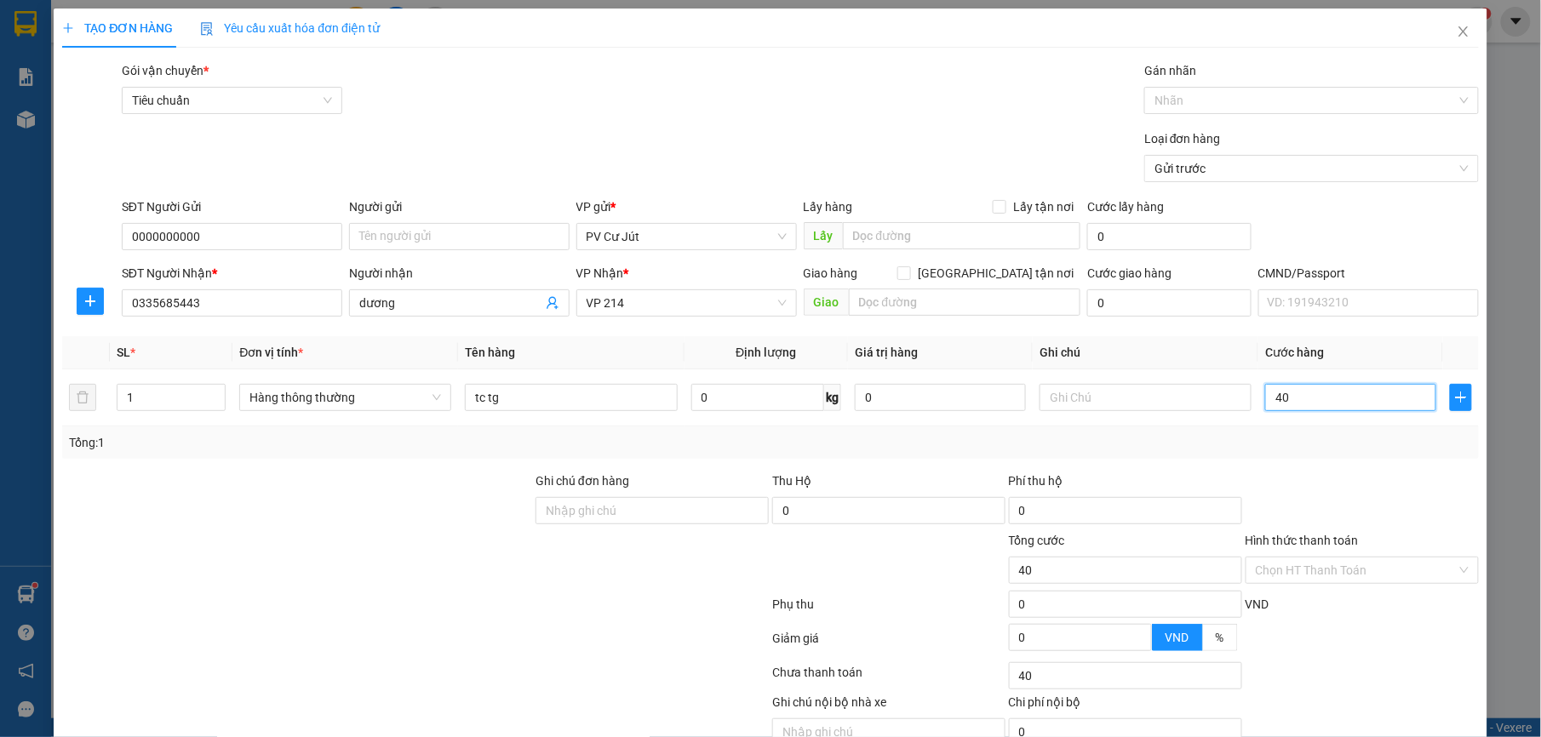
type input "400"
type input "4.000"
type input "40.000"
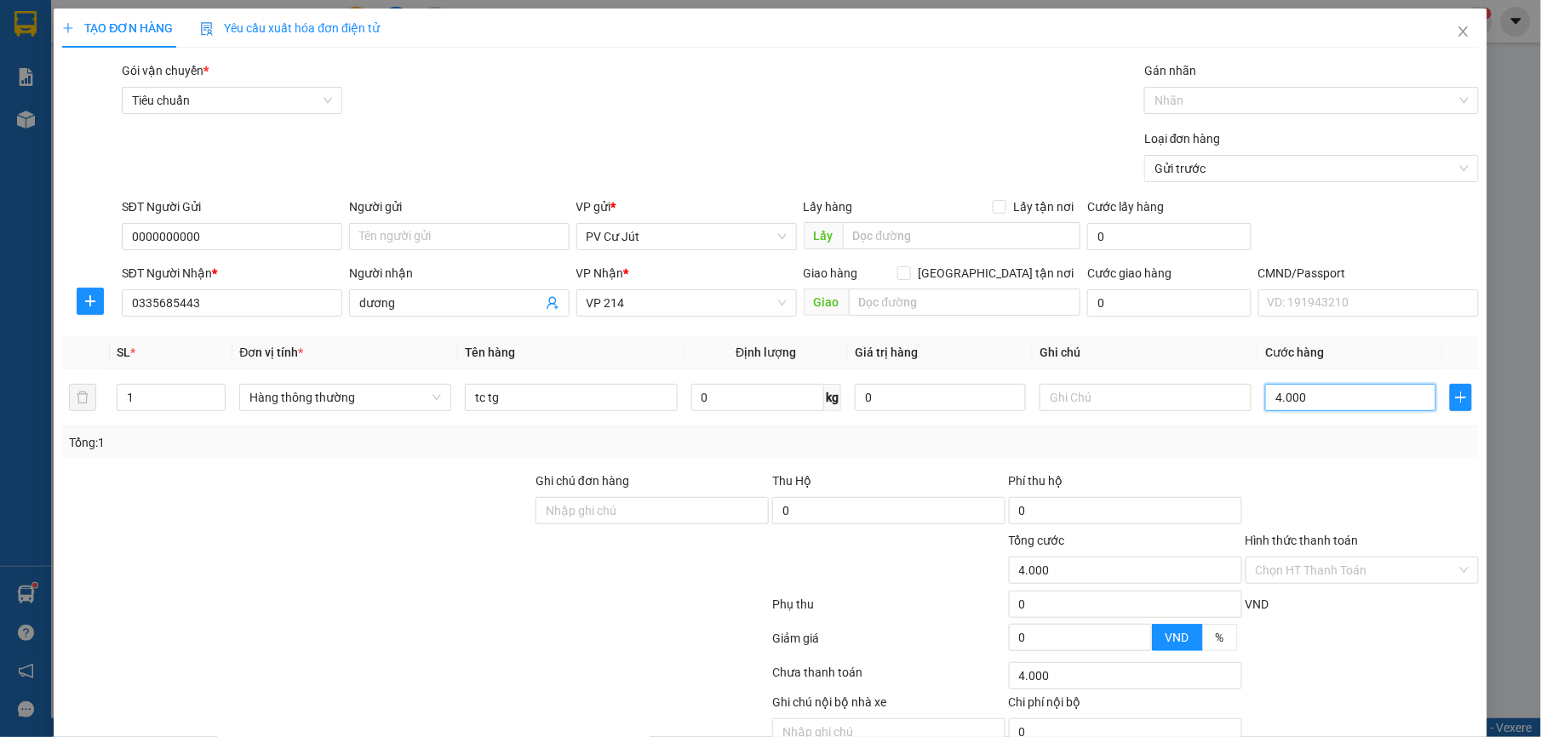
type input "40.000"
click at [1343, 583] on input "Hình thức thanh toán" at bounding box center [1356, 571] width 201 height 26
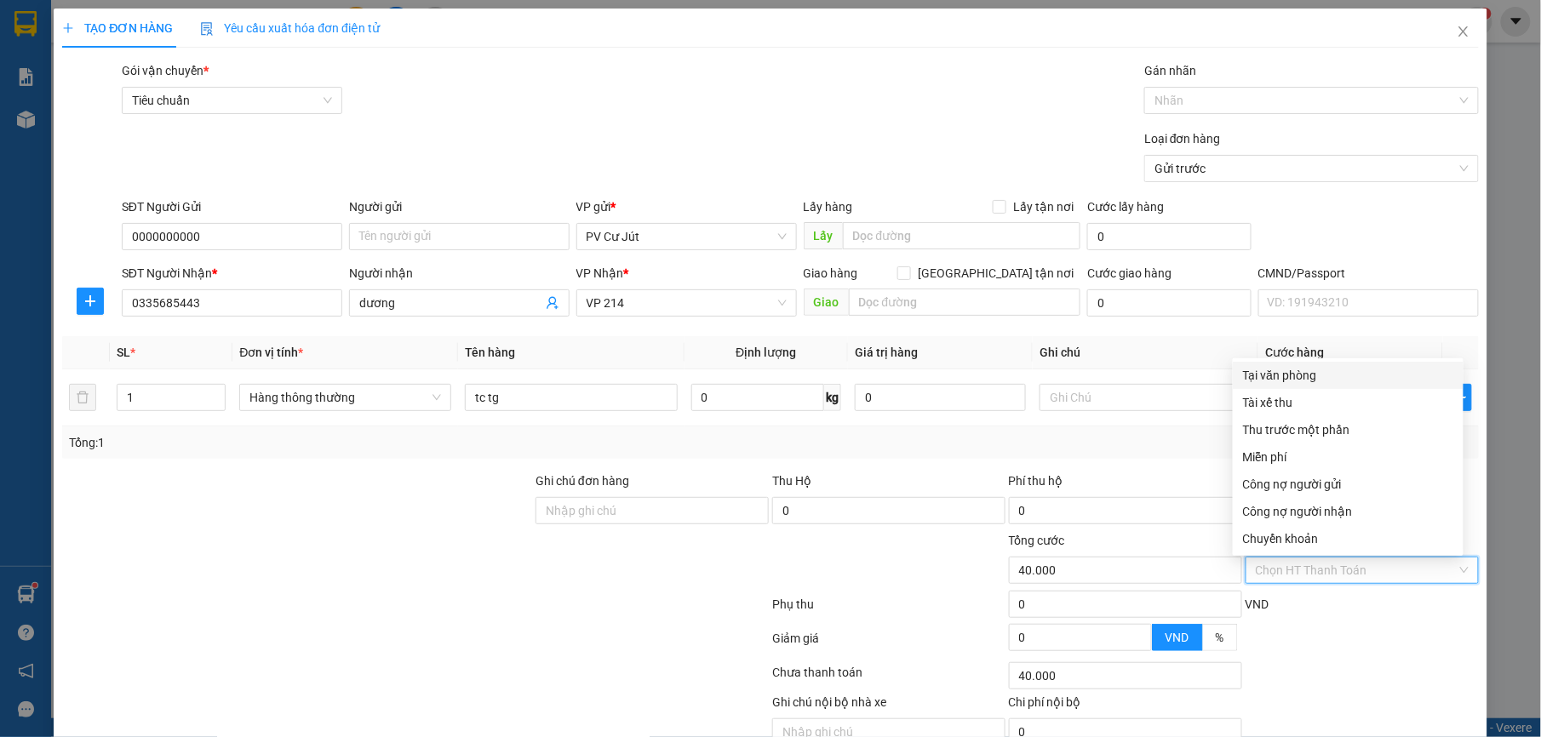
click at [1339, 386] on div "Tại văn phòng" at bounding box center [1348, 375] width 231 height 27
type input "0"
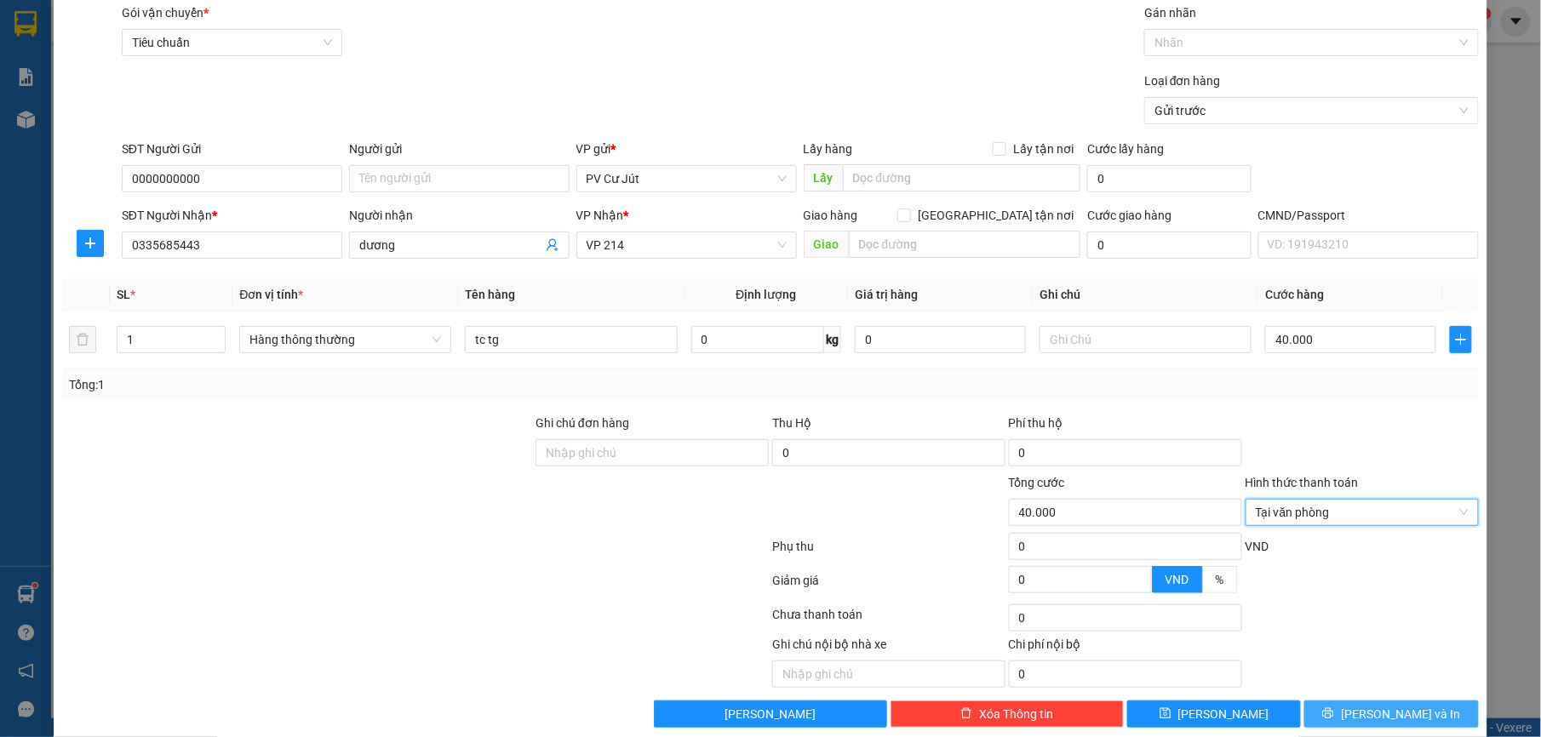
scroll to position [86, 0]
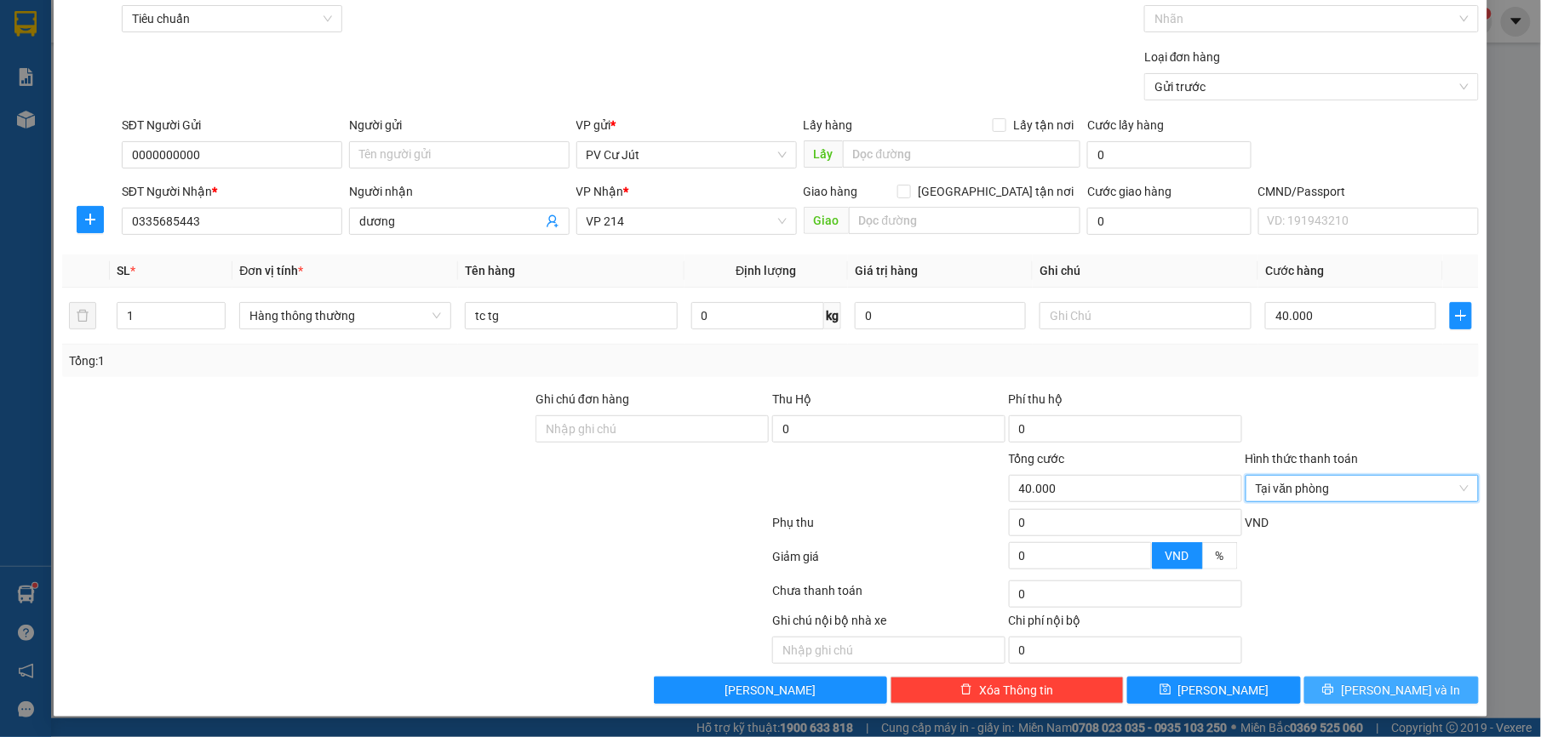
click at [1370, 683] on span "[PERSON_NAME] và In" at bounding box center [1400, 690] width 119 height 19
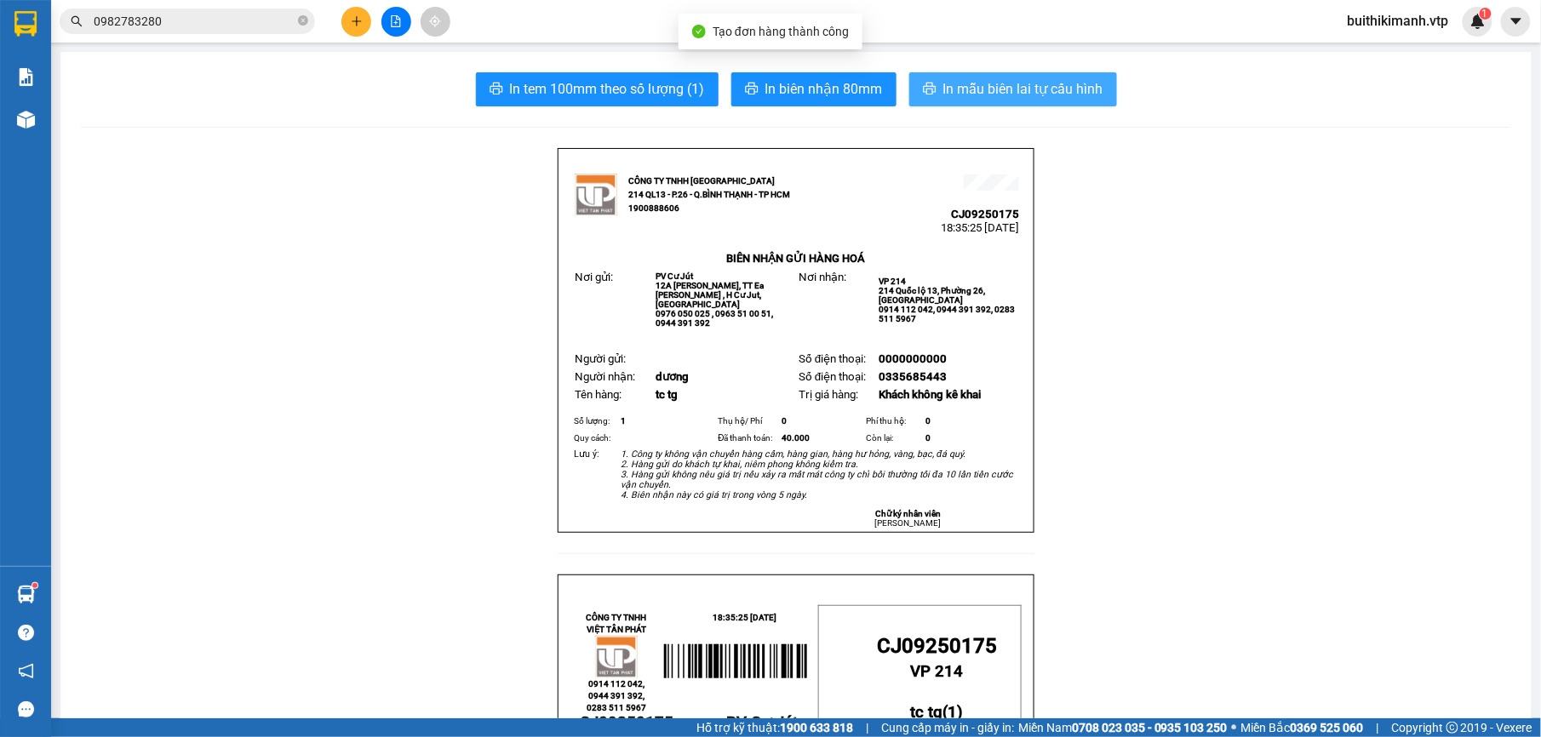
click at [992, 83] on span "In mẫu biên lai tự cấu hình" at bounding box center [1023, 88] width 160 height 21
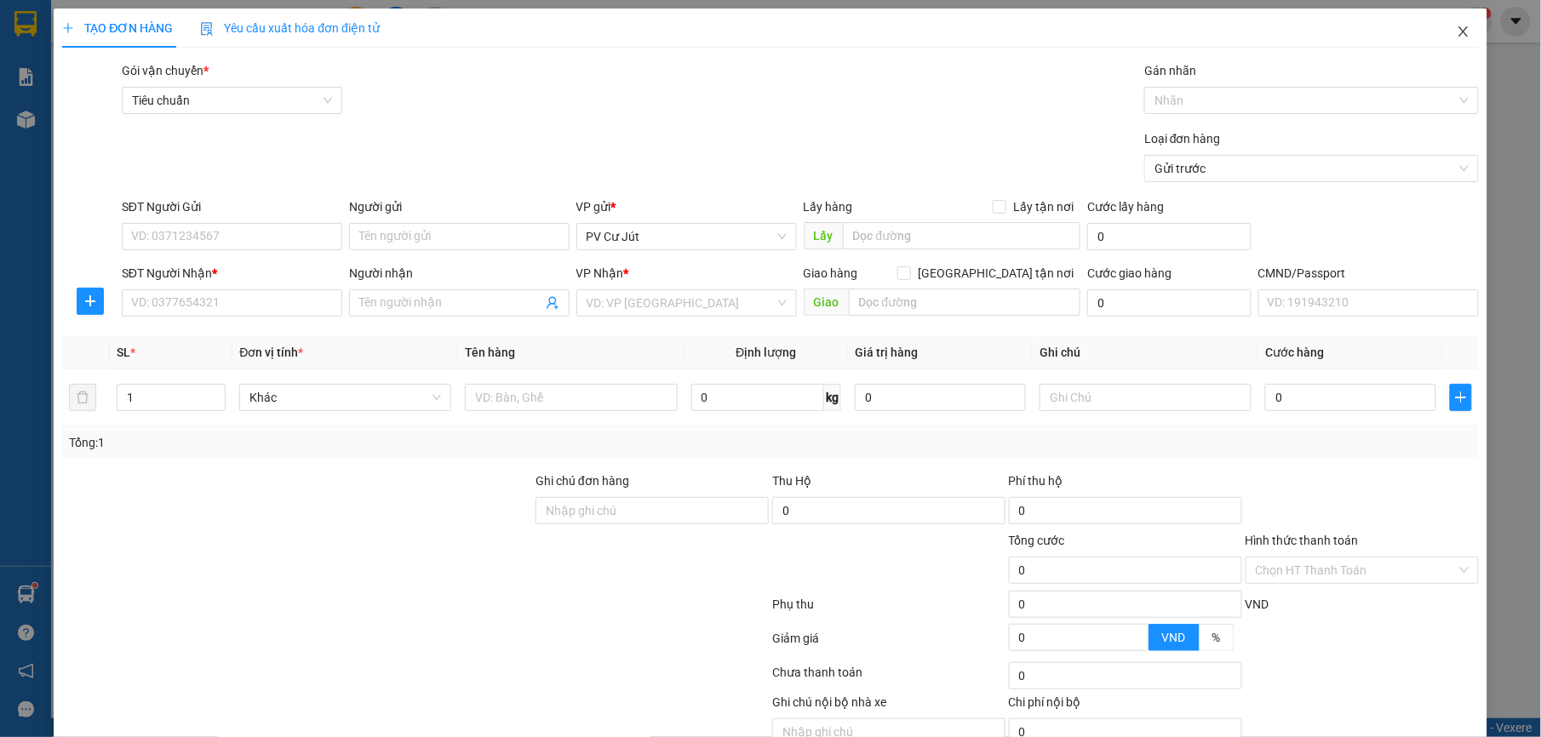
click at [1440, 31] on span "Close" at bounding box center [1464, 33] width 48 height 48
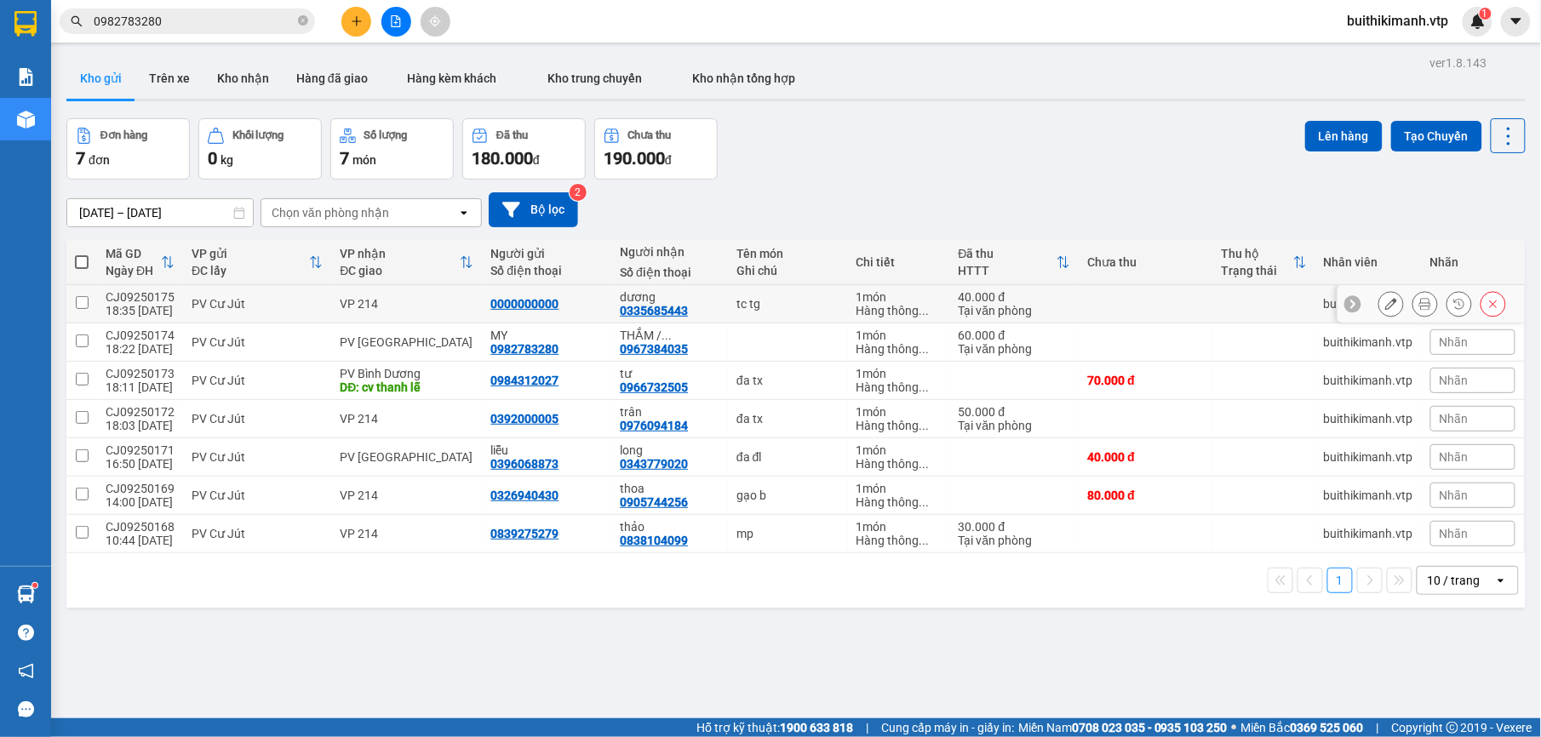
click at [361, 295] on td "VP 214" at bounding box center [406, 304] width 151 height 38
checkbox input "true"
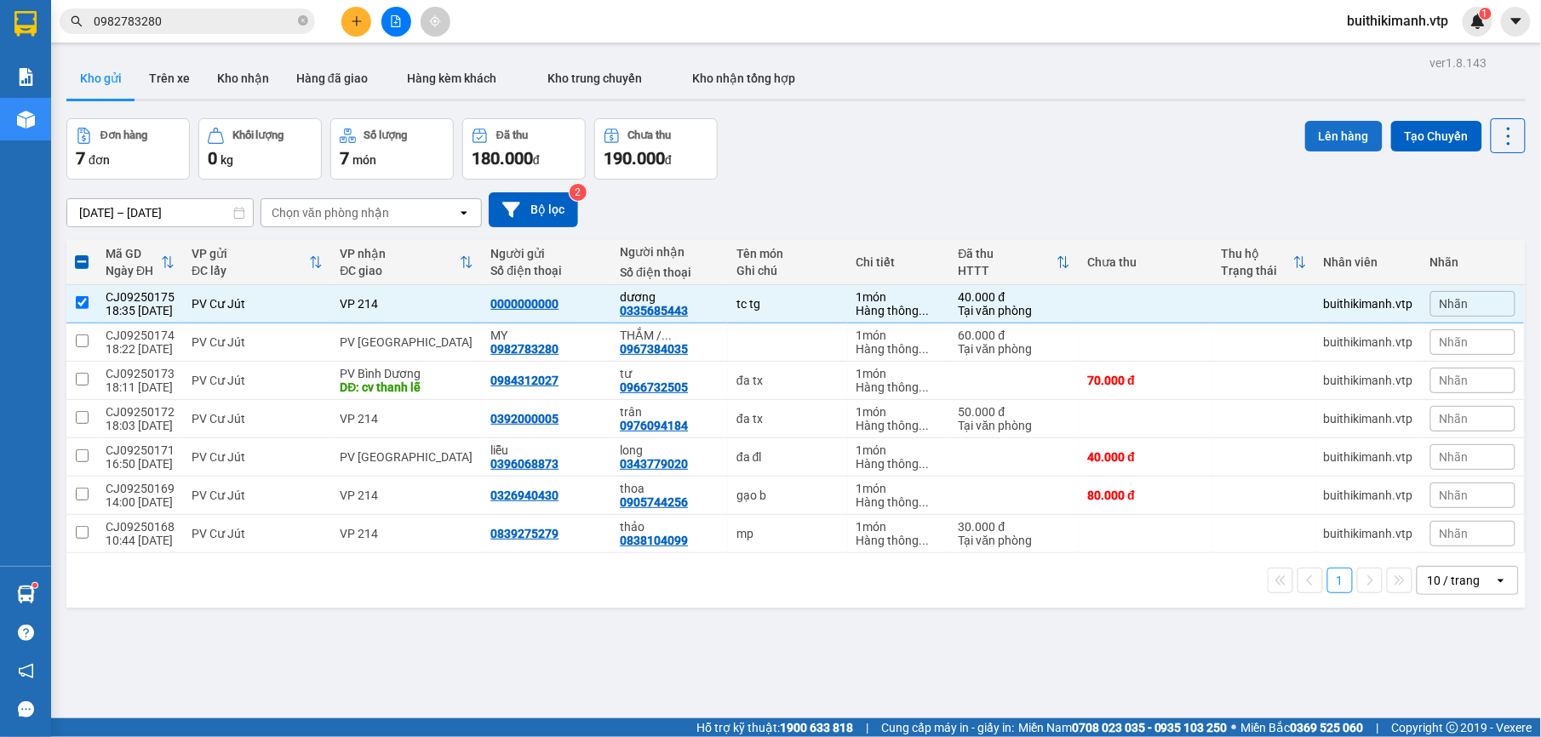
click at [1325, 133] on button "Lên hàng" at bounding box center [1343, 136] width 77 height 31
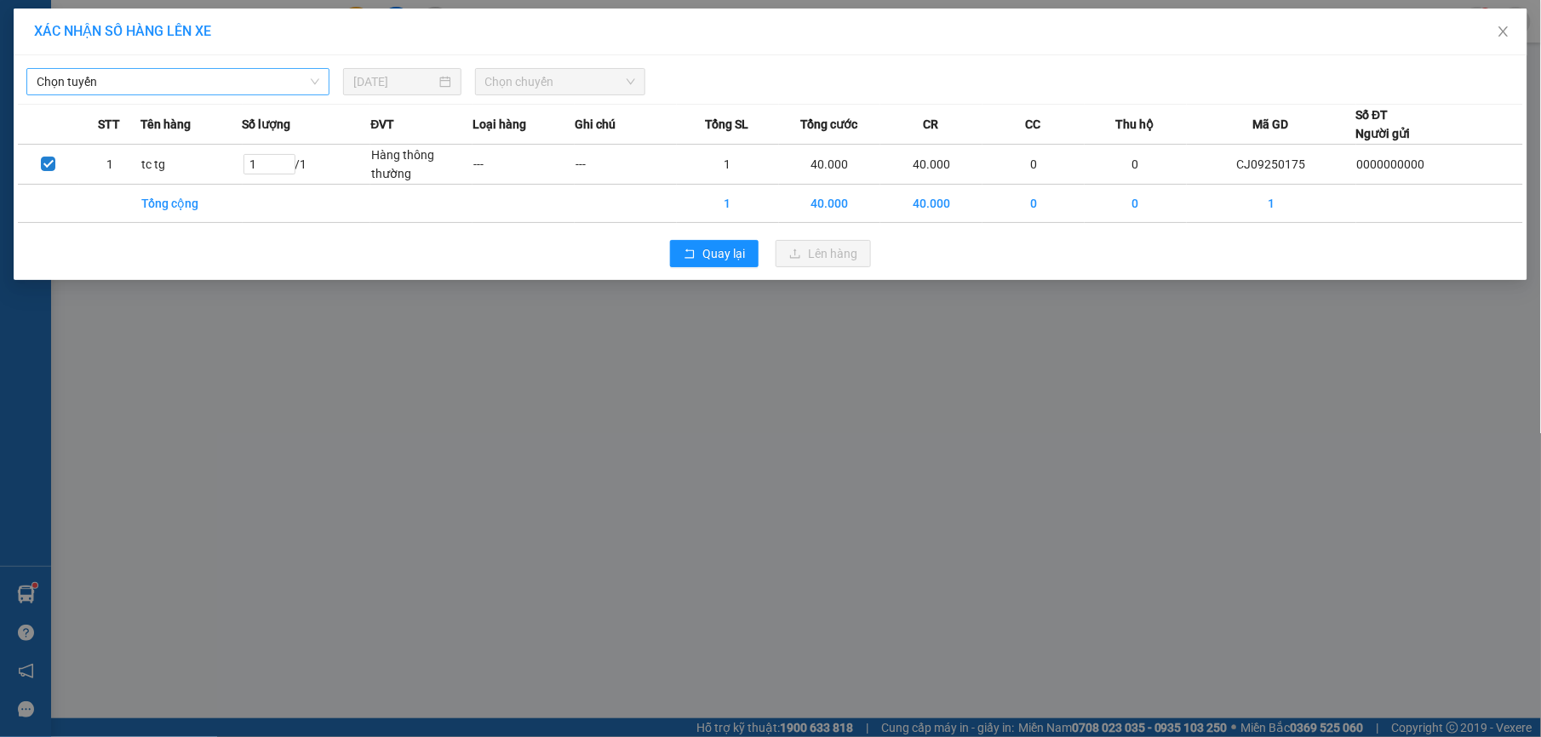
click at [228, 79] on span "Chọn tuyến" at bounding box center [178, 82] width 283 height 26
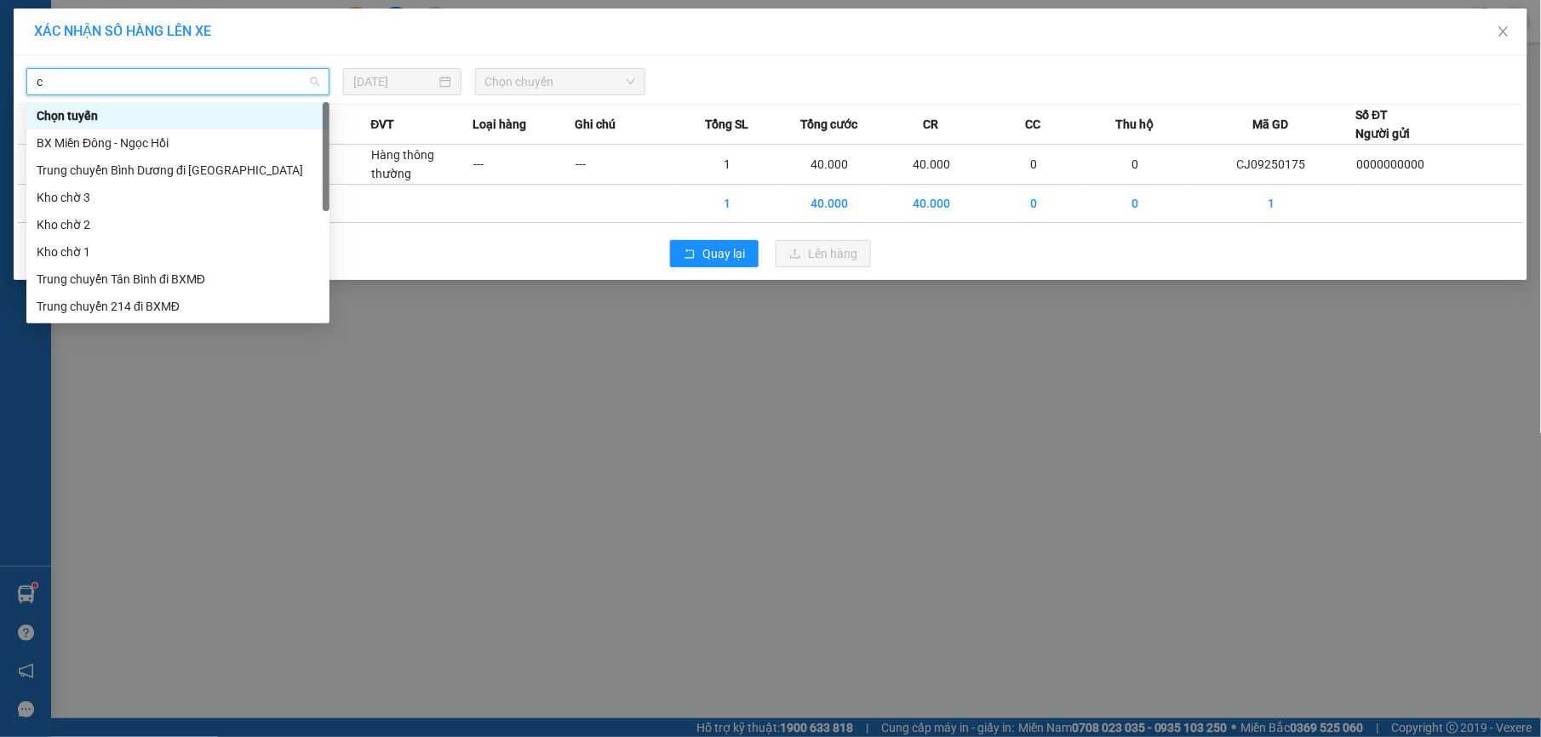
type input "cu"
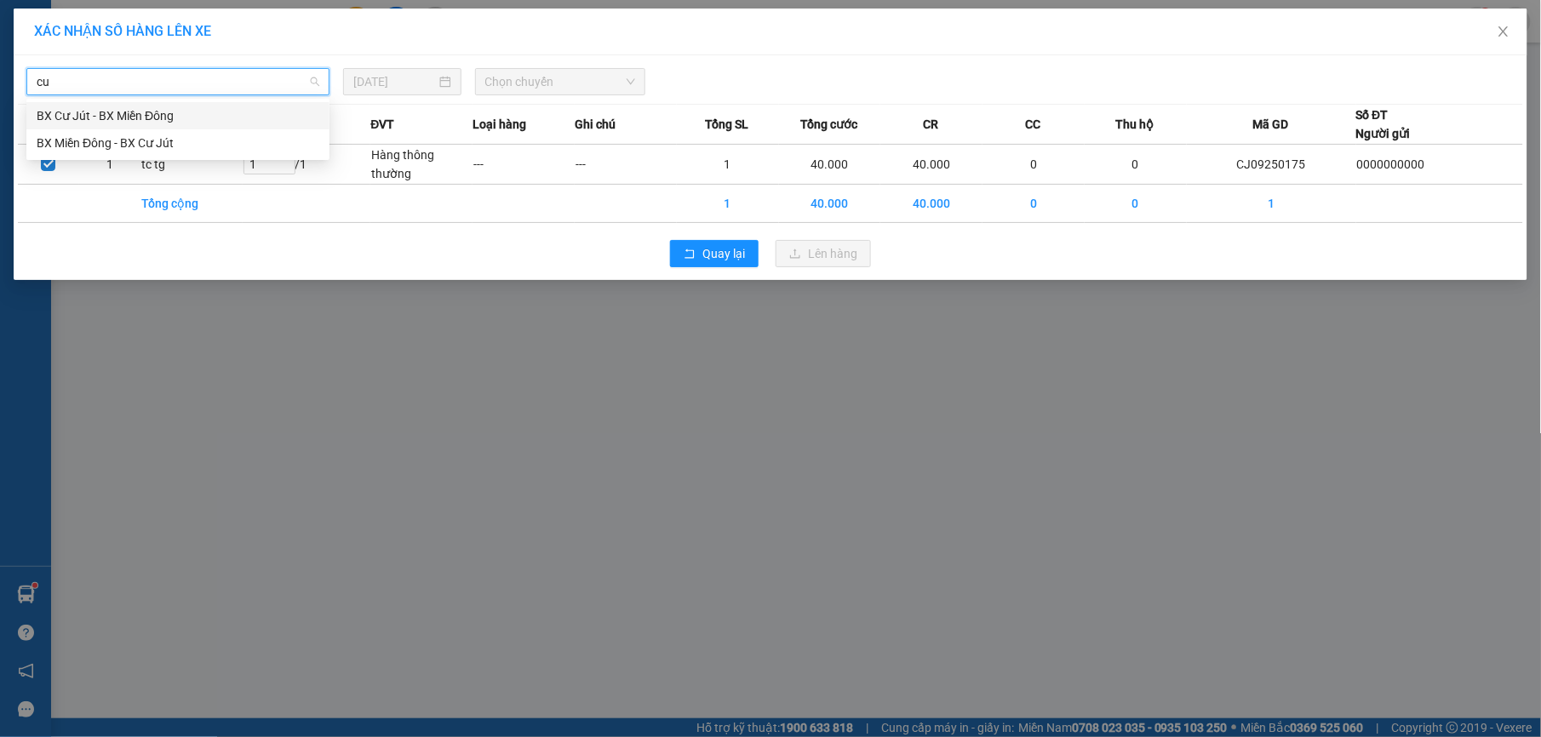
click at [215, 123] on div "BX Cư Jút - BX Miền Đông" at bounding box center [178, 115] width 283 height 19
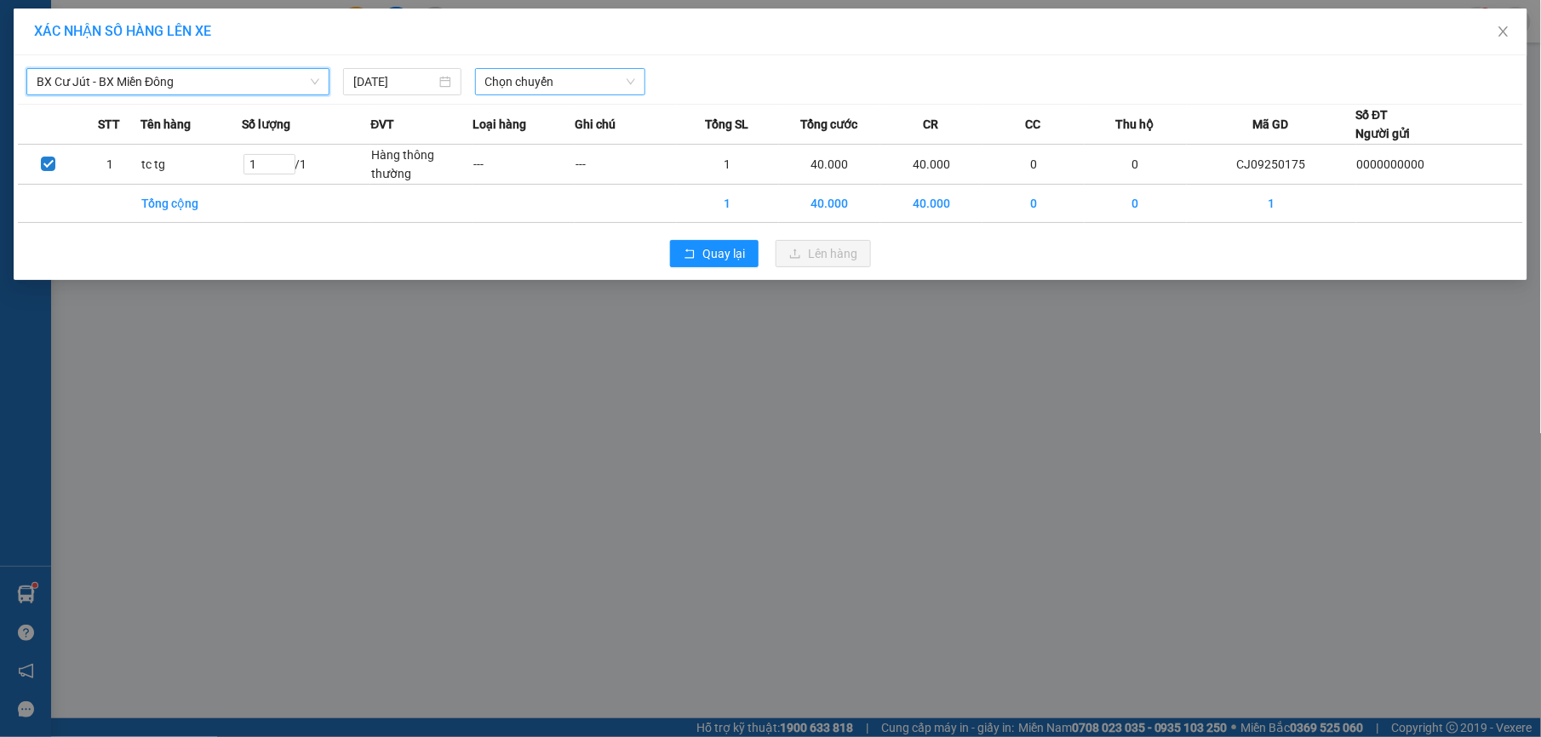
click at [513, 83] on span "Chọn chuyến" at bounding box center [560, 82] width 151 height 26
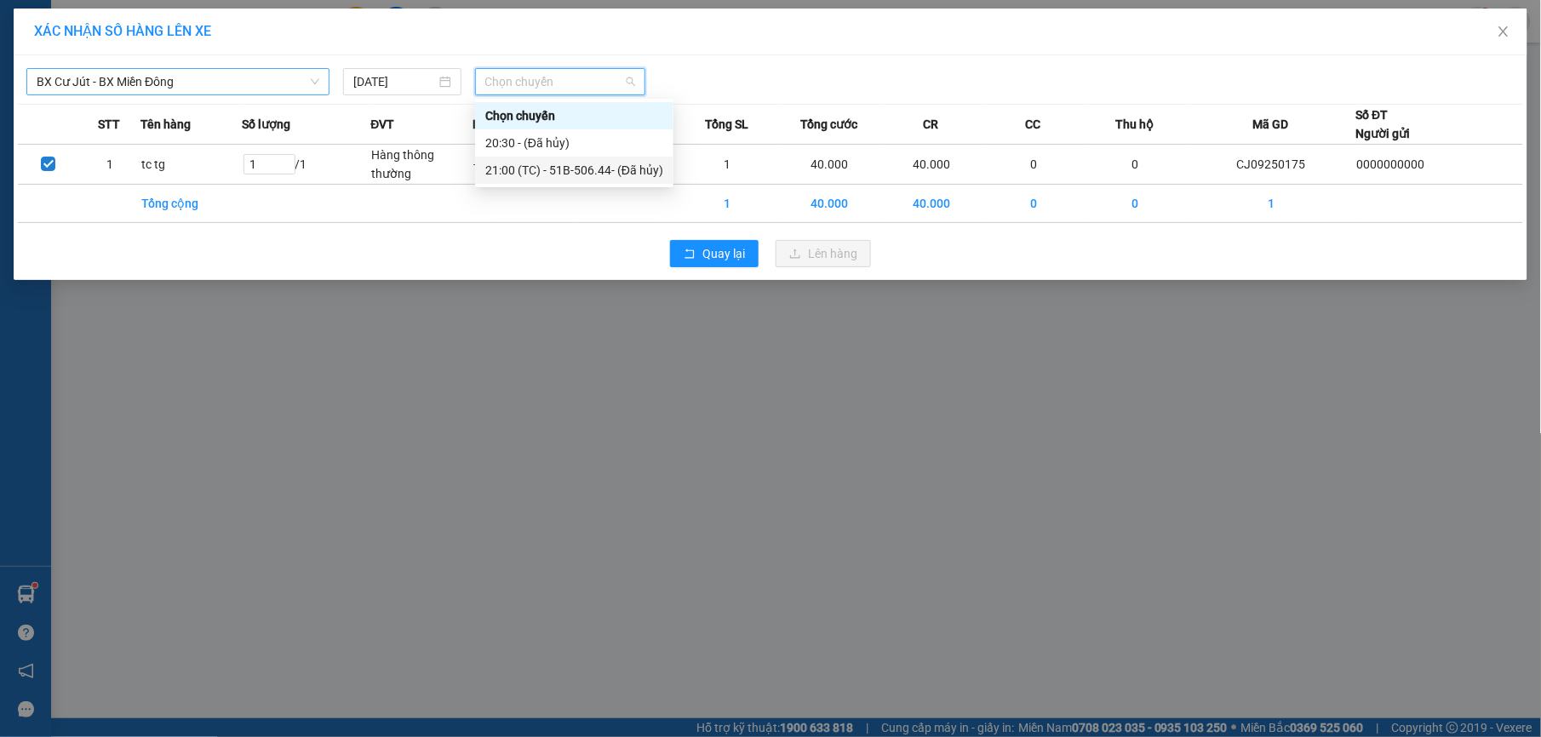
click at [518, 172] on div "21:00 (TC) - 51B-506.44 - (Đã hủy)" at bounding box center [574, 170] width 178 height 19
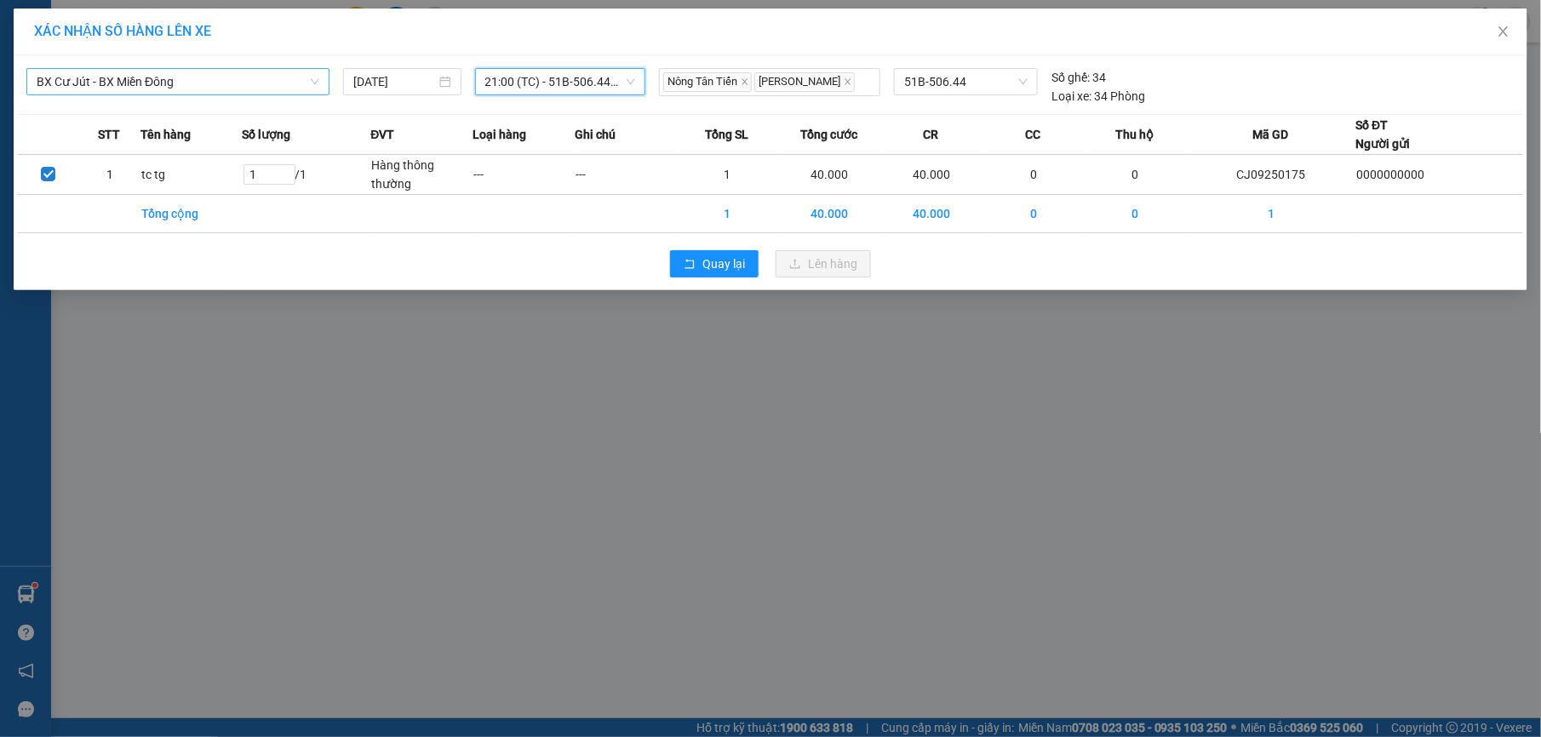
click at [891, 288] on div "BX Cư Jút - BX Miền Đông [DATE] 21:00 21:00 (TC) - 51B-506.44 - (Đã hủy) Nông T…" at bounding box center [771, 172] width 1514 height 235
click at [753, 274] on button "Quay lại" at bounding box center [714, 263] width 89 height 27
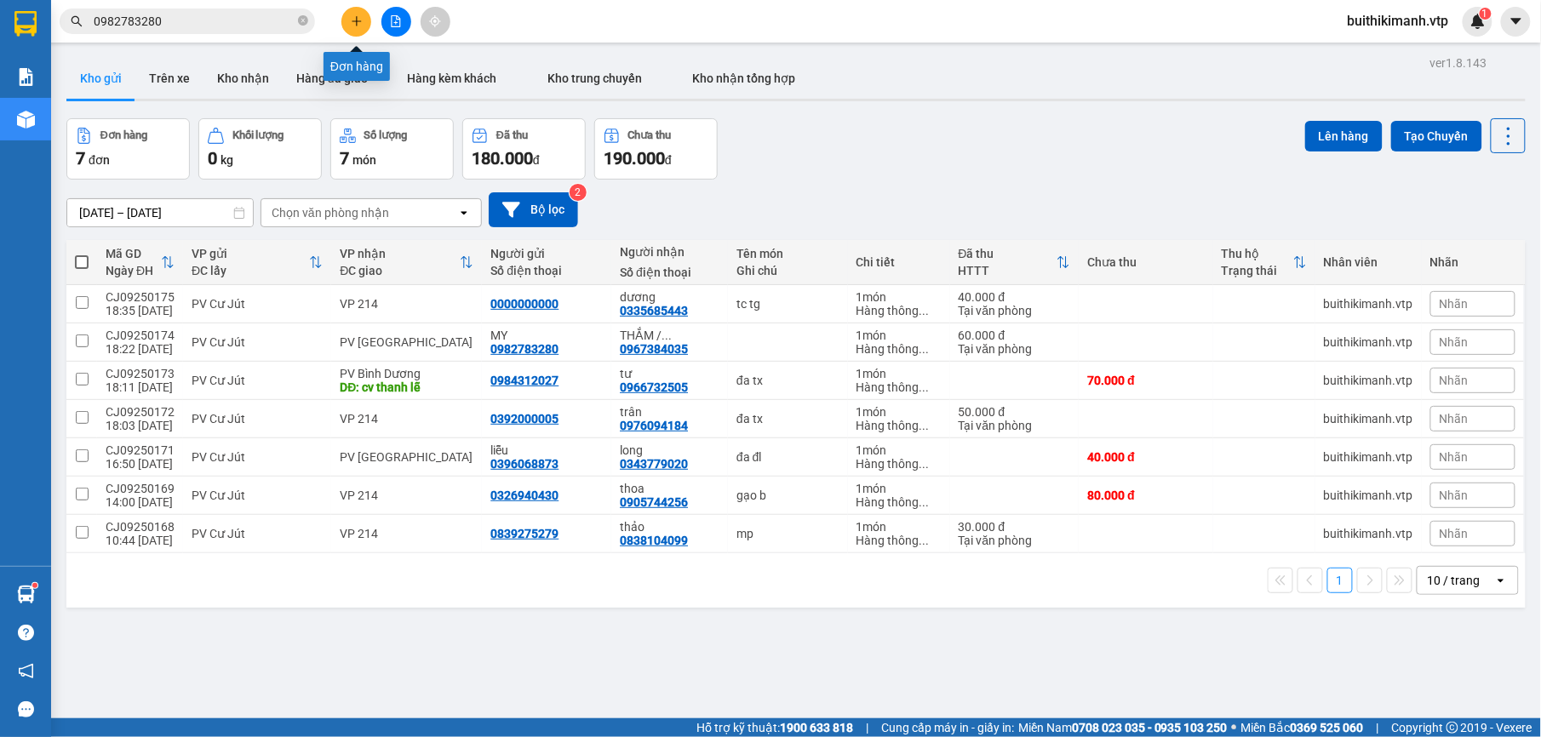
click at [351, 21] on icon "plus" at bounding box center [357, 21] width 12 height 12
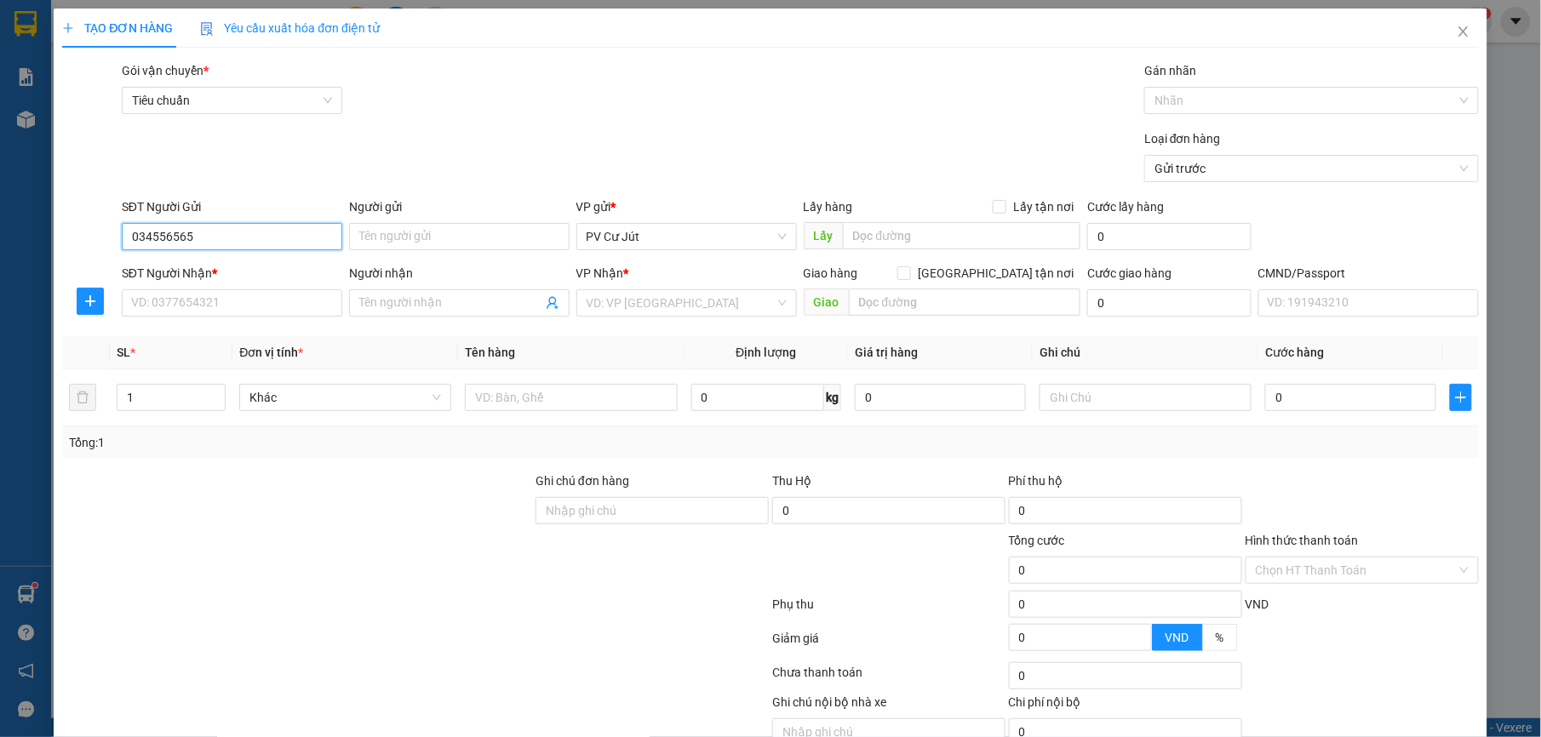
type input "0345565656"
click at [229, 276] on div "0345565656 - hoàng" at bounding box center [229, 271] width 198 height 19
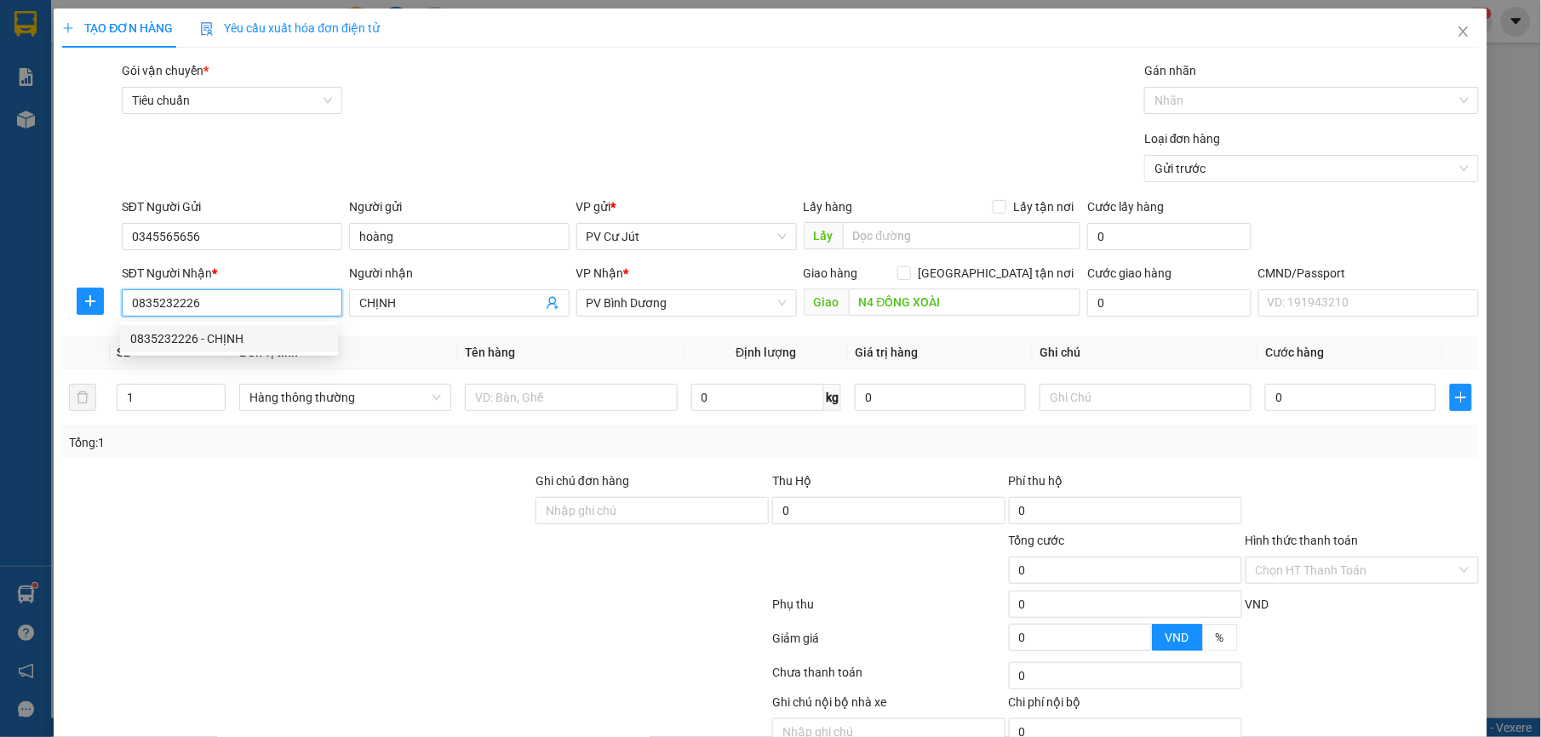
drag, startPoint x: 243, startPoint y: 310, endPoint x: 49, endPoint y: 288, distance: 194.5
click at [49, 288] on div "TẠO ĐƠN HÀNG Yêu cầu xuất hóa đơn điện tử Transit Pickup Surcharge Ids Transit …" at bounding box center [770, 368] width 1541 height 737
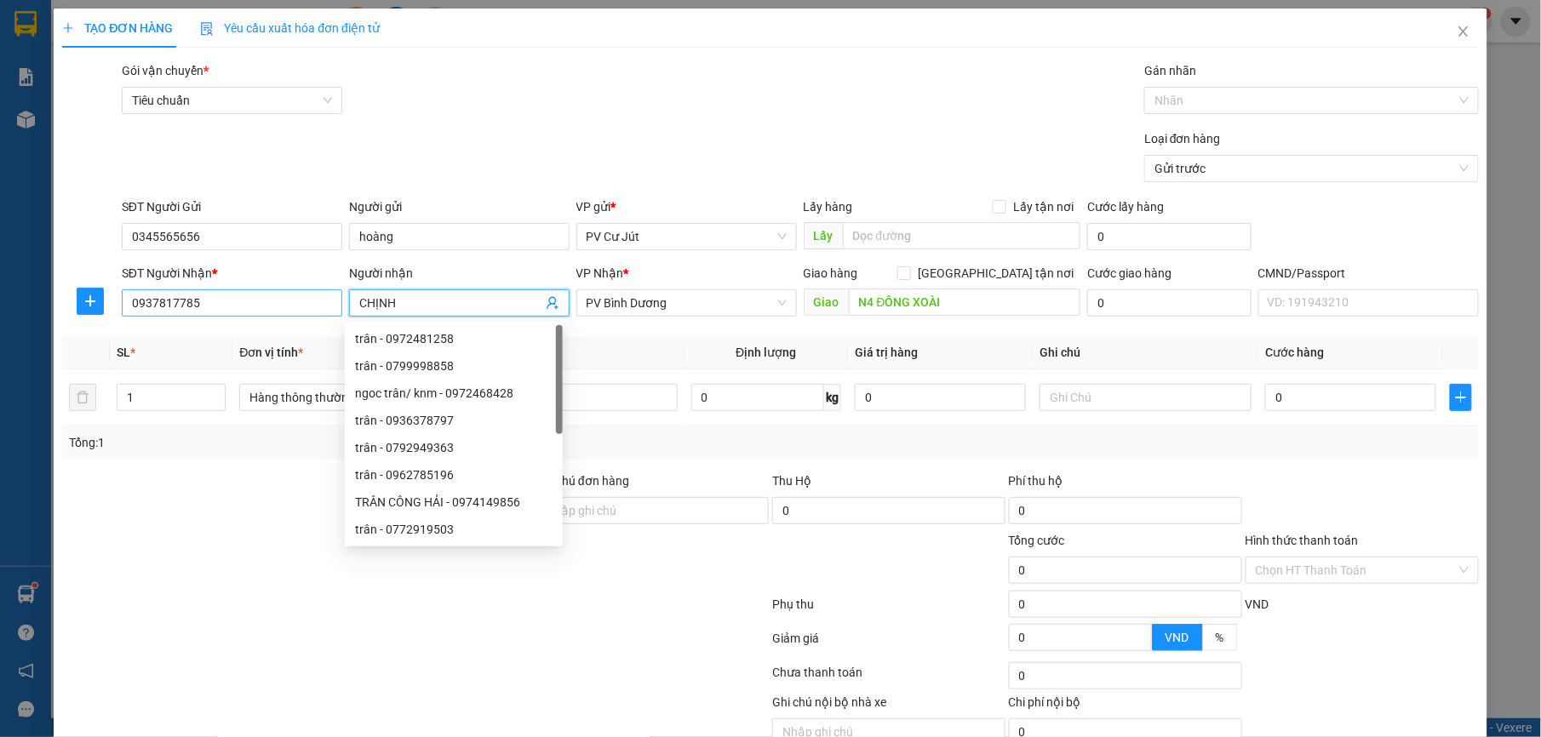
drag, startPoint x: 433, startPoint y: 310, endPoint x: 261, endPoint y: 310, distance: 172.0
click at [261, 310] on div "SĐT Người Nhận * 0937817785 Người nhận CHỊNH VP Nhận * PV [PERSON_NAME] hàng Gi…" at bounding box center [800, 294] width 1364 height 60
click at [639, 396] on input "text" at bounding box center [571, 397] width 212 height 27
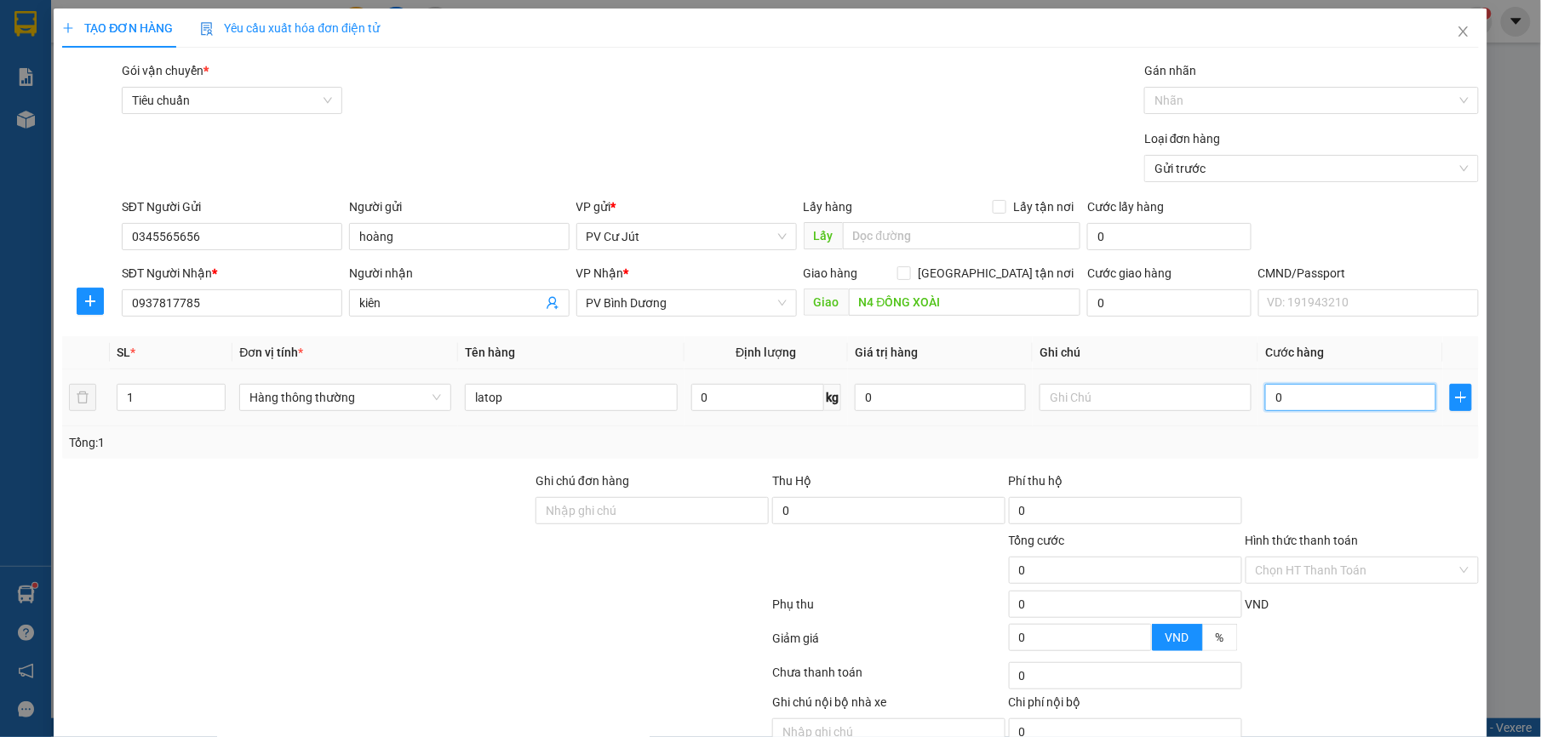
click at [1339, 388] on input "0" at bounding box center [1350, 397] width 171 height 27
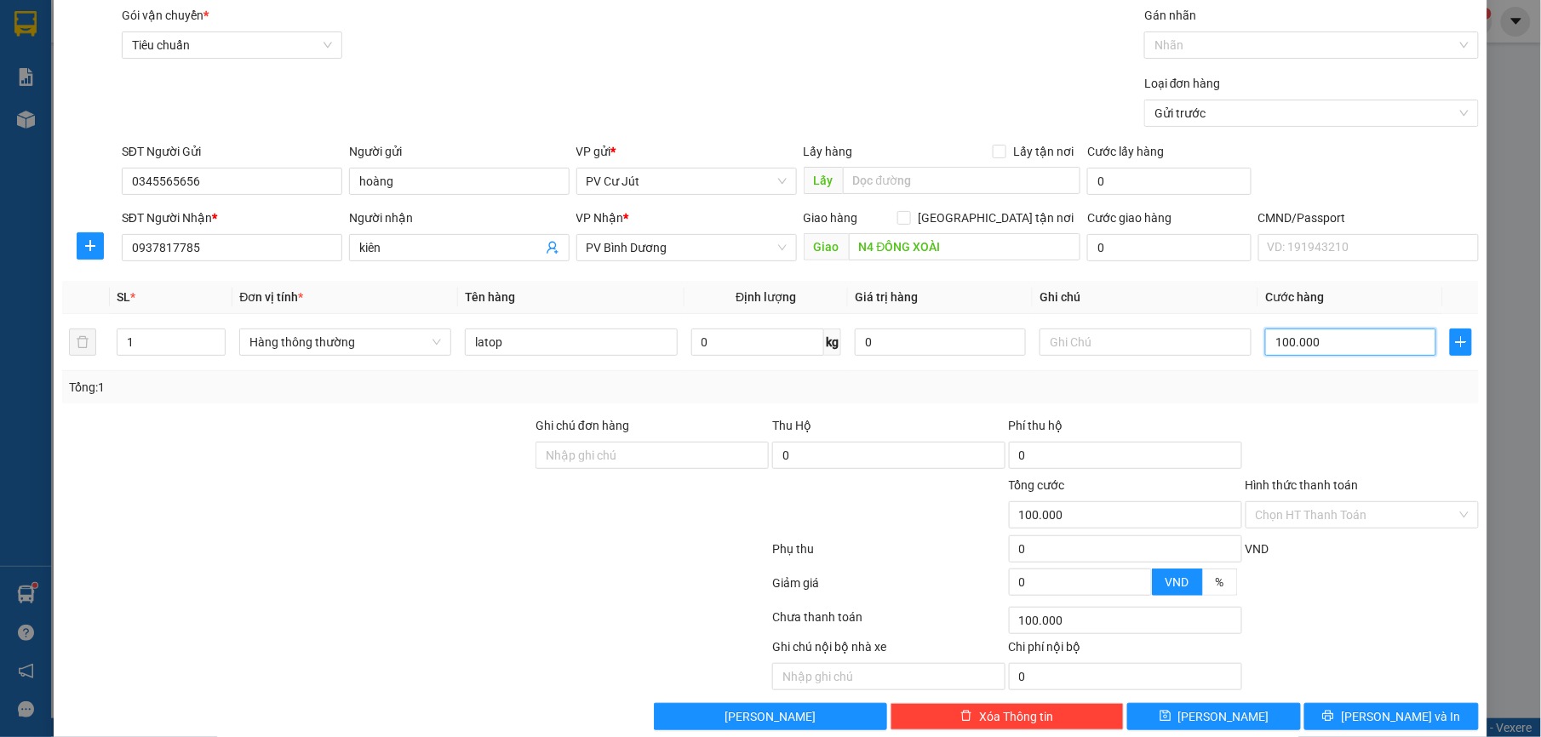
scroll to position [86, 0]
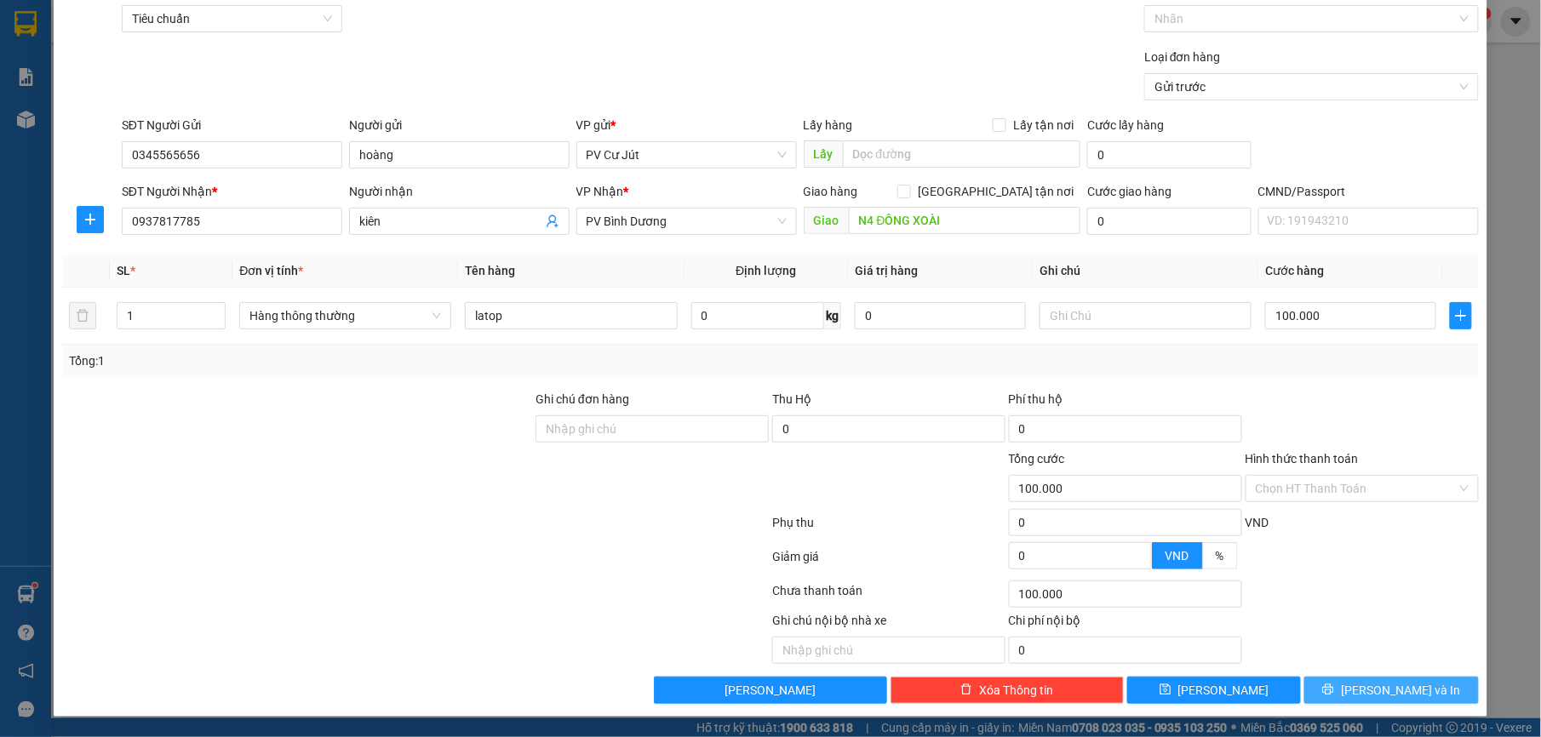
click at [1336, 685] on button "[PERSON_NAME] và In" at bounding box center [1391, 690] width 174 height 27
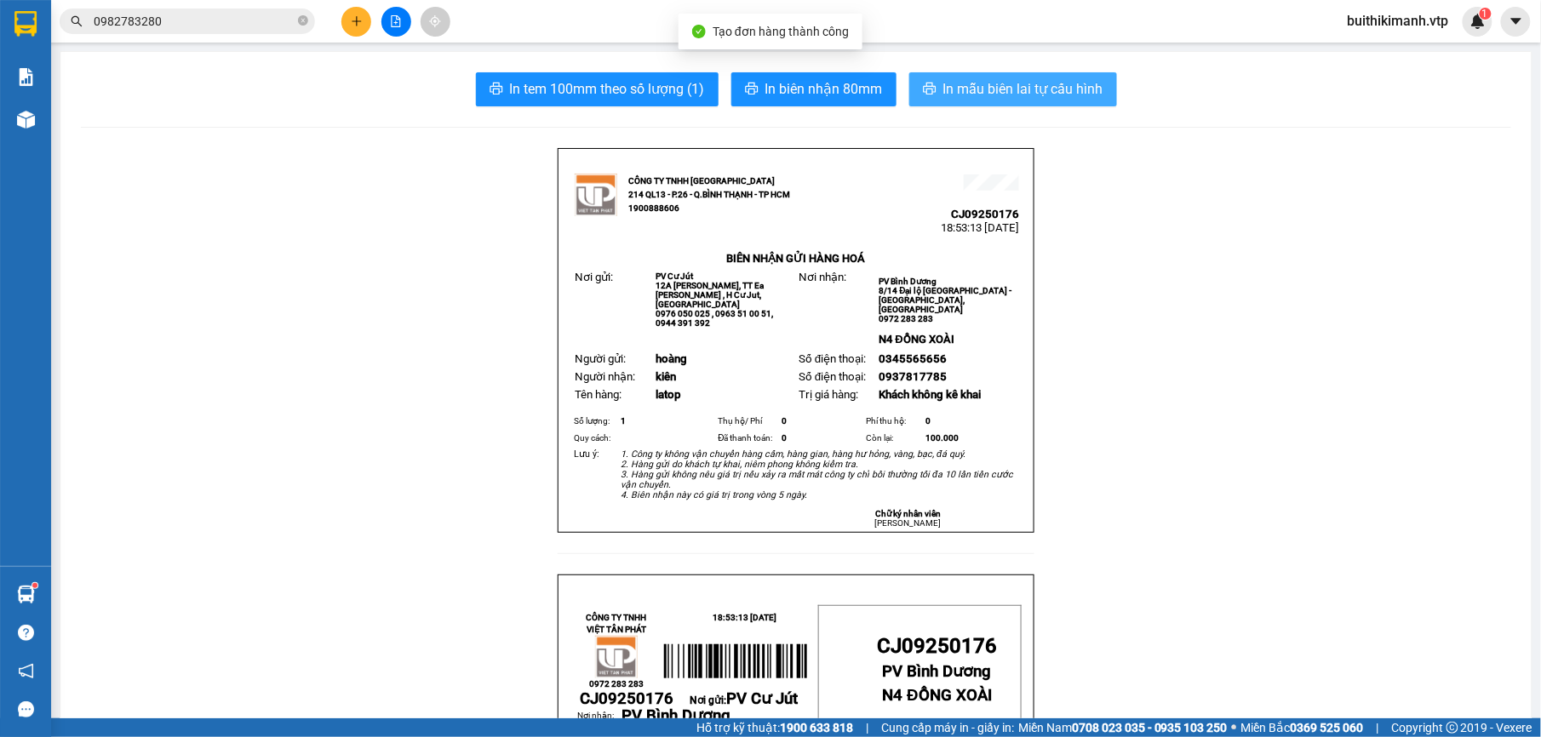
click at [1050, 79] on span "In mẫu biên lai tự cấu hình" at bounding box center [1023, 88] width 160 height 21
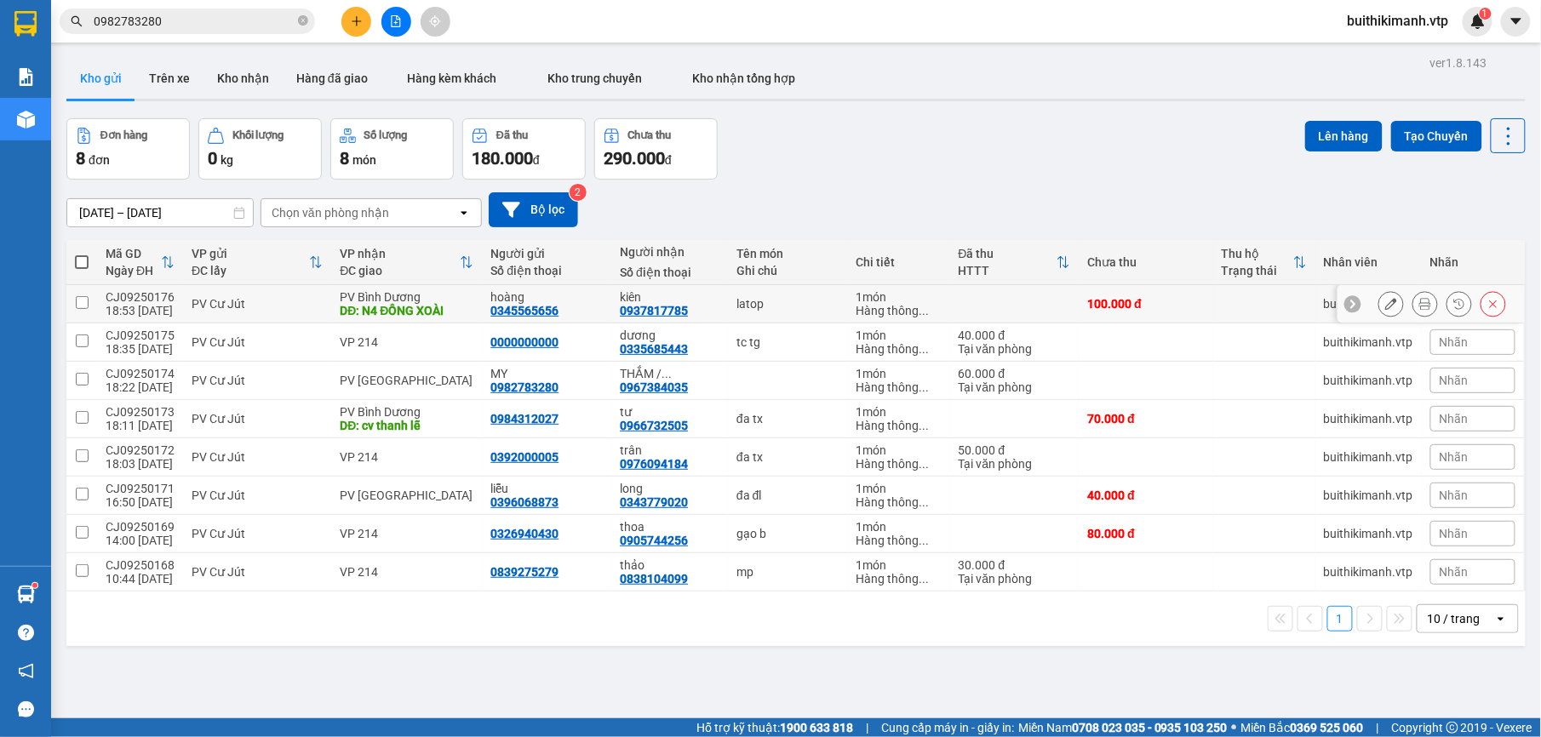
click at [611, 301] on td "kiên 0937817785" at bounding box center [669, 304] width 117 height 38
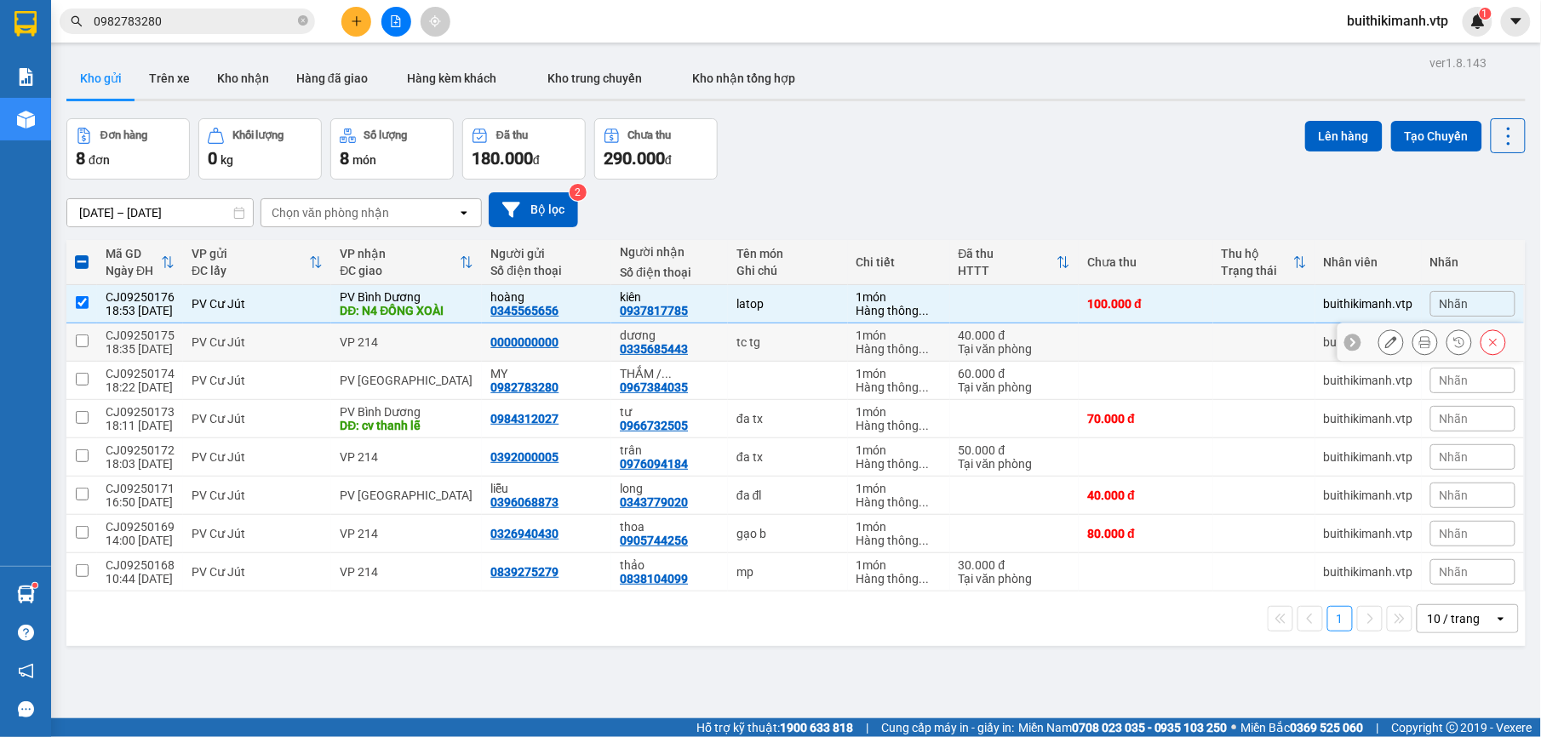
click at [596, 335] on td "0000000000" at bounding box center [546, 343] width 129 height 38
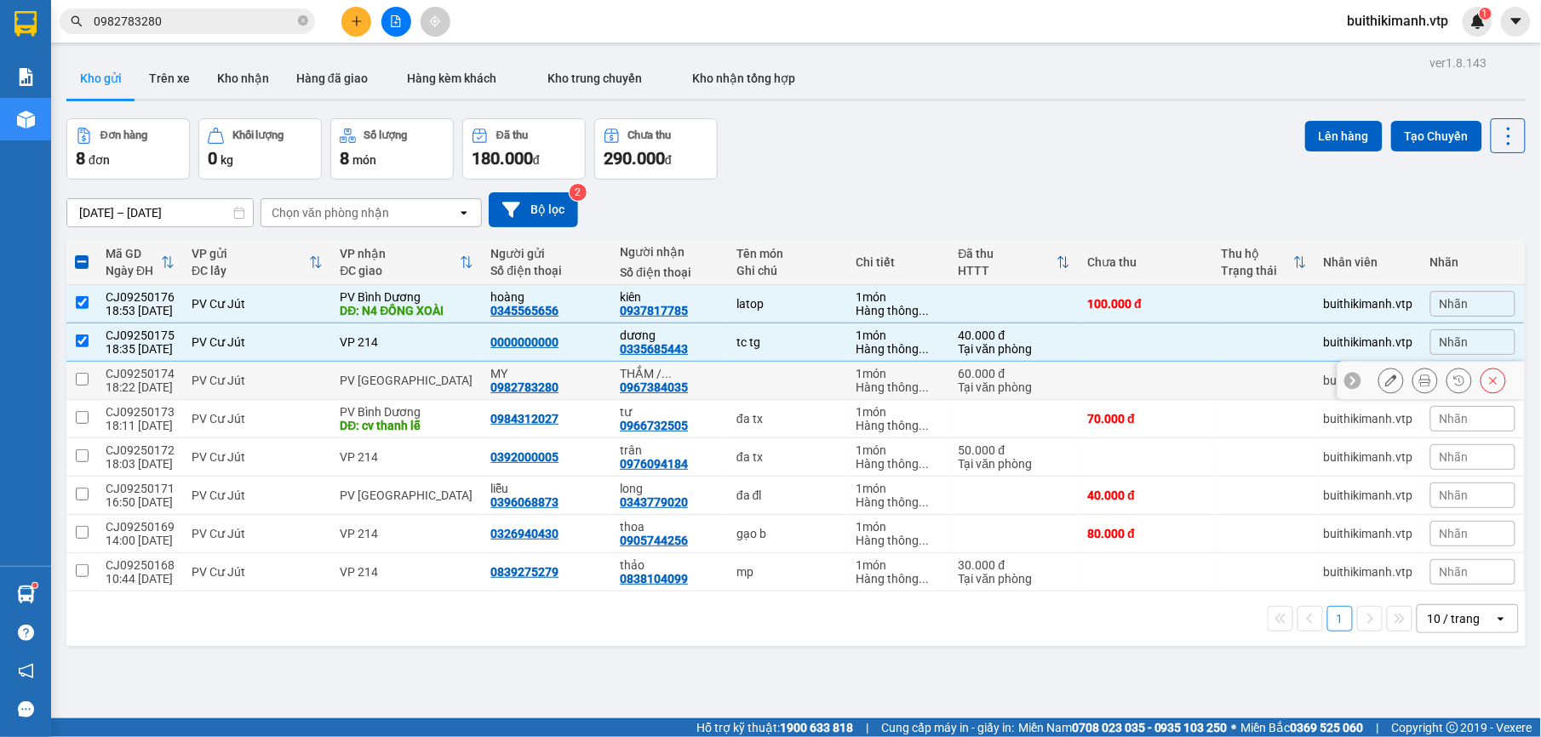
click at [579, 387] on div "MY 0982783280" at bounding box center [546, 380] width 112 height 27
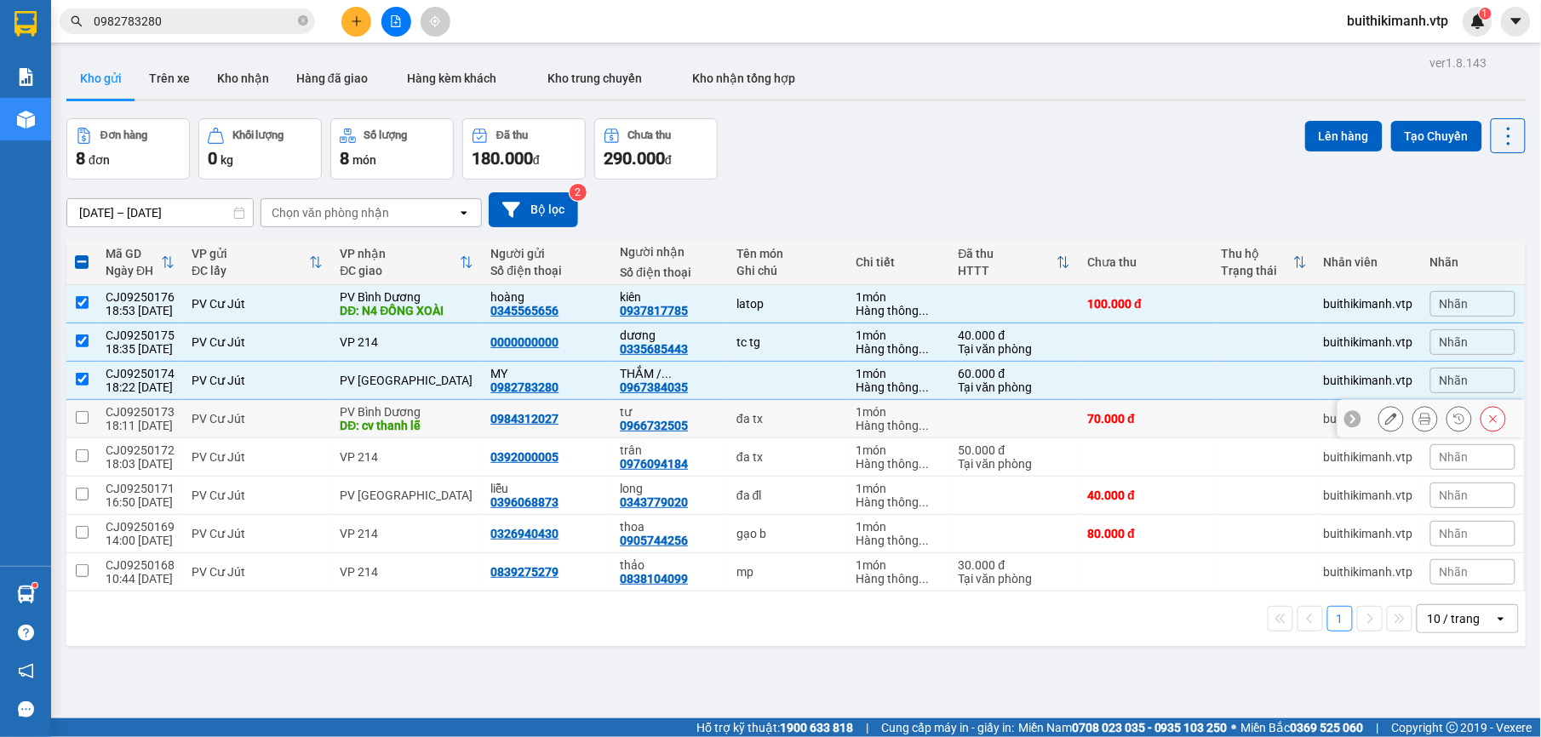
click at [611, 422] on td "tư 0966732505" at bounding box center [669, 419] width 117 height 38
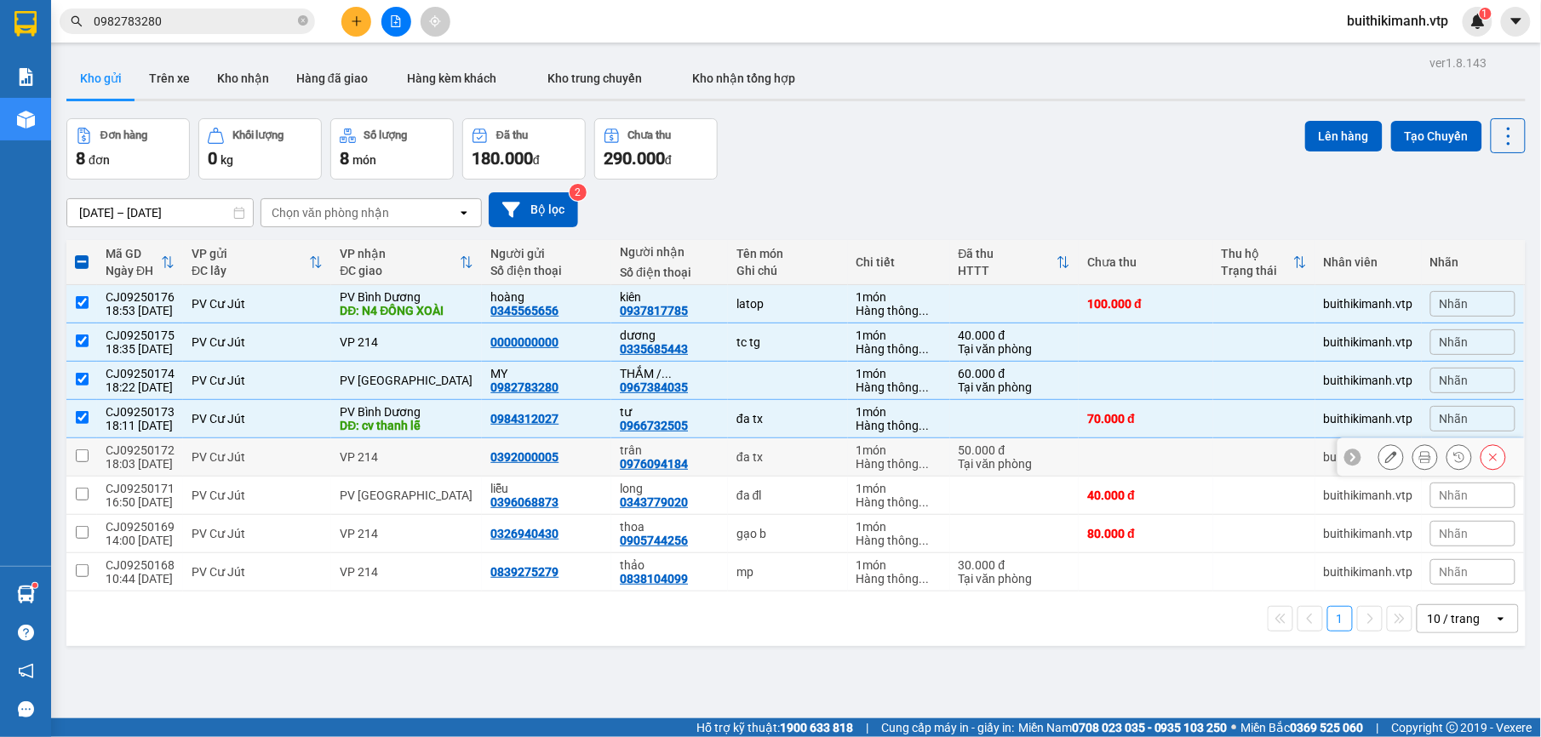
click at [591, 464] on div "0392000005" at bounding box center [546, 457] width 112 height 14
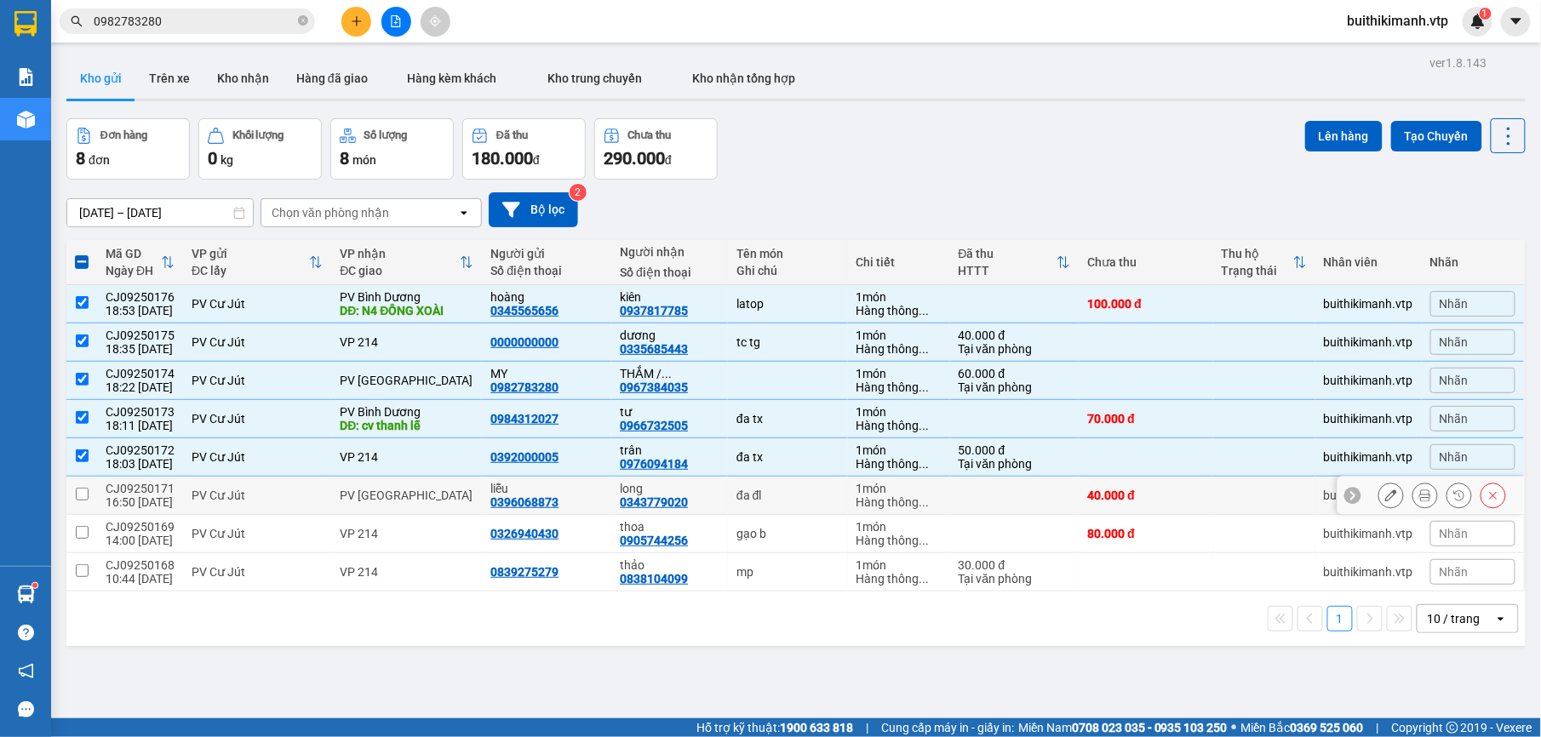
click at [596, 502] on td "liễu 0396068873" at bounding box center [546, 496] width 129 height 38
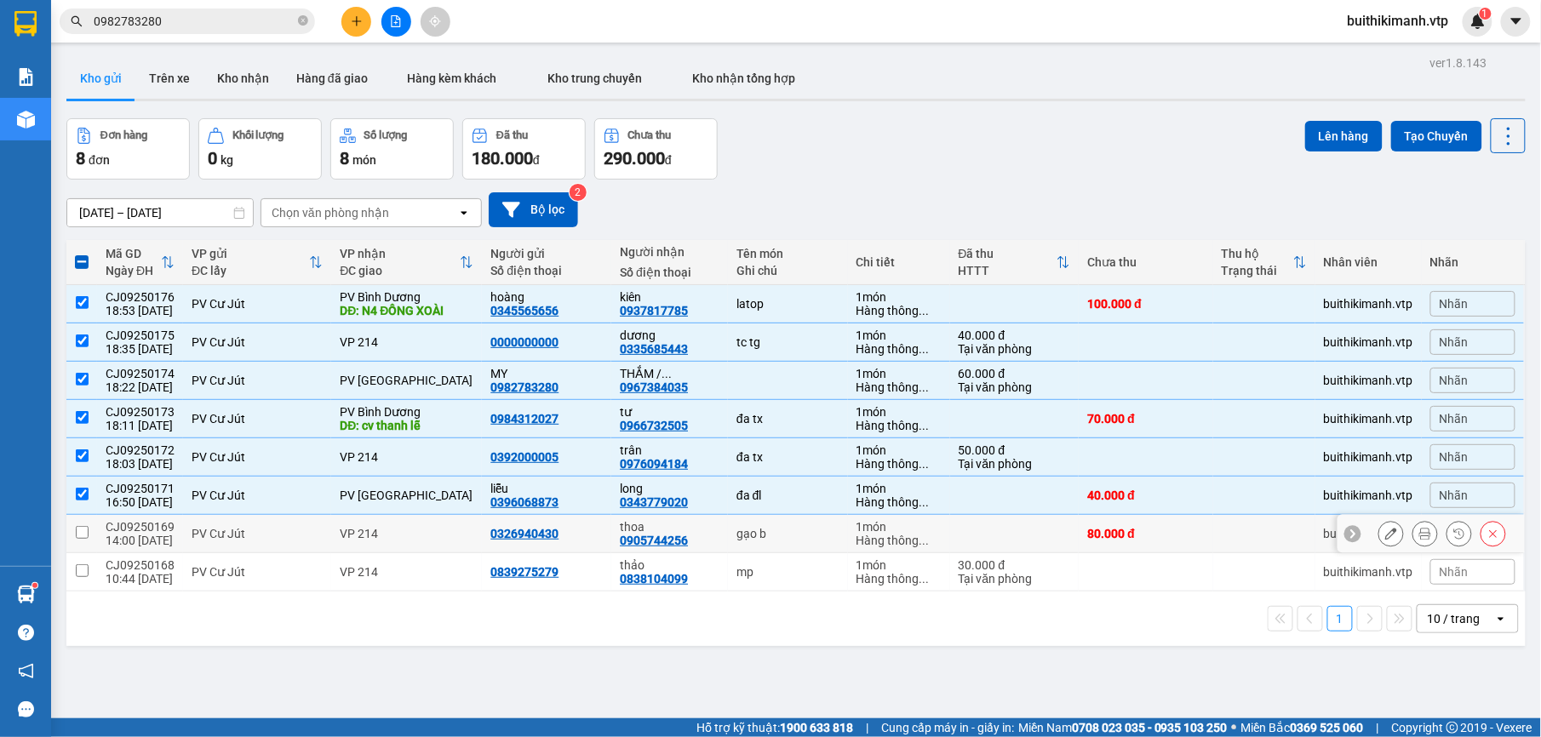
click at [579, 530] on div "0326940430" at bounding box center [546, 534] width 112 height 14
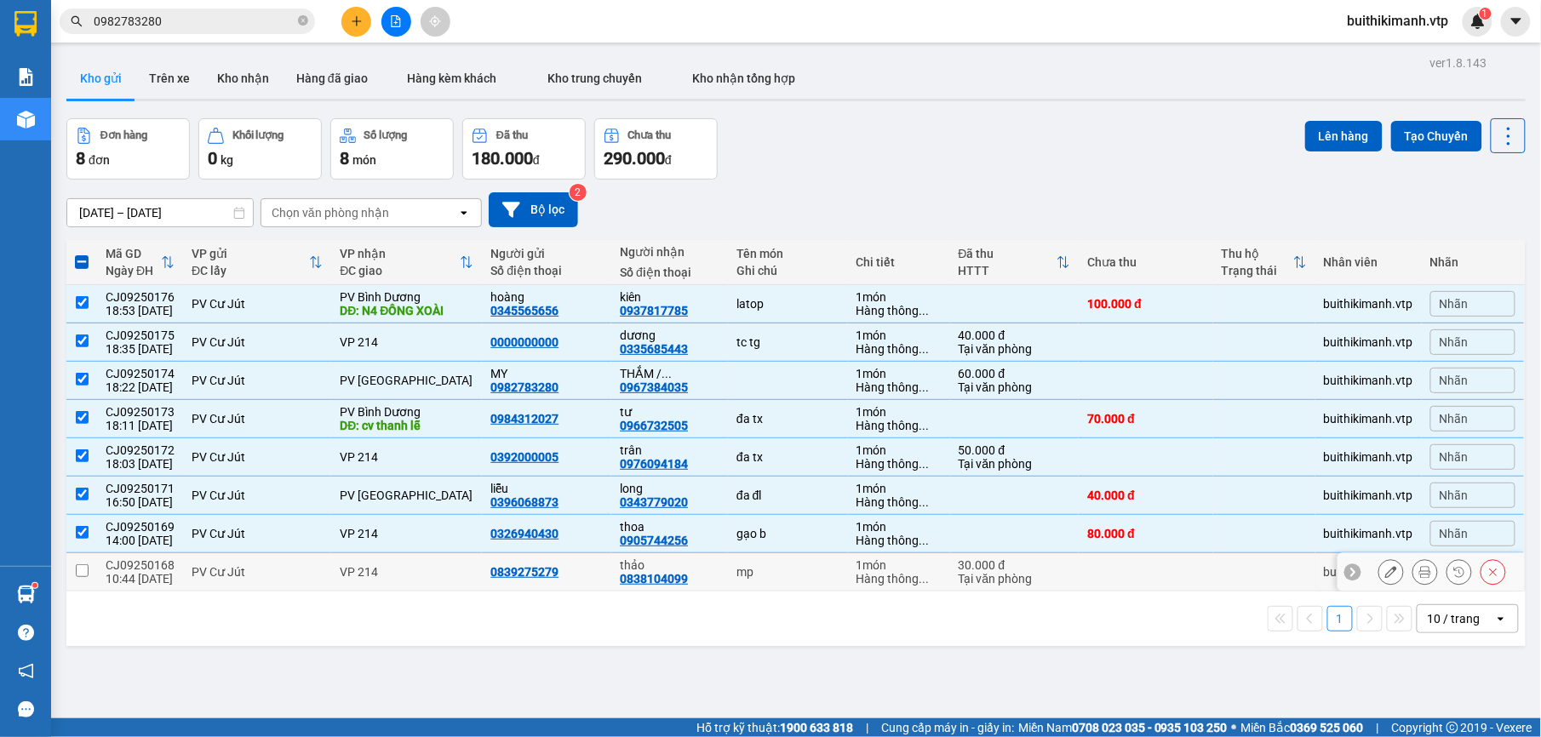
click at [587, 574] on div "0839275279" at bounding box center [546, 572] width 112 height 14
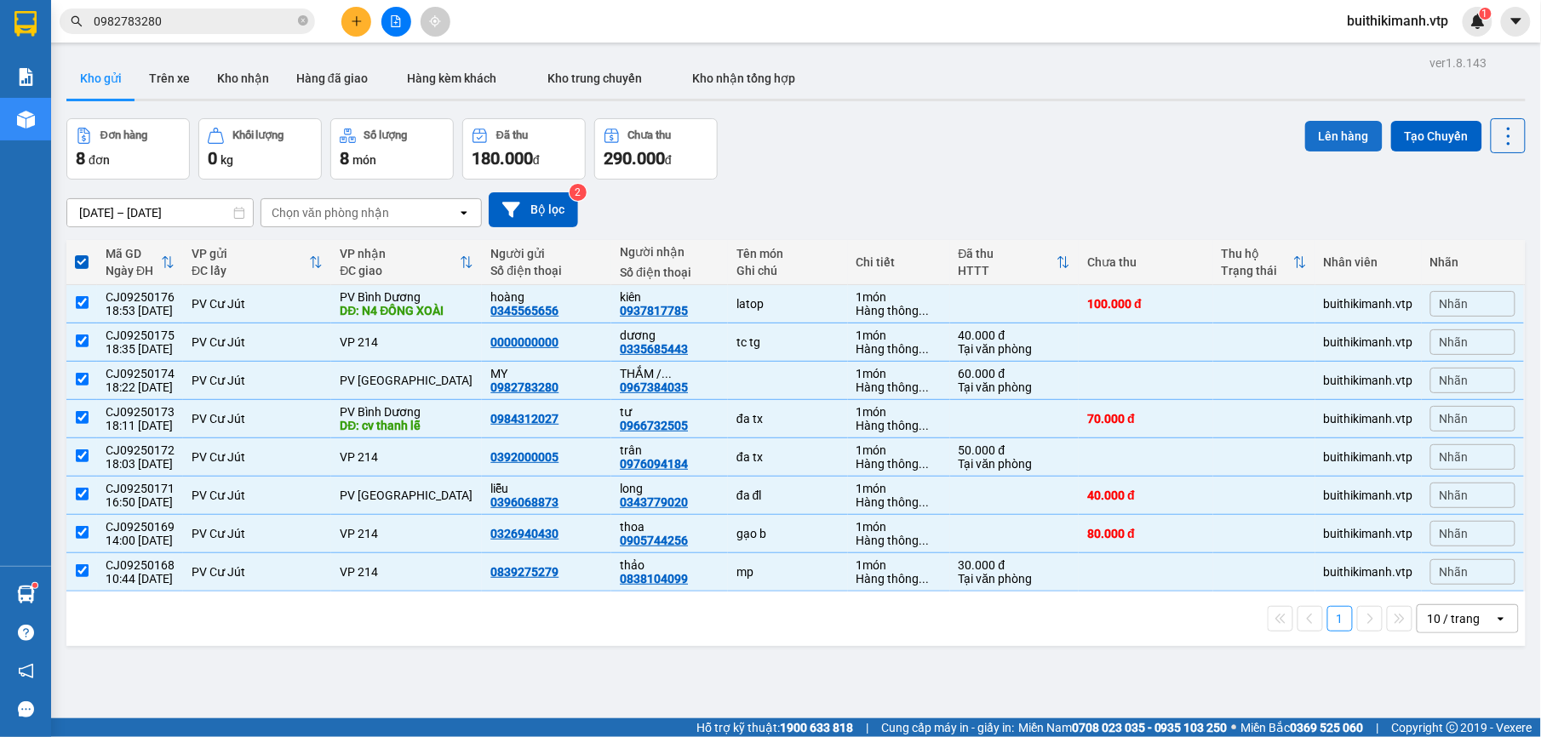
click at [1333, 131] on button "Lên hàng" at bounding box center [1343, 136] width 77 height 31
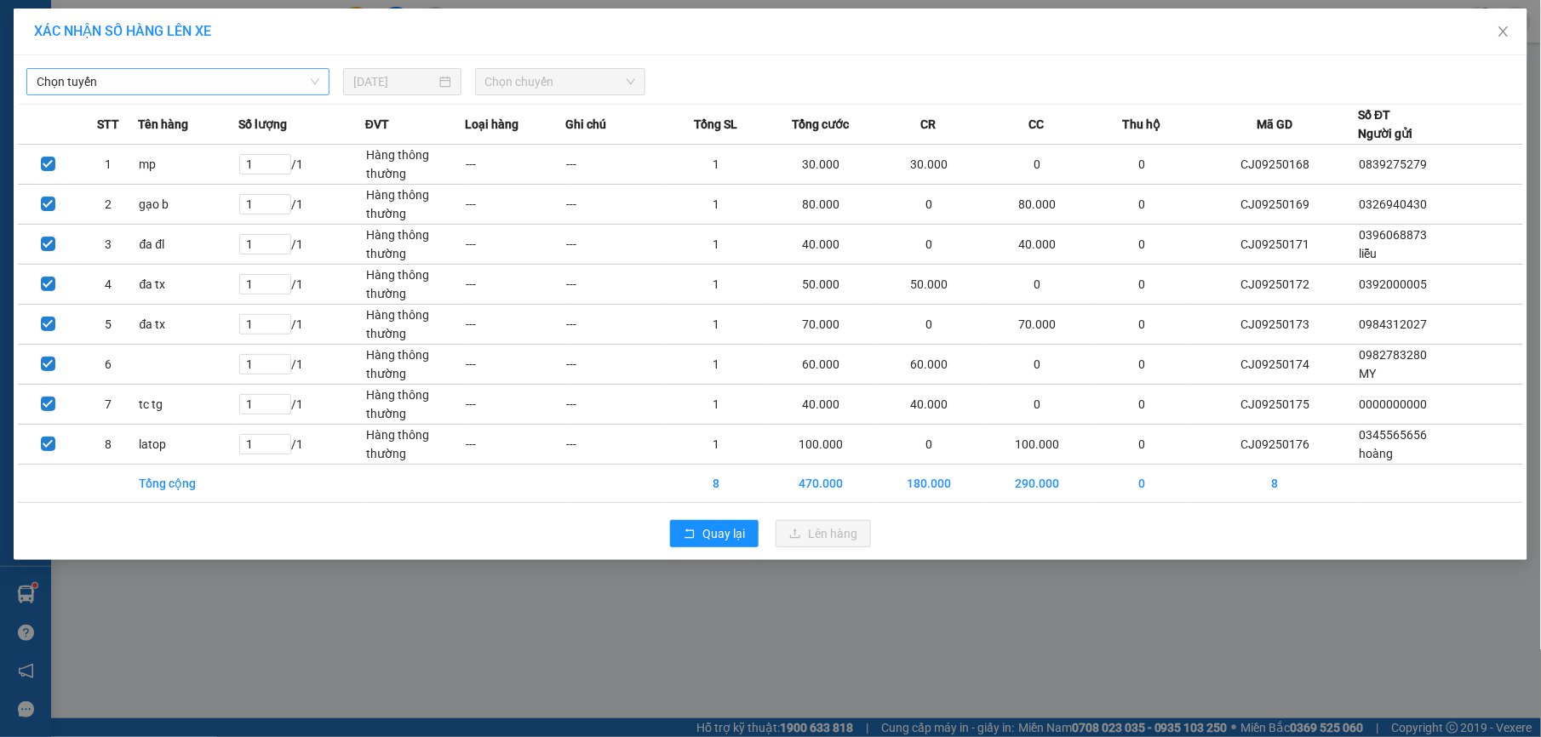
click at [269, 79] on span "Chọn tuyến" at bounding box center [178, 82] width 283 height 26
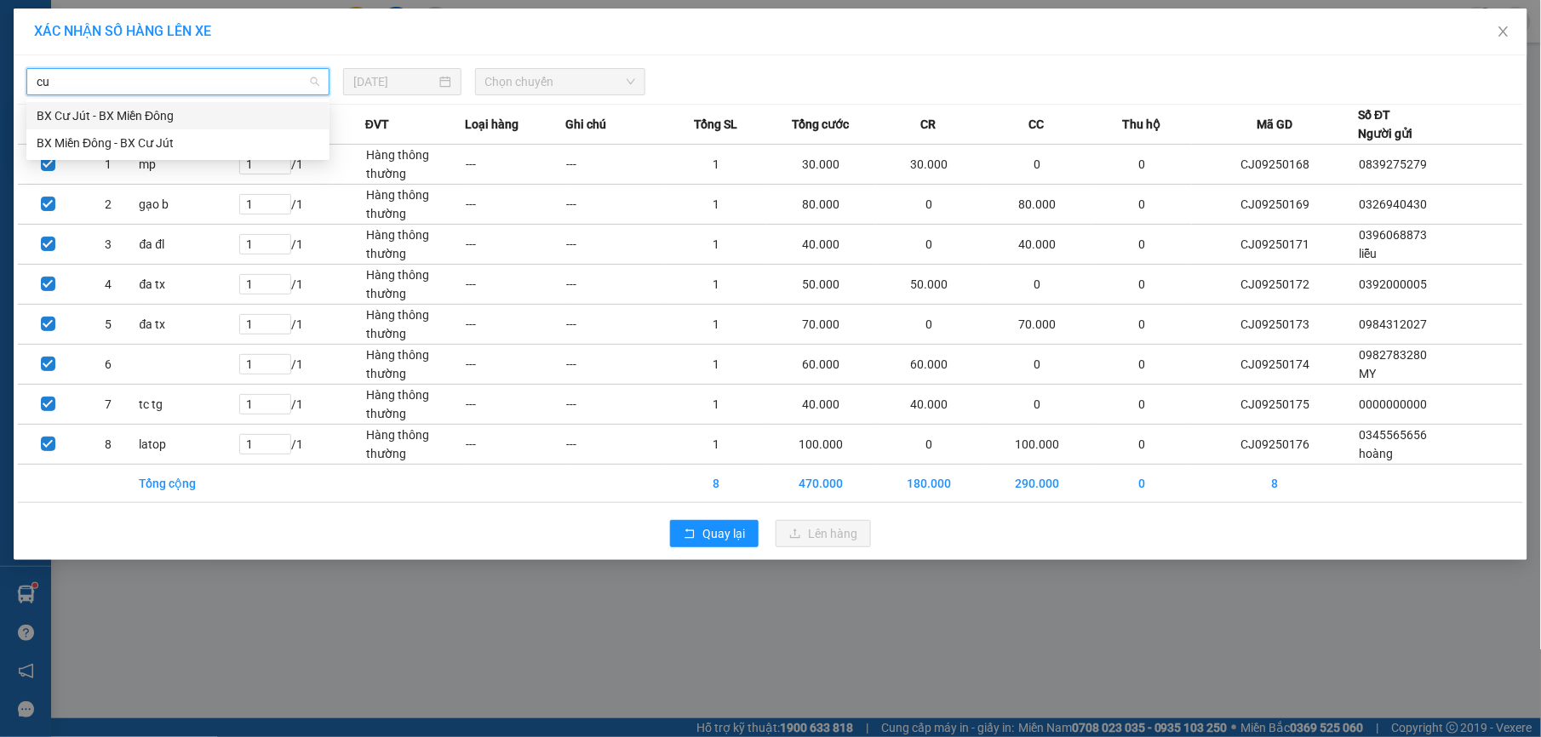
click at [269, 116] on div "BX Cư Jút - BX Miền Đông" at bounding box center [178, 115] width 283 height 19
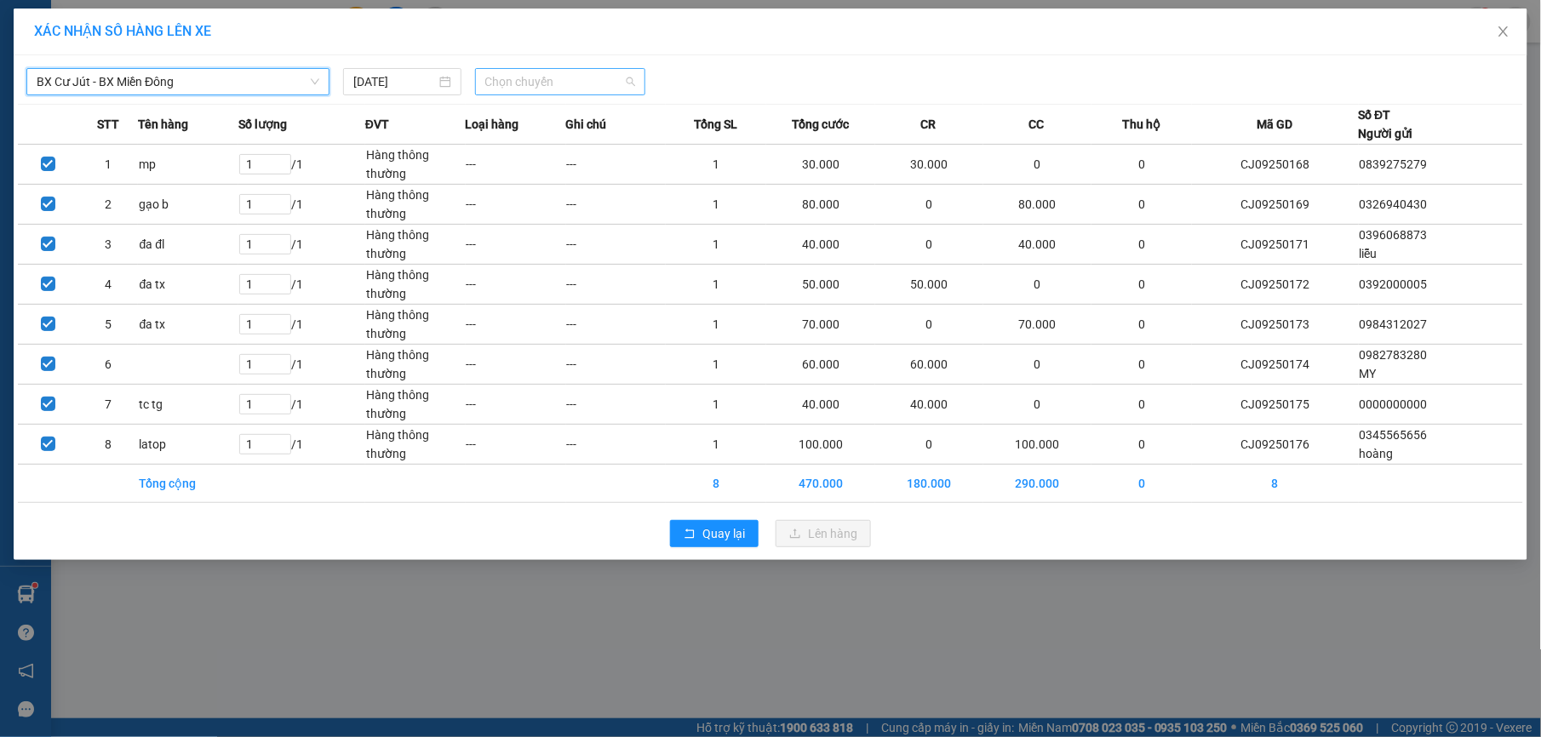
click at [502, 69] on span "Chọn chuyến" at bounding box center [560, 82] width 151 height 26
click at [509, 175] on div "21:00 (TC) - 51B-506.44" at bounding box center [551, 170] width 133 height 19
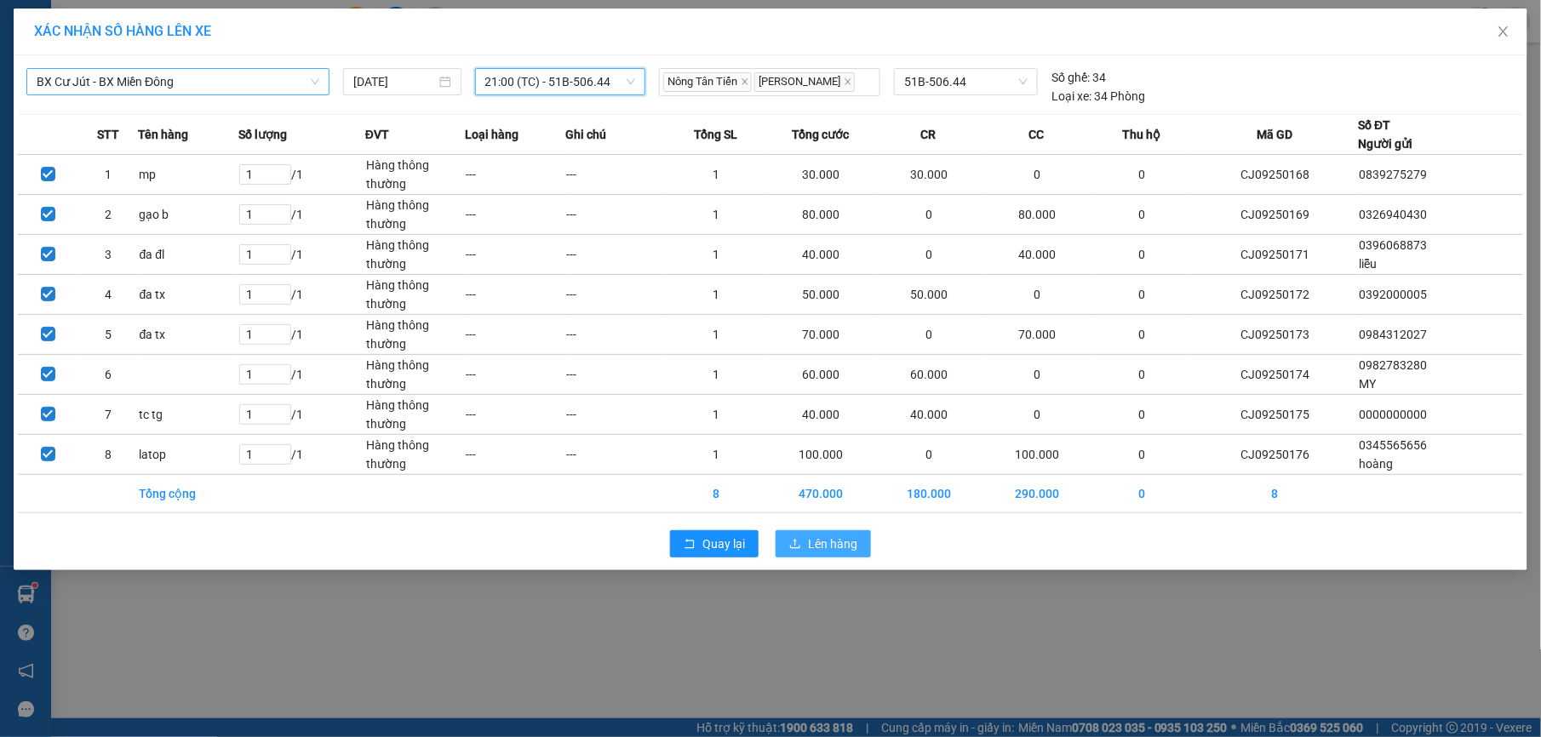
click at [804, 550] on button "Lên hàng" at bounding box center [823, 543] width 95 height 27
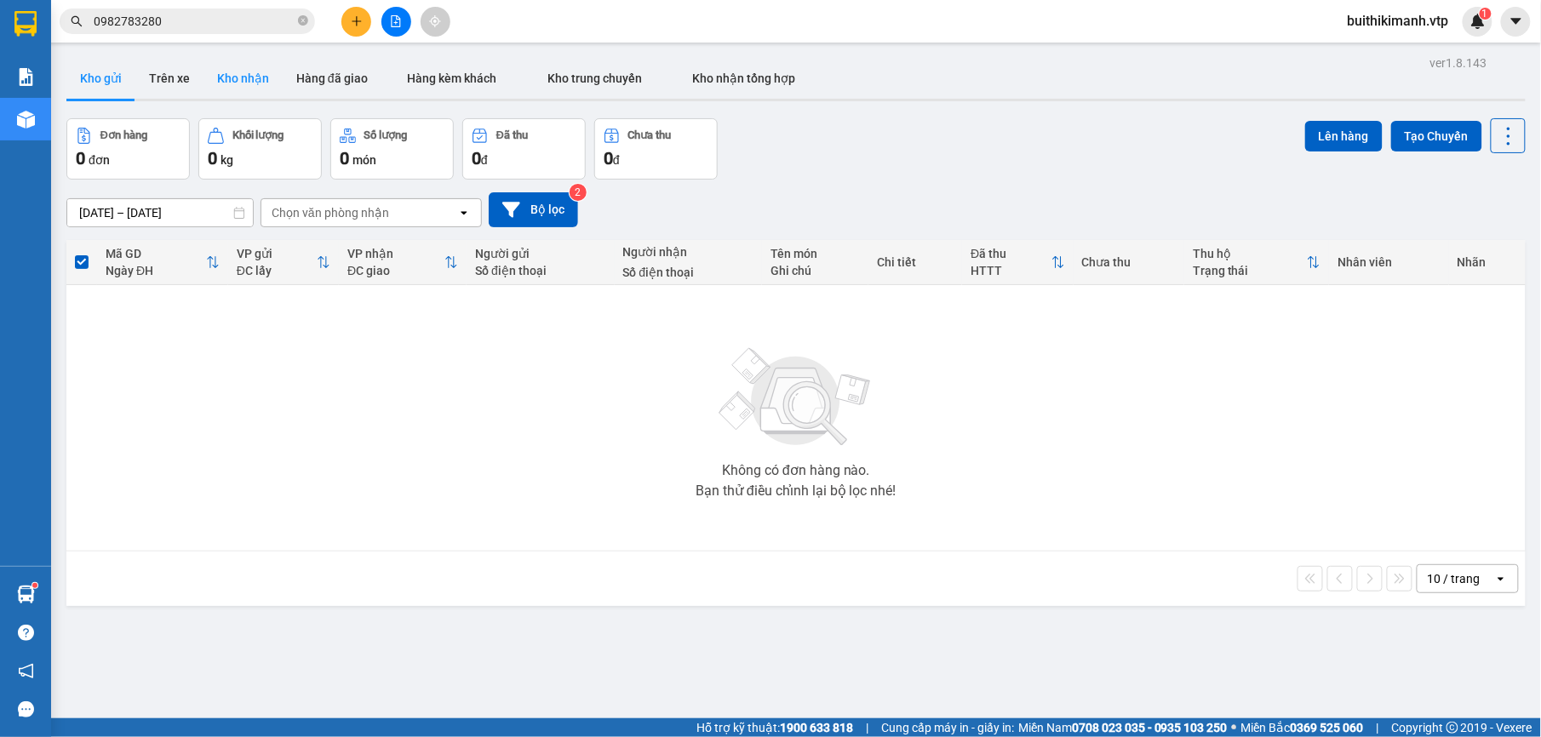
click at [262, 83] on button "Kho nhận" at bounding box center [243, 78] width 79 height 41
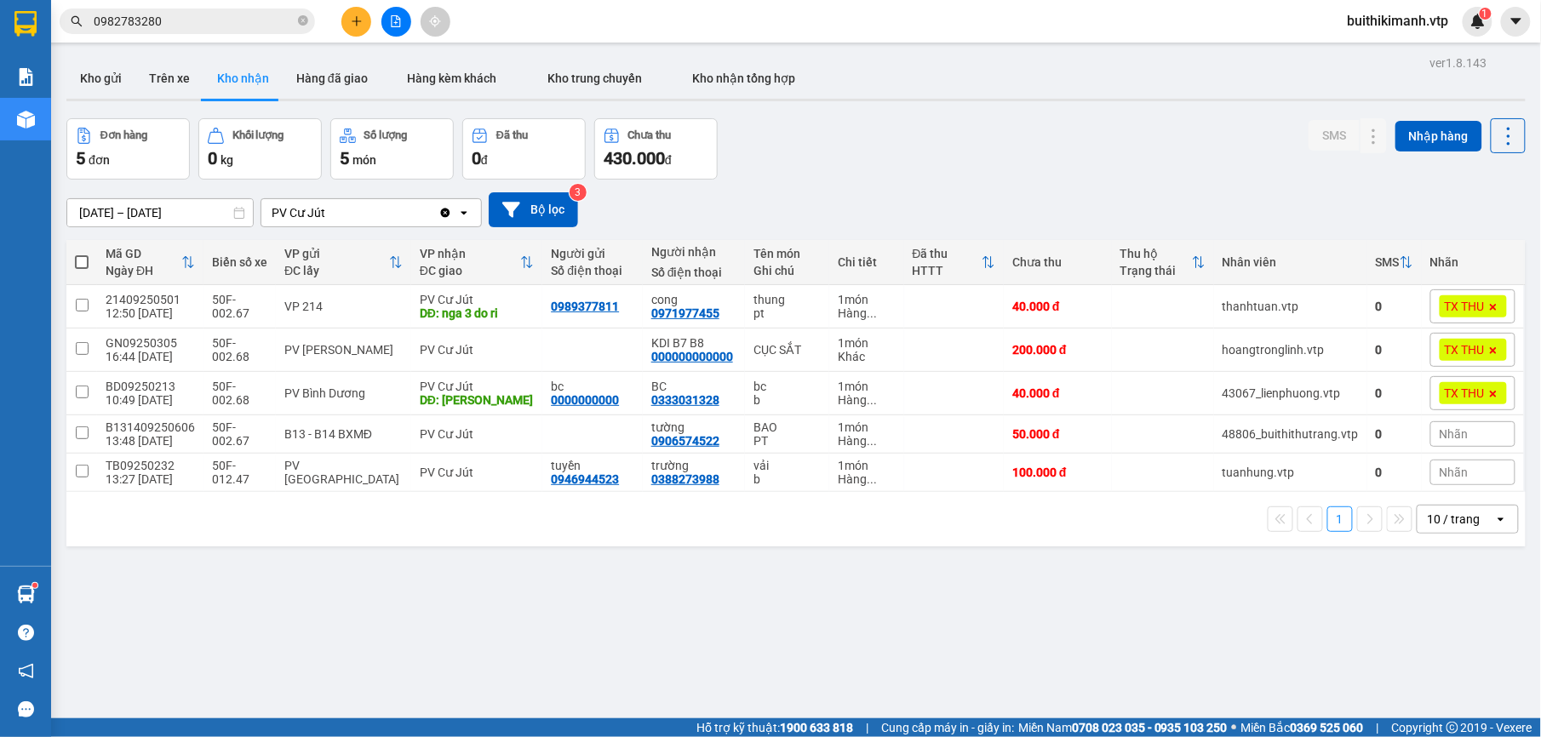
click at [168, 208] on input "[DATE] – [DATE]" at bounding box center [160, 212] width 186 height 27
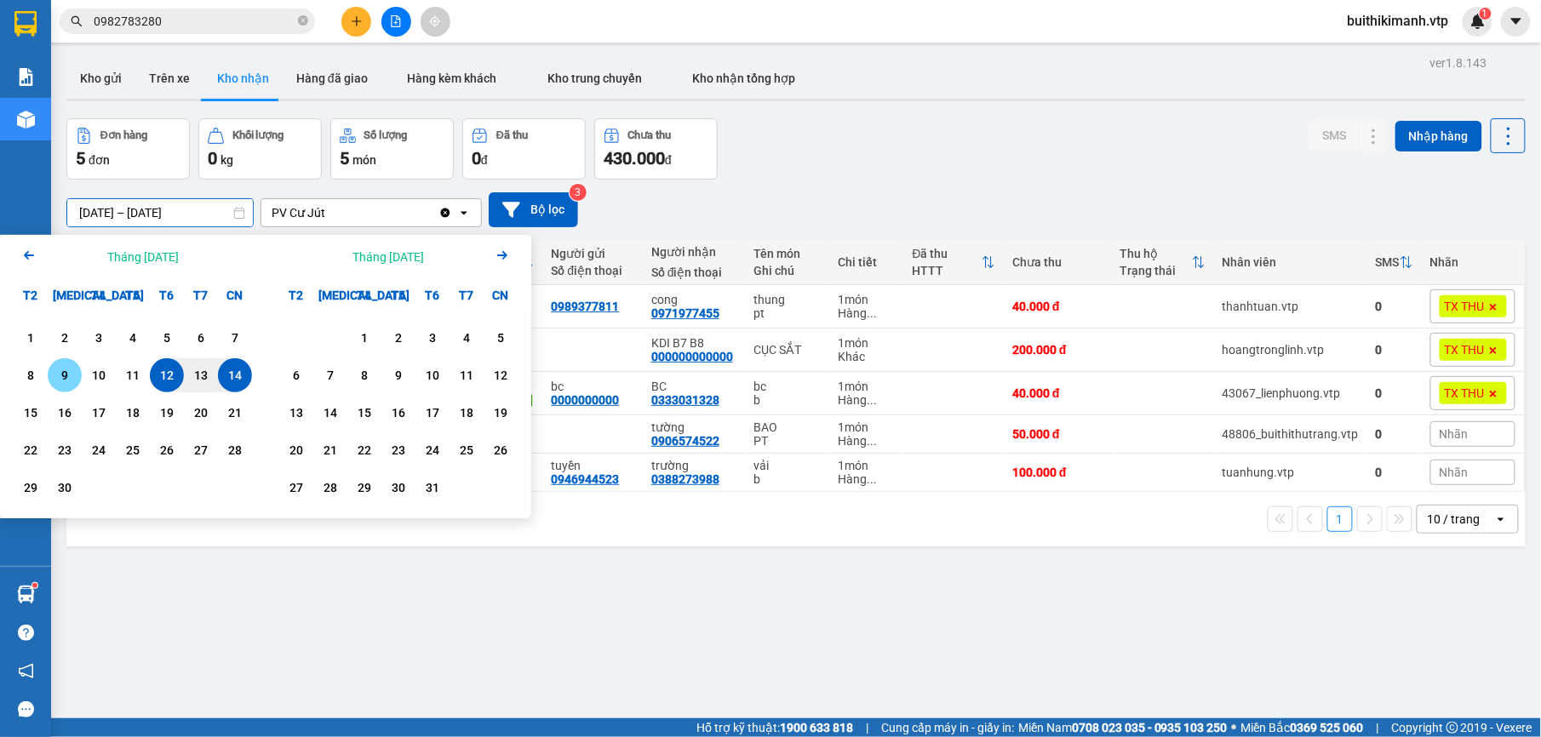
click at [21, 380] on div "8" at bounding box center [31, 375] width 24 height 20
click at [226, 382] on div "14" at bounding box center [235, 375] width 24 height 20
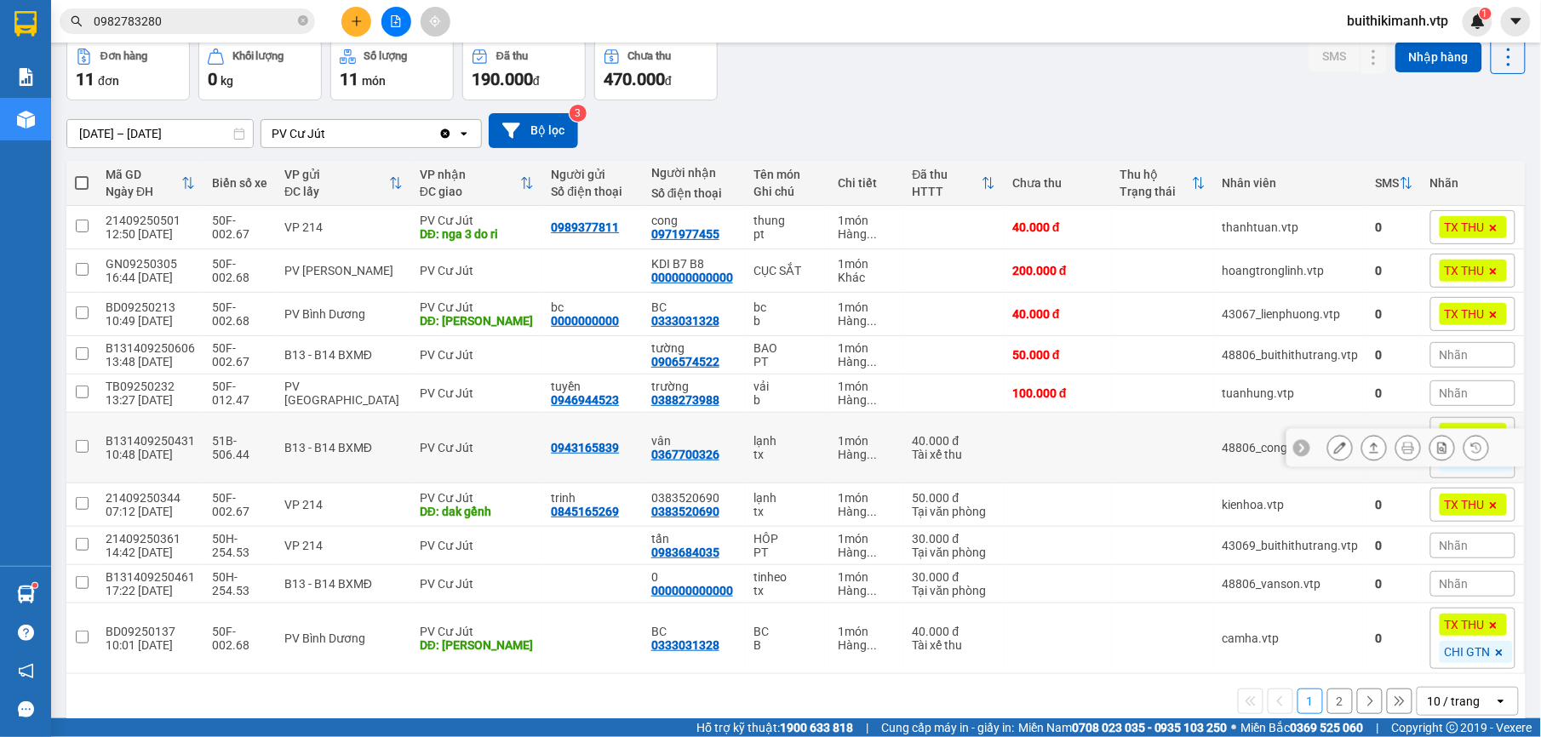
scroll to position [112, 0]
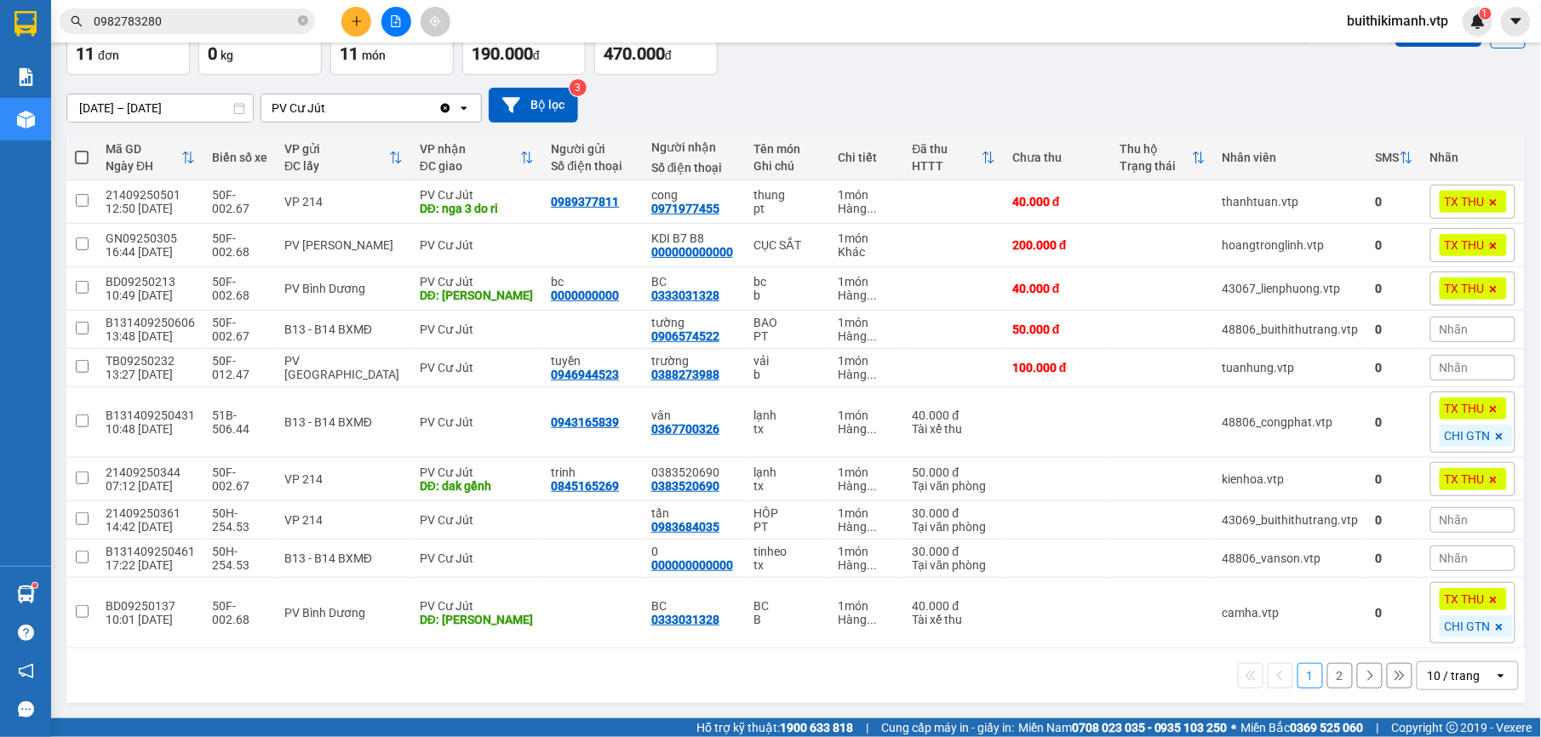
click at [1327, 675] on button "2" at bounding box center [1340, 676] width 26 height 26
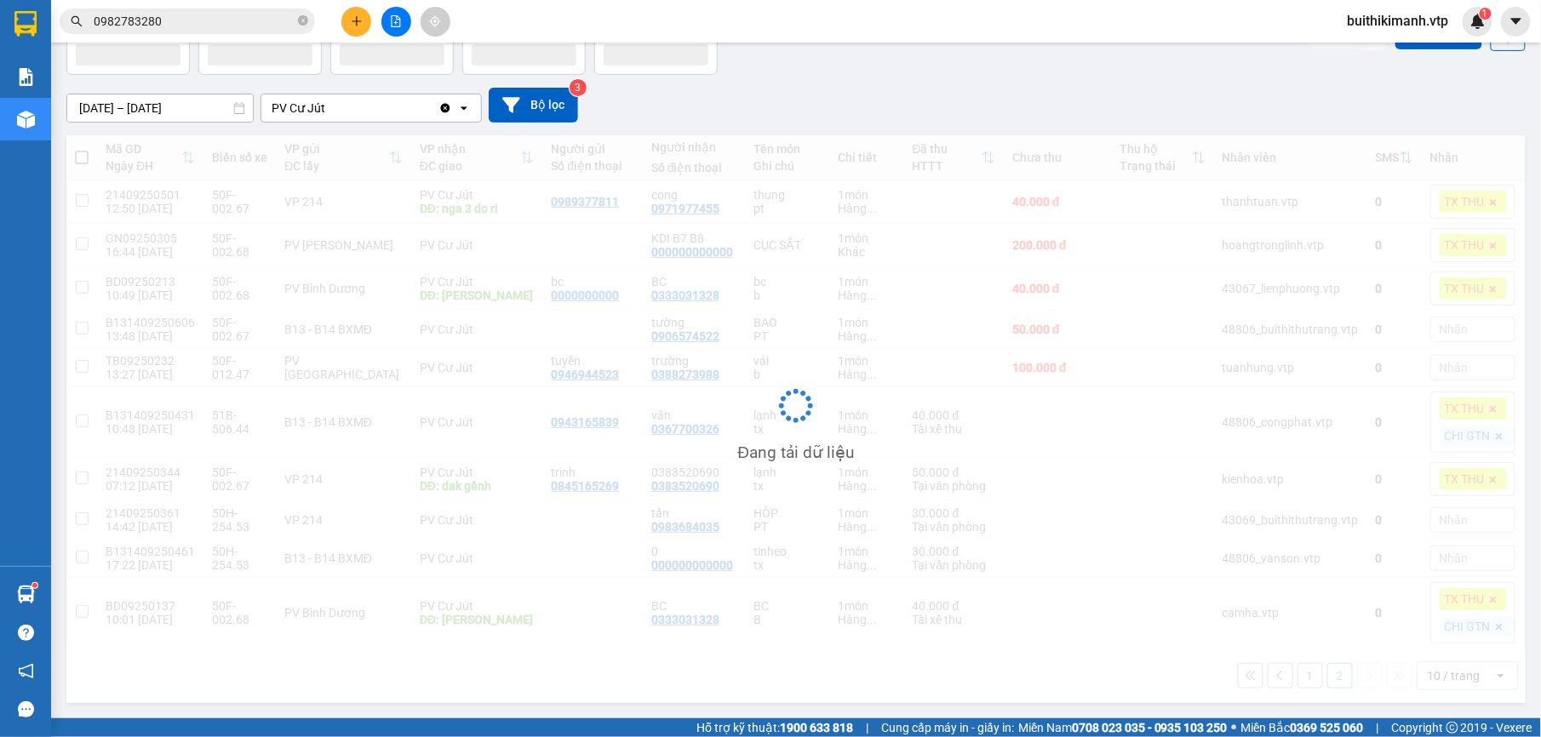
scroll to position [78, 0]
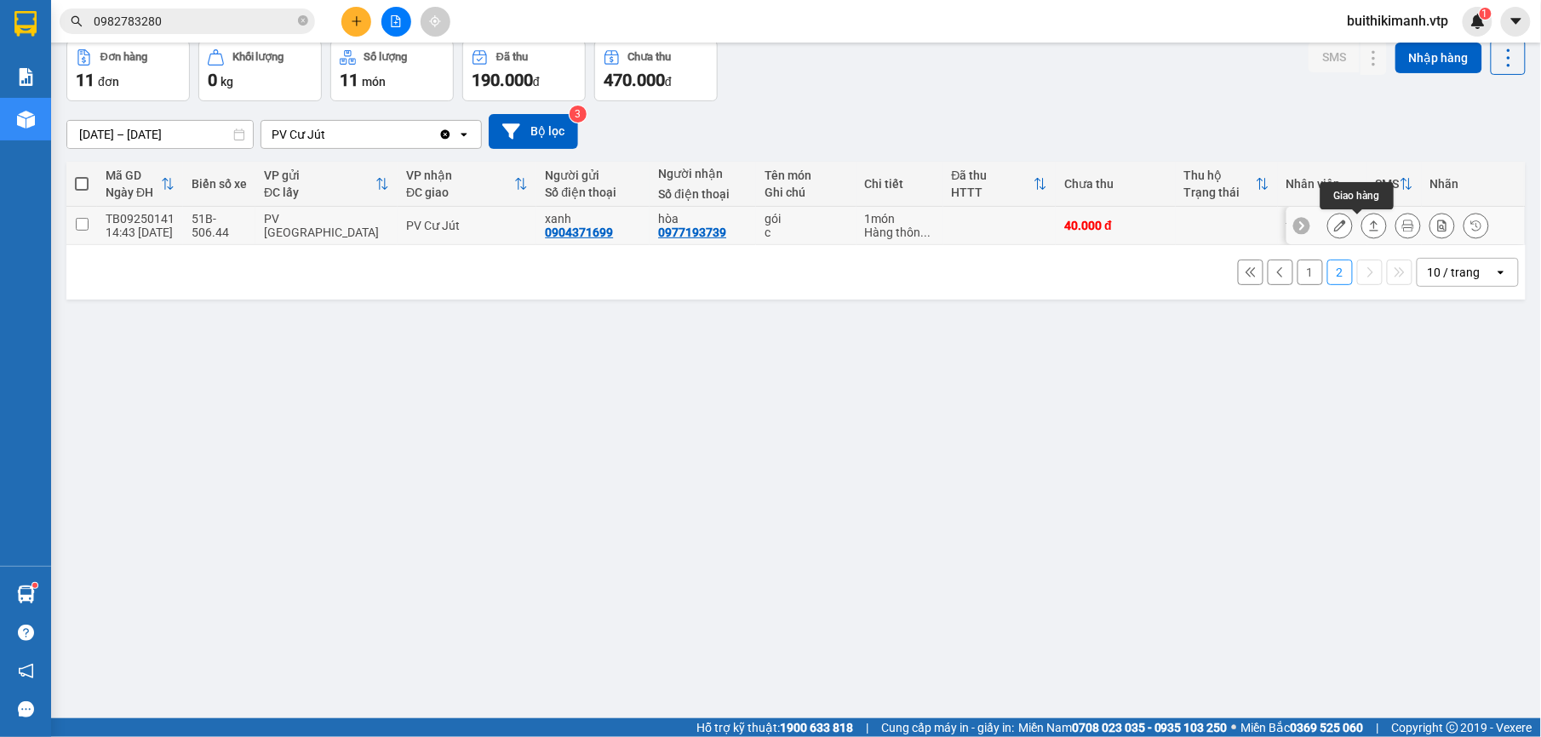
click at [1368, 230] on icon at bounding box center [1374, 226] width 12 height 12
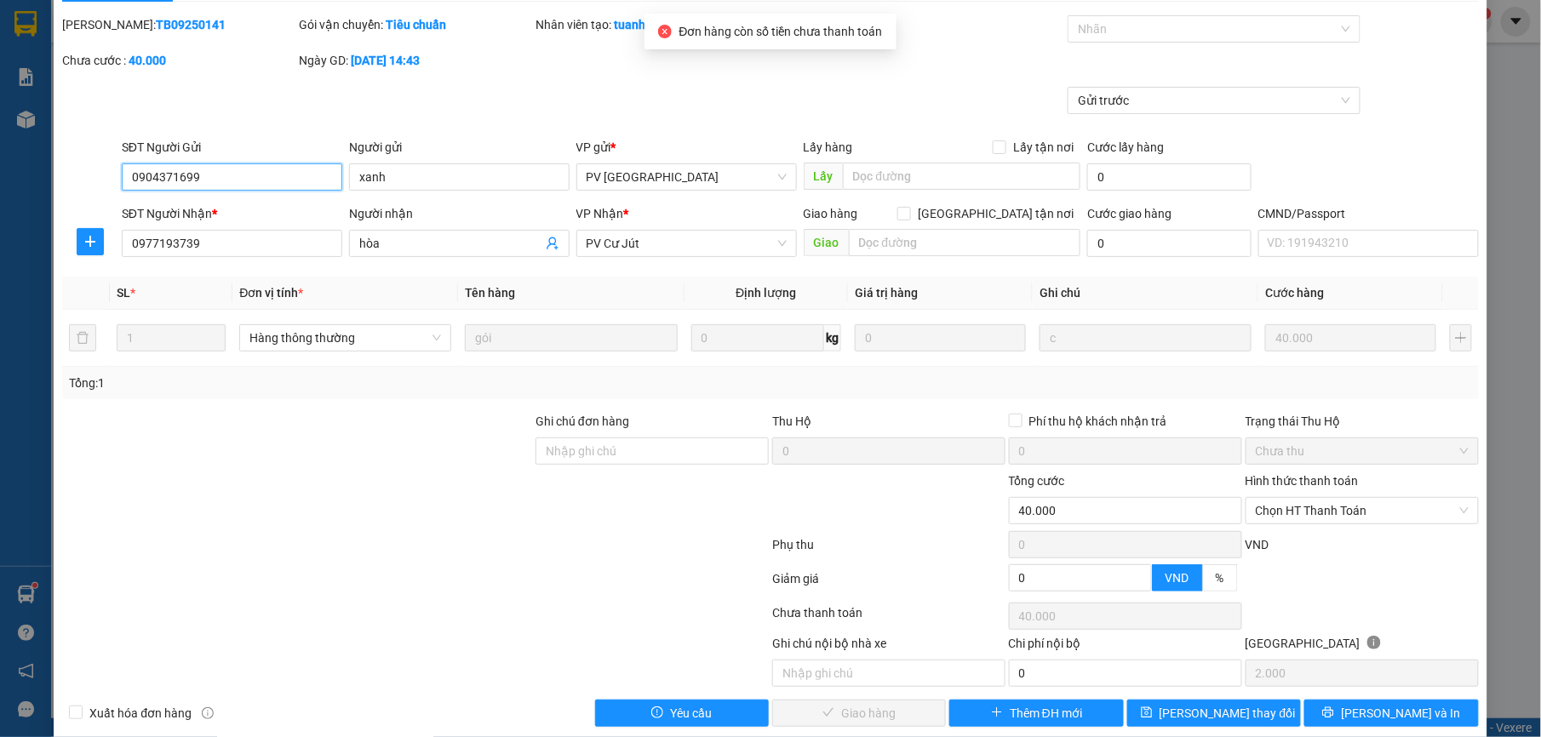
scroll to position [72, 0]
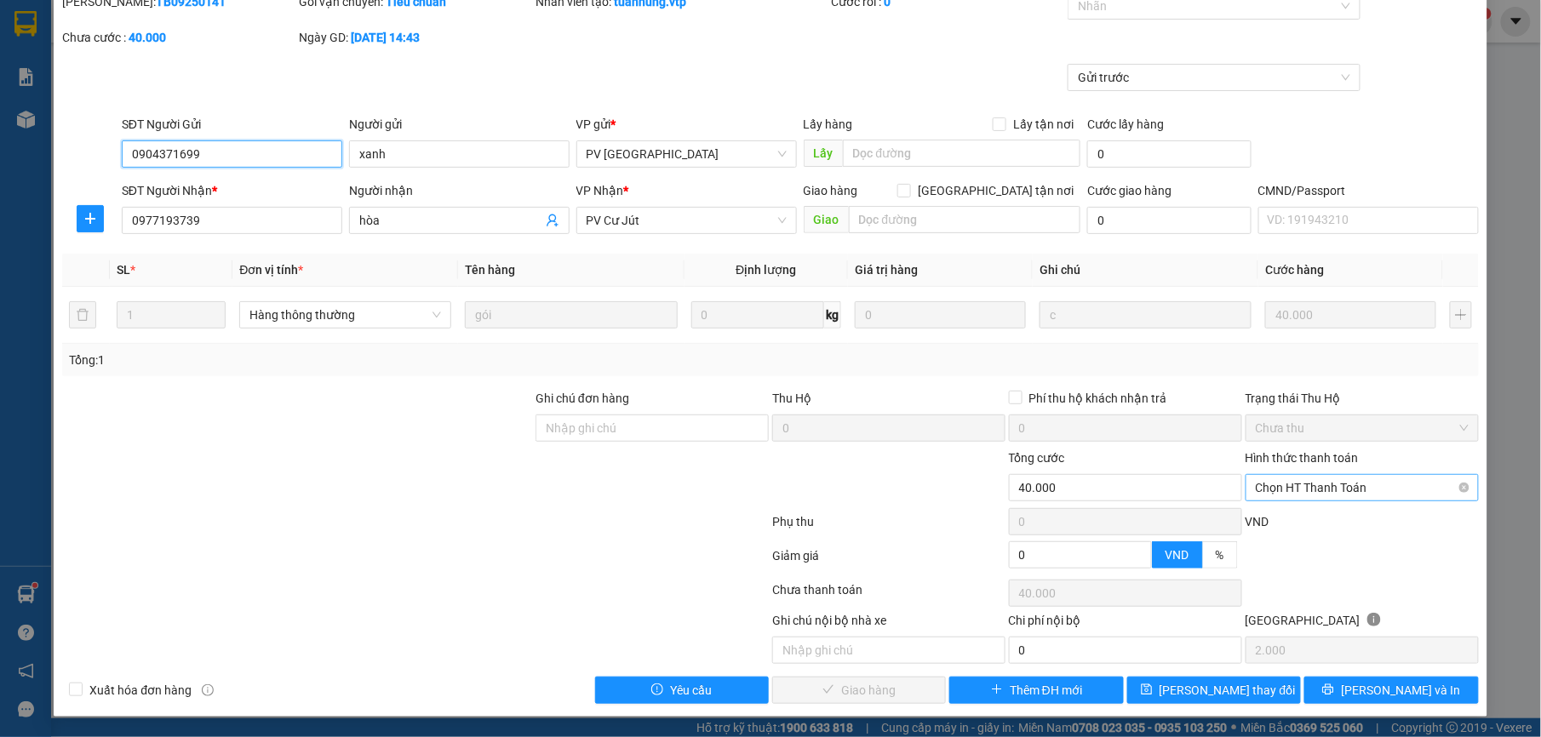
click at [1376, 484] on span "Chọn HT Thanh Toán" at bounding box center [1362, 488] width 213 height 26
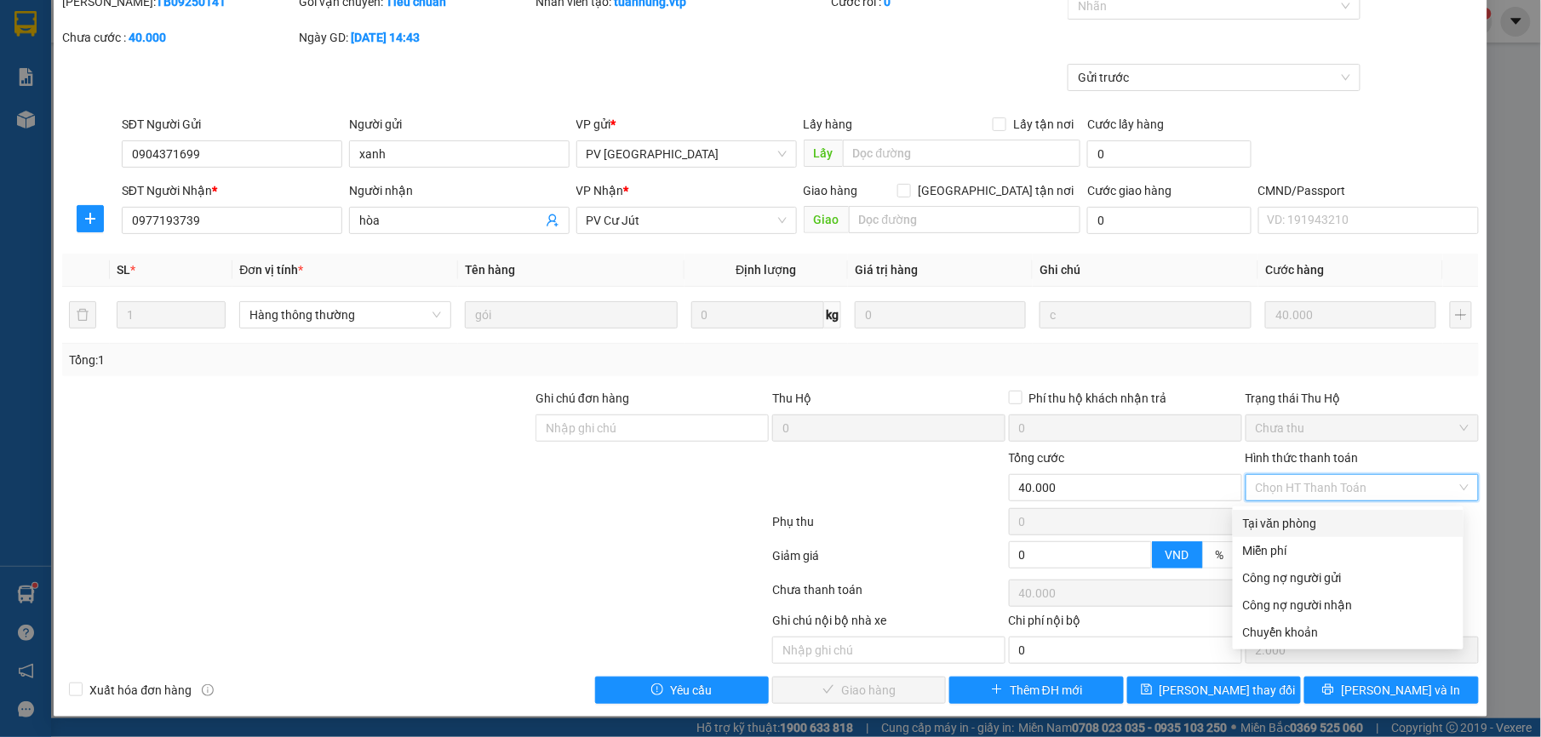
click at [1335, 519] on div "Tại văn phòng" at bounding box center [1348, 523] width 210 height 19
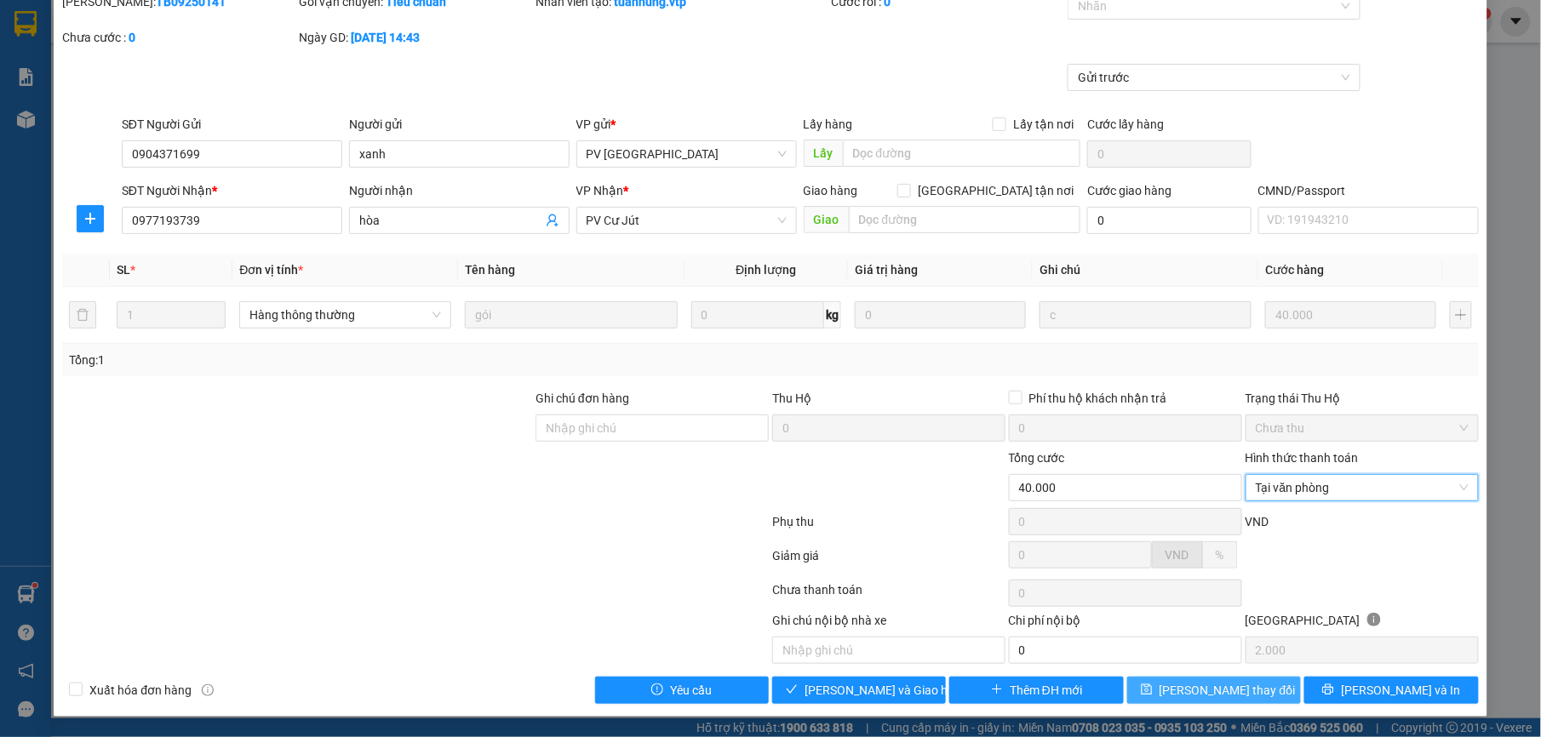
click at [1153, 691] on icon "save" at bounding box center [1147, 690] width 12 height 12
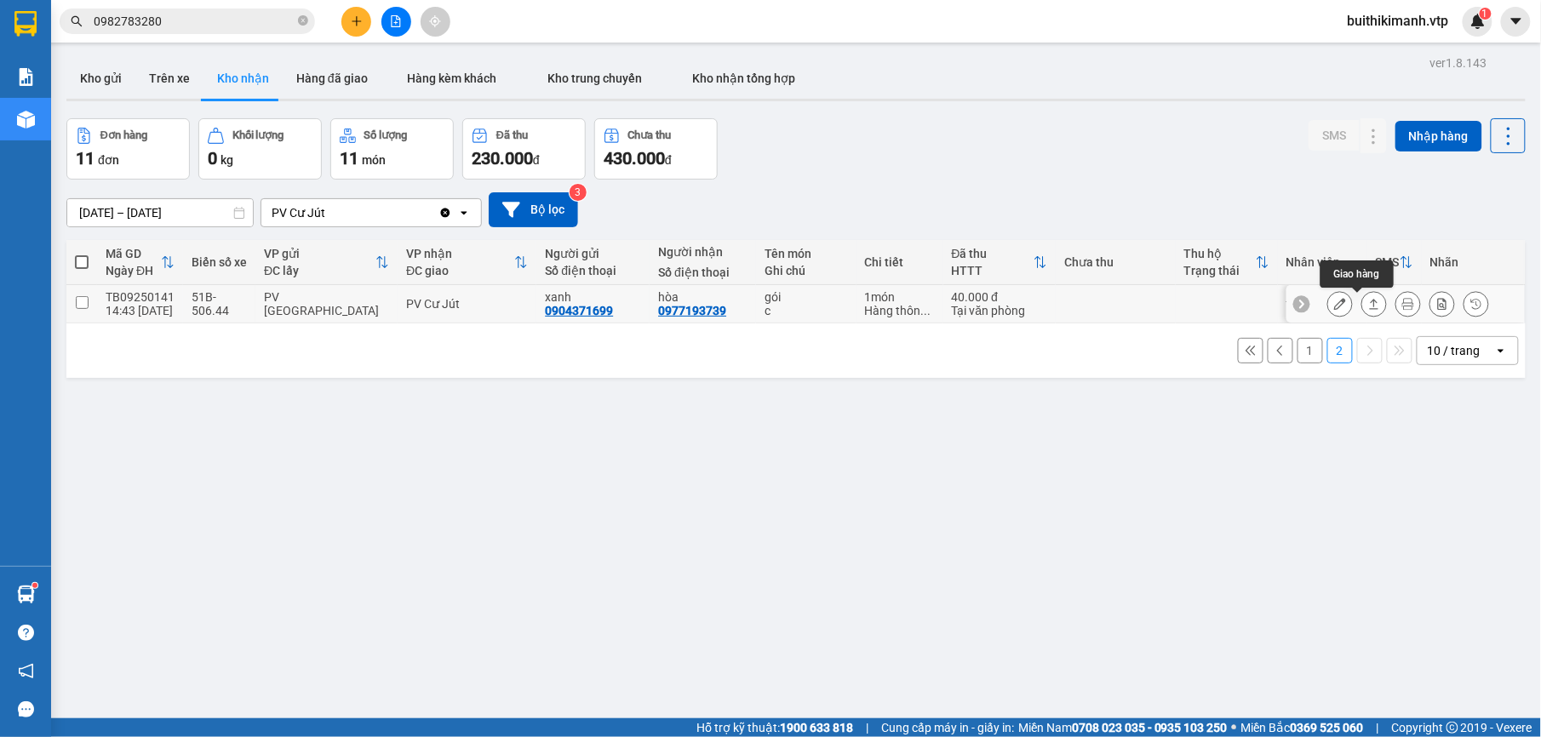
click at [1368, 307] on icon at bounding box center [1374, 304] width 12 height 12
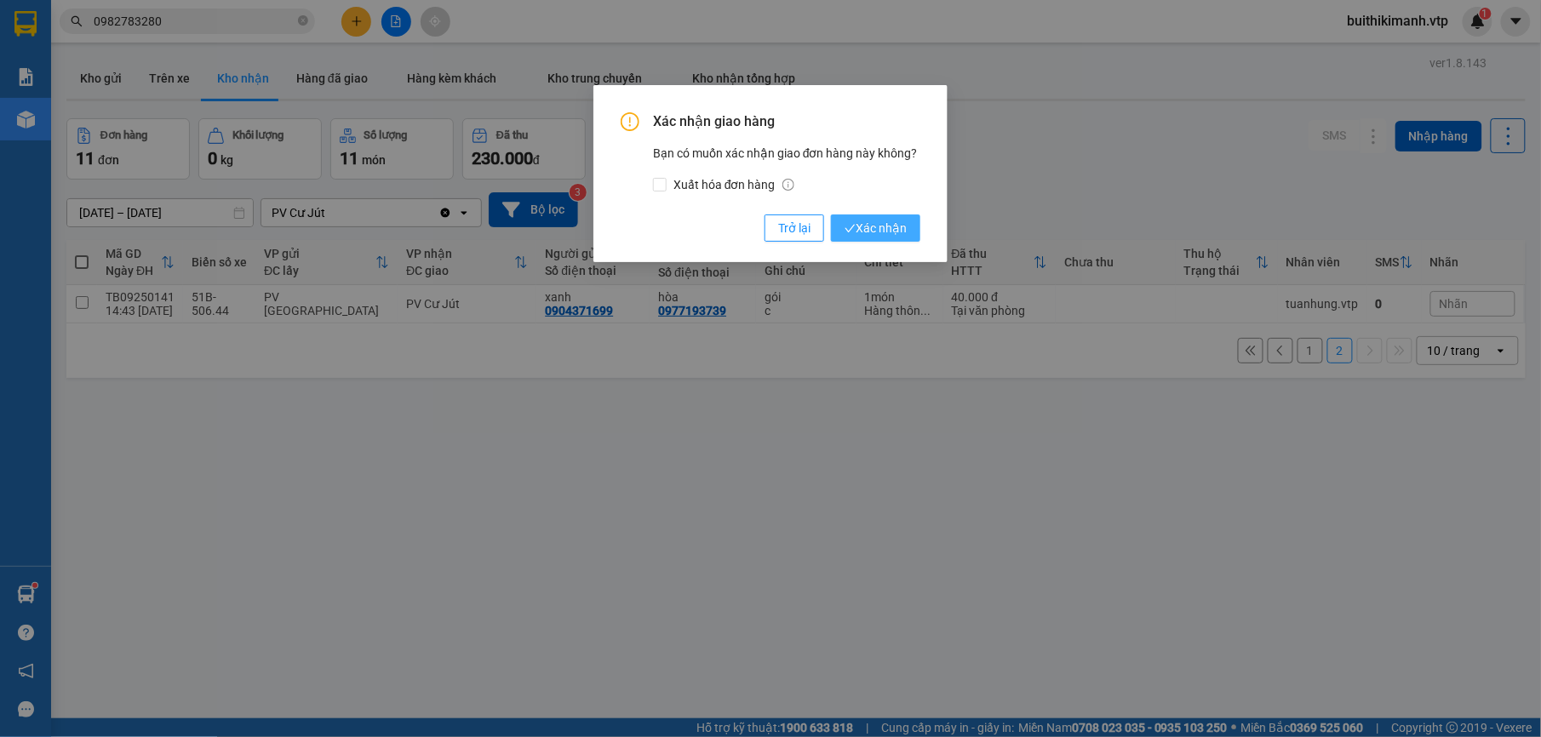
click at [900, 233] on span "Xác nhận" at bounding box center [876, 228] width 62 height 19
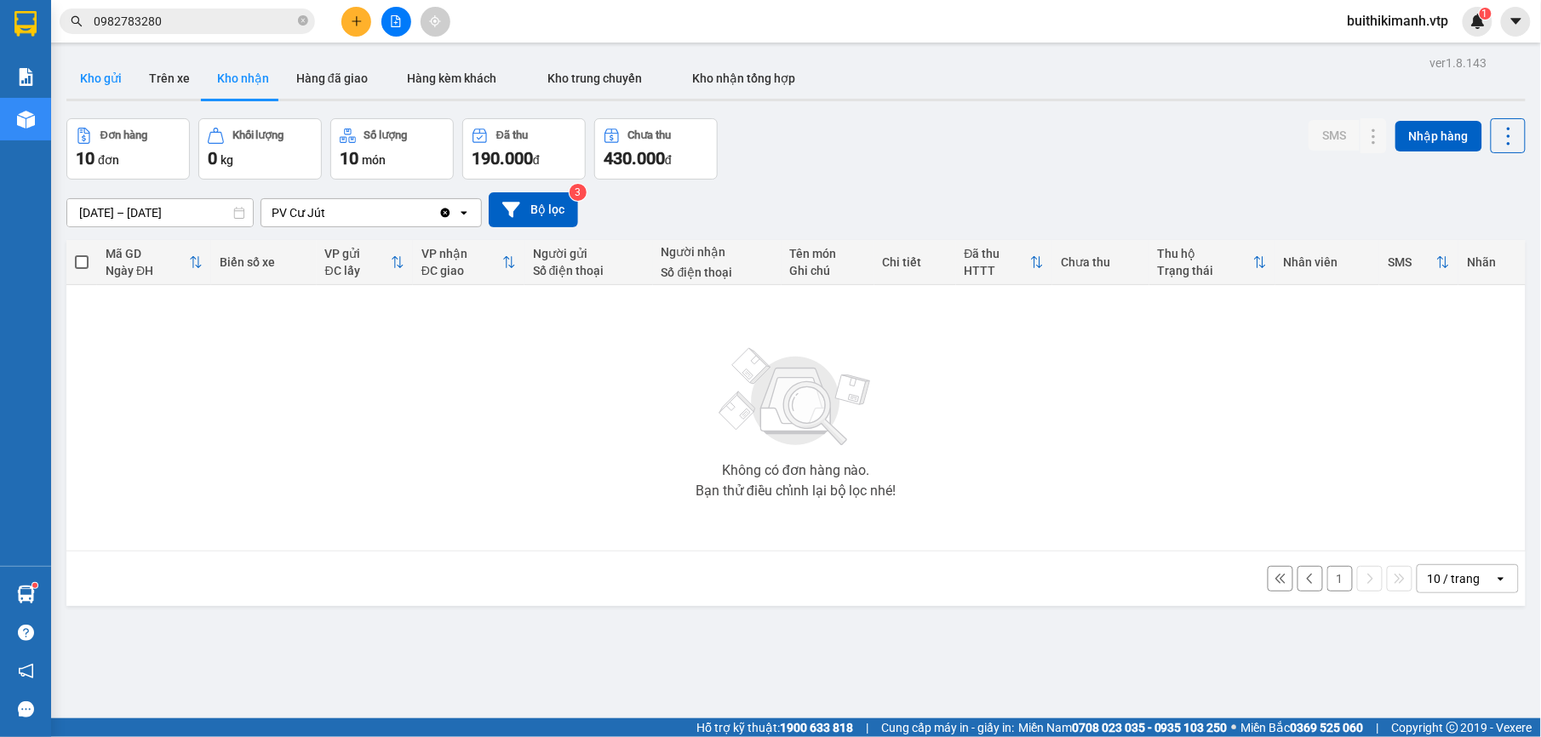
click at [110, 85] on button "Kho gửi" at bounding box center [100, 78] width 69 height 41
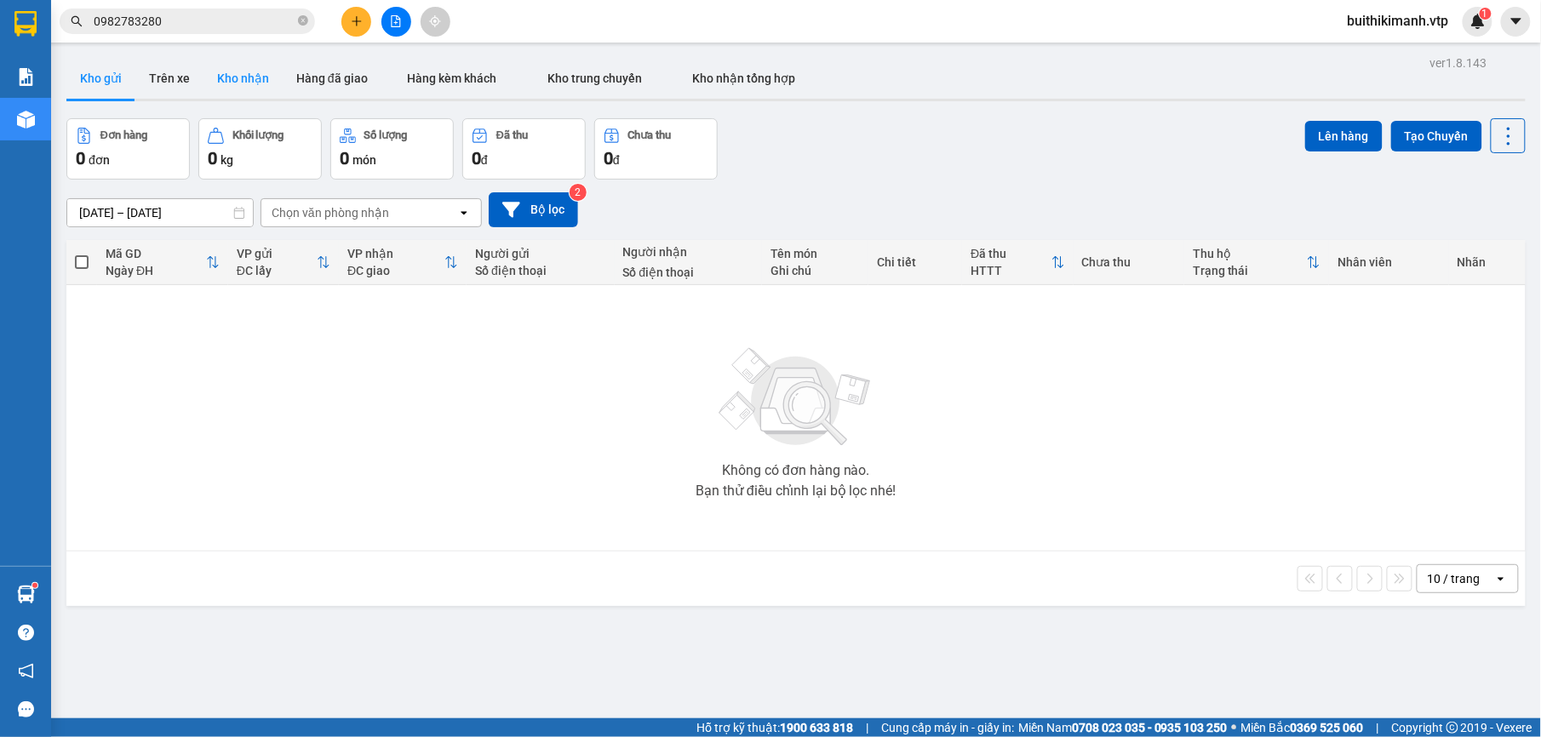
click at [249, 72] on button "Kho nhận" at bounding box center [243, 78] width 79 height 41
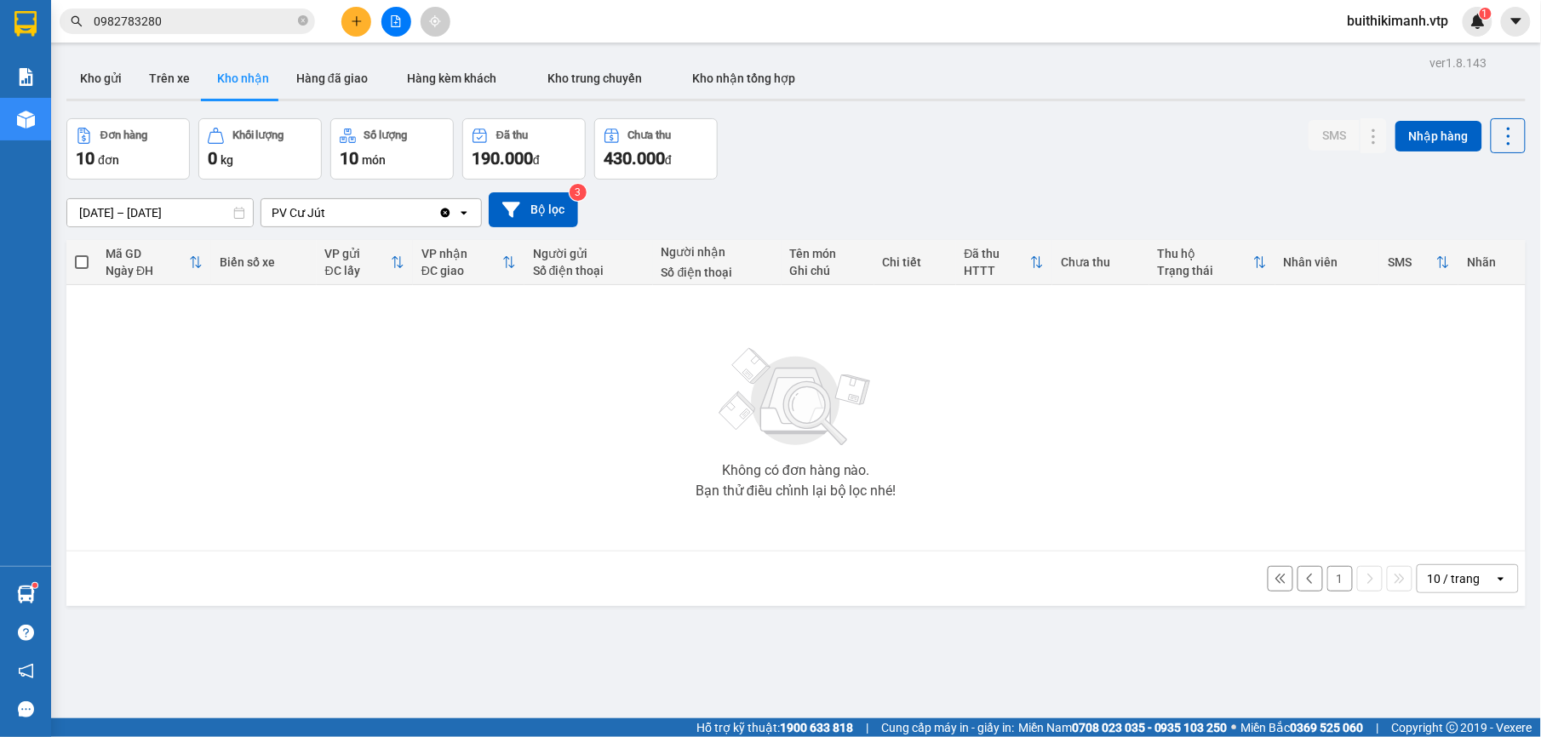
click at [1327, 579] on button "1" at bounding box center [1340, 579] width 26 height 26
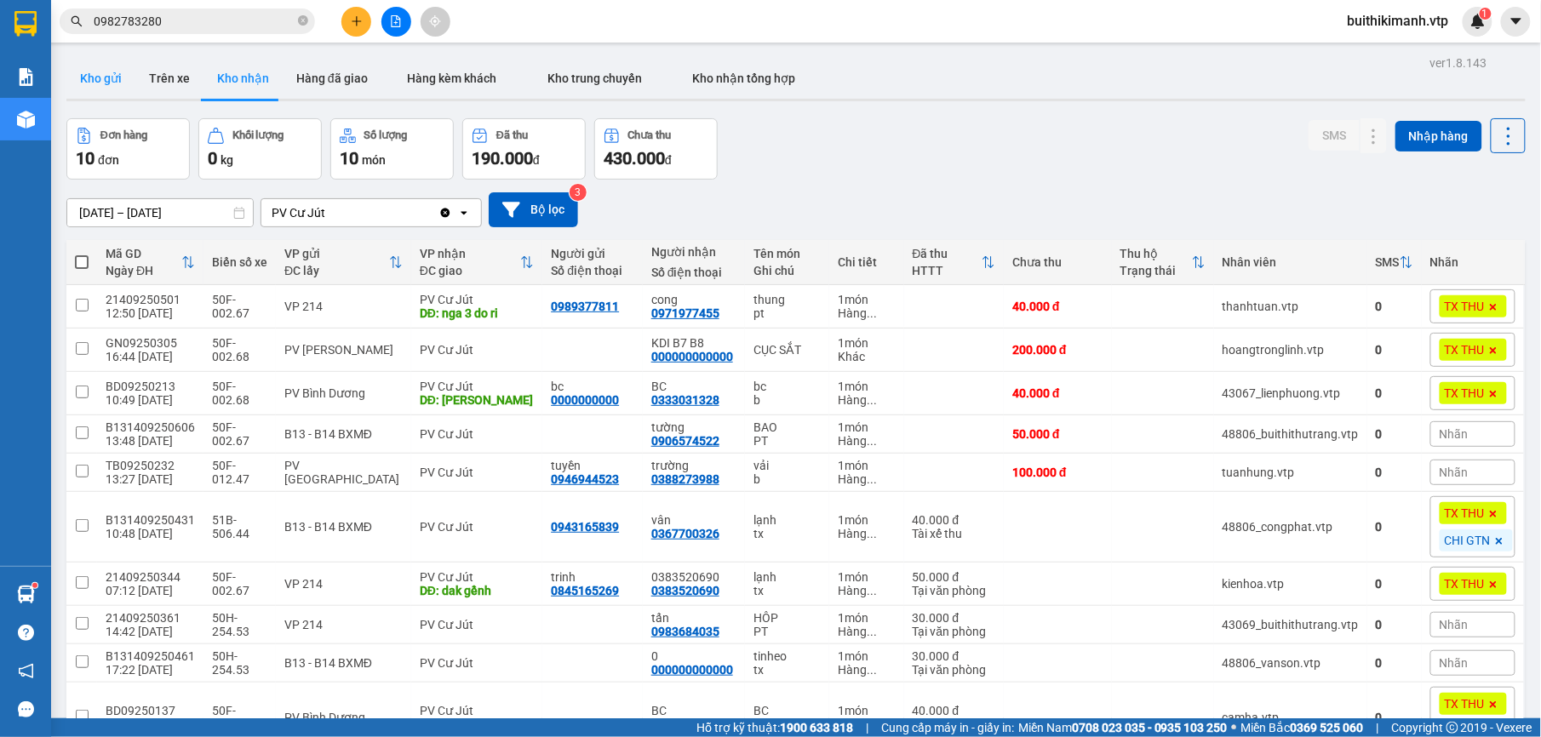
click at [89, 73] on button "Kho gửi" at bounding box center [100, 78] width 69 height 41
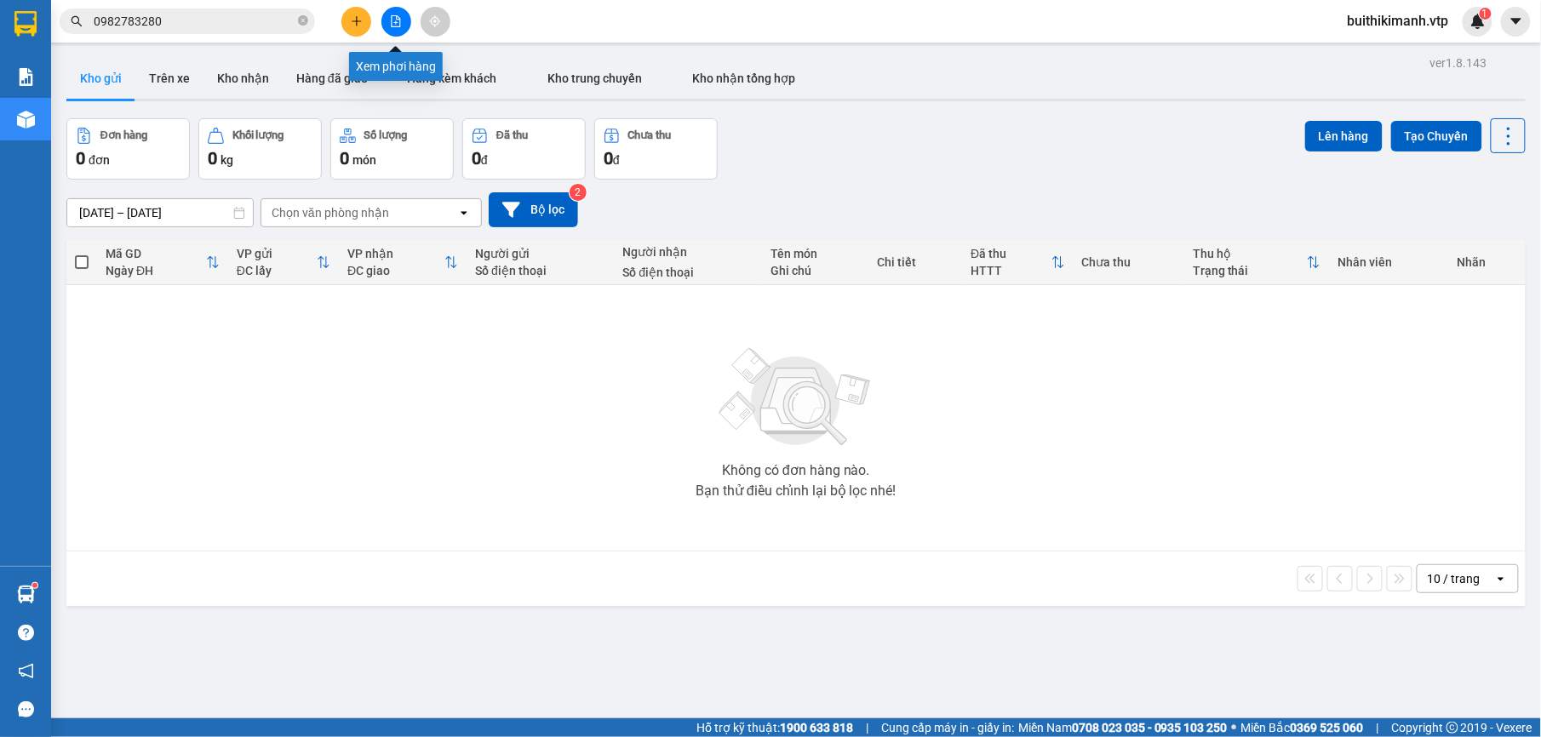
click at [390, 25] on icon "file-add" at bounding box center [396, 21] width 12 height 12
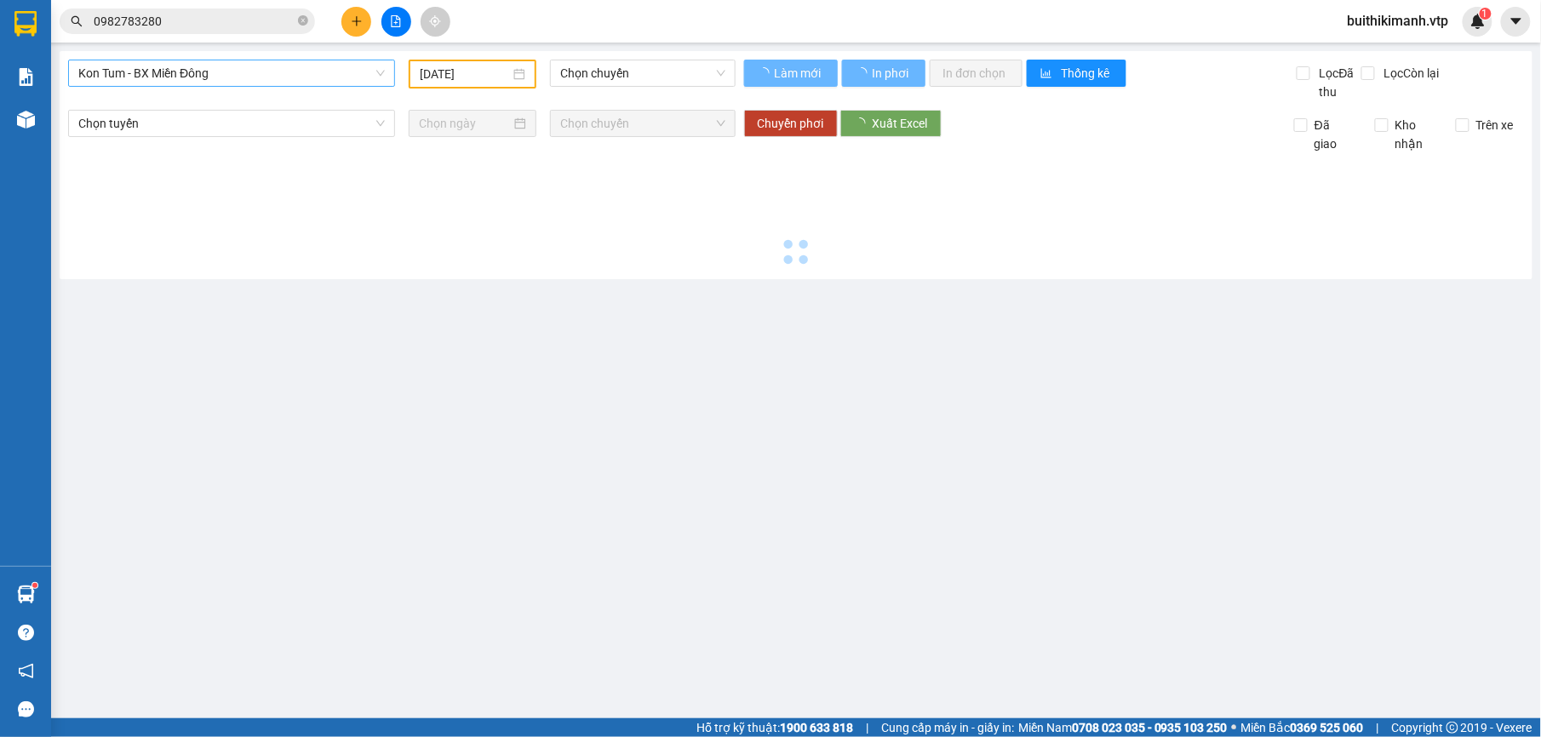
click at [254, 82] on span "Kon Tum - BX Miền Đông" at bounding box center [231, 73] width 307 height 26
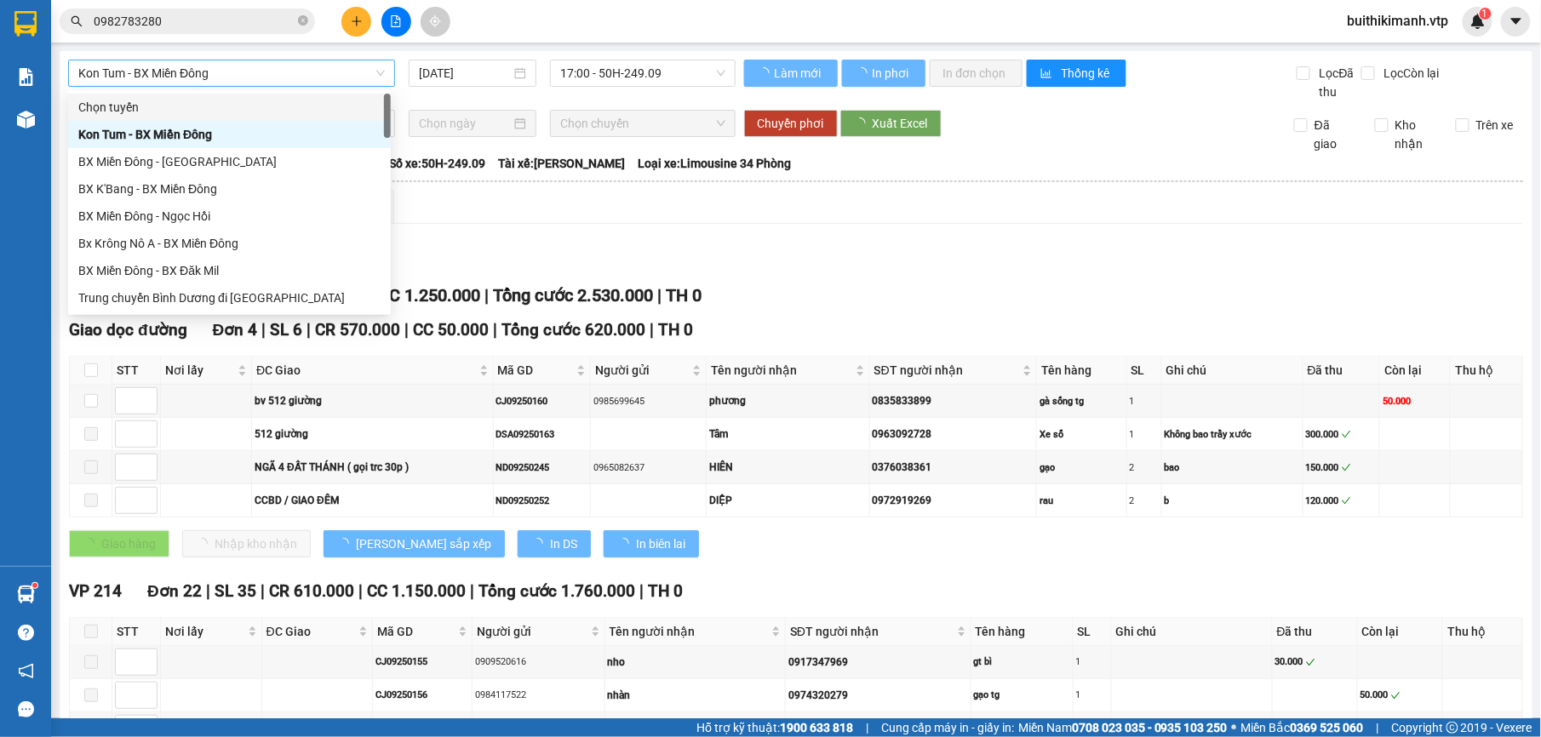
click at [257, 75] on span "Kon Tum - BX Miền Đông" at bounding box center [231, 73] width 307 height 26
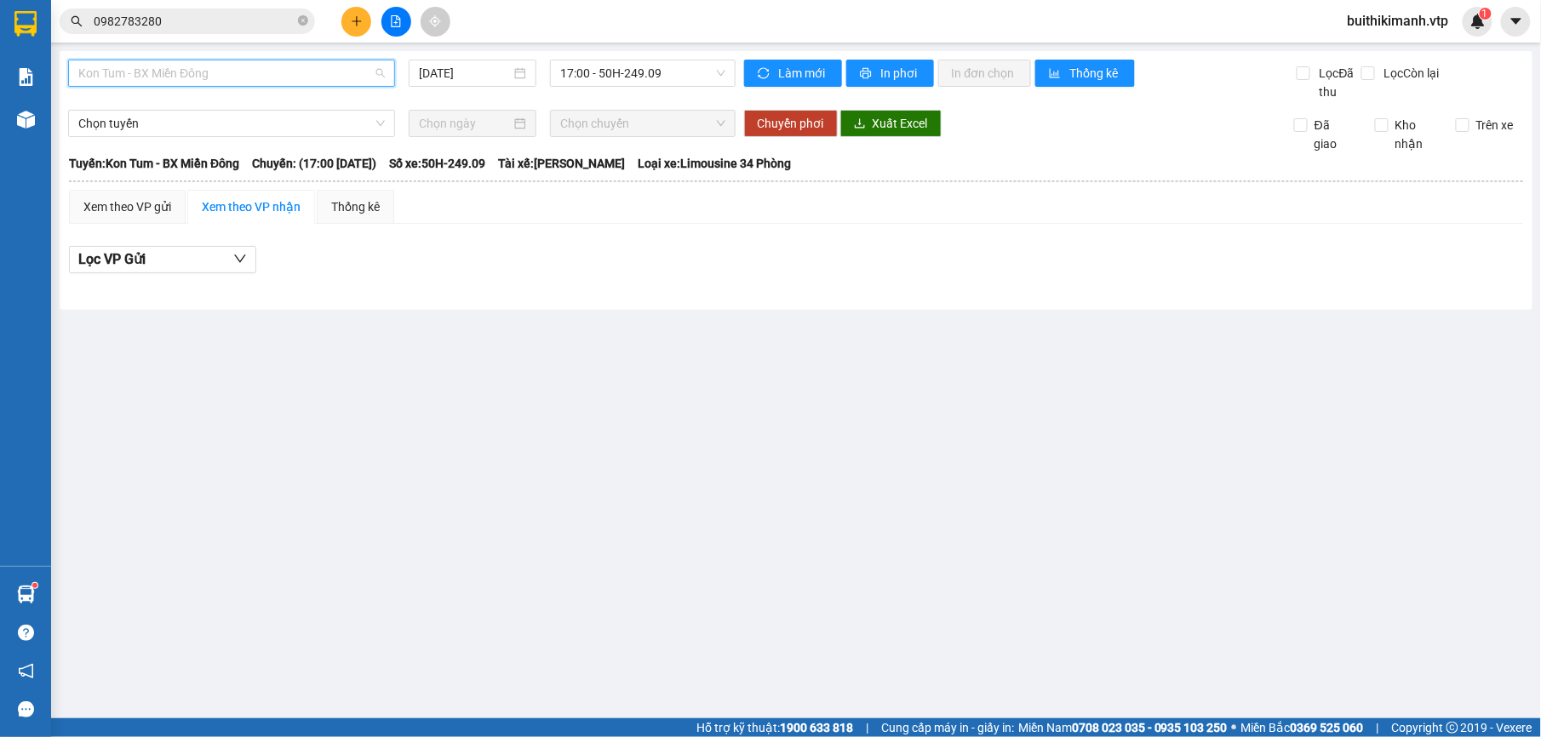
click at [256, 73] on span "Kon Tum - BX Miền Đông" at bounding box center [231, 73] width 307 height 26
click at [246, 103] on div "BX Cư Jút - BX Miền Đông" at bounding box center [231, 107] width 307 height 19
click at [488, 77] on input "[DATE]" at bounding box center [465, 73] width 93 height 19
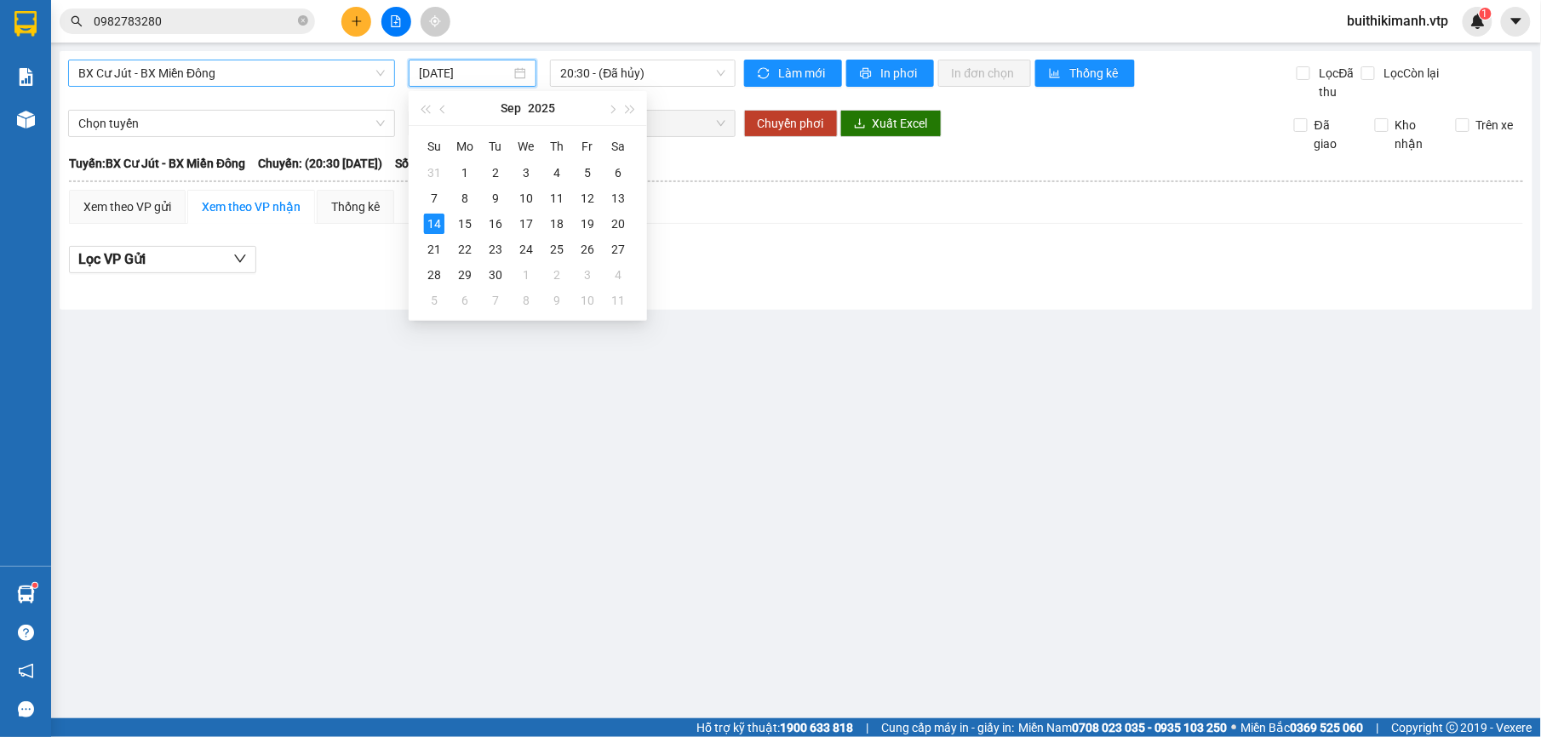
click at [349, 66] on span "BX Cư Jút - BX Miền Đông" at bounding box center [231, 73] width 307 height 26
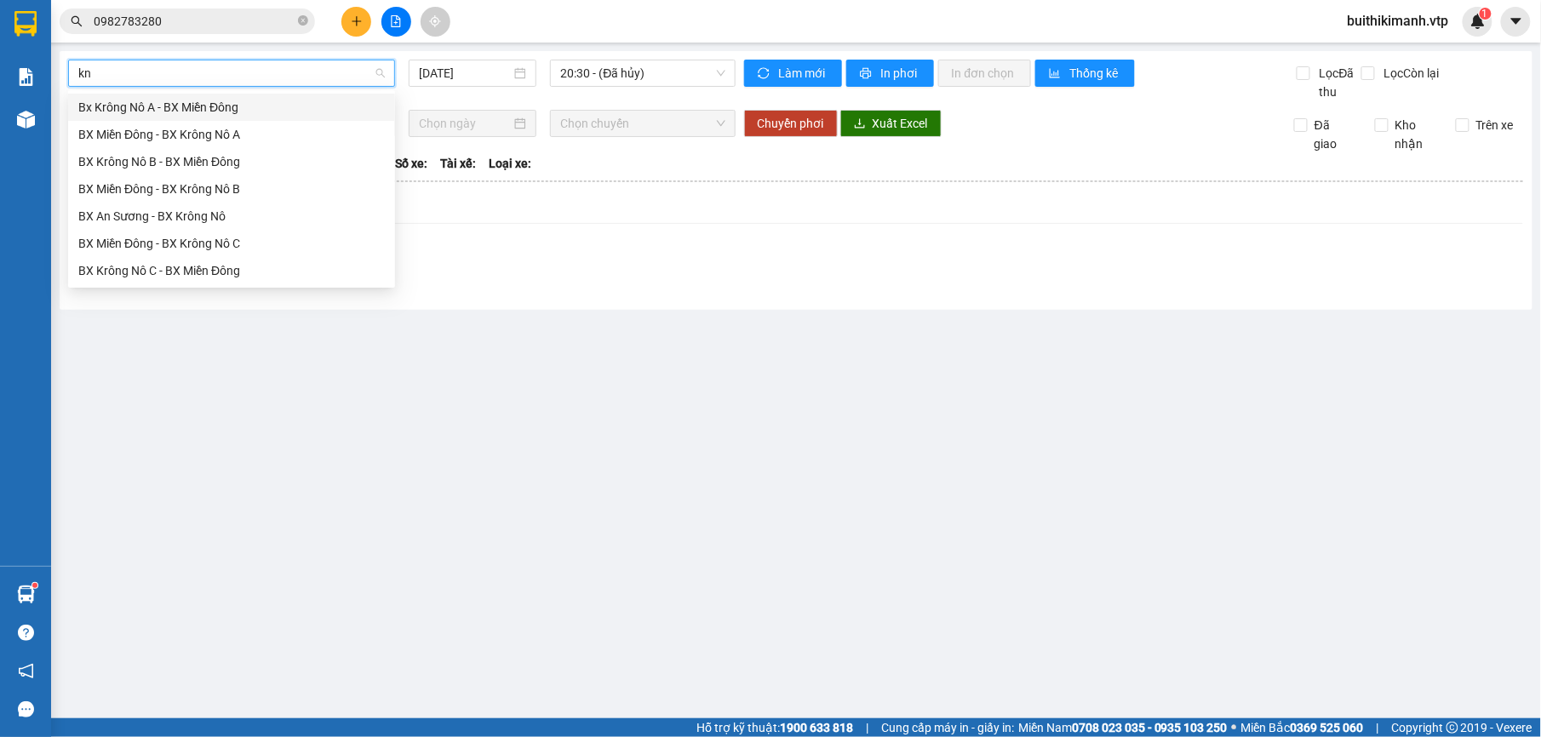
click at [280, 106] on div "Bx Krông Nô A - BX Miền Đông" at bounding box center [231, 107] width 307 height 19
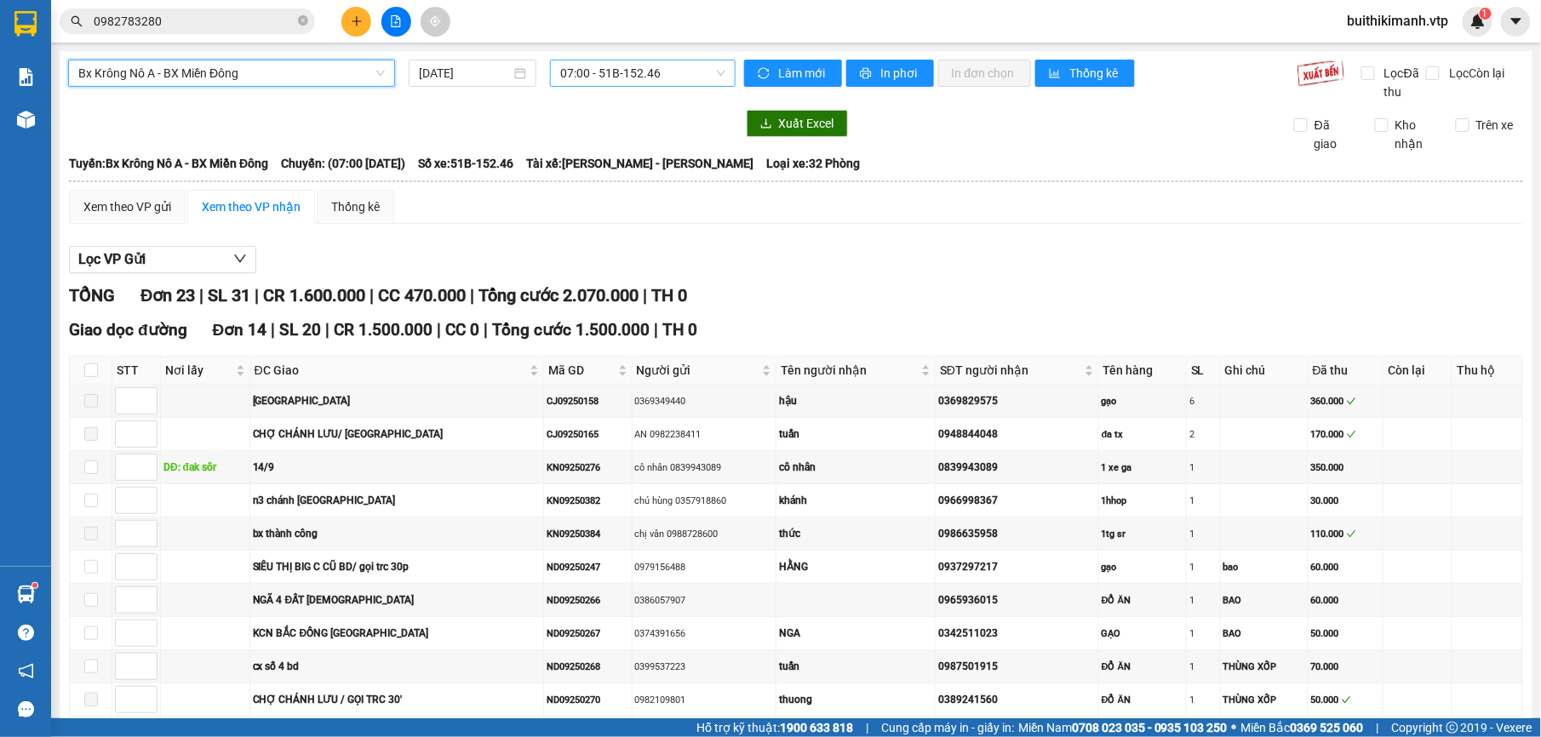
click at [597, 78] on span "07:00 - 51B-152.46" at bounding box center [642, 73] width 164 height 26
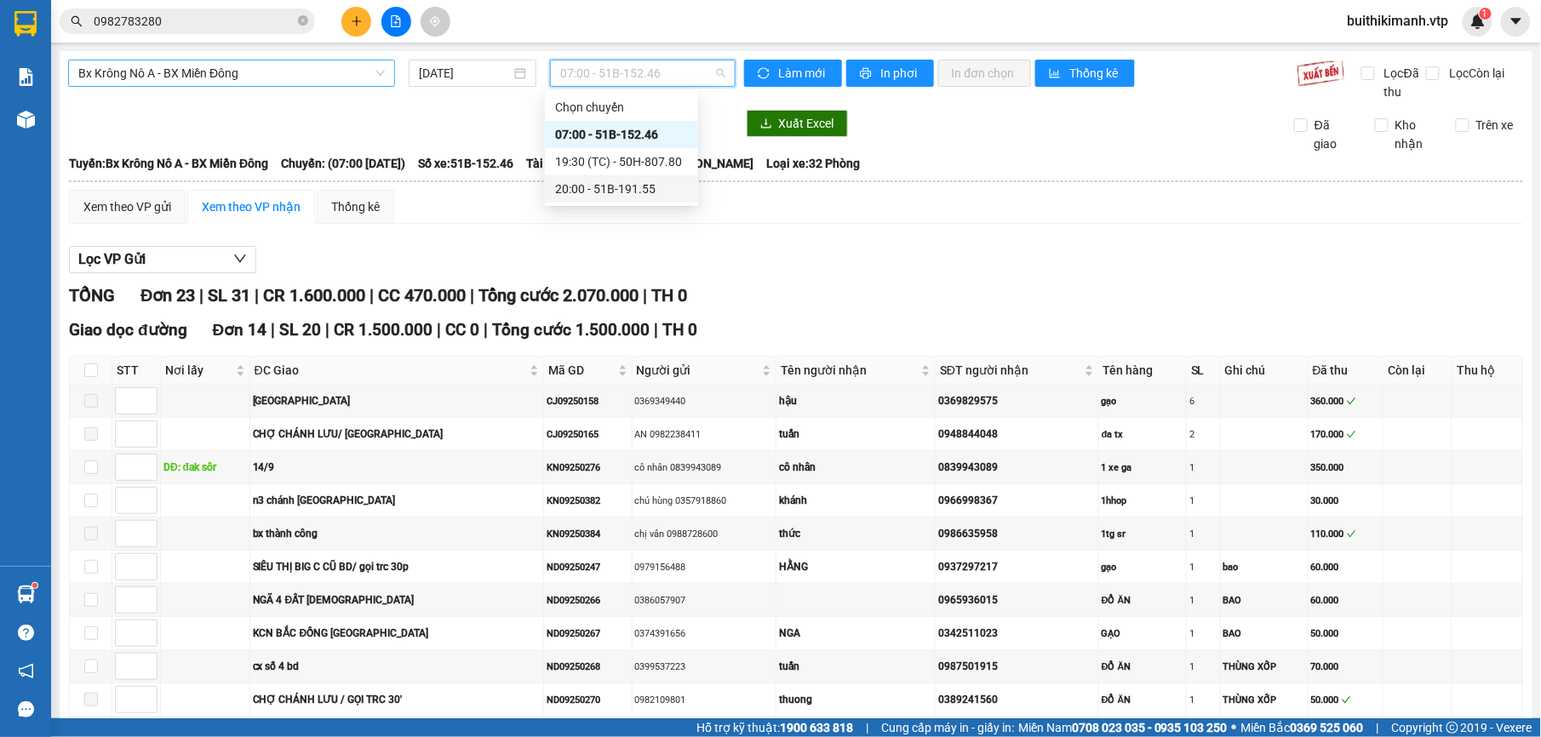
click at [616, 192] on div "20:00 - 51B-191.55" at bounding box center [621, 189] width 133 height 19
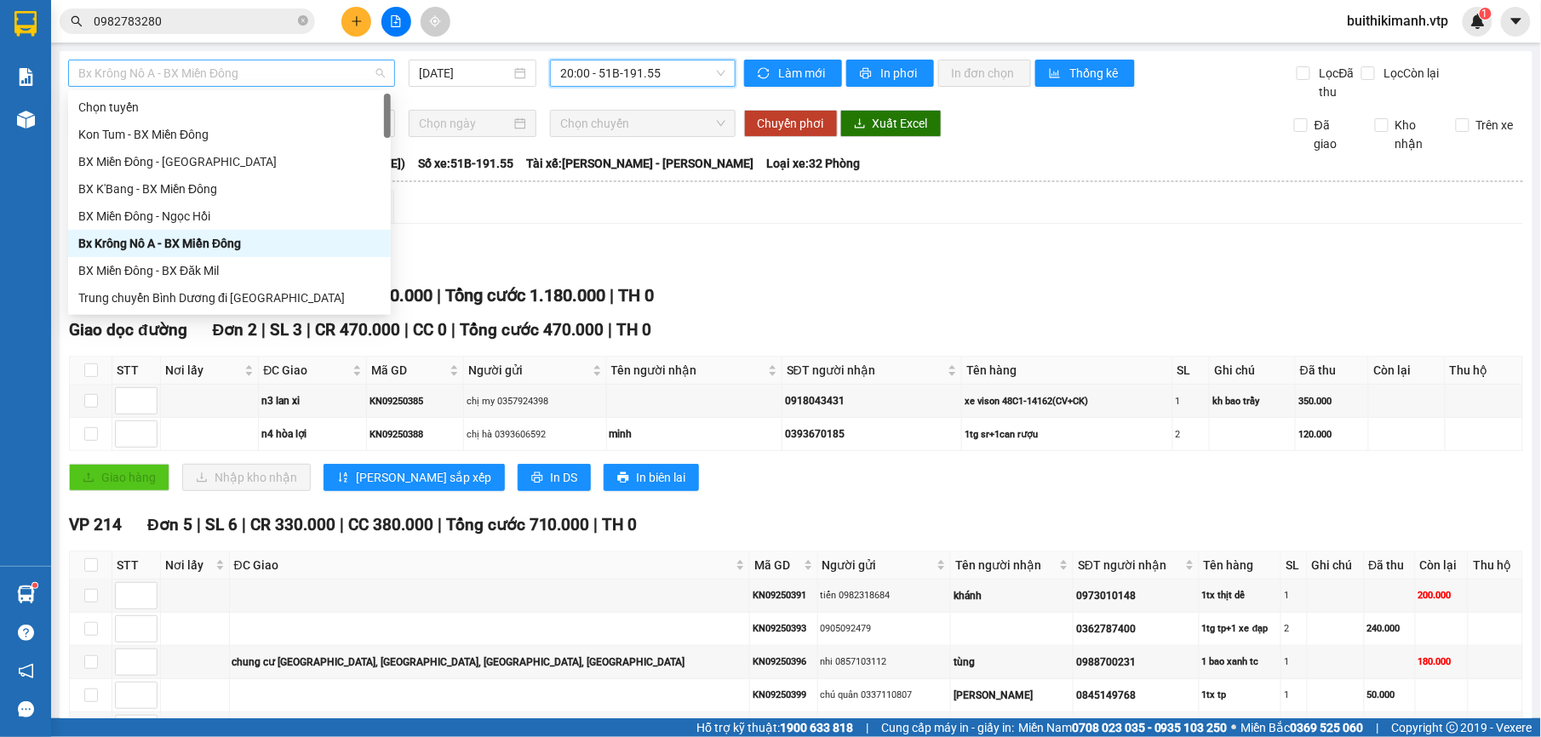
click at [290, 68] on span "Bx Krông Nô A - BX Miền Đông" at bounding box center [231, 73] width 307 height 26
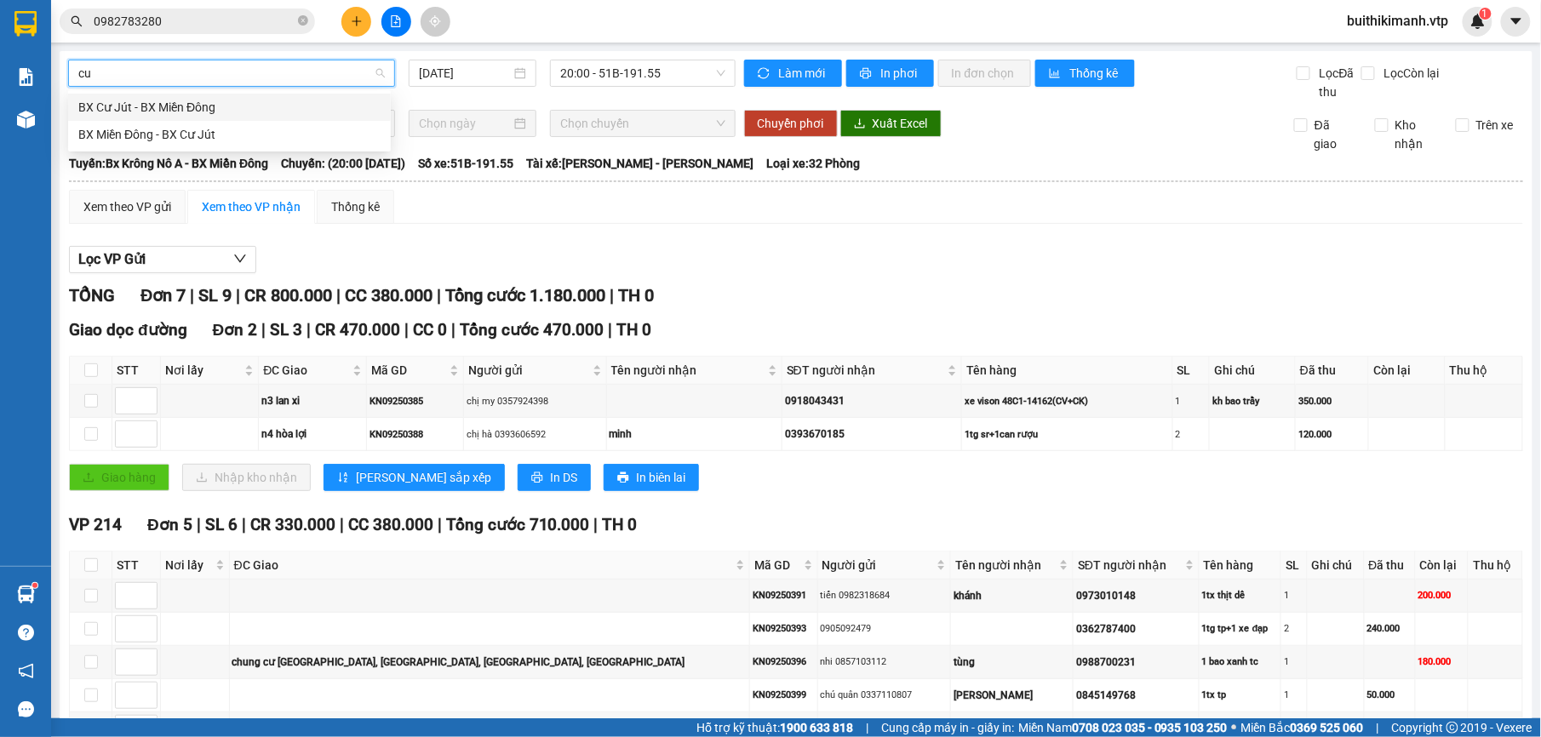
click at [286, 110] on div "BX Cư Jút - BX Miền Đông" at bounding box center [229, 107] width 302 height 19
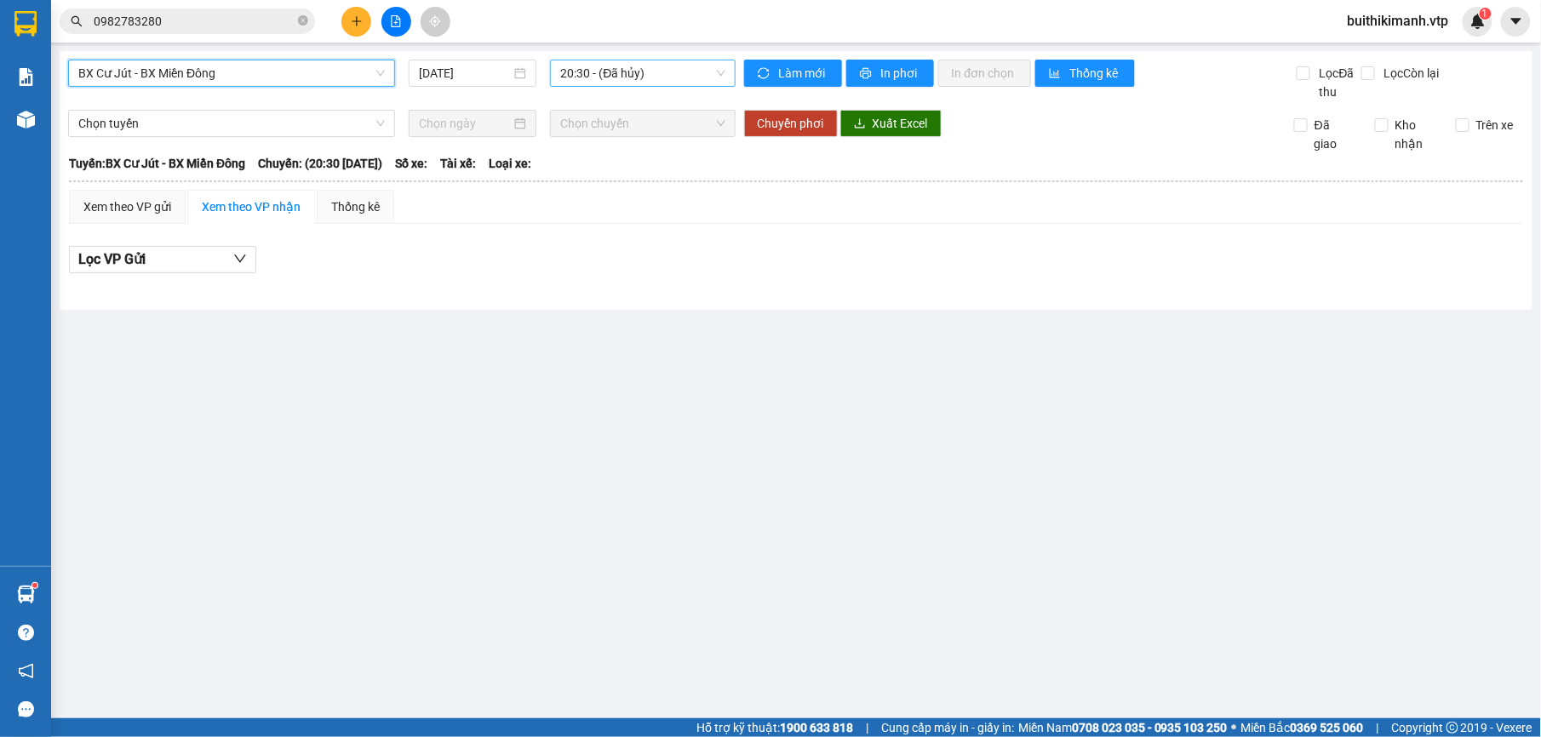
click at [610, 78] on span "20:30 - (Đã hủy)" at bounding box center [642, 73] width 164 height 26
click at [572, 165] on div "21:00 (TC) - 51B-506.44" at bounding box center [627, 161] width 133 height 19
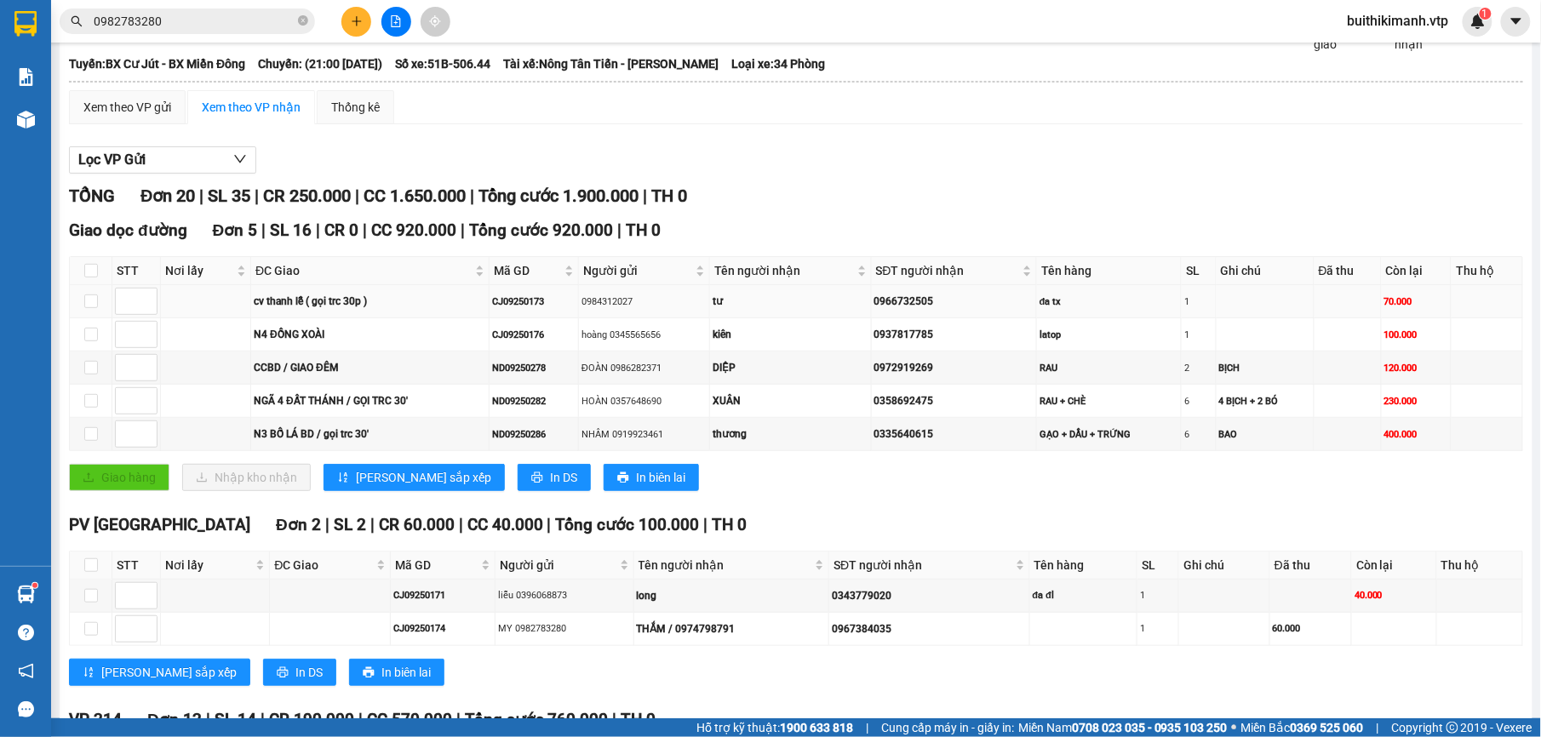
scroll to position [113, 0]
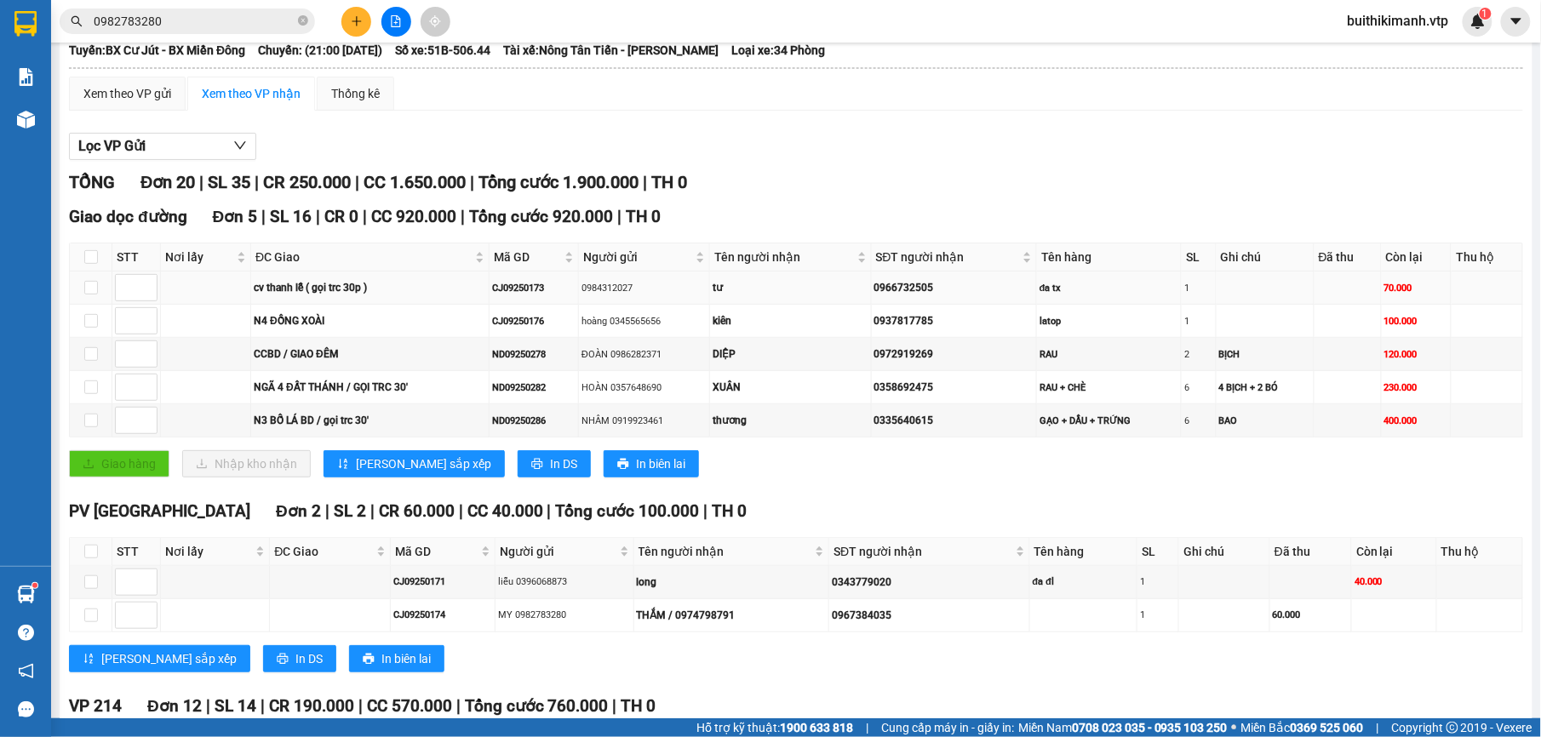
click at [92, 279] on td at bounding box center [91, 288] width 43 height 33
click at [83, 294] on td at bounding box center [91, 288] width 43 height 33
click at [226, 288] on td at bounding box center [206, 288] width 90 height 33
click at [84, 291] on input "checkbox" at bounding box center [91, 288] width 14 height 14
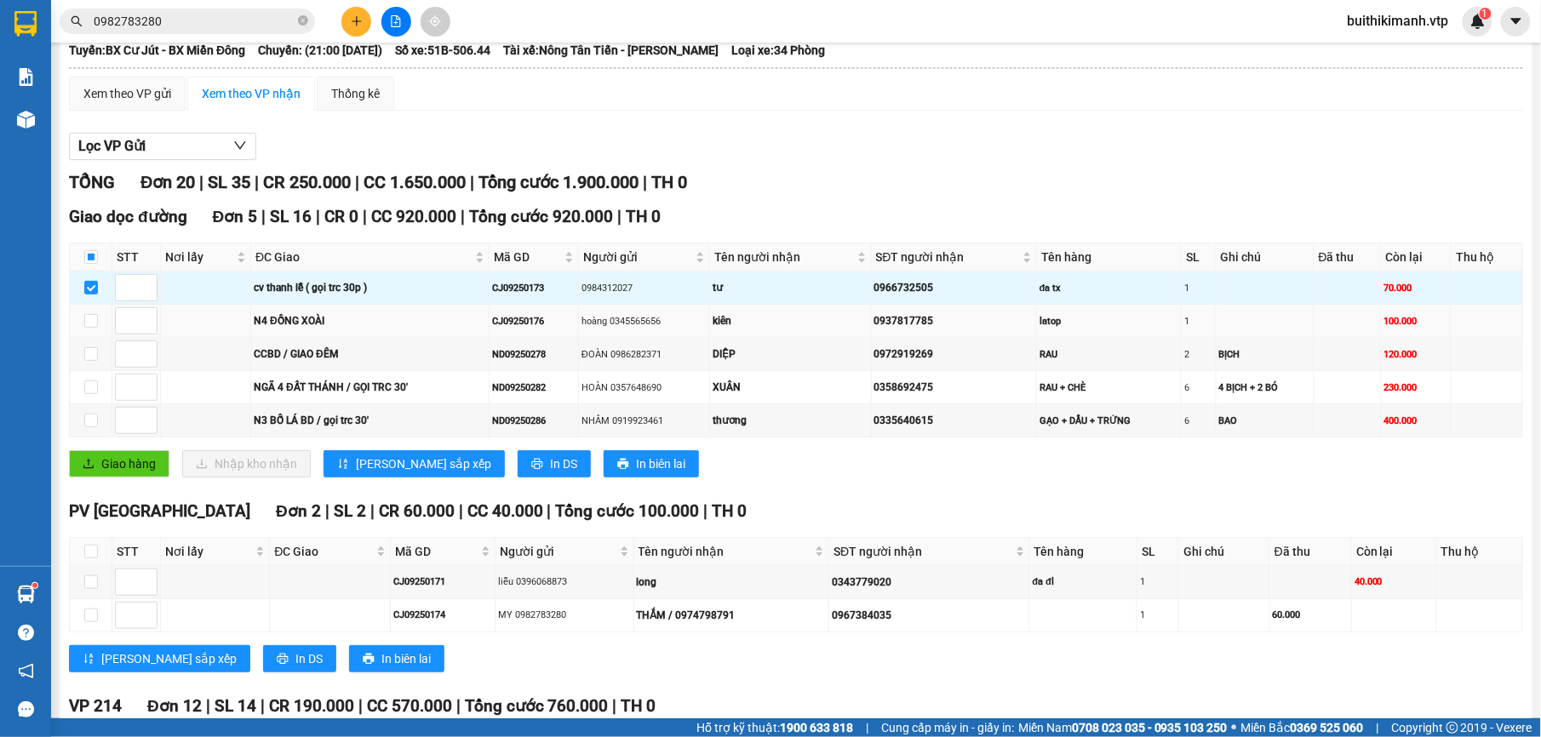
click at [82, 320] on td at bounding box center [91, 321] width 43 height 33
click at [89, 325] on input "checkbox" at bounding box center [91, 321] width 14 height 14
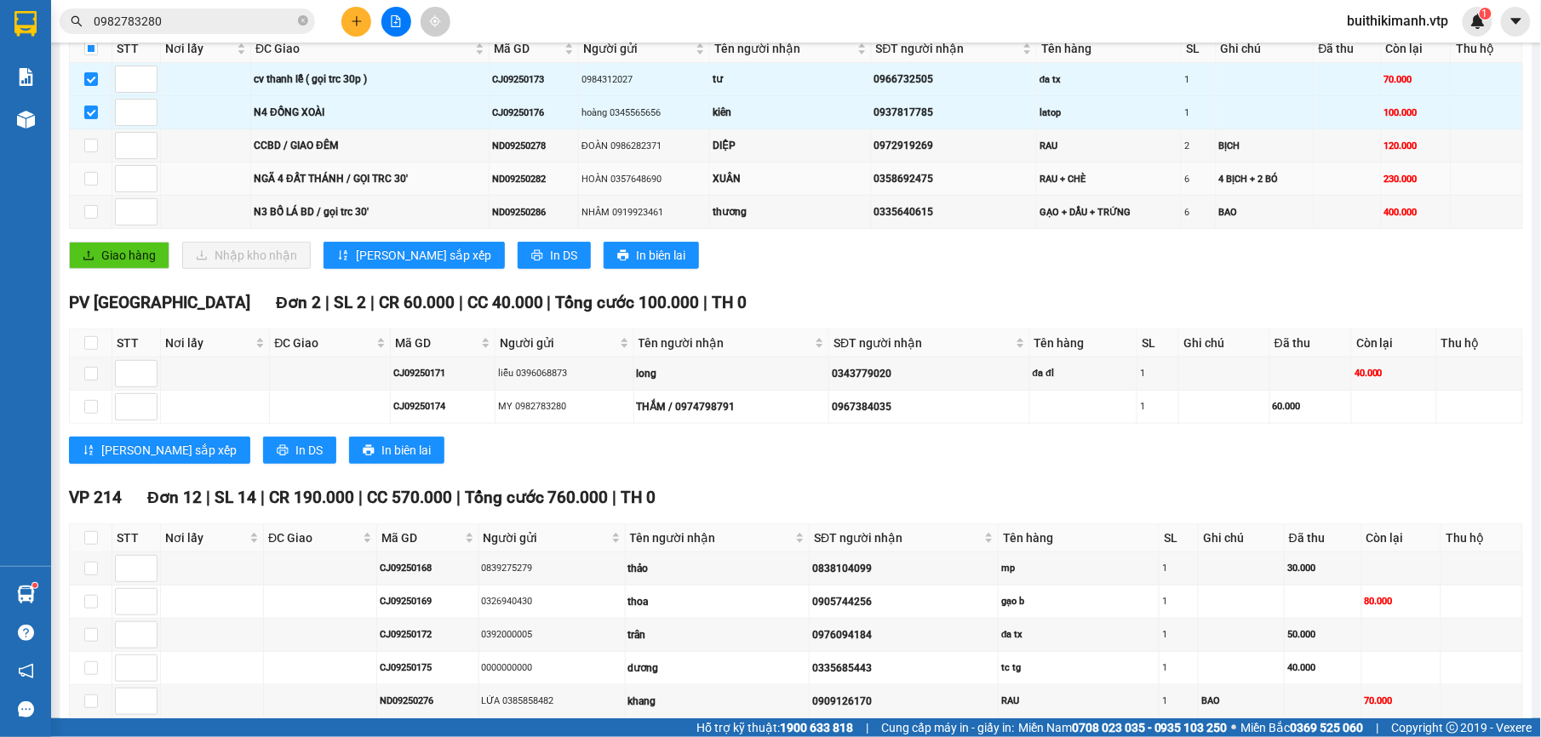
scroll to position [341, 0]
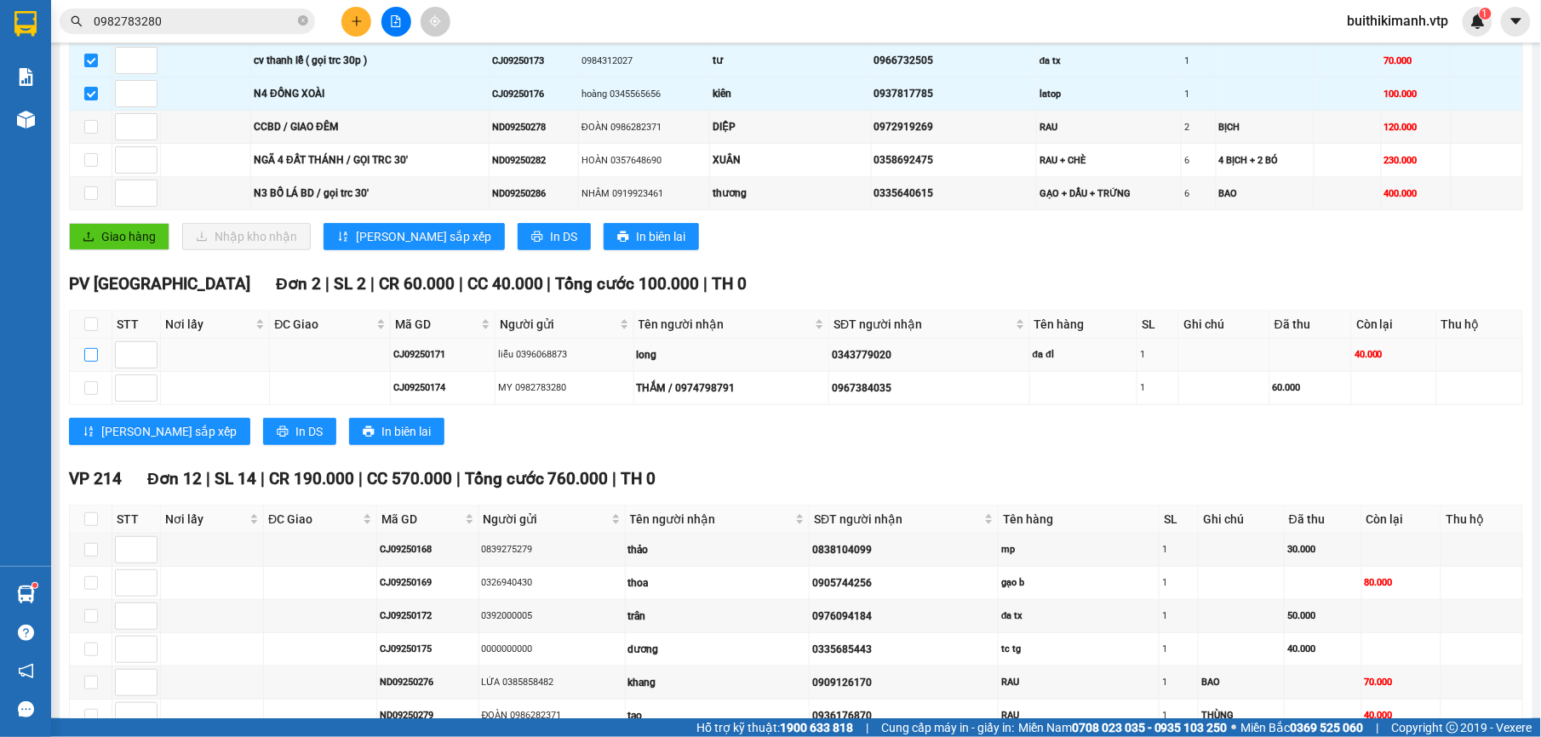
click at [89, 361] on input "checkbox" at bounding box center [91, 355] width 14 height 14
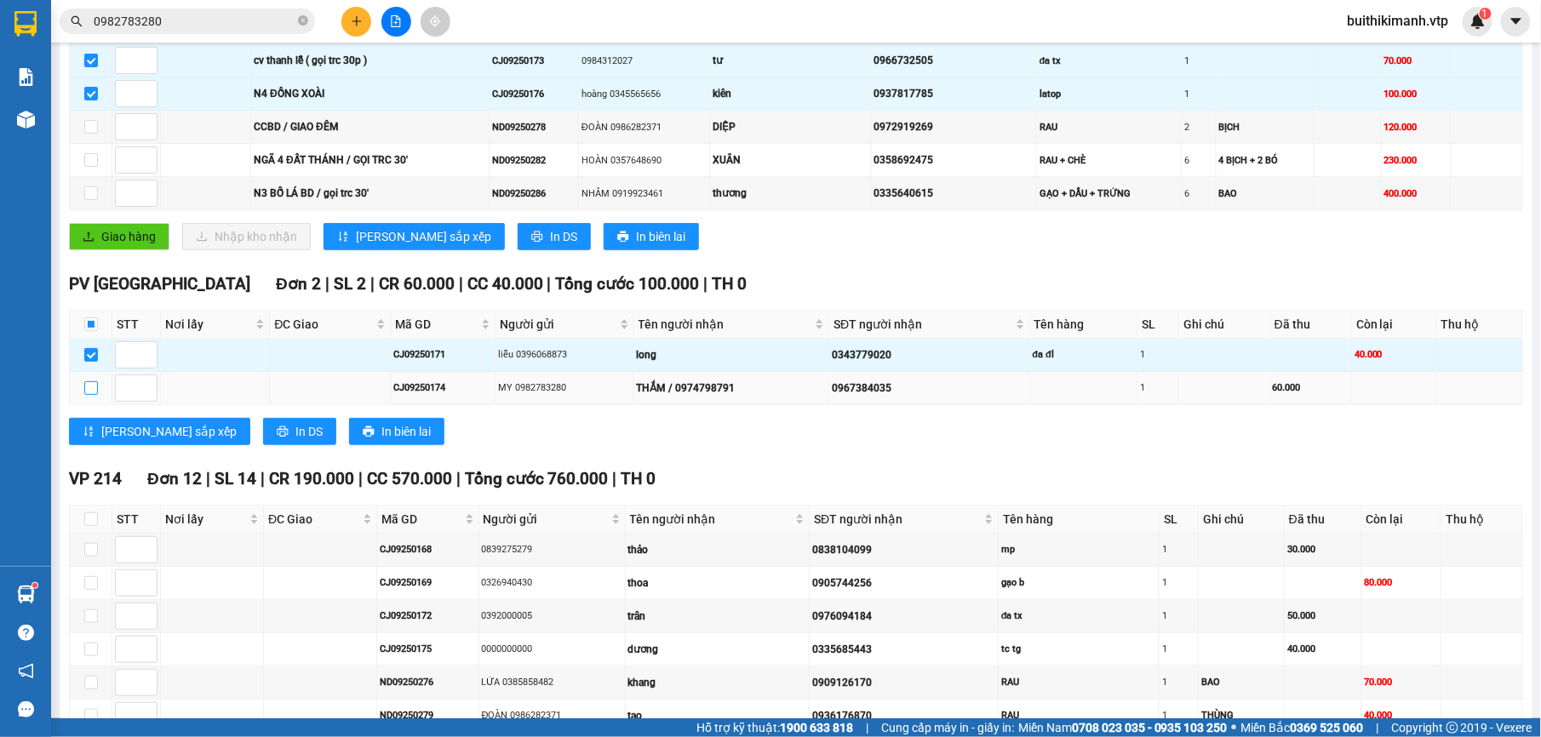
click at [86, 395] on input "checkbox" at bounding box center [91, 388] width 14 height 14
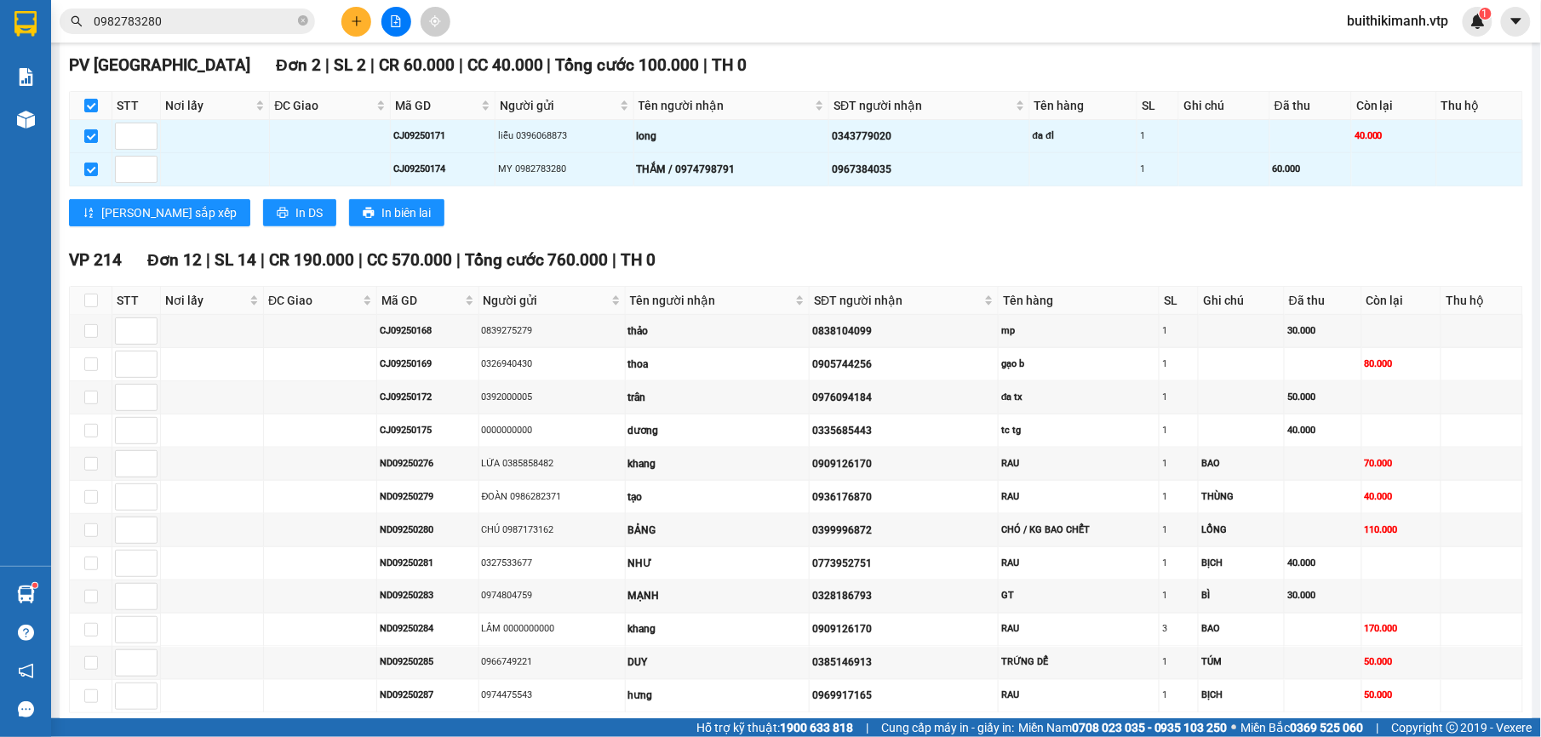
scroll to position [567, 0]
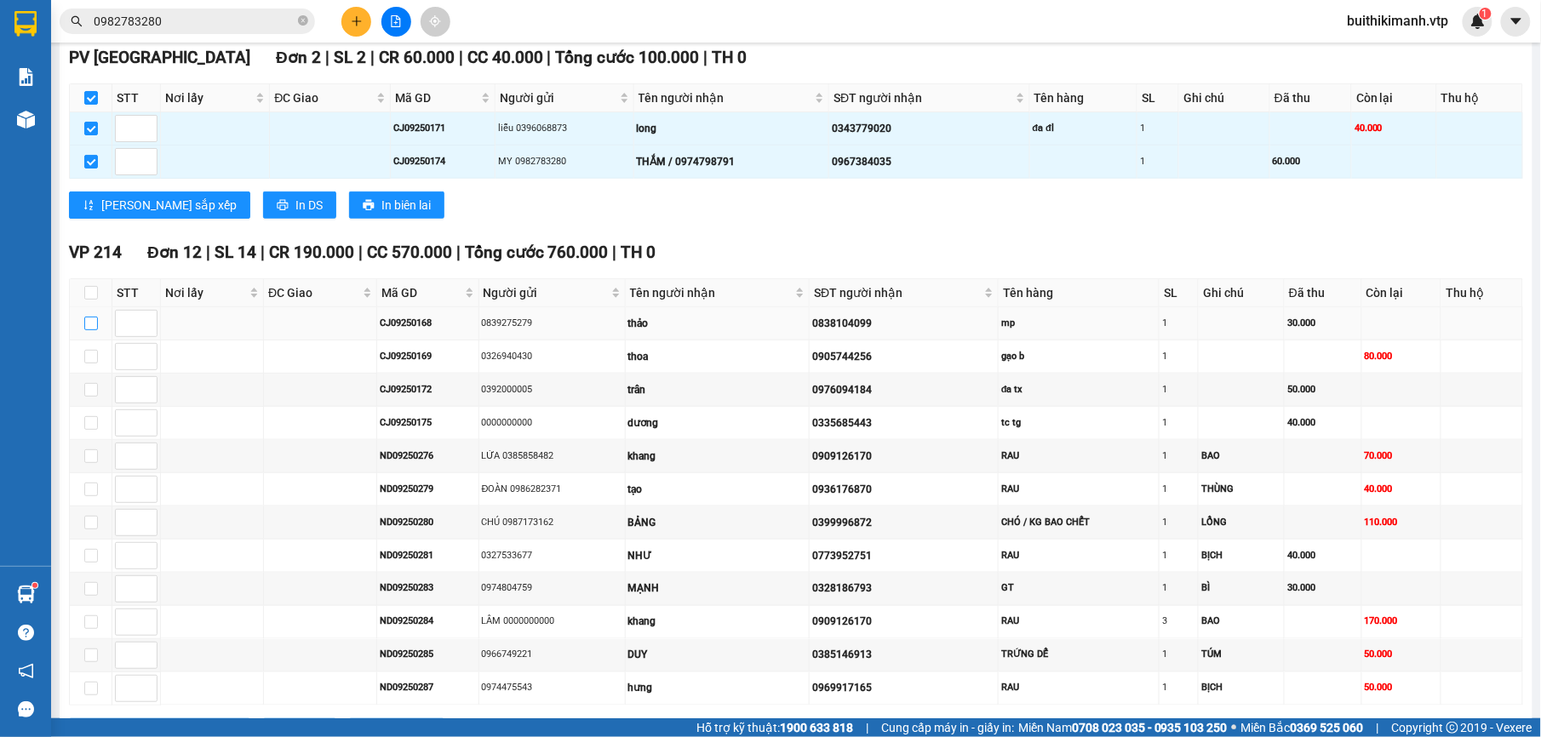
click at [95, 330] on input "checkbox" at bounding box center [91, 324] width 14 height 14
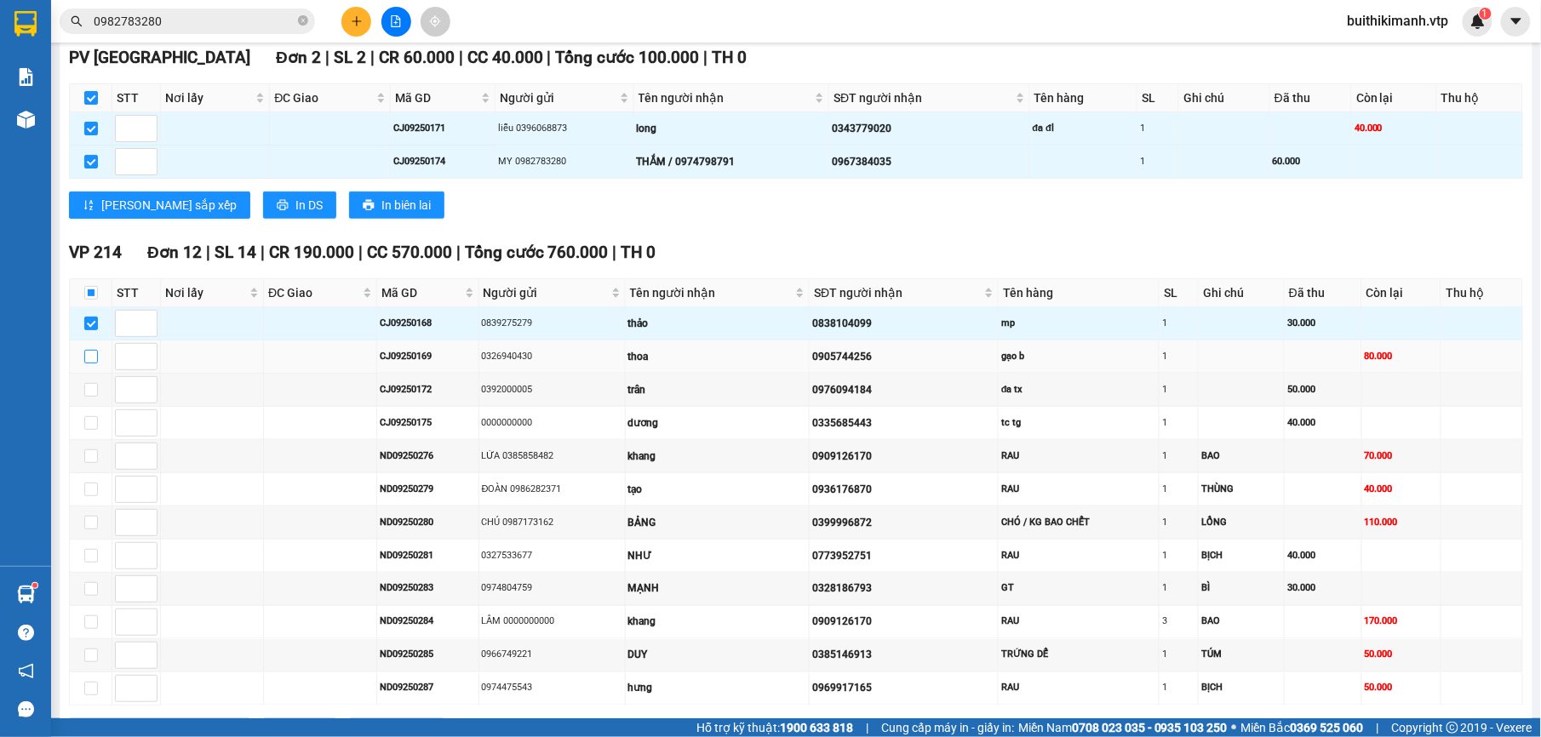
click at [93, 364] on input "checkbox" at bounding box center [91, 357] width 14 height 14
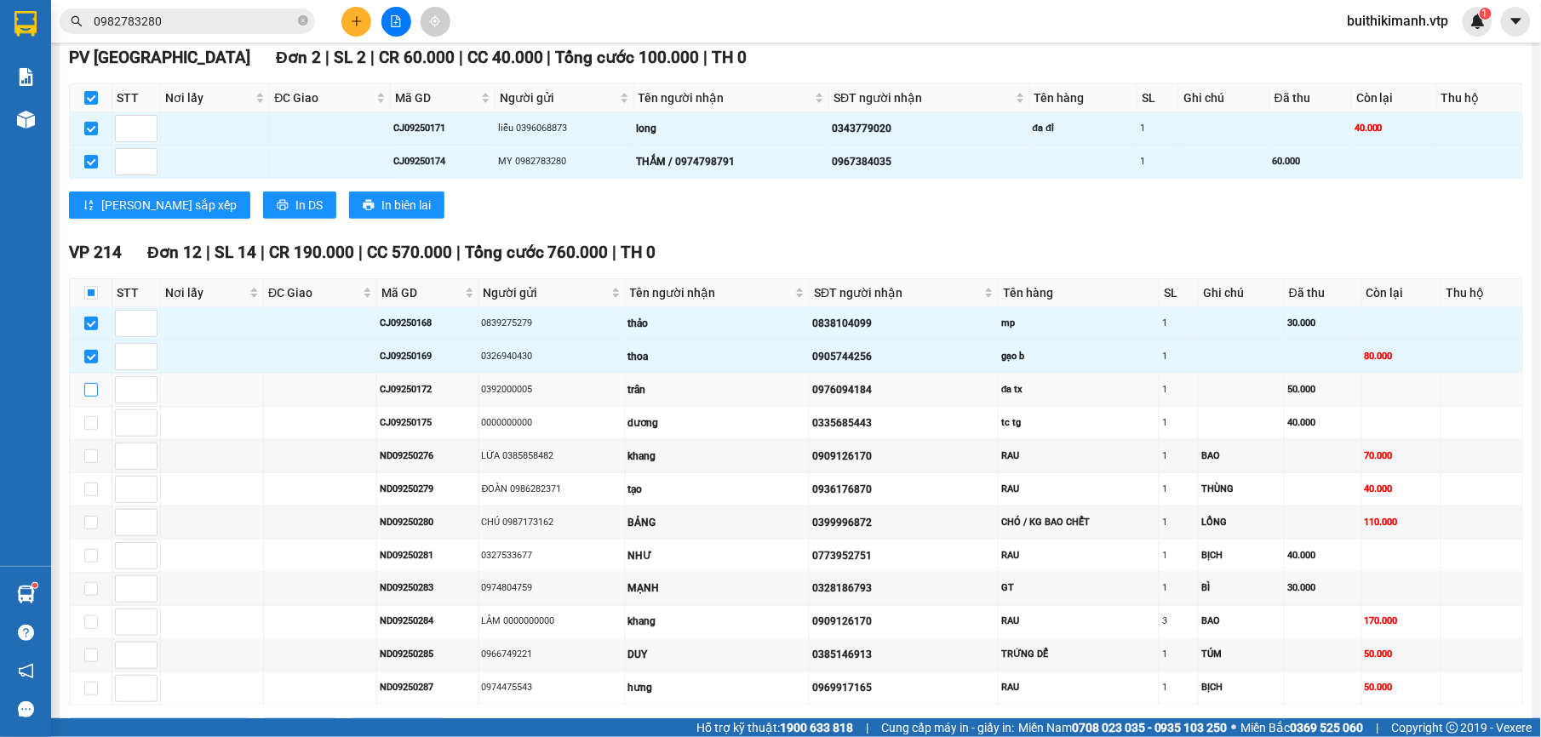
click at [89, 397] on input "checkbox" at bounding box center [91, 390] width 14 height 14
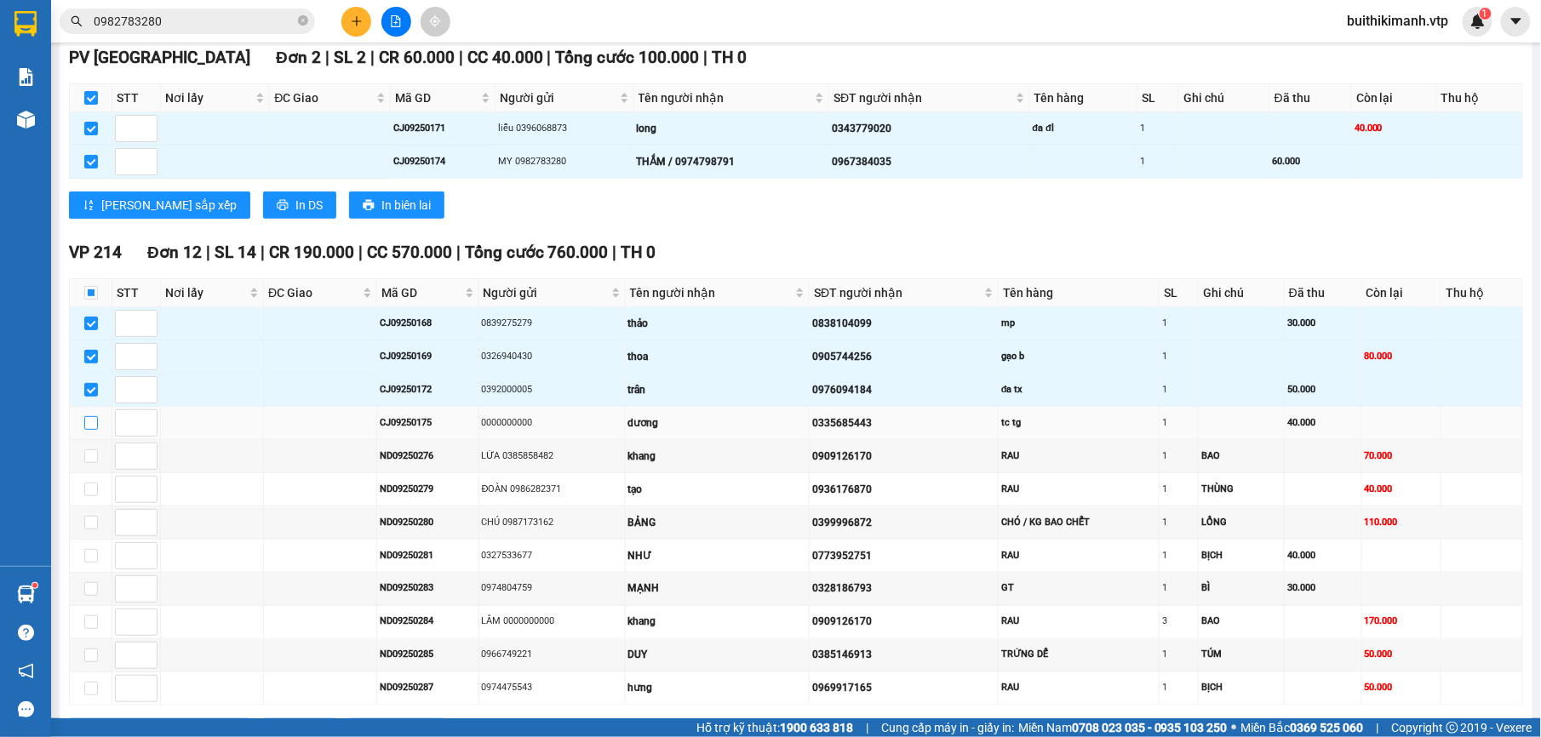
click at [85, 430] on input "checkbox" at bounding box center [91, 423] width 14 height 14
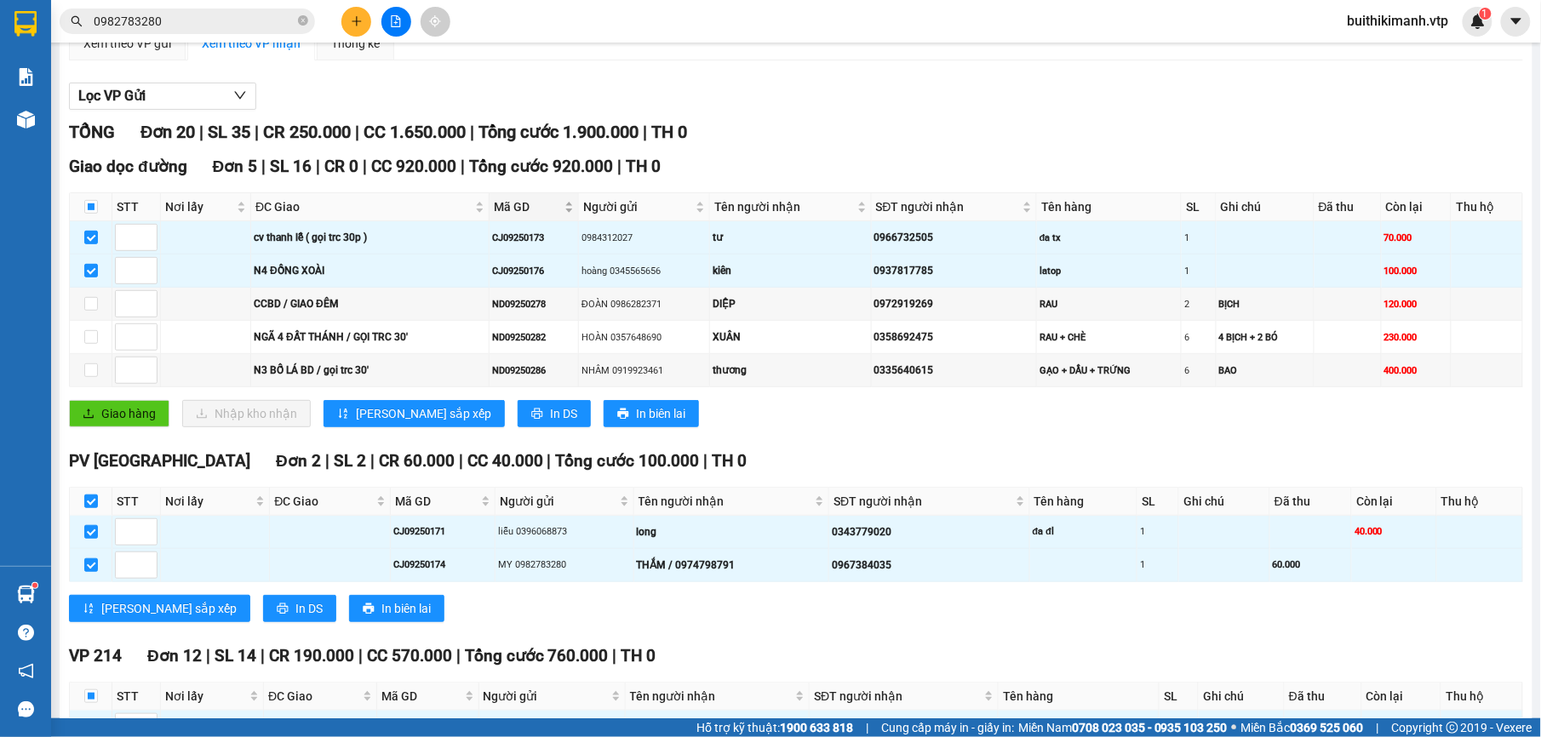
scroll to position [0, 0]
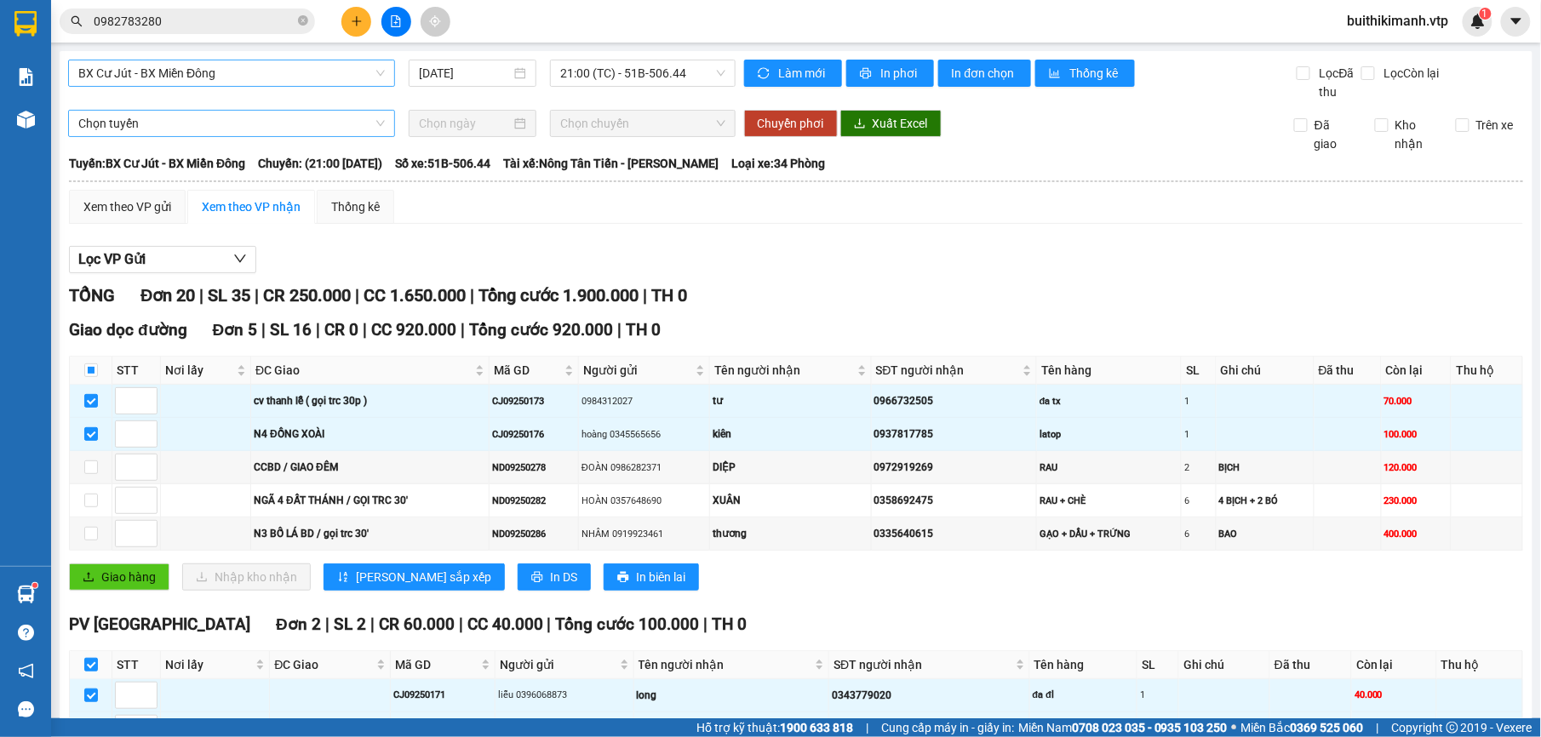
click at [296, 126] on span "Chọn tuyến" at bounding box center [231, 124] width 307 height 26
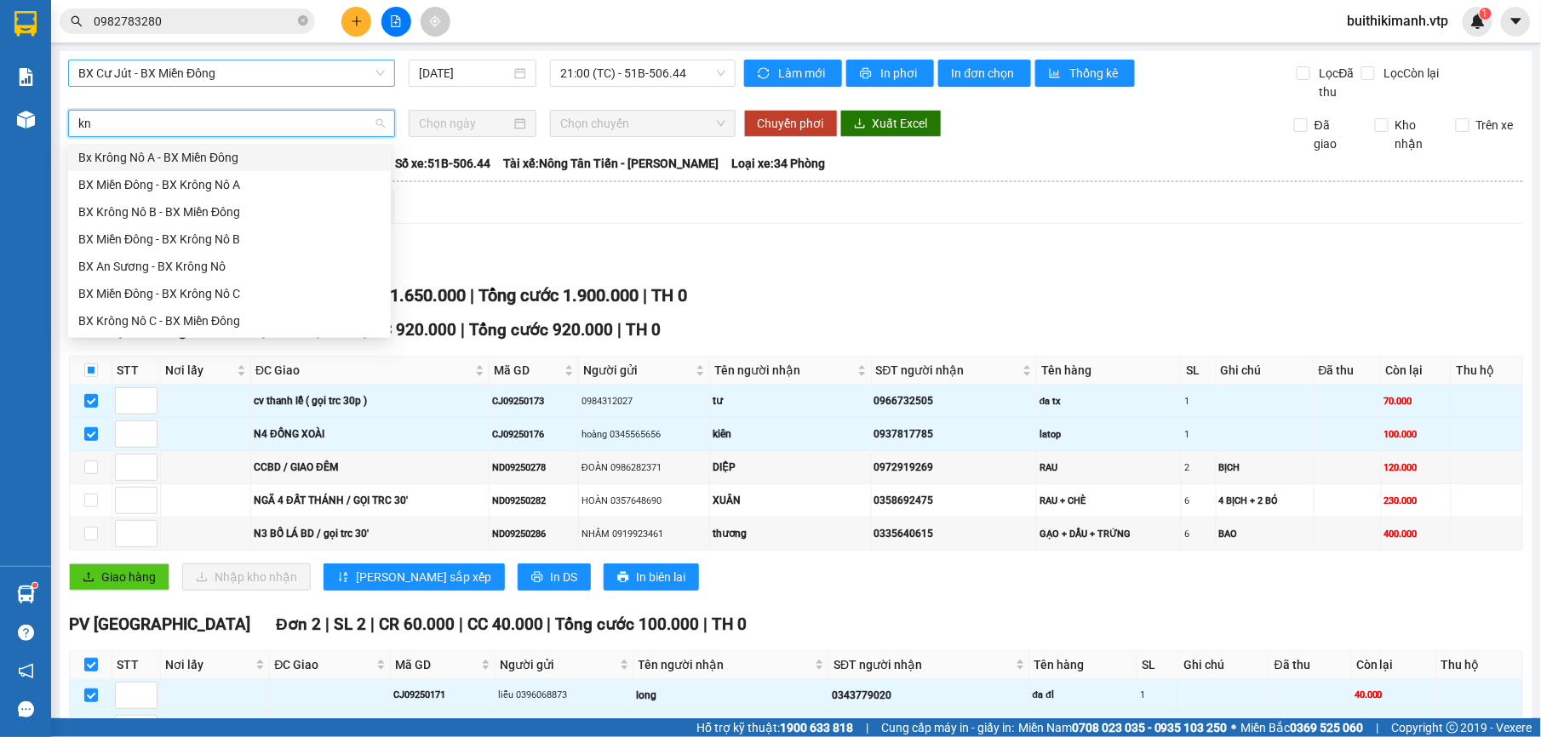
click at [276, 161] on div "Bx Krông Nô A - BX Miền Đông" at bounding box center [229, 157] width 302 height 19
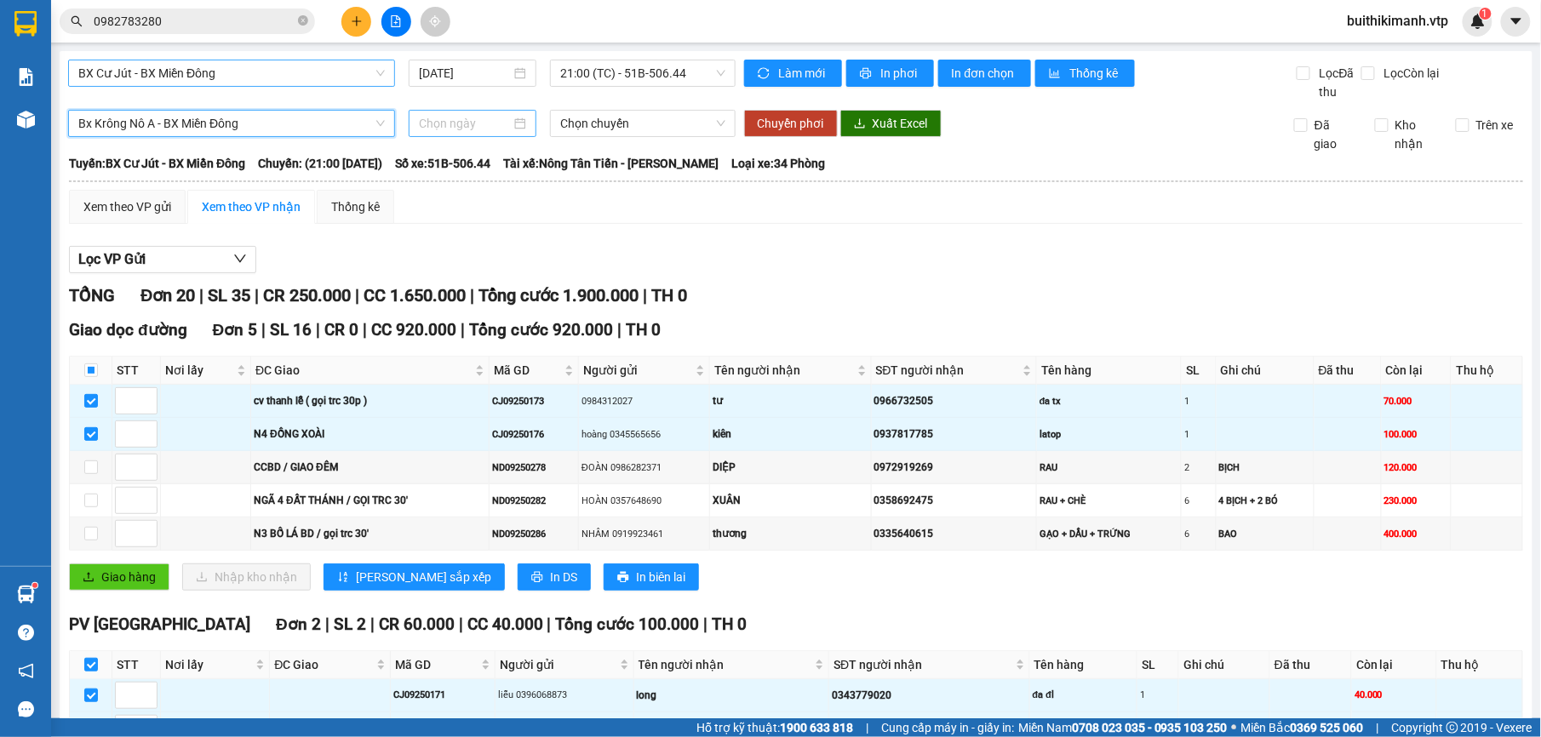
click at [475, 128] on input at bounding box center [465, 123] width 93 height 19
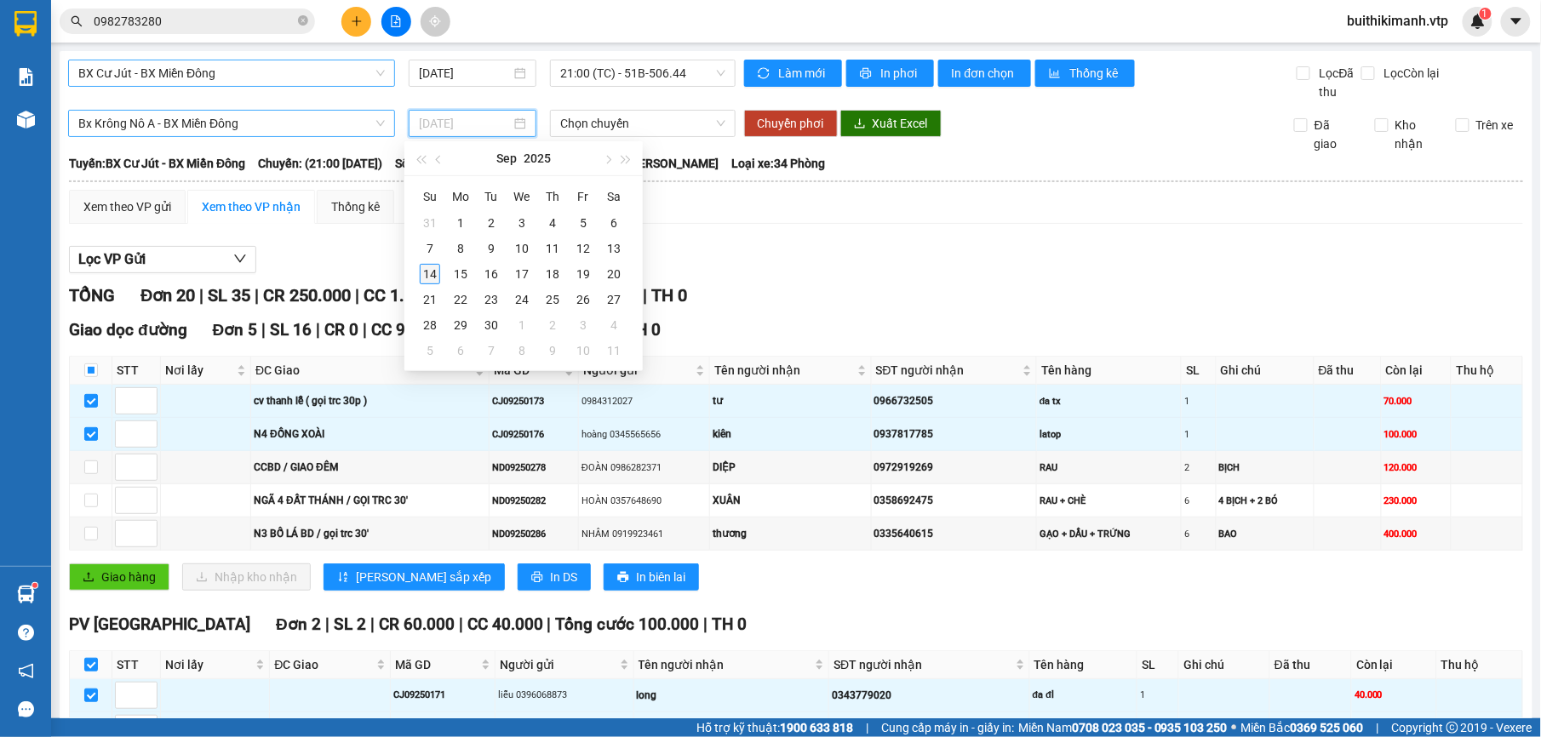
click at [431, 273] on div "14" at bounding box center [430, 274] width 20 height 20
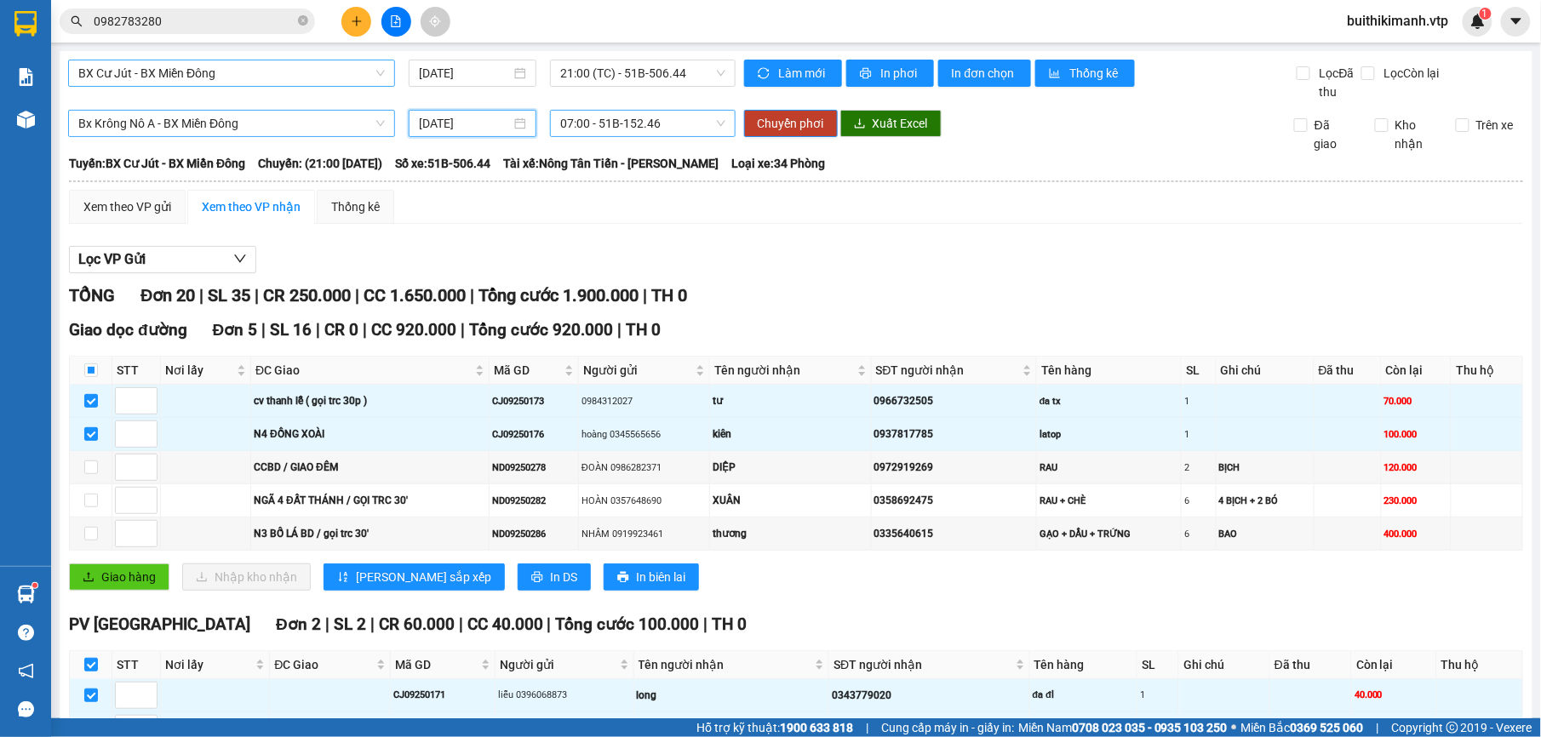
click at [658, 127] on span "07:00 - 51B-152.46" at bounding box center [642, 124] width 164 height 26
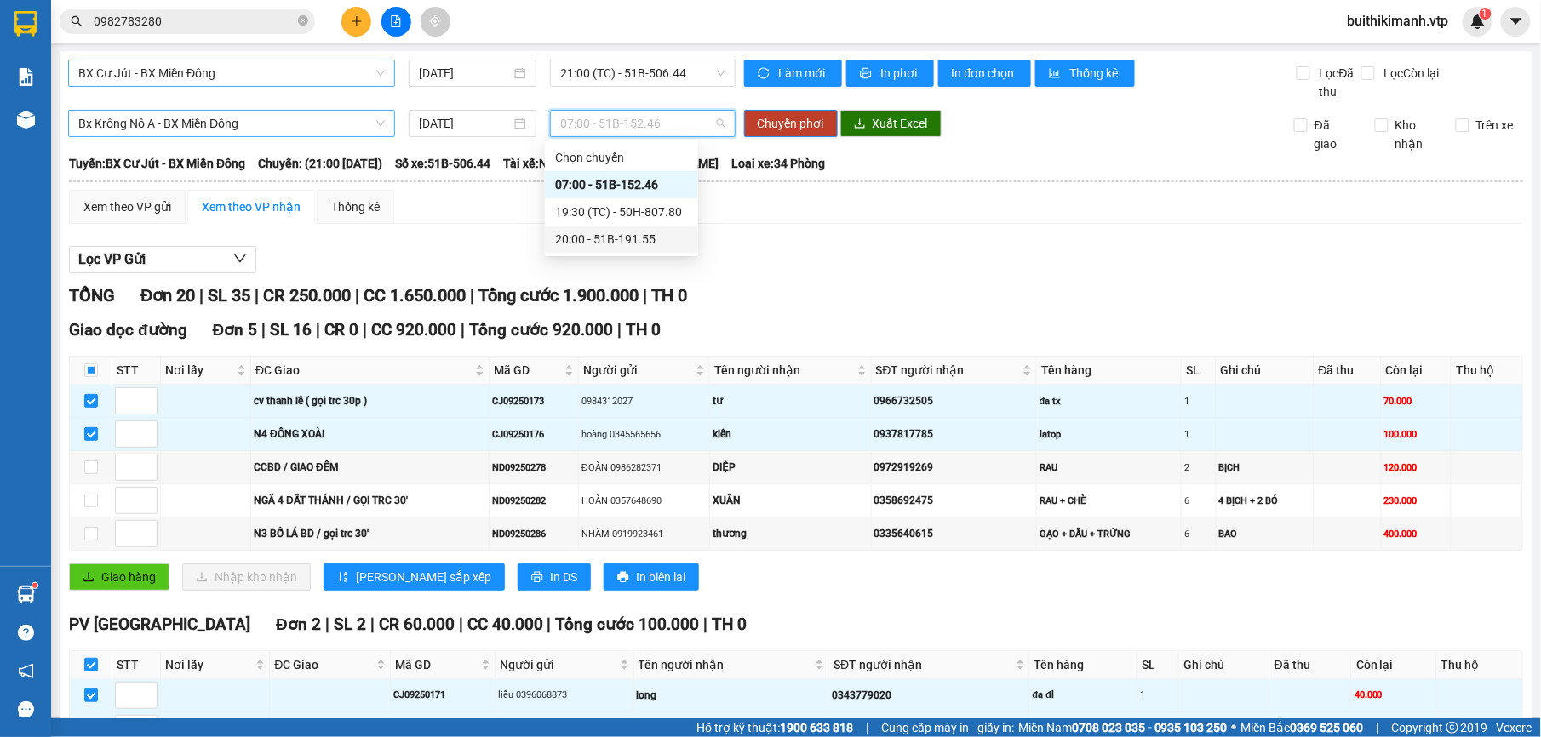
click at [618, 230] on div "20:00 - 51B-191.55" at bounding box center [621, 239] width 133 height 19
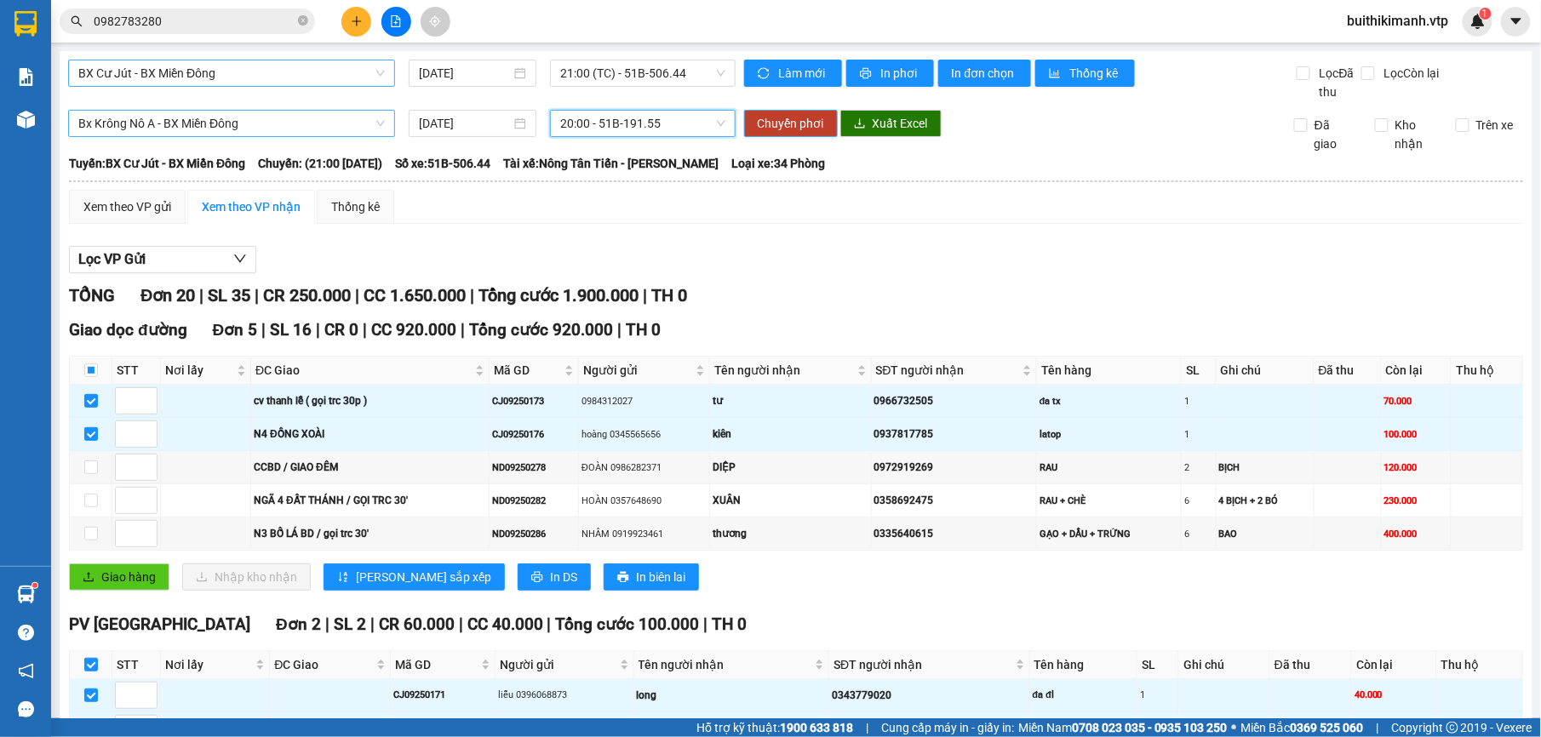
click at [781, 126] on span "Chuyển phơi" at bounding box center [791, 123] width 66 height 19
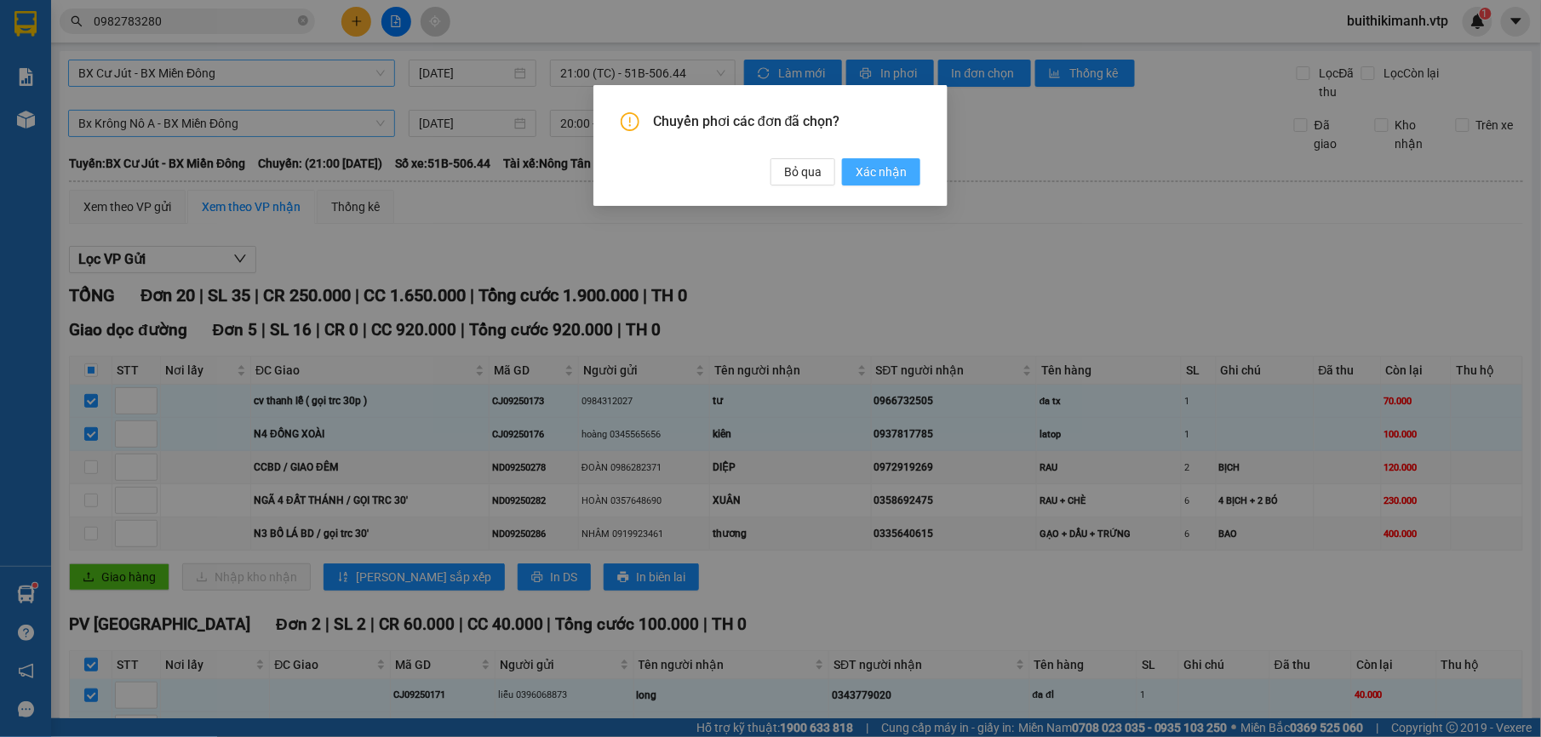
click at [901, 167] on span "Xác nhận" at bounding box center [881, 172] width 51 height 19
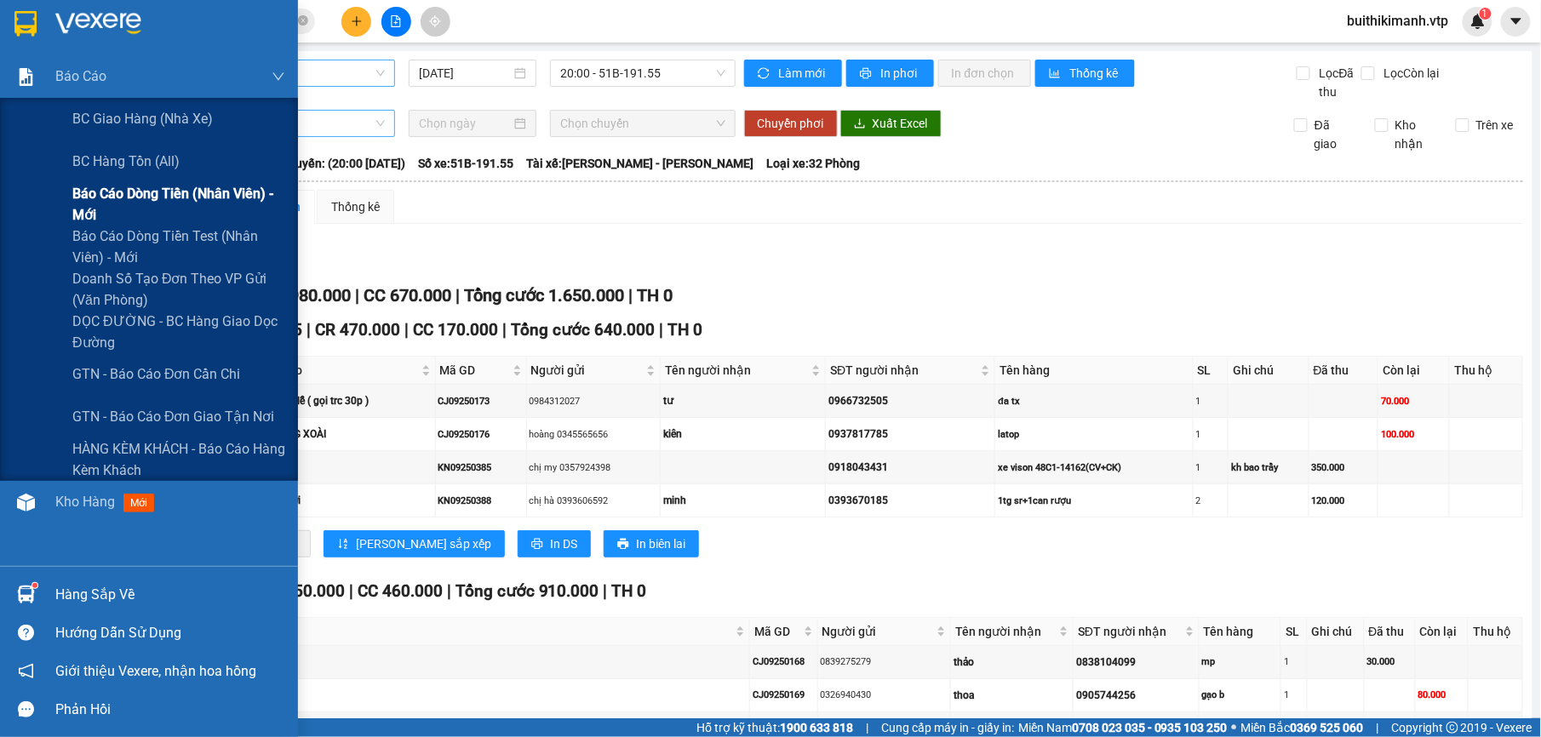
click at [123, 194] on span "Báo cáo dòng tiền (nhân viên) - mới" at bounding box center [178, 204] width 213 height 43
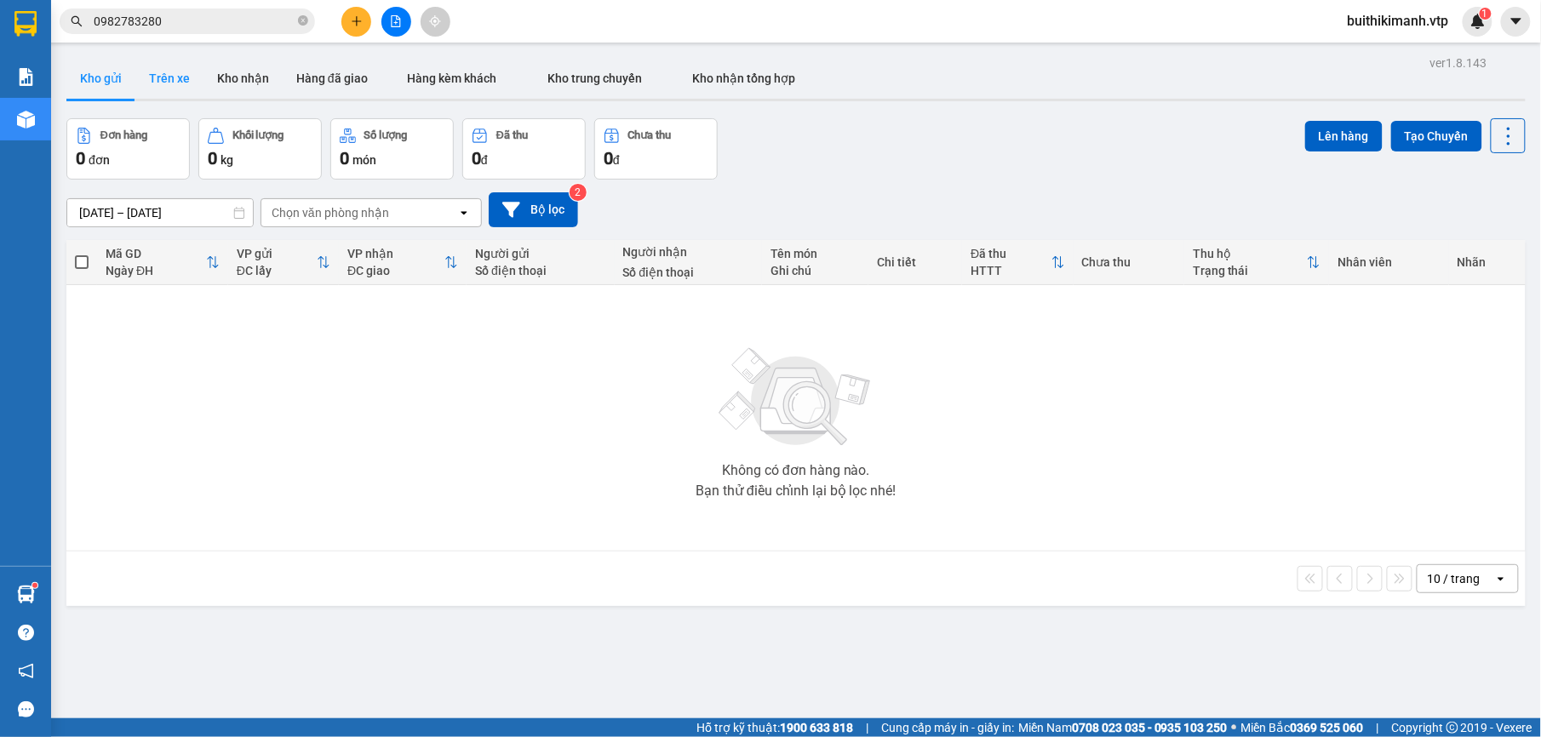
click at [175, 66] on button "Trên xe" at bounding box center [169, 78] width 68 height 41
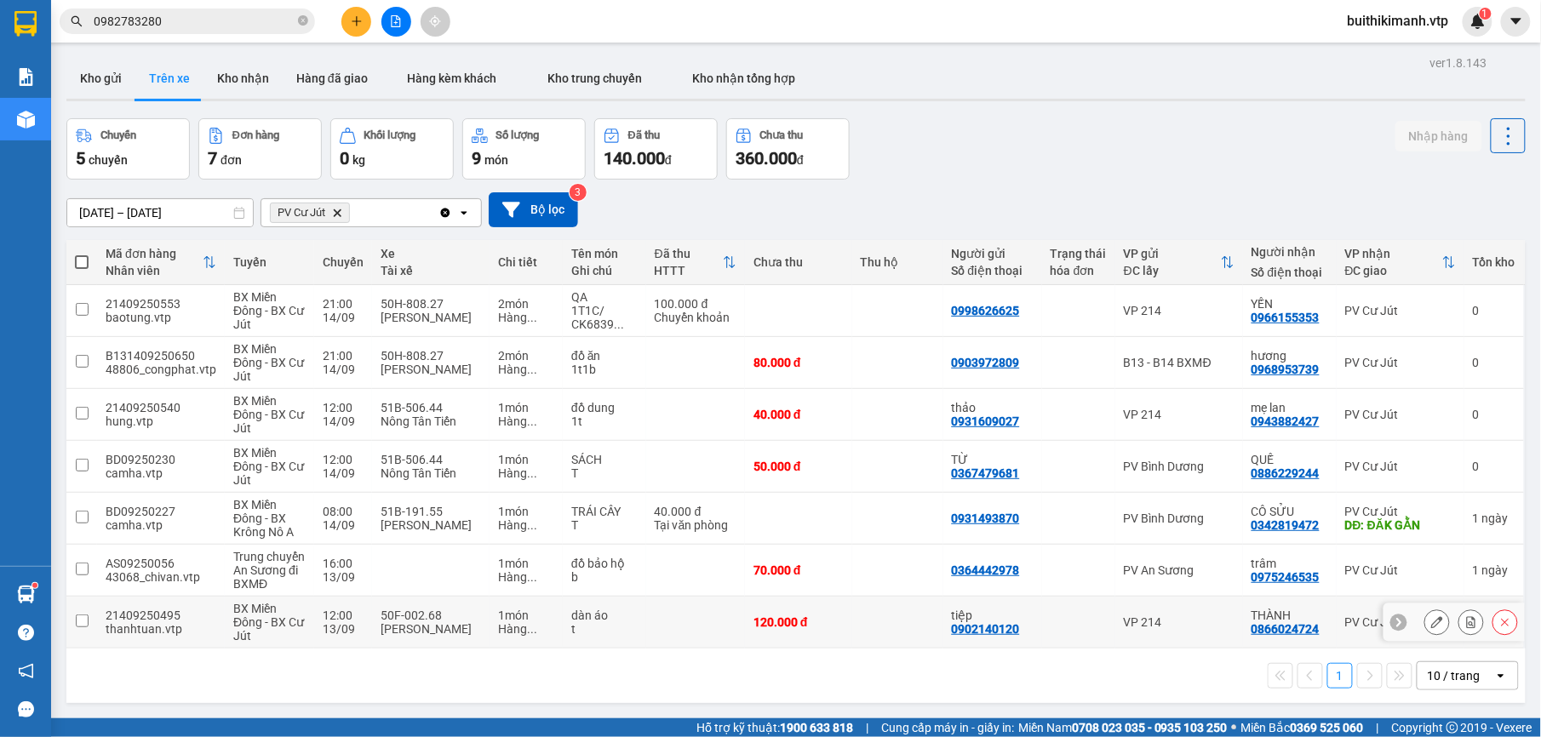
click at [829, 637] on td "120.000 đ" at bounding box center [798, 623] width 107 height 52
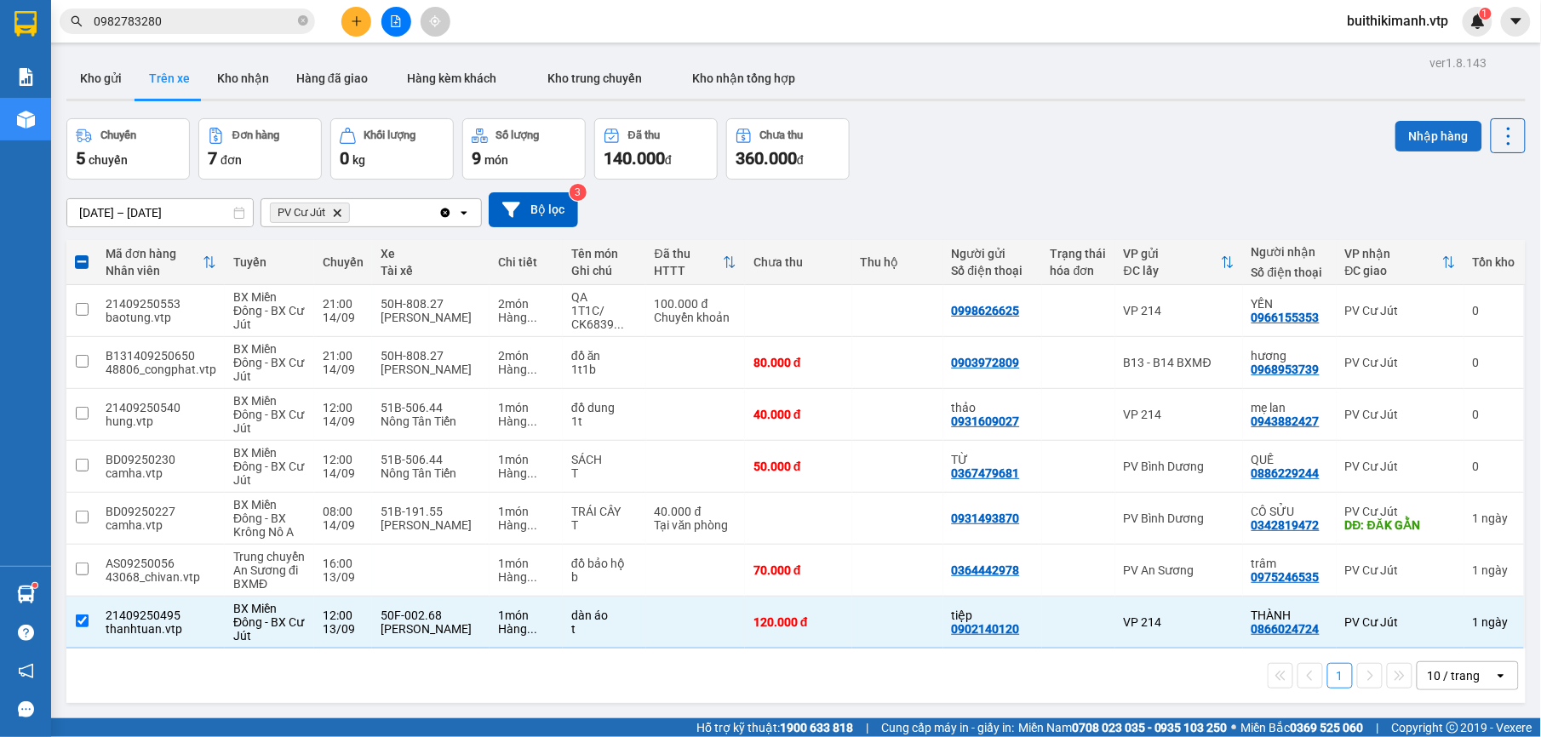
click at [1401, 141] on button "Nhập hàng" at bounding box center [1439, 136] width 87 height 31
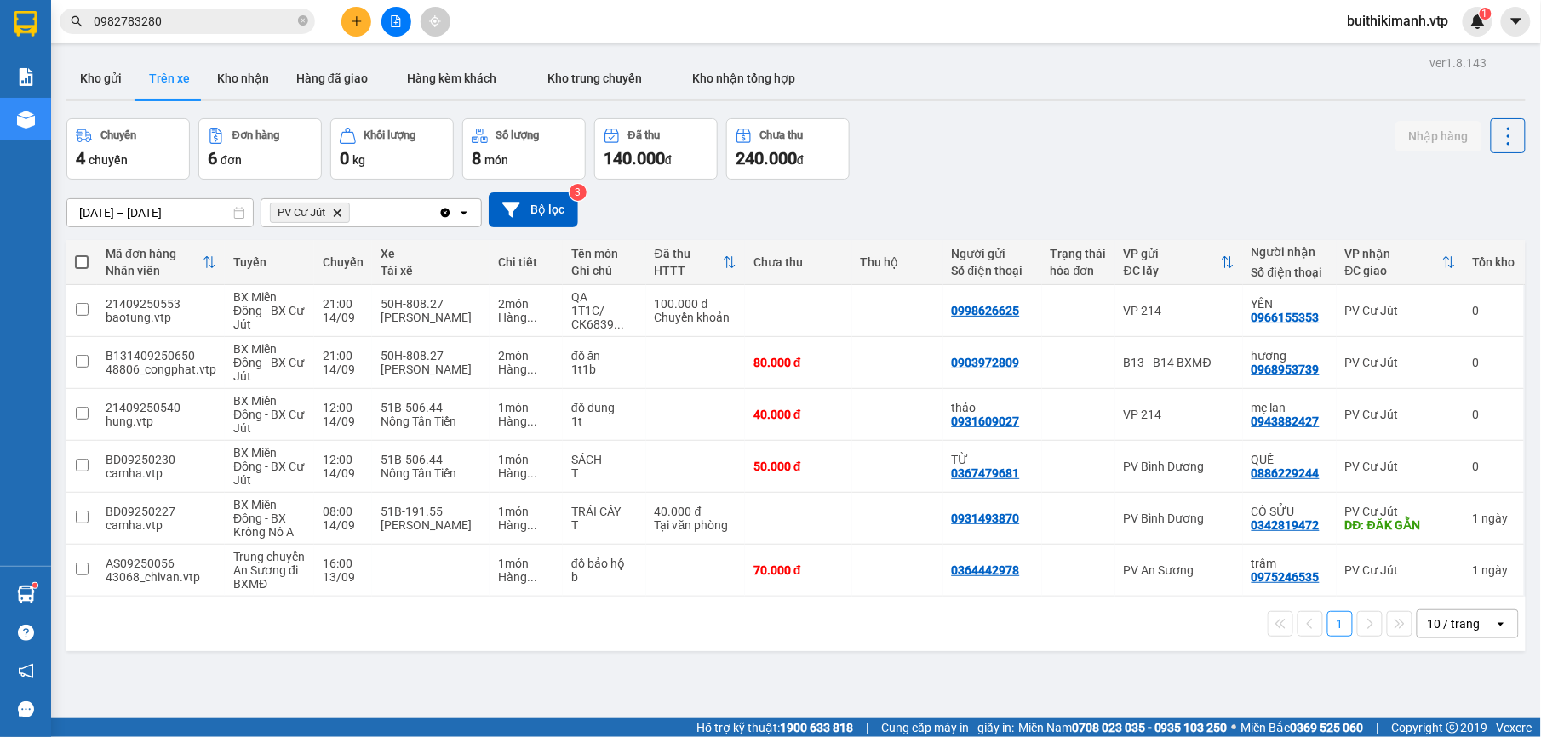
click at [223, 146] on button "Đơn hàng 6 đơn" at bounding box center [259, 148] width 123 height 61
click at [242, 87] on button "Kho nhận" at bounding box center [243, 78] width 79 height 41
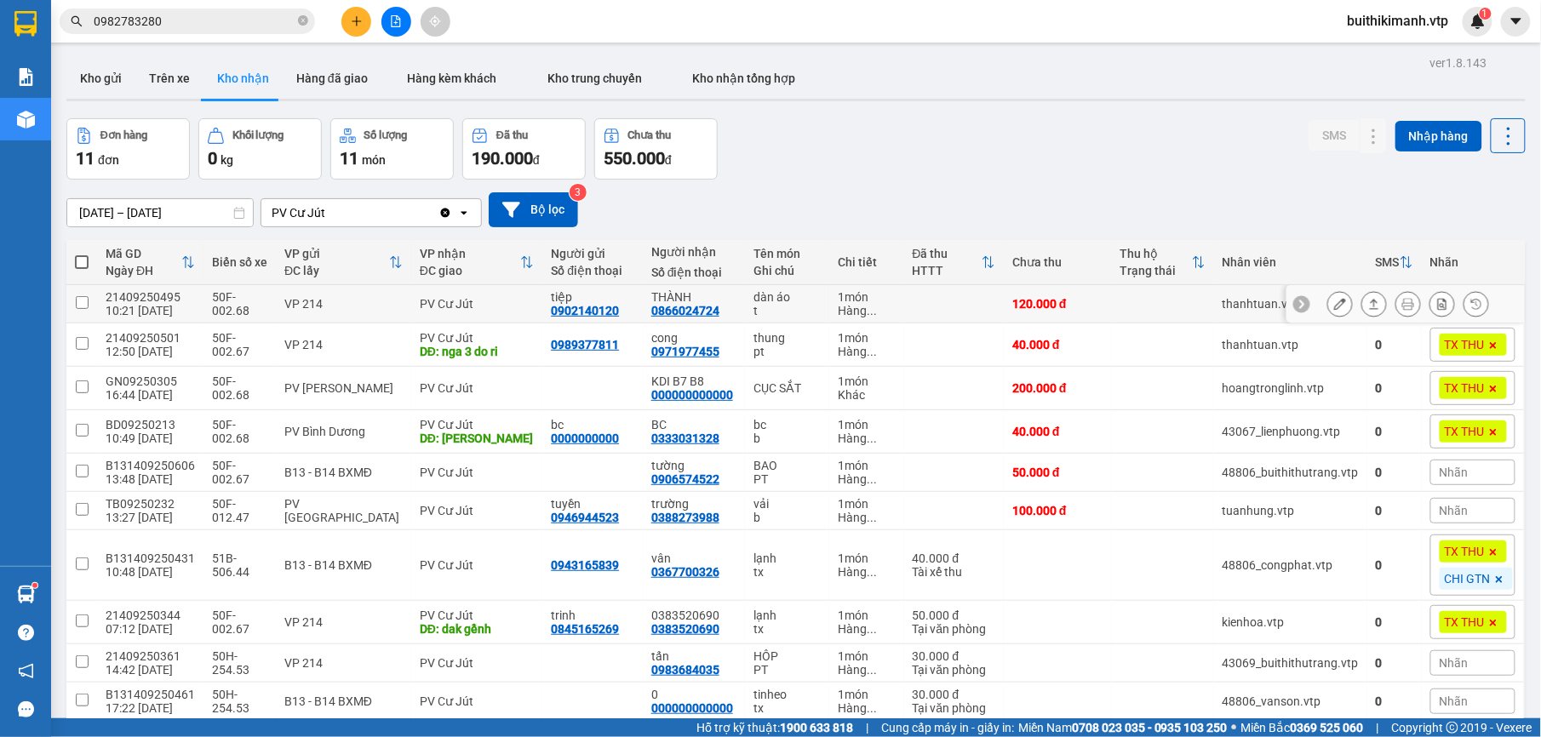
click at [1112, 301] on td at bounding box center [1163, 304] width 102 height 38
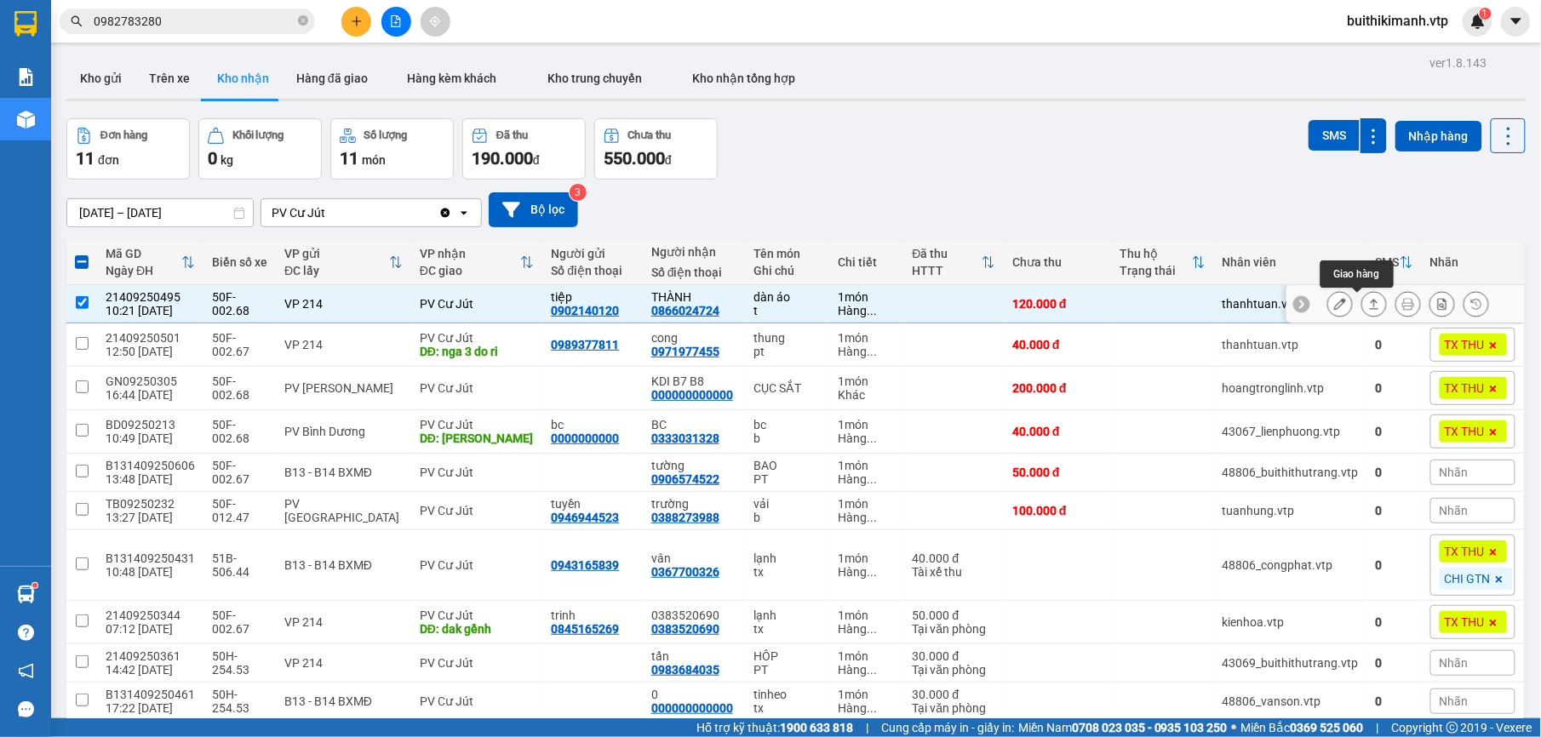
click at [1368, 307] on icon at bounding box center [1374, 304] width 12 height 12
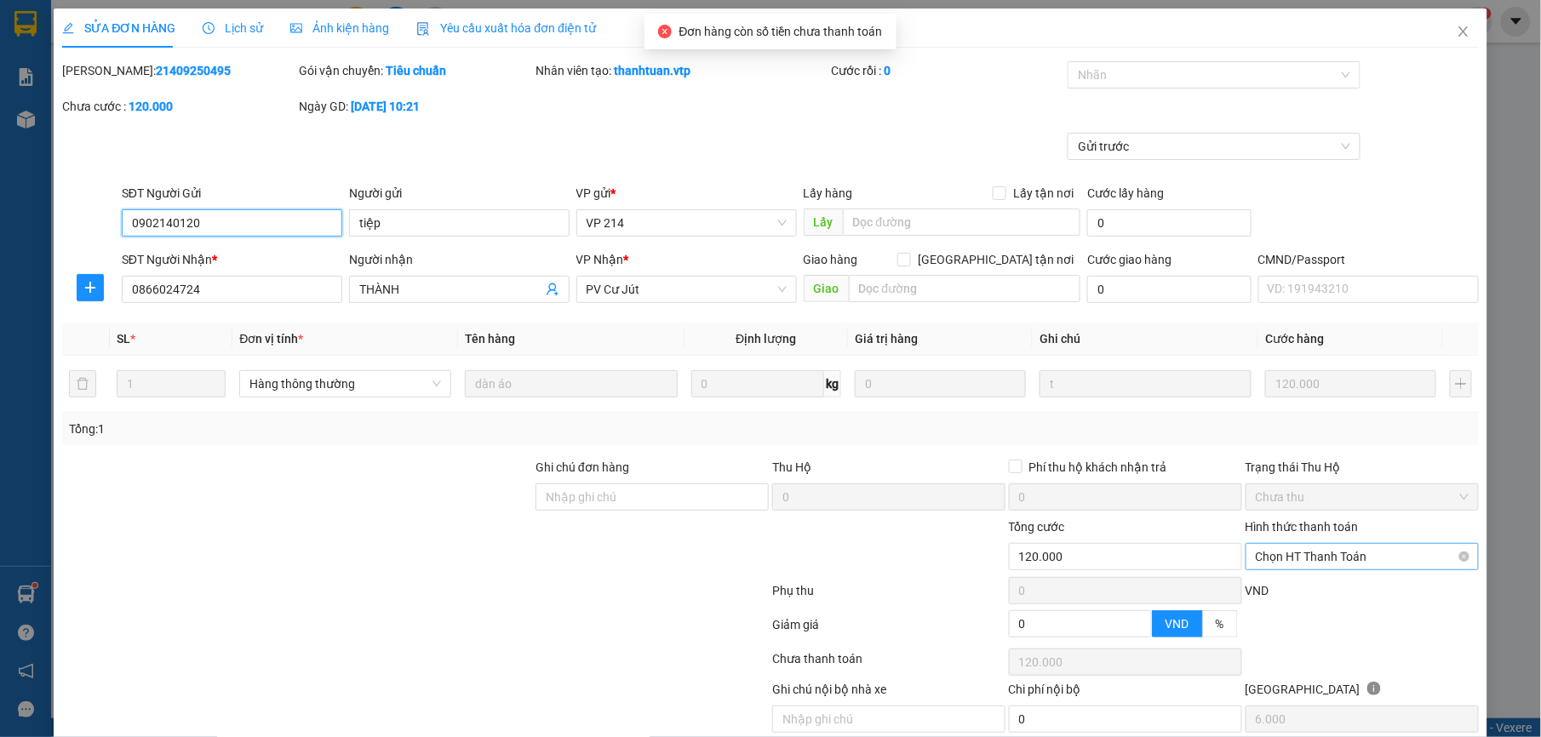
scroll to position [65, 0]
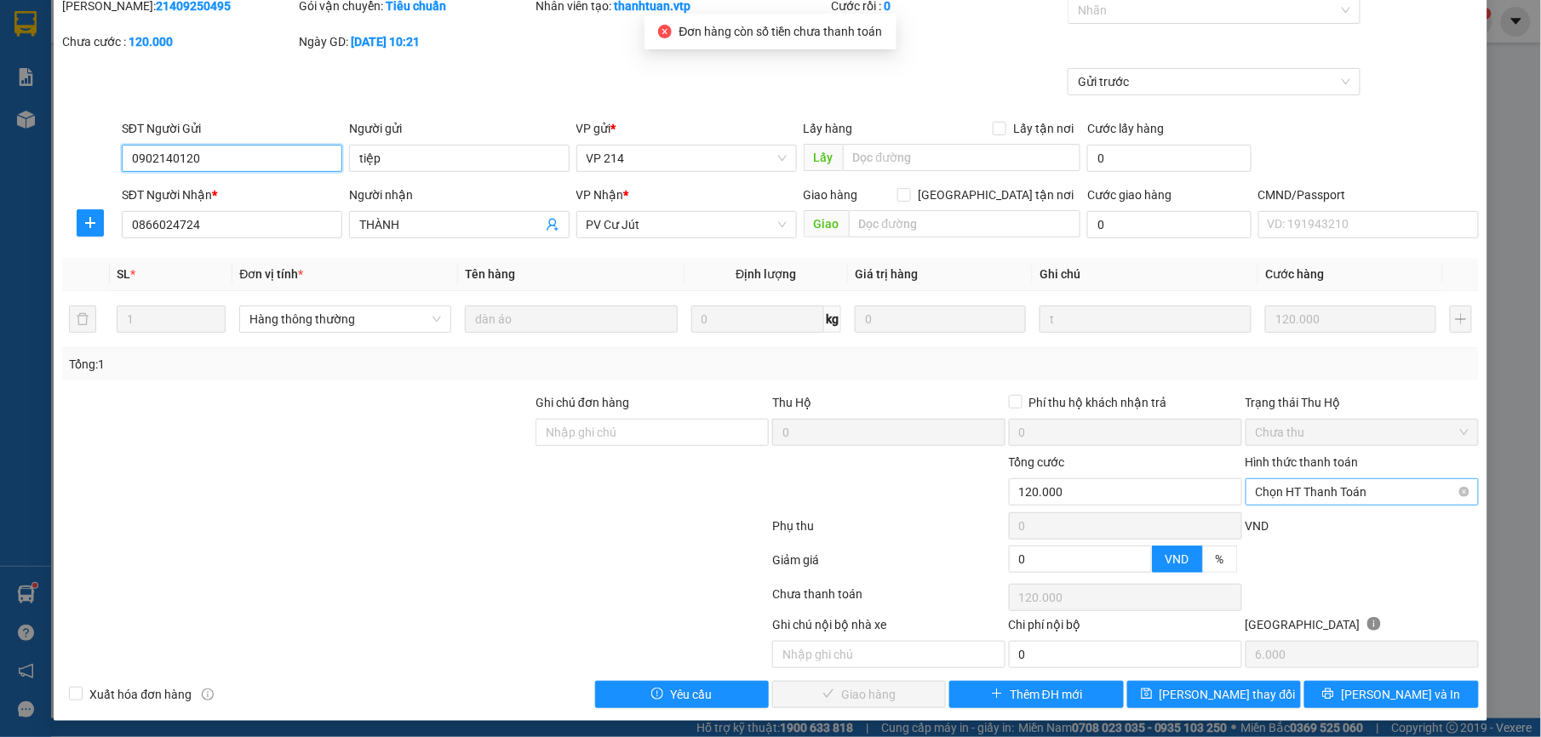
click at [1316, 494] on span "Chọn HT Thanh Toán" at bounding box center [1362, 492] width 213 height 26
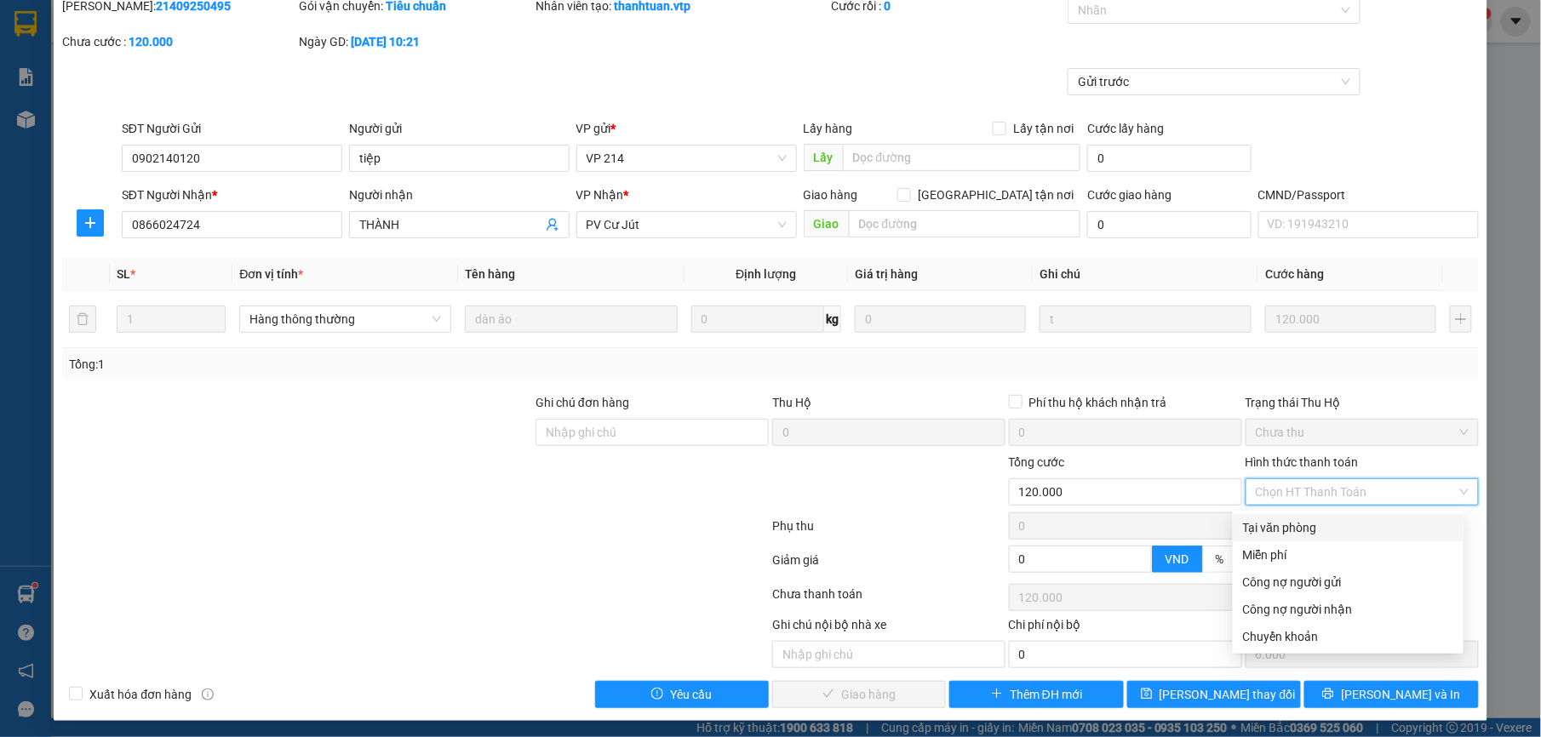
click at [1306, 526] on div "Tại văn phòng" at bounding box center [1348, 528] width 210 height 19
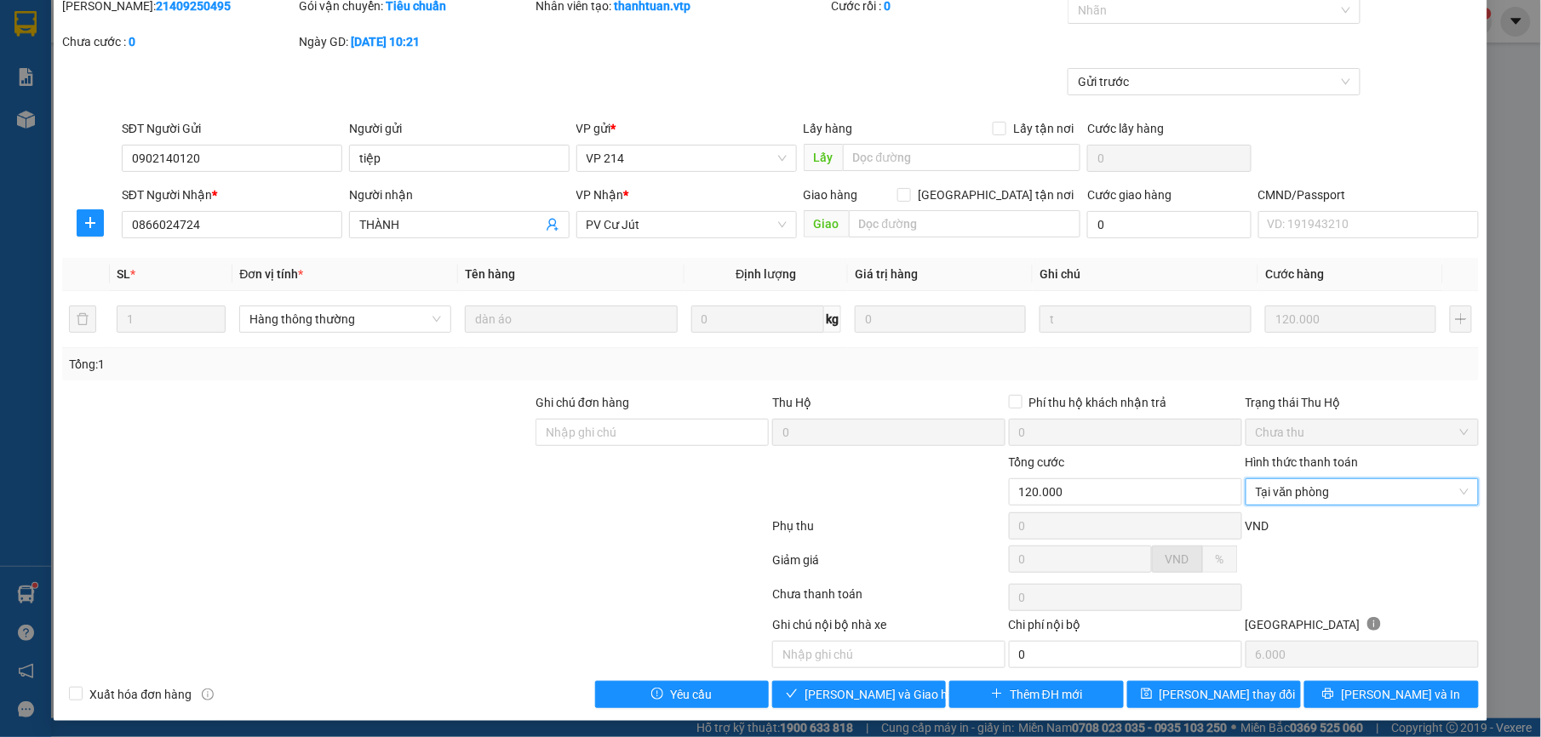
scroll to position [72, 0]
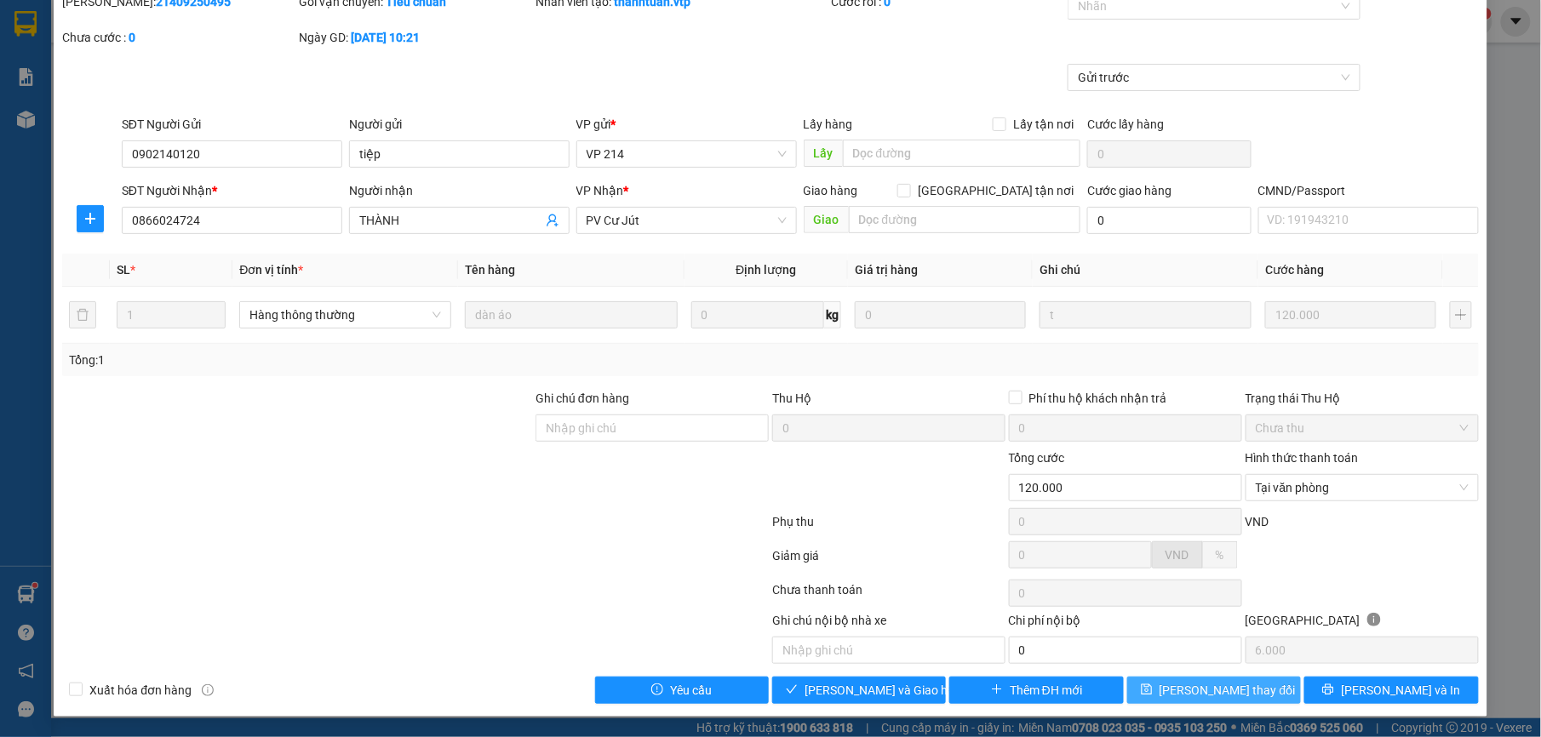
click at [1228, 696] on span "[PERSON_NAME] thay đổi" at bounding box center [1228, 690] width 136 height 19
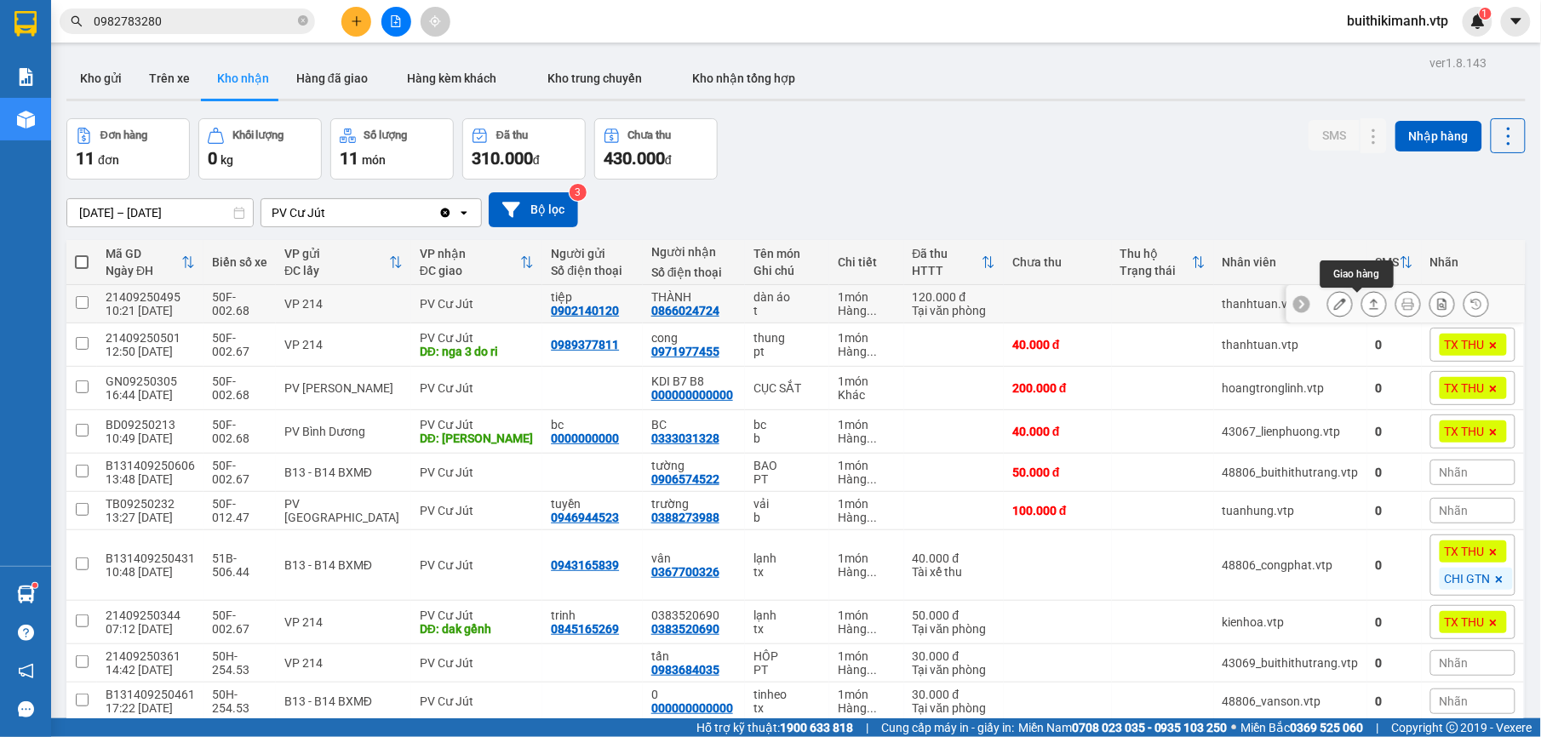
click at [1368, 307] on icon at bounding box center [1374, 304] width 12 height 12
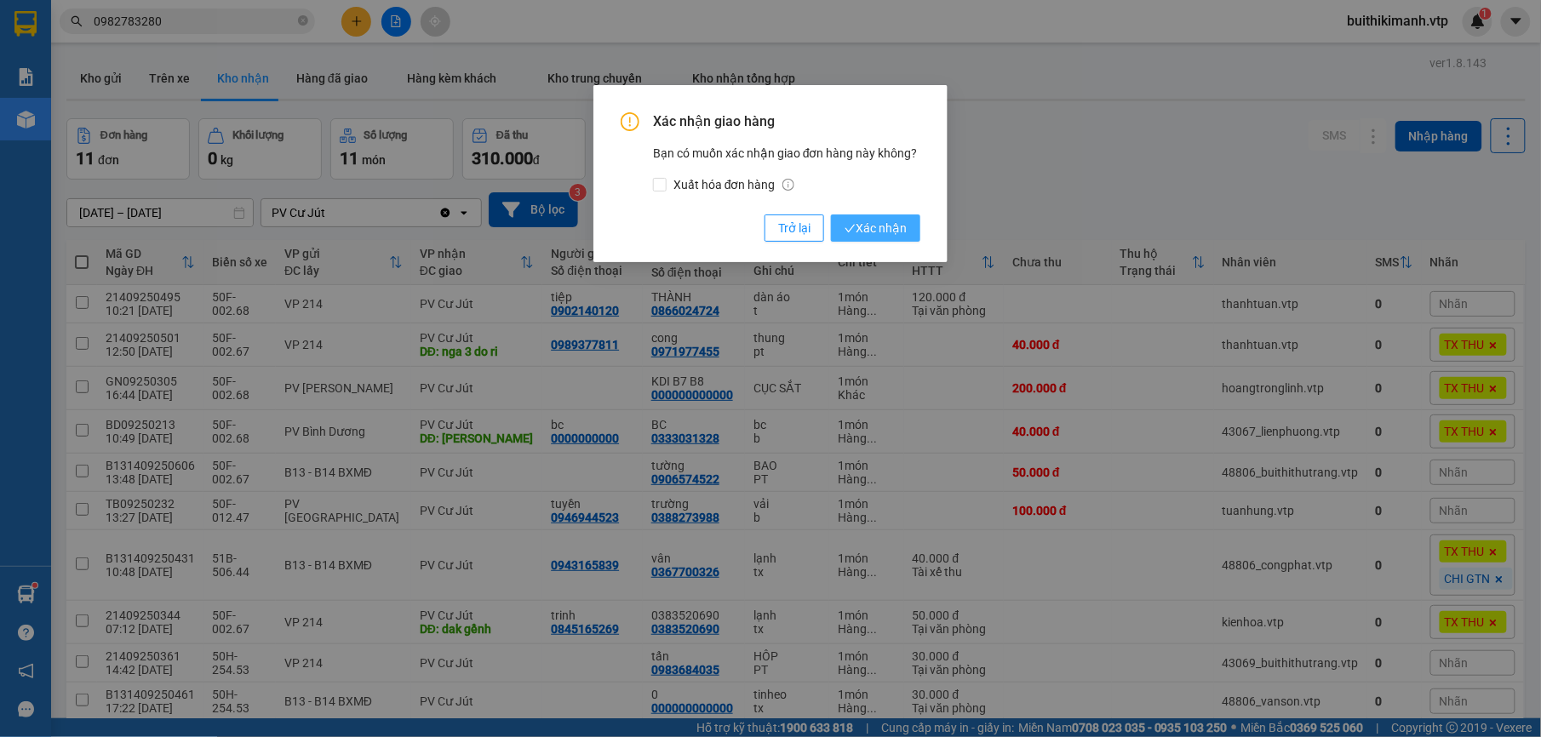
click at [903, 226] on span "Xác nhận" at bounding box center [876, 228] width 62 height 19
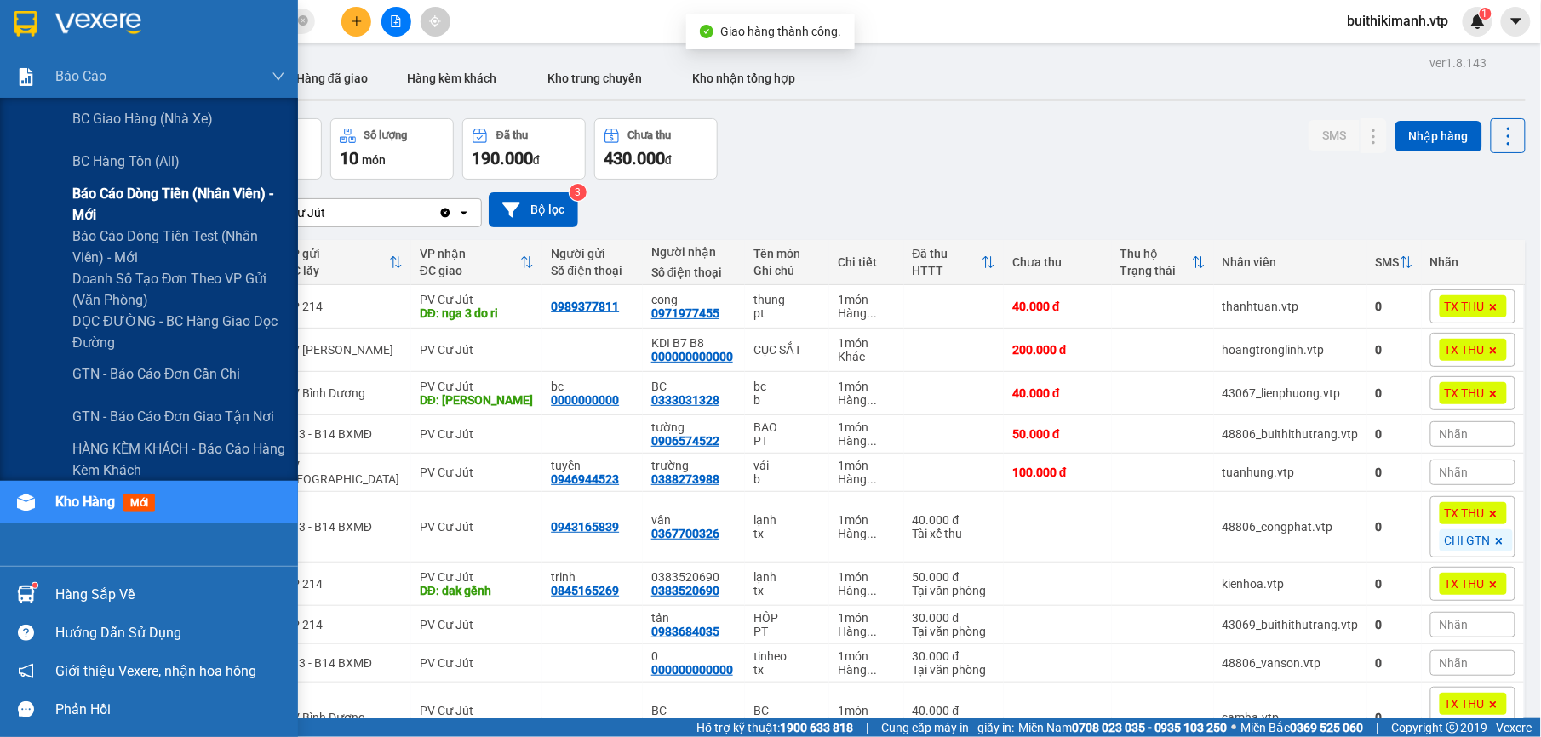
click at [117, 188] on span "Báo cáo dòng tiền (nhân viên) - mới" at bounding box center [178, 204] width 213 height 43
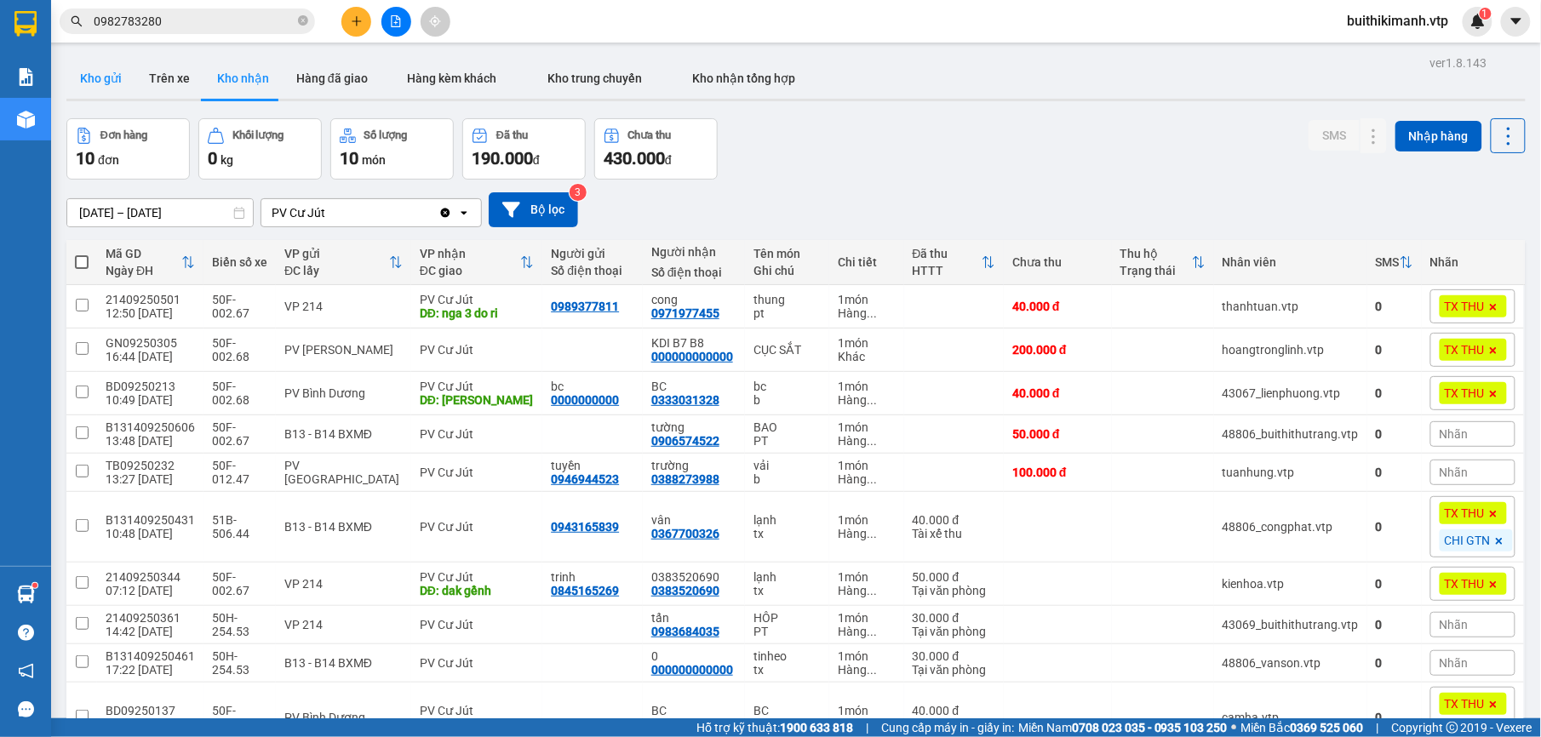
click at [87, 89] on button "Kho gửi" at bounding box center [100, 78] width 69 height 41
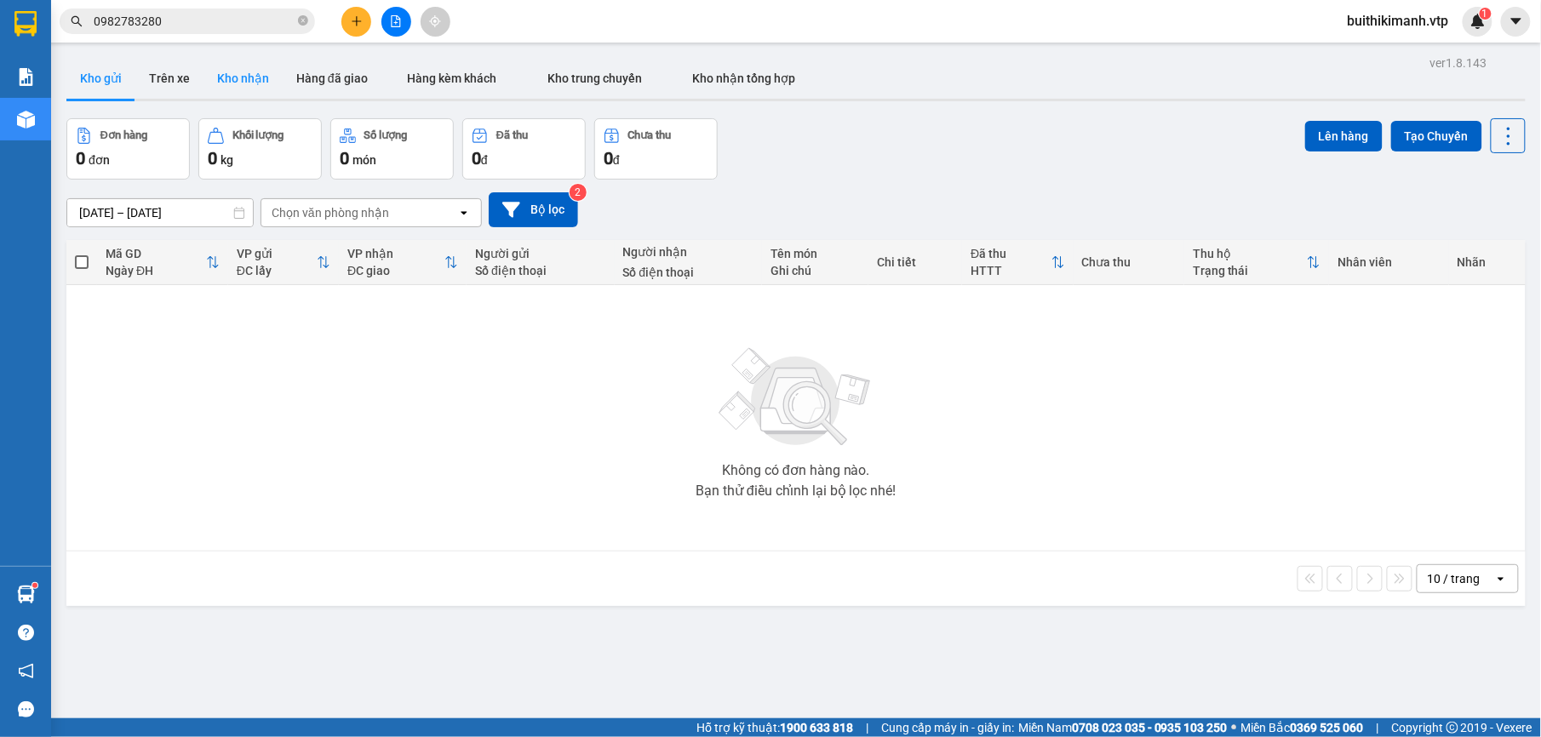
drag, startPoint x: 263, startPoint y: 89, endPoint x: 273, endPoint y: 89, distance: 10.2
click at [262, 89] on button "Kho nhận" at bounding box center [243, 78] width 79 height 41
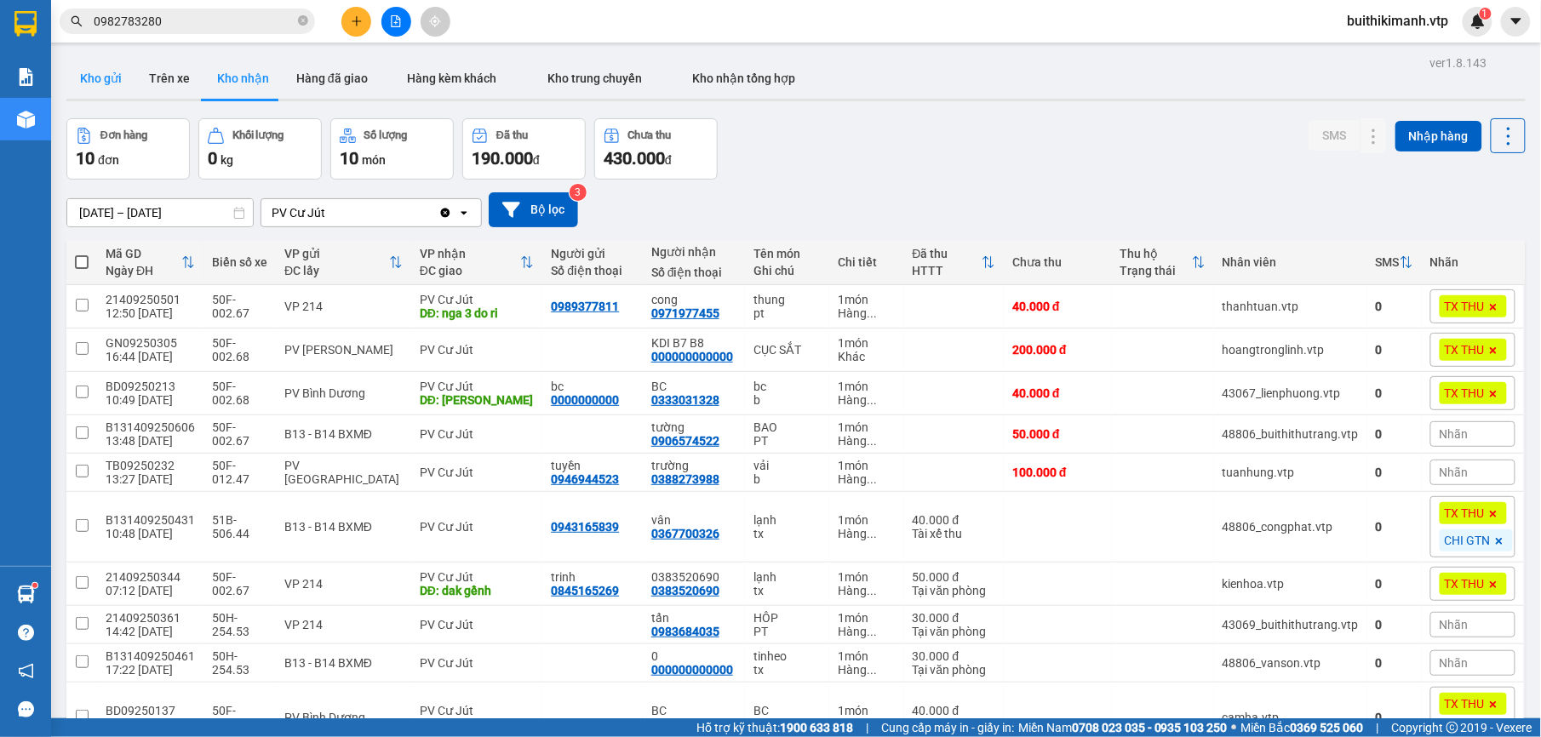
click at [78, 61] on button "Kho gửi" at bounding box center [100, 78] width 69 height 41
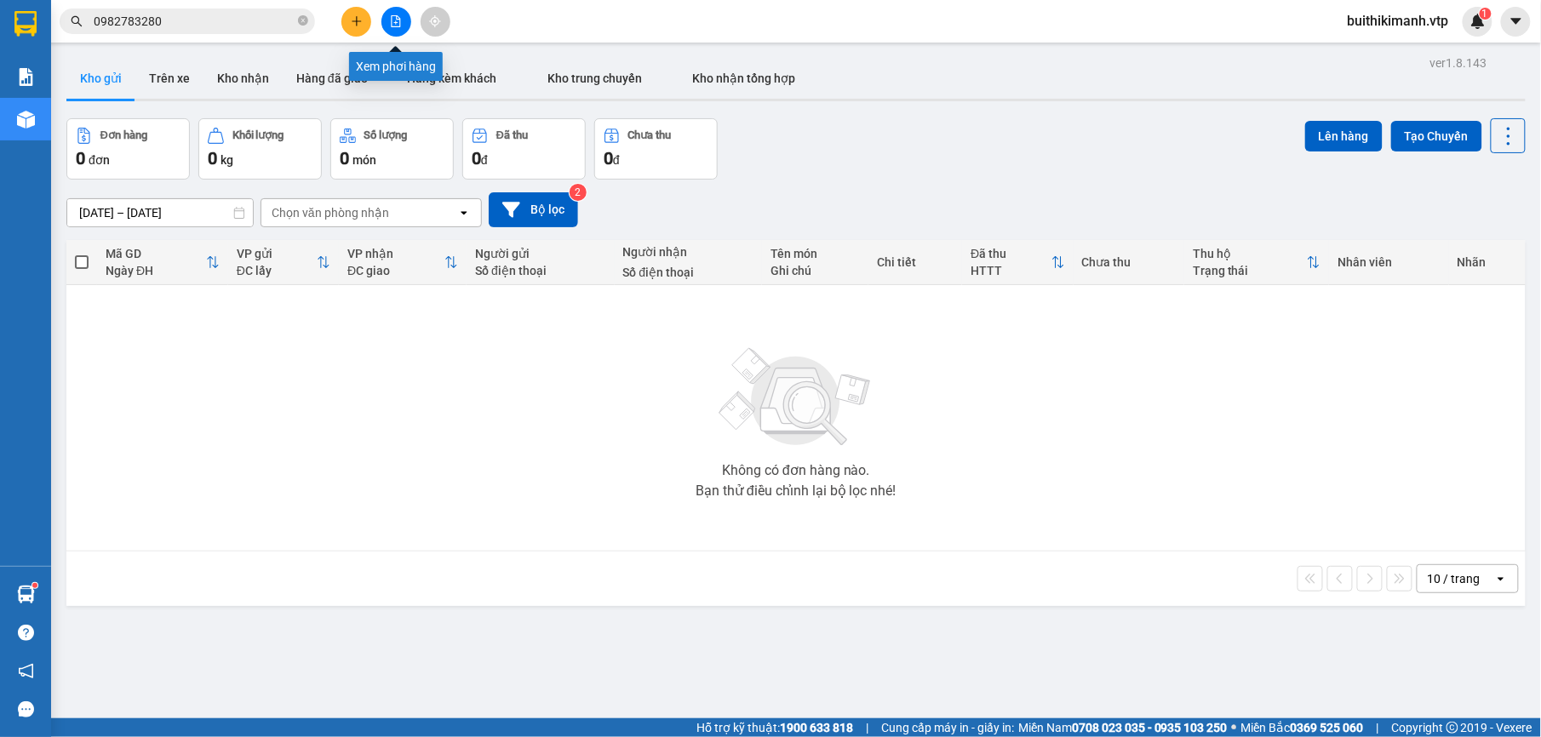
click at [393, 8] on button at bounding box center [396, 22] width 30 height 30
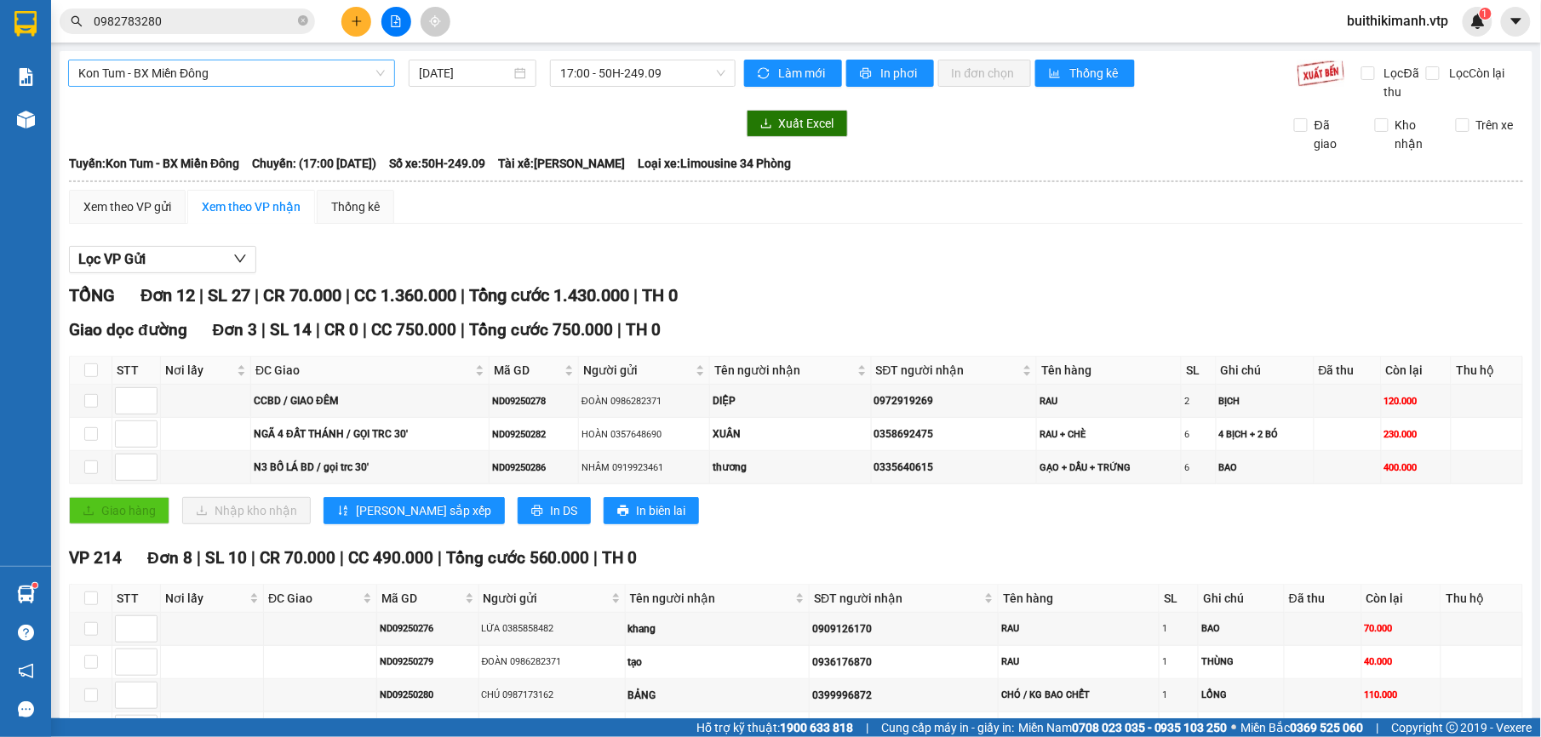
click at [353, 72] on span "Kon Tum - BX Miền Đông" at bounding box center [231, 73] width 307 height 26
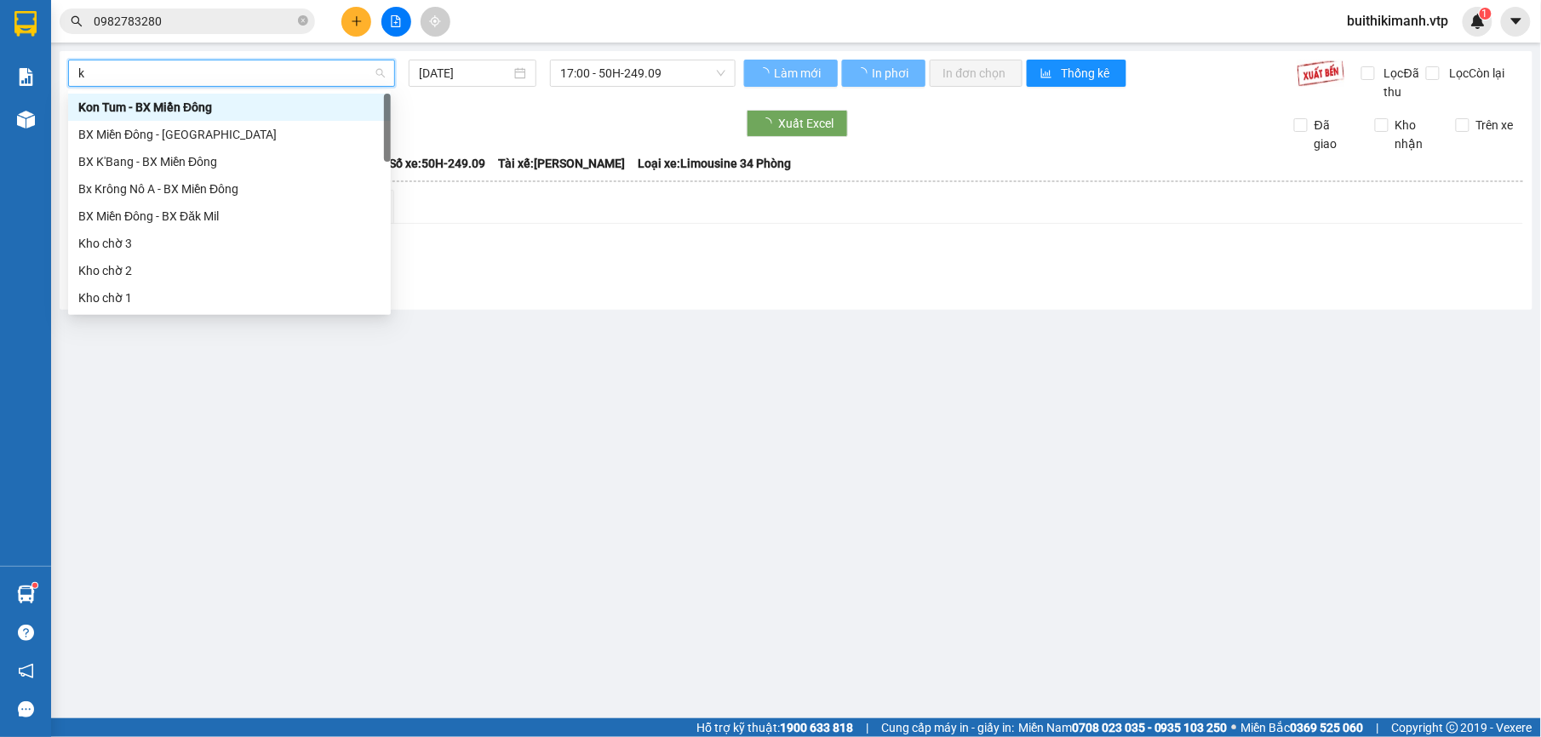
type input "kn"
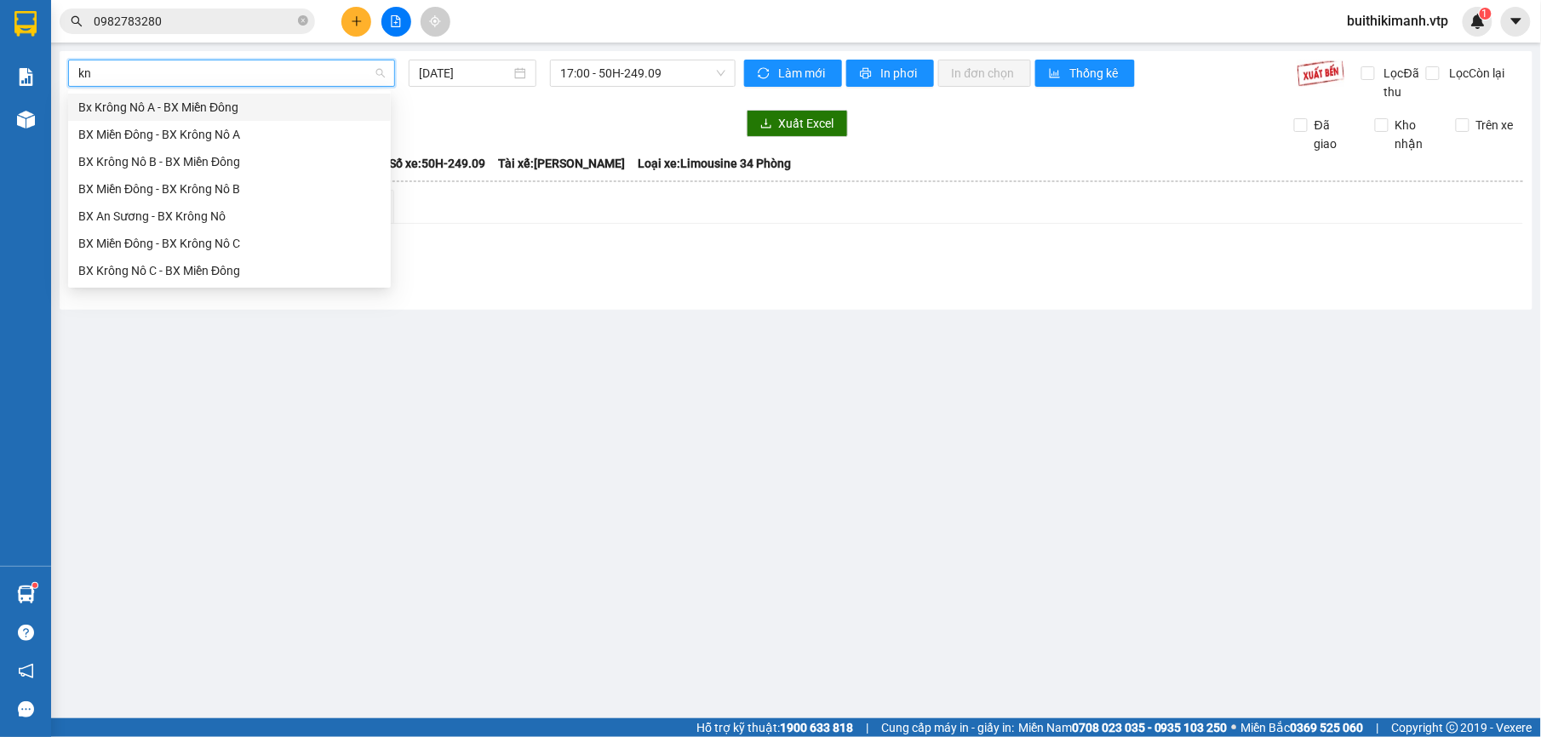
click at [301, 112] on div "Bx Krông Nô A - BX Miền Đông" at bounding box center [229, 107] width 302 height 19
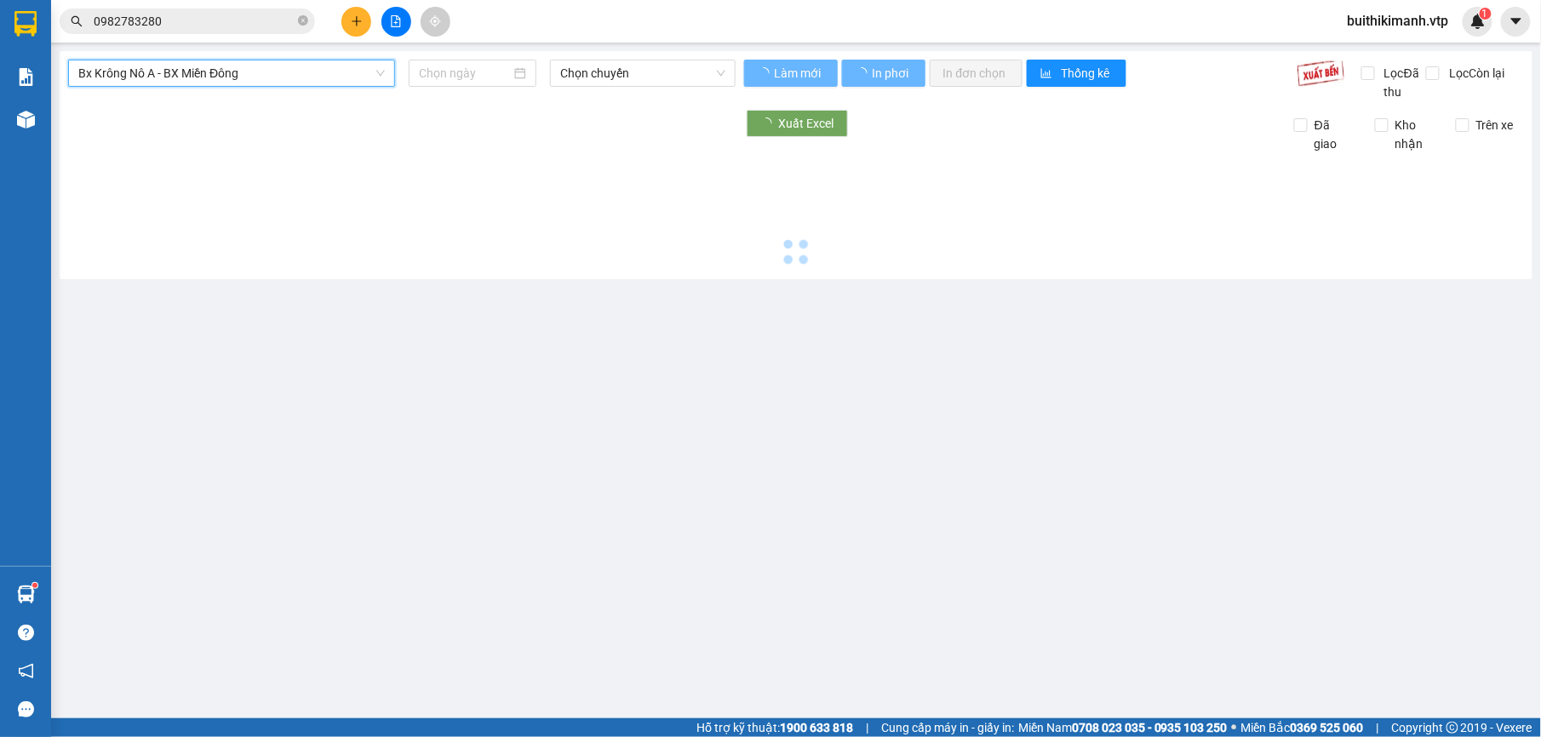
type input "[DATE]"
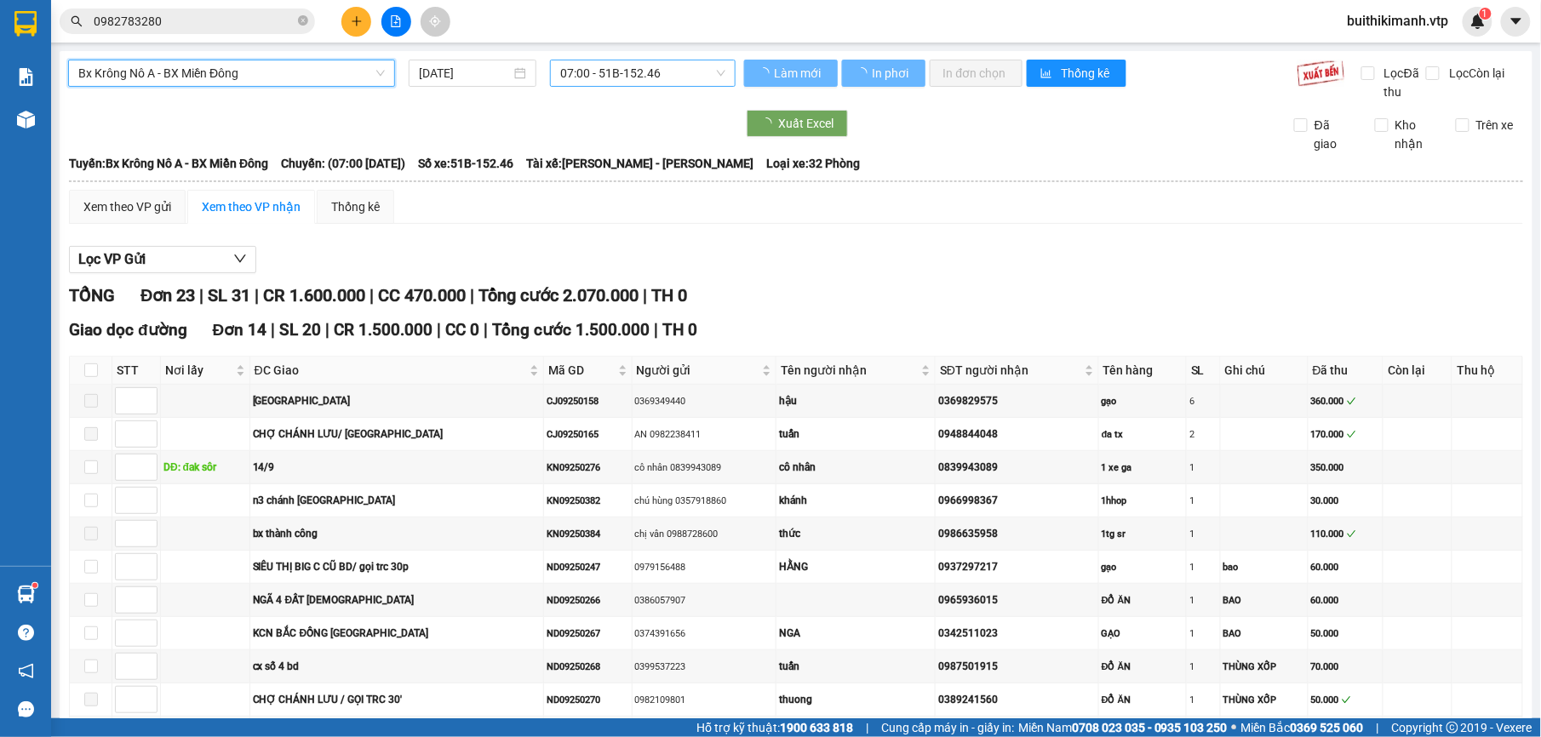
click at [627, 73] on span "07:00 - 51B-152.46" at bounding box center [642, 73] width 164 height 26
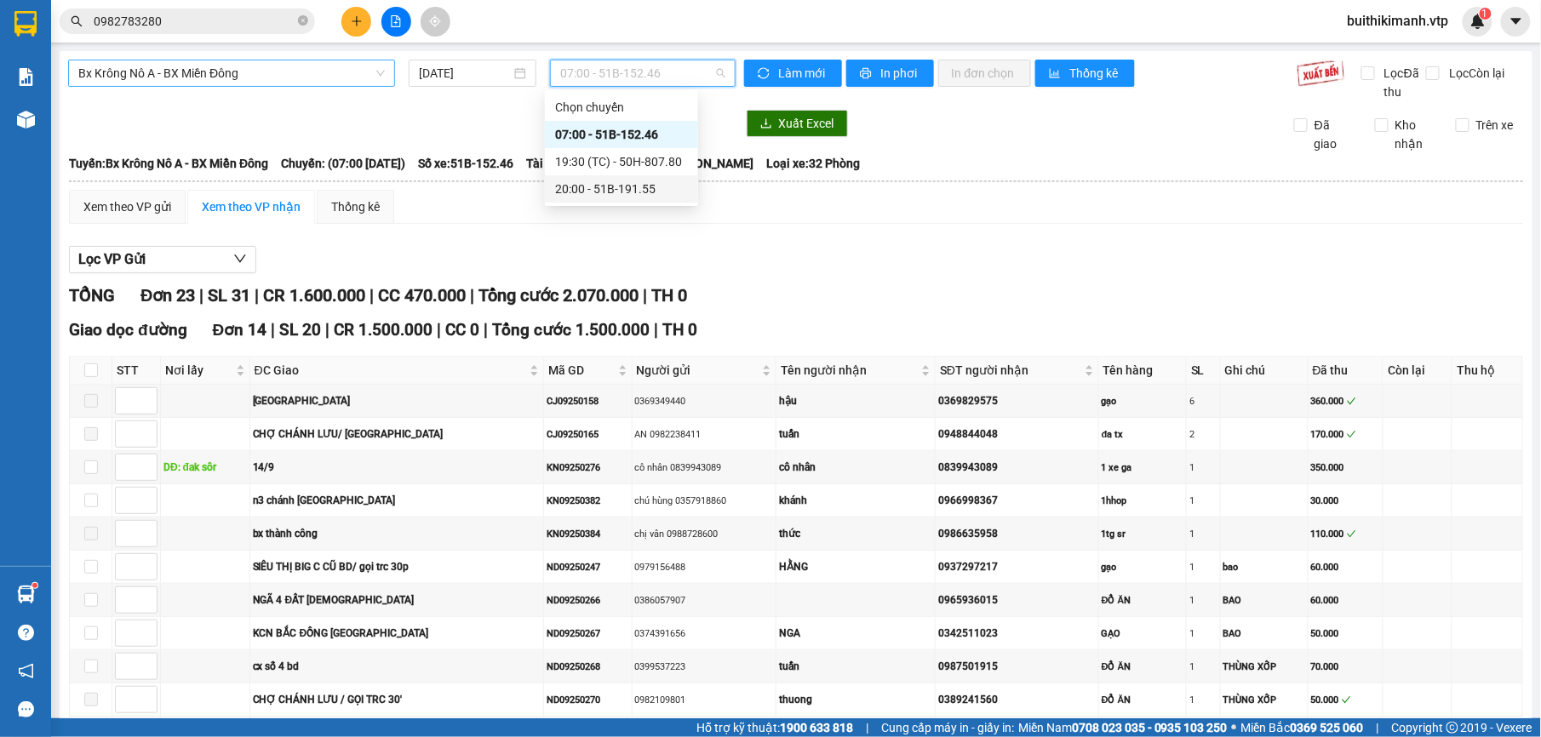
click at [623, 194] on div "20:00 - 51B-191.55" at bounding box center [621, 189] width 133 height 19
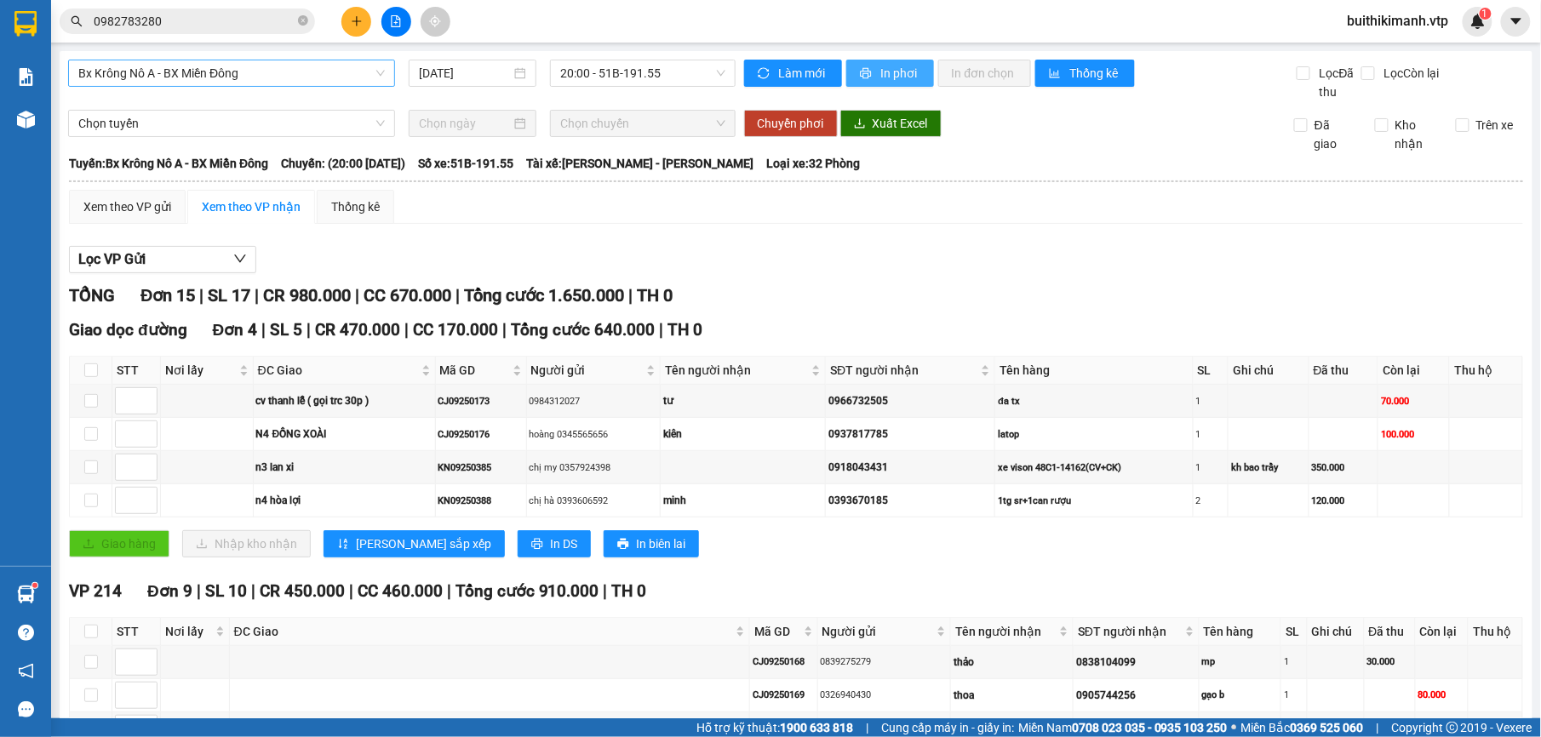
click at [893, 65] on span "In phơi" at bounding box center [900, 73] width 39 height 19
